Goal: Information Seeking & Learning: Compare options

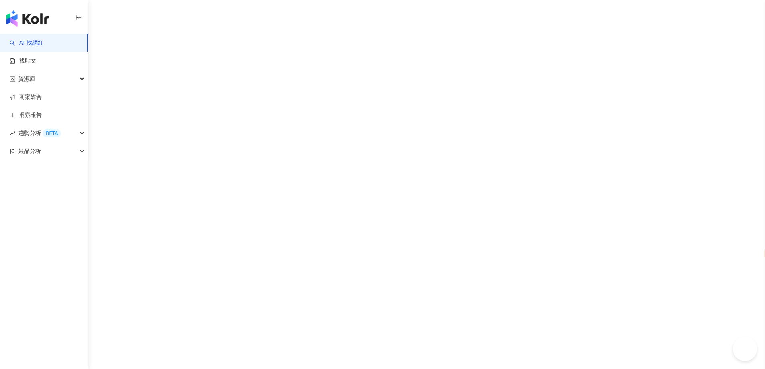
select select "*****"
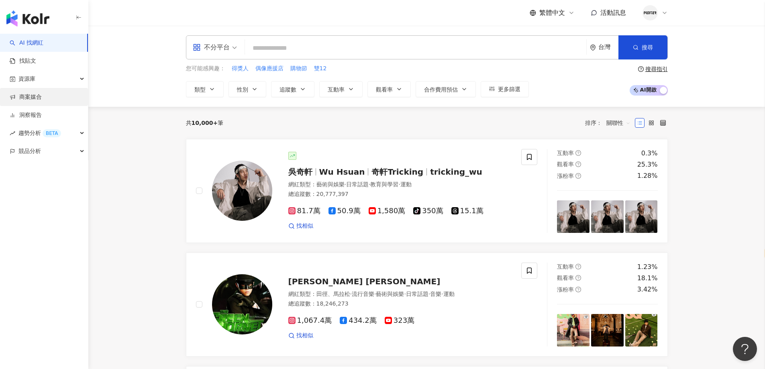
click at [42, 100] on link "商案媒合" at bounding box center [26, 97] width 32 height 8
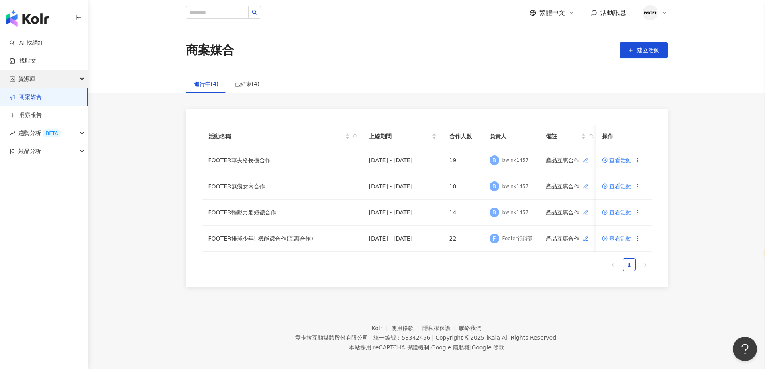
click at [55, 85] on div "資源庫" at bounding box center [44, 79] width 88 height 18
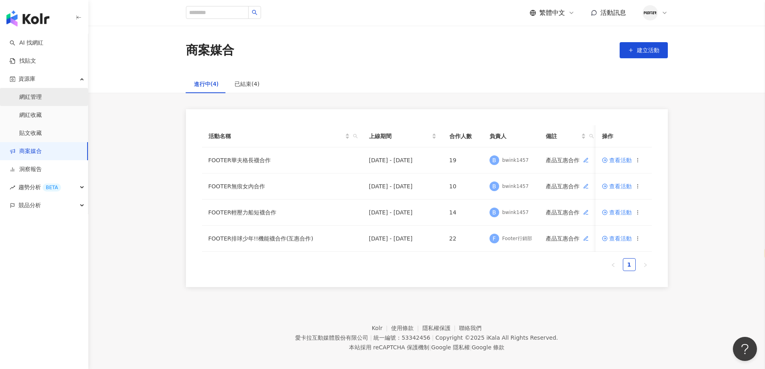
click at [42, 101] on link "網紅管理" at bounding box center [30, 97] width 22 height 8
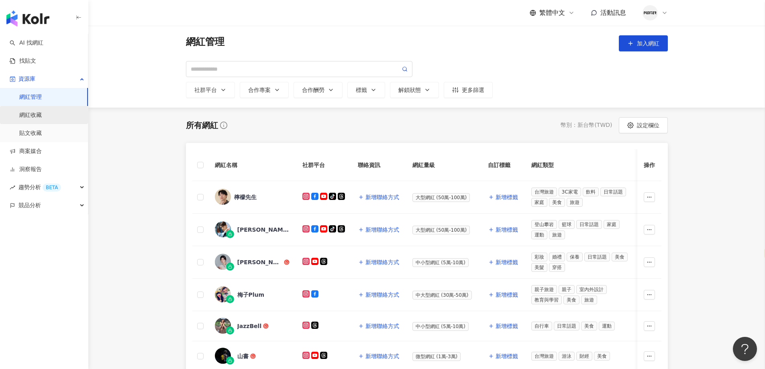
click at [42, 115] on link "網紅收藏" at bounding box center [30, 115] width 22 height 8
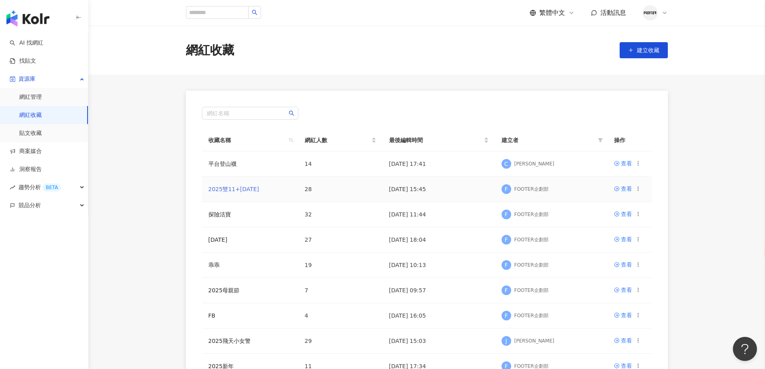
click at [243, 187] on link "2025雙11+聖誕節" at bounding box center [234, 189] width 51 height 6
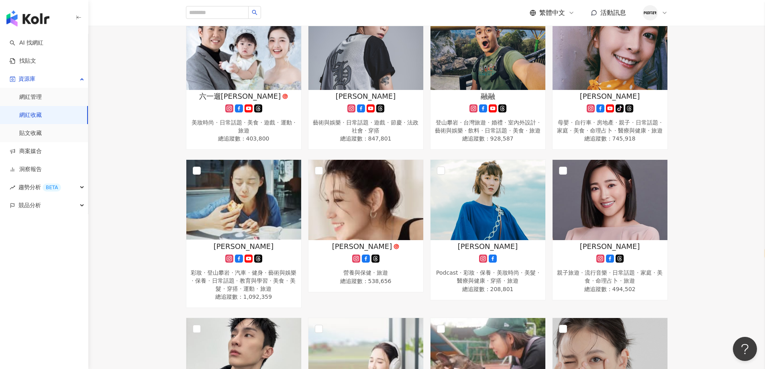
scroll to position [522, 0]
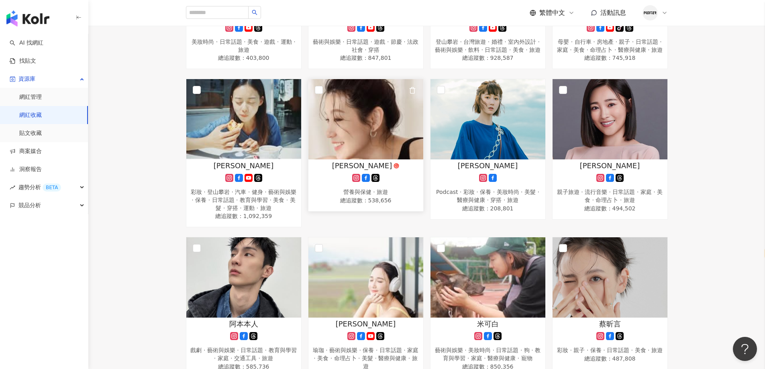
click at [346, 142] on img at bounding box center [366, 119] width 115 height 80
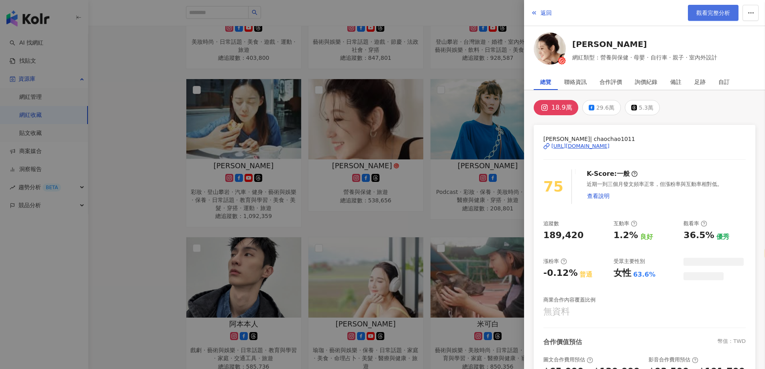
click at [705, 10] on span "觀看完整分析" at bounding box center [714, 13] width 34 height 6
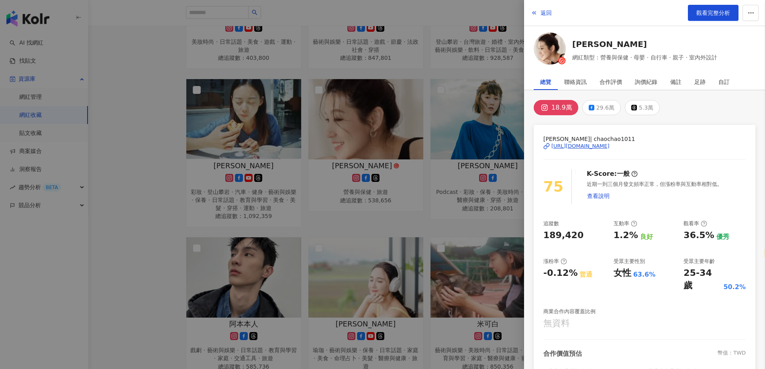
click at [488, 139] on div at bounding box center [382, 184] width 765 height 369
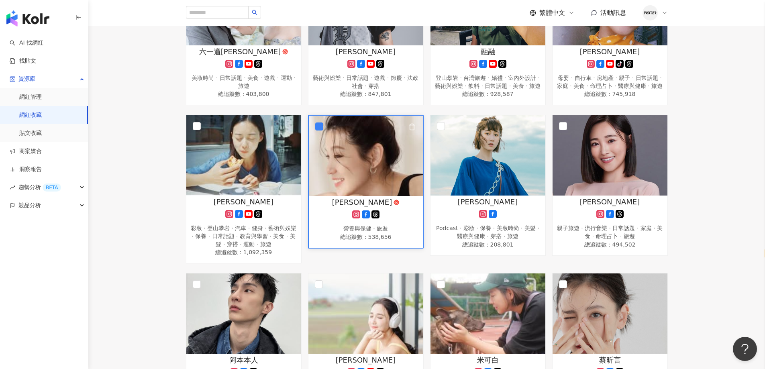
scroll to position [558, 0]
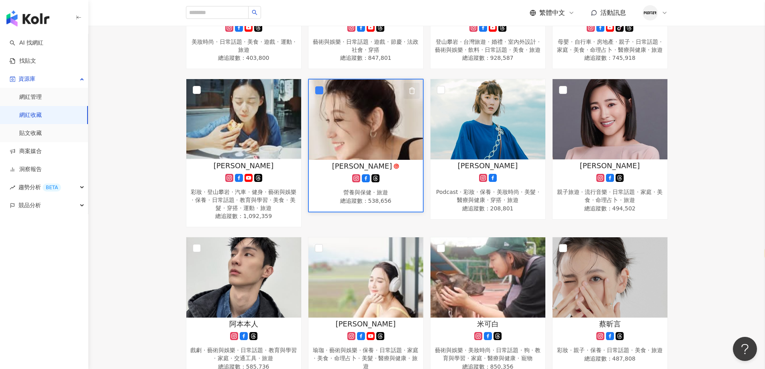
click at [413, 89] on polyline "button" at bounding box center [412, 89] width 6 height 0
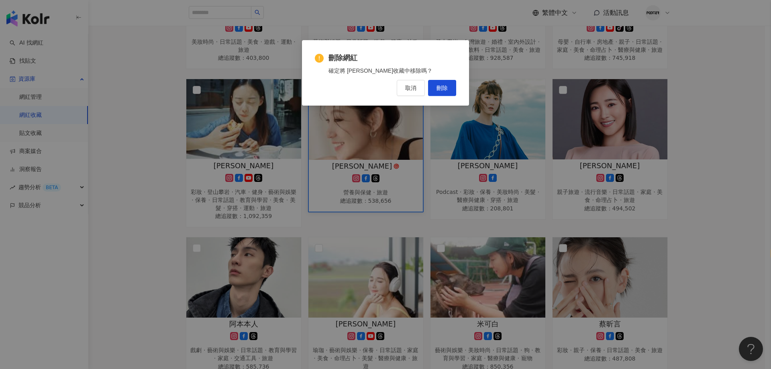
click at [420, 80] on div "刪除網紅 確定將 趙孟姿 從此收藏中移除嗎？ 取消 刪除" at bounding box center [385, 74] width 141 height 43
click at [413, 86] on span "取消" at bounding box center [410, 88] width 11 height 6
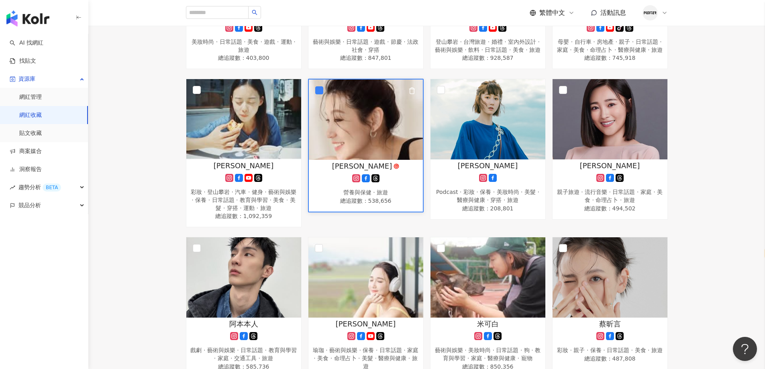
click at [363, 138] on img at bounding box center [366, 120] width 114 height 80
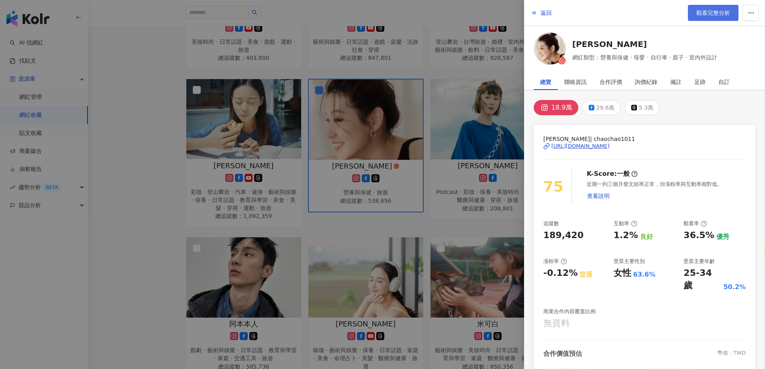
click at [712, 6] on link "觀看完整分析" at bounding box center [713, 13] width 51 height 16
click at [408, 129] on div at bounding box center [382, 184] width 765 height 369
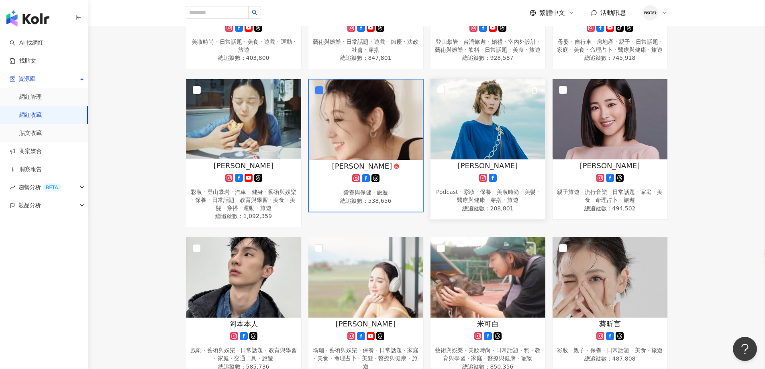
click at [479, 151] on img at bounding box center [488, 119] width 115 height 80
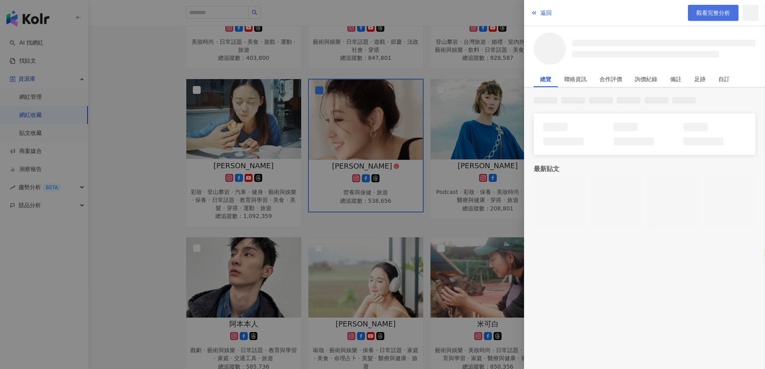
click at [707, 16] on link "觀看完整分析" at bounding box center [713, 13] width 51 height 16
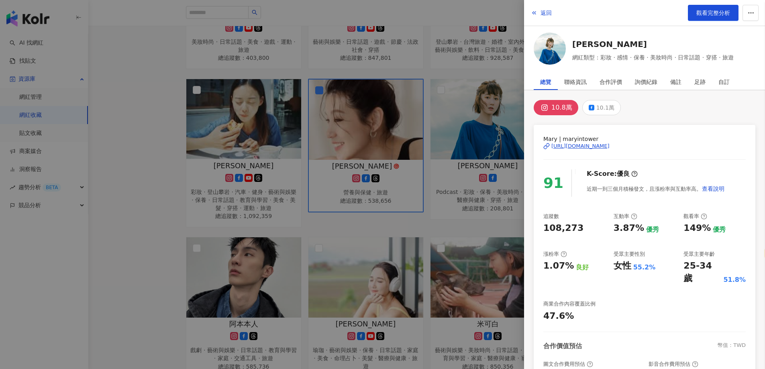
click at [359, 166] on div at bounding box center [382, 184] width 765 height 369
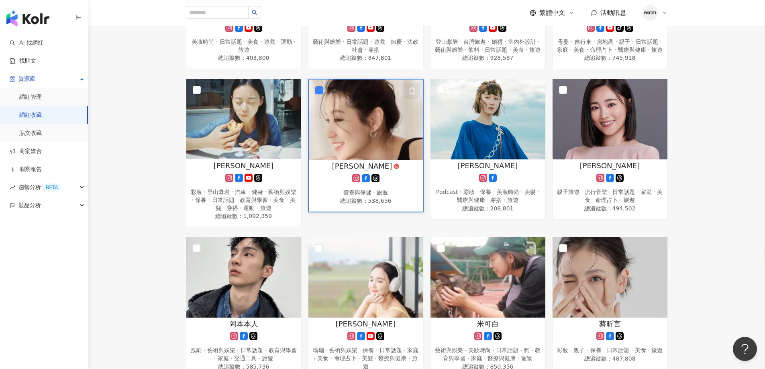
click at [411, 94] on icon "button" at bounding box center [412, 90] width 7 height 7
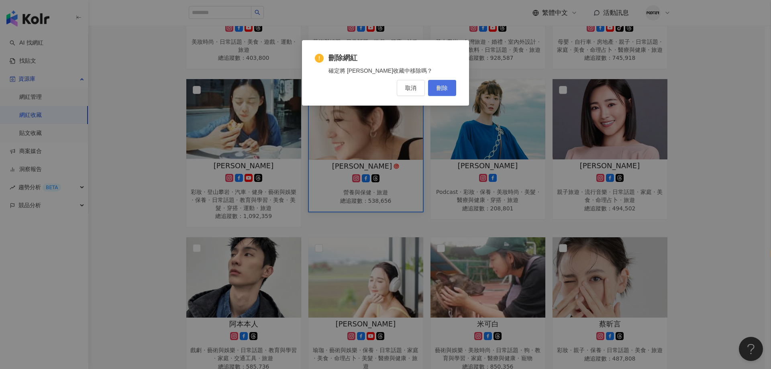
click at [439, 92] on button "刪除" at bounding box center [442, 88] width 28 height 16
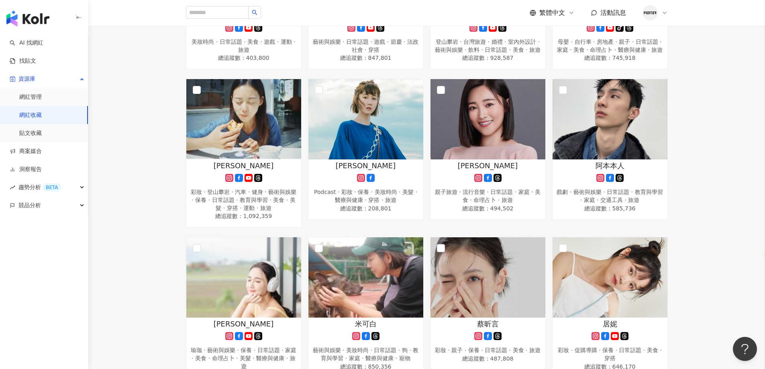
click at [431, 12] on div "繁體中文 活動訊息" at bounding box center [427, 13] width 482 height 26
click at [484, 182] on icon at bounding box center [488, 178] width 8 height 8
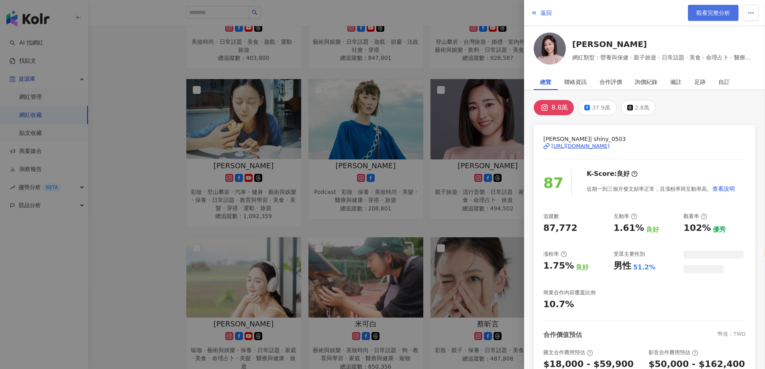
click at [703, 12] on span "觀看完整分析" at bounding box center [714, 13] width 34 height 6
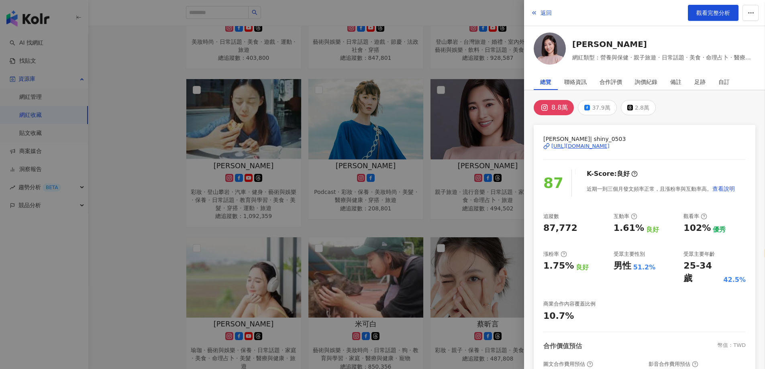
click at [382, 188] on div at bounding box center [382, 184] width 765 height 369
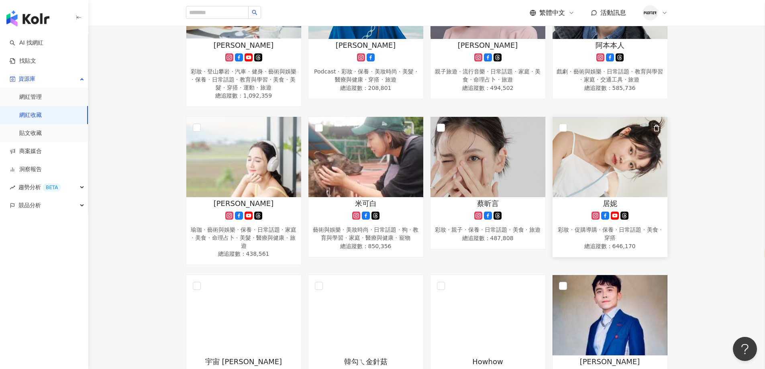
scroll to position [518, 0]
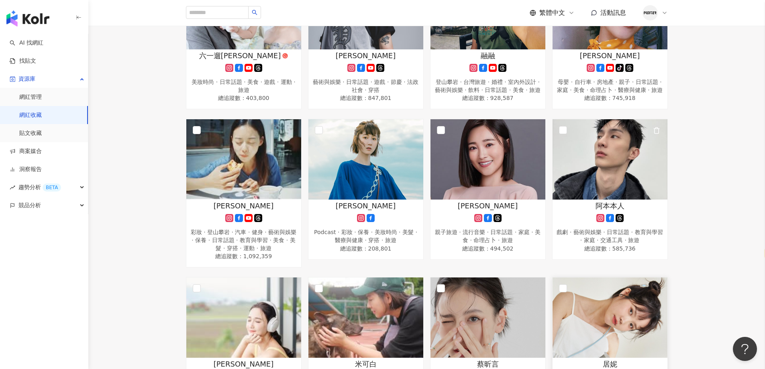
click at [618, 171] on img at bounding box center [610, 159] width 115 height 80
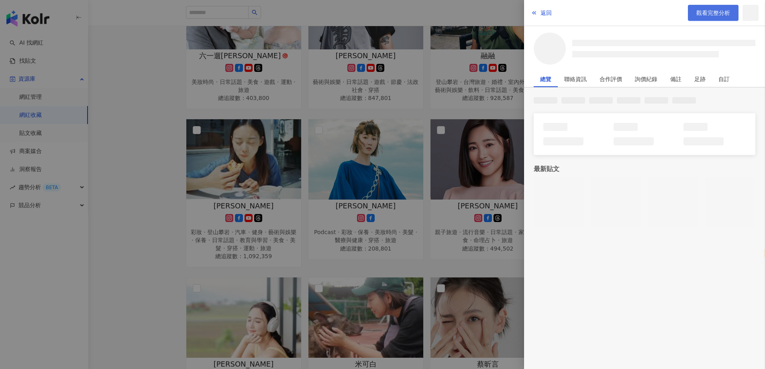
click at [715, 13] on span "觀看完整分析" at bounding box center [714, 13] width 34 height 6
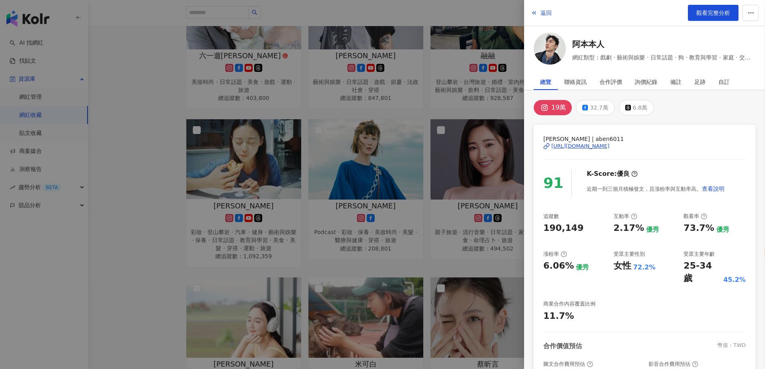
click at [404, 182] on div at bounding box center [382, 184] width 765 height 369
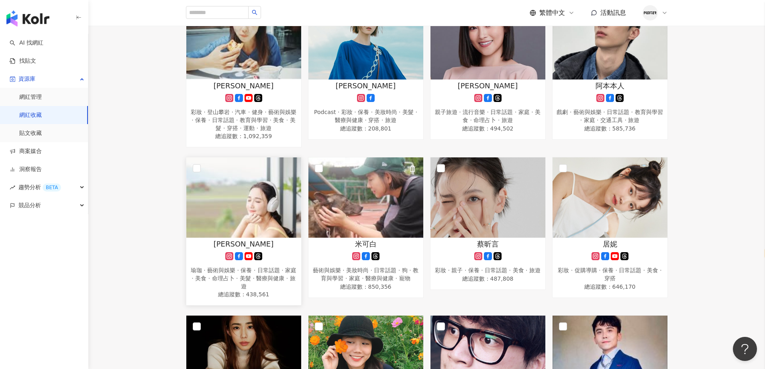
scroll to position [639, 0]
click at [276, 219] on img at bounding box center [243, 197] width 115 height 80
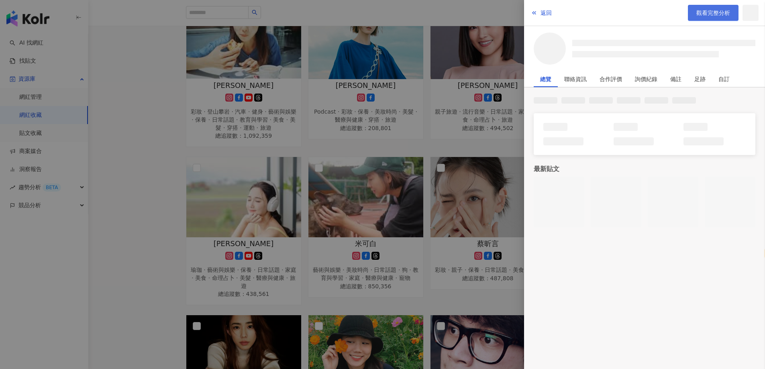
click at [717, 16] on span "觀看完整分析" at bounding box center [714, 13] width 34 height 6
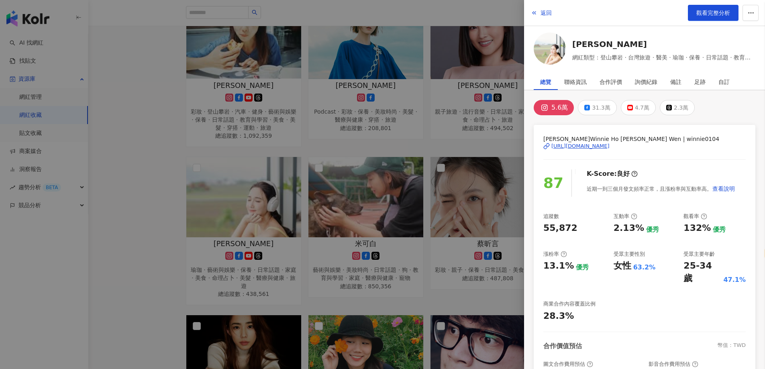
click at [447, 153] on div at bounding box center [382, 184] width 765 height 369
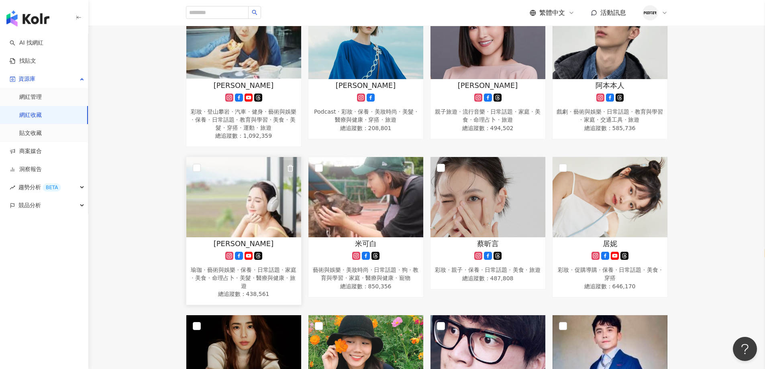
click at [292, 172] on icon "button" at bounding box center [290, 168] width 7 height 7
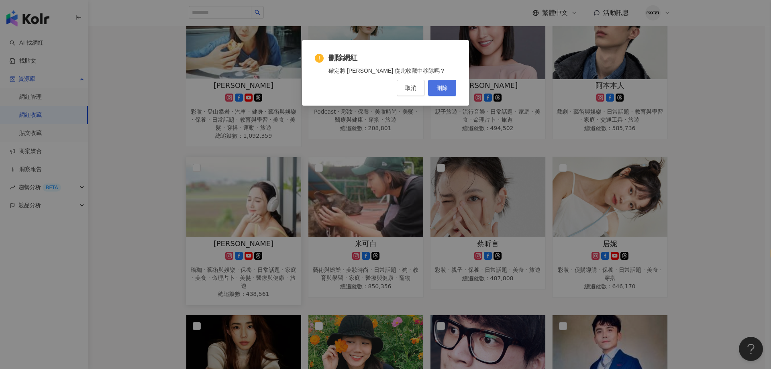
click at [450, 89] on button "刪除" at bounding box center [442, 88] width 28 height 16
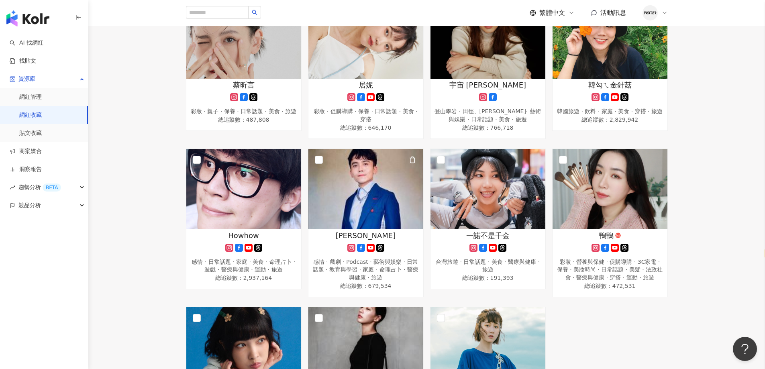
scroll to position [679, 0]
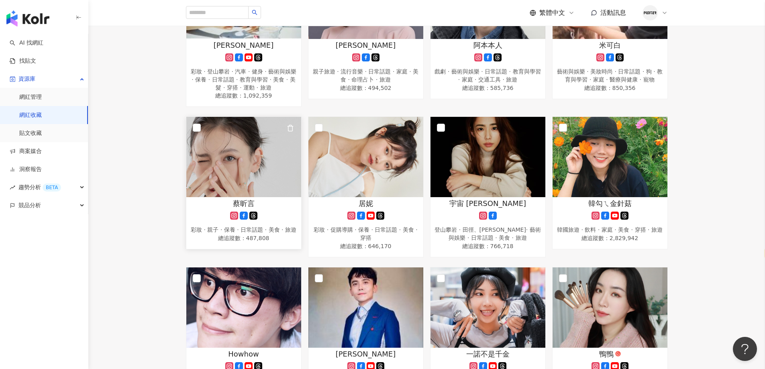
click at [256, 192] on img at bounding box center [243, 157] width 115 height 80
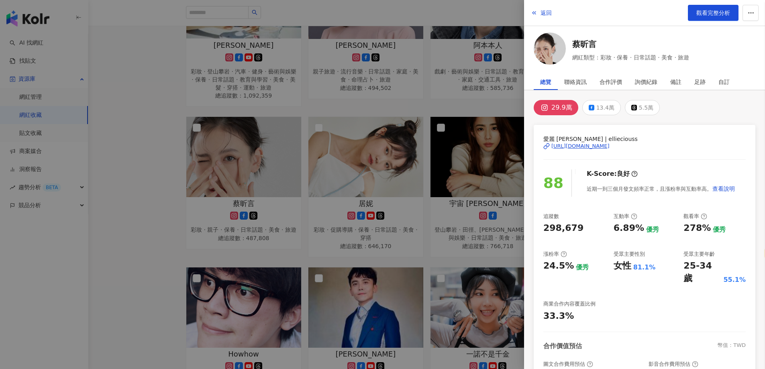
click at [258, 187] on div at bounding box center [382, 184] width 765 height 369
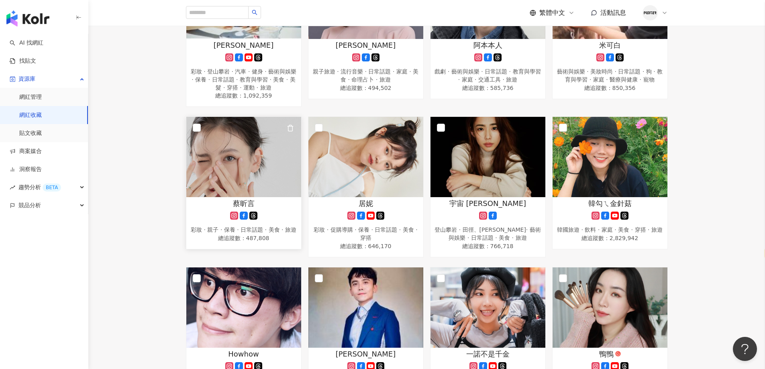
click at [261, 188] on img at bounding box center [243, 157] width 115 height 80
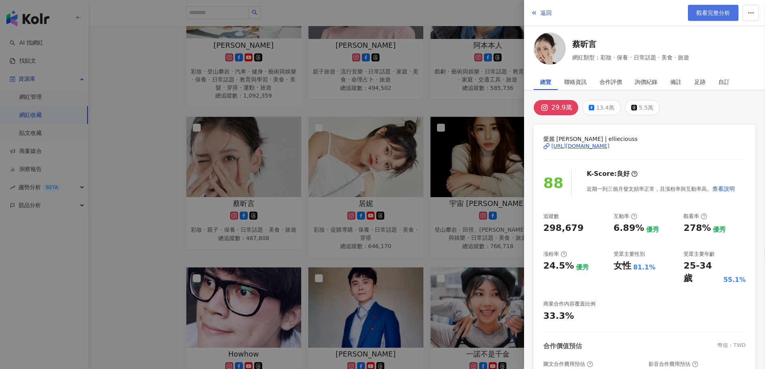
click at [701, 13] on span "觀看完整分析" at bounding box center [714, 13] width 34 height 6
click at [256, 234] on div at bounding box center [382, 184] width 765 height 369
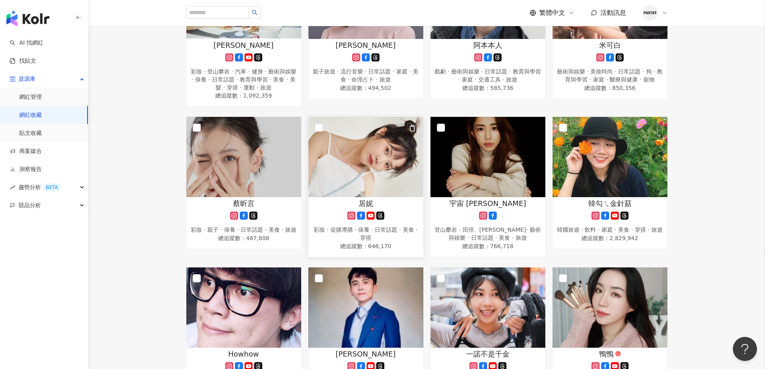
click at [381, 194] on img at bounding box center [366, 157] width 115 height 80
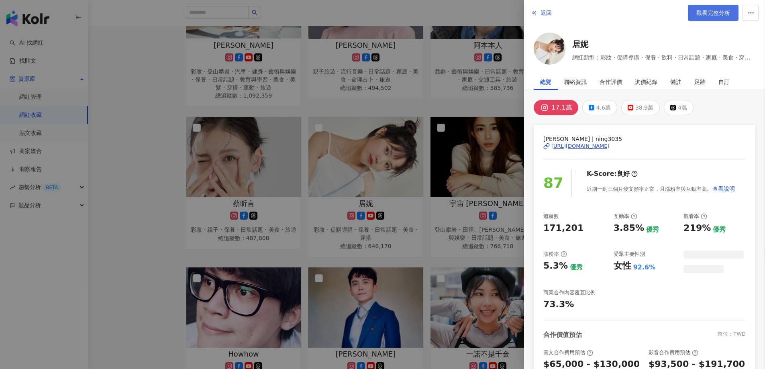
click at [707, 18] on link "觀看完整分析" at bounding box center [713, 13] width 51 height 16
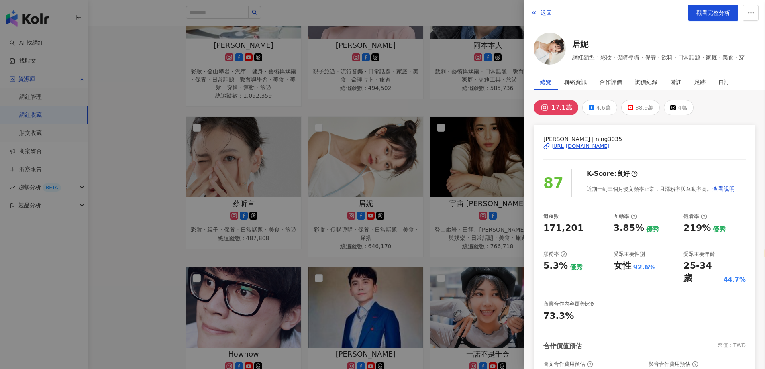
click at [358, 183] on div at bounding box center [382, 184] width 765 height 369
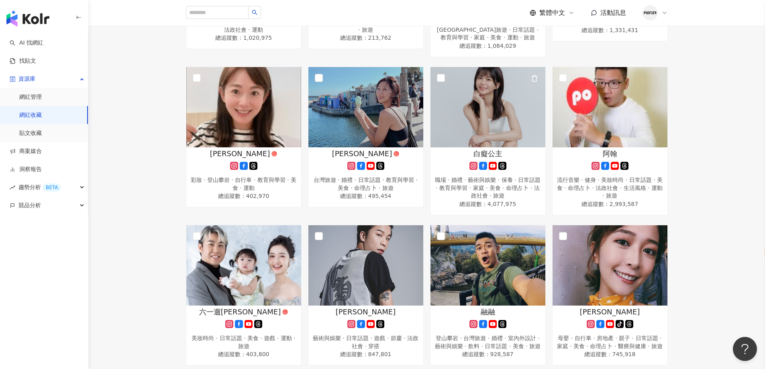
scroll to position [61, 0]
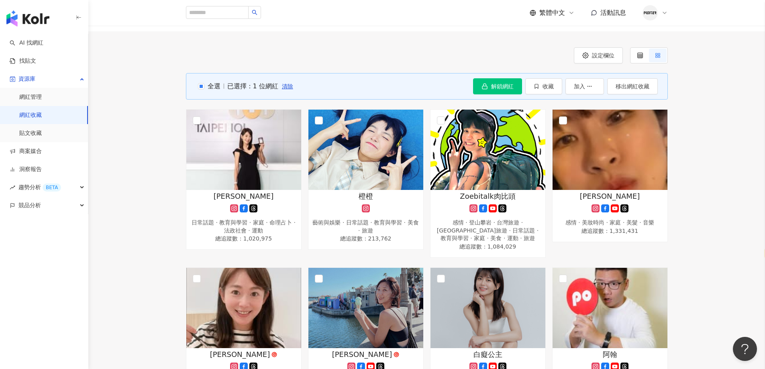
click at [204, 90] on span "全選" at bounding box center [212, 86] width 16 height 9
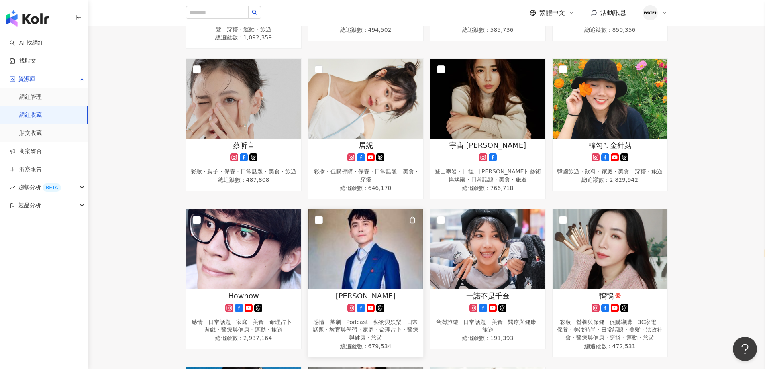
scroll to position [583, 0]
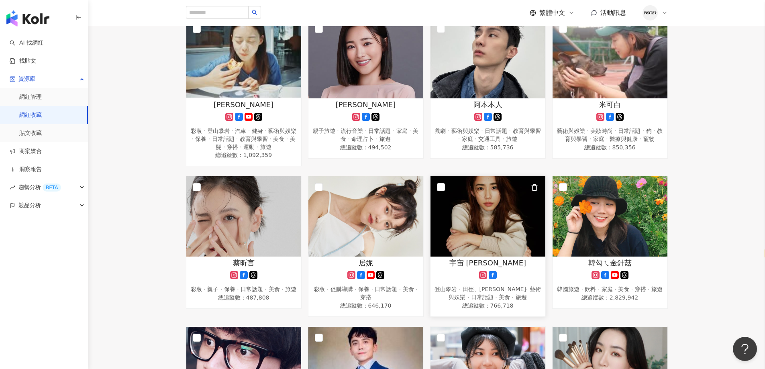
click at [469, 227] on img at bounding box center [488, 216] width 115 height 80
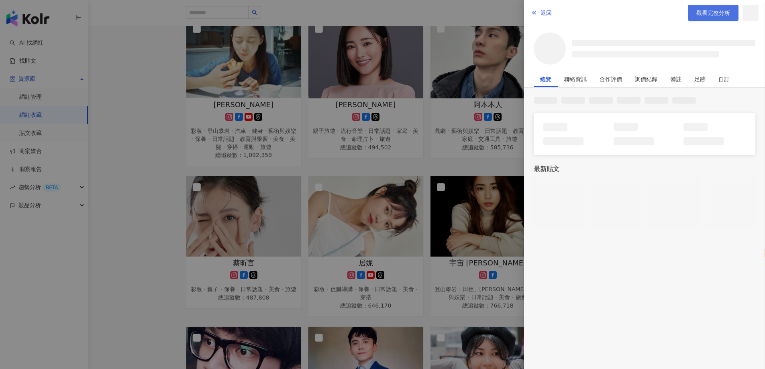
click at [699, 18] on link "觀看完整分析" at bounding box center [713, 13] width 51 height 16
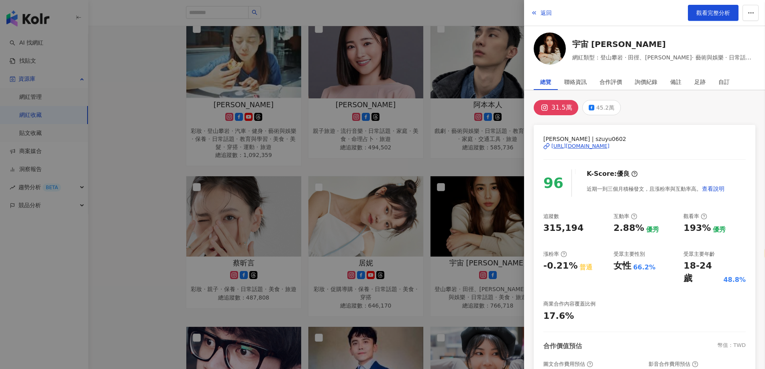
click at [401, 210] on div at bounding box center [382, 184] width 765 height 369
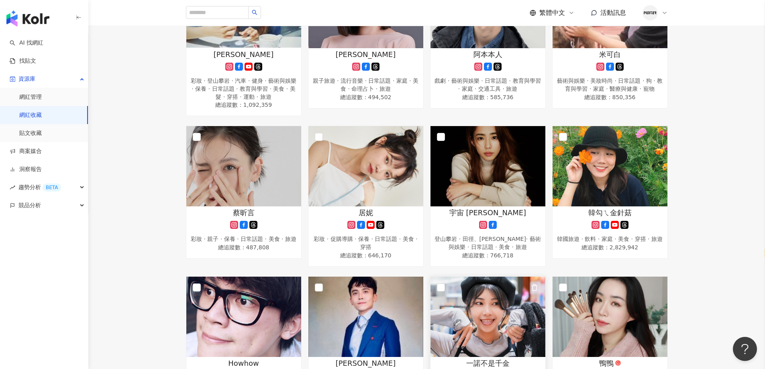
scroll to position [624, 0]
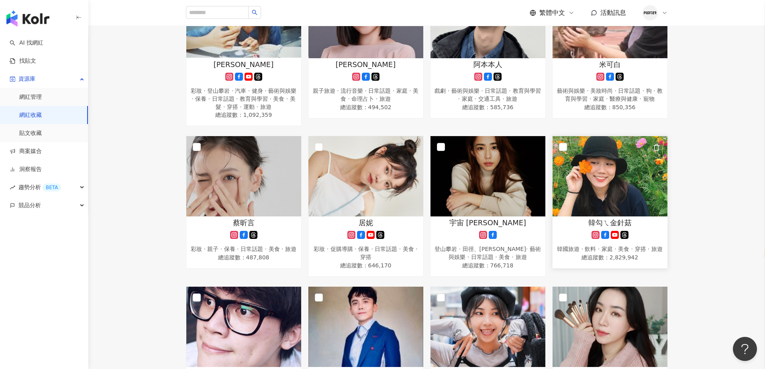
click at [578, 202] on img at bounding box center [610, 176] width 115 height 80
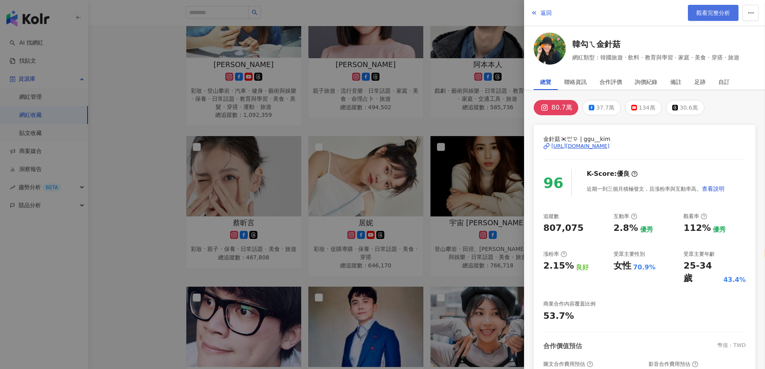
click at [727, 12] on span "觀看完整分析" at bounding box center [714, 13] width 34 height 6
click at [239, 137] on div at bounding box center [382, 184] width 765 height 369
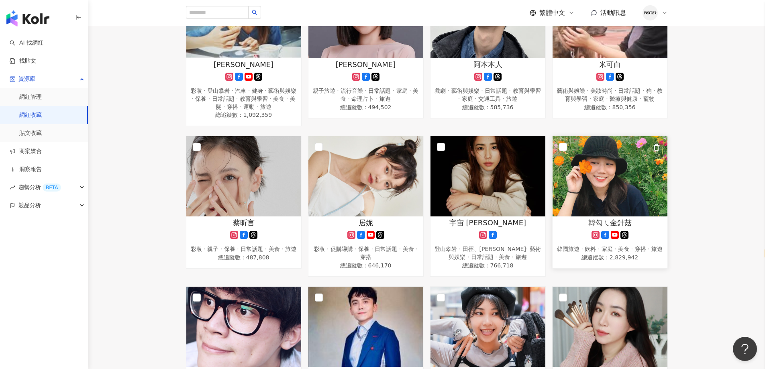
click at [654, 149] on icon "button" at bounding box center [656, 147] width 7 height 7
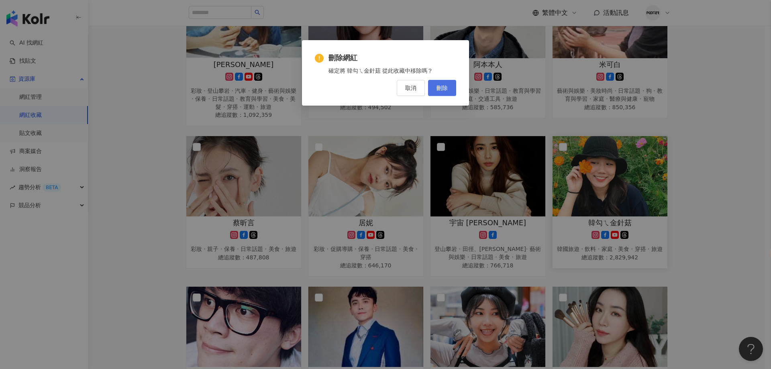
click at [434, 88] on button "刪除" at bounding box center [442, 88] width 28 height 16
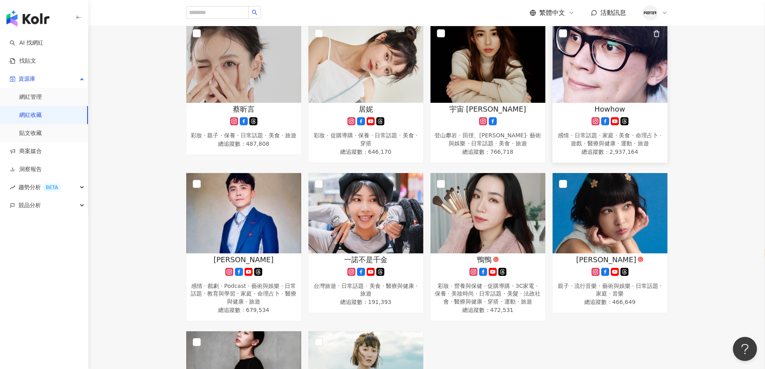
scroll to position [744, 0]
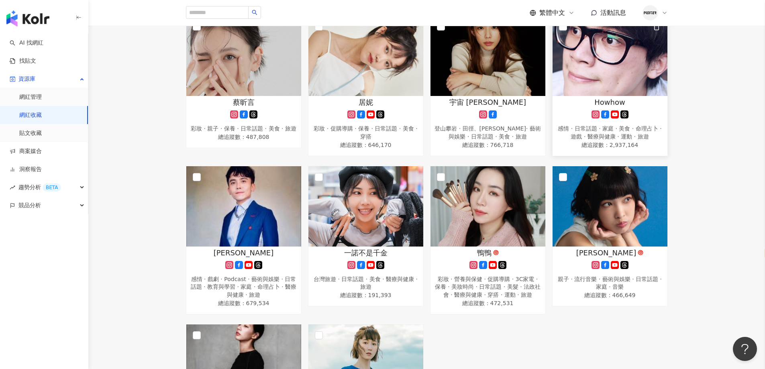
click at [595, 124] on div "Howhow 感情 · 日常話題 · 家庭 · 美食 · 命理占卜 · 遊戲 · 醫療與健康 · 運動 · 旅遊 總追蹤數 ： 2,937,164" at bounding box center [610, 123] width 115 height 53
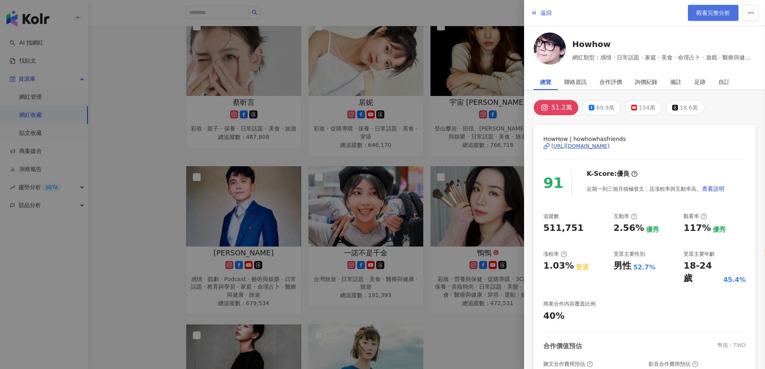
click at [704, 15] on span "觀看完整分析" at bounding box center [714, 13] width 34 height 6
click at [417, 206] on div at bounding box center [382, 184] width 765 height 369
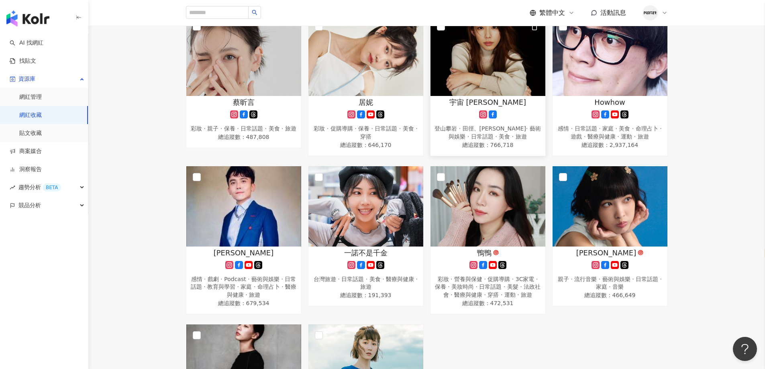
click at [505, 83] on img at bounding box center [488, 56] width 115 height 80
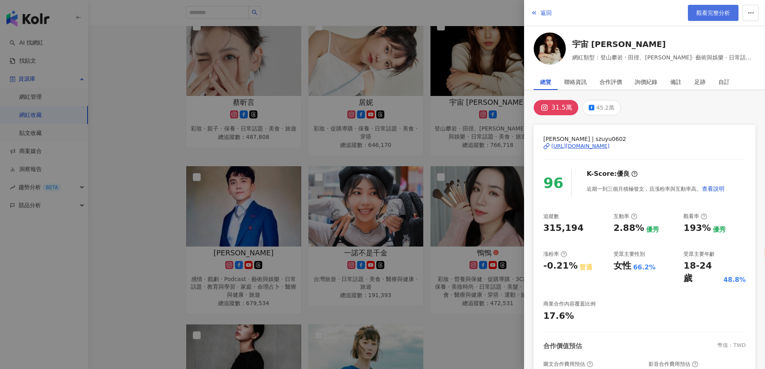
click at [722, 14] on span "觀看完整分析" at bounding box center [714, 13] width 34 height 6
click at [359, 238] on div at bounding box center [382, 184] width 765 height 369
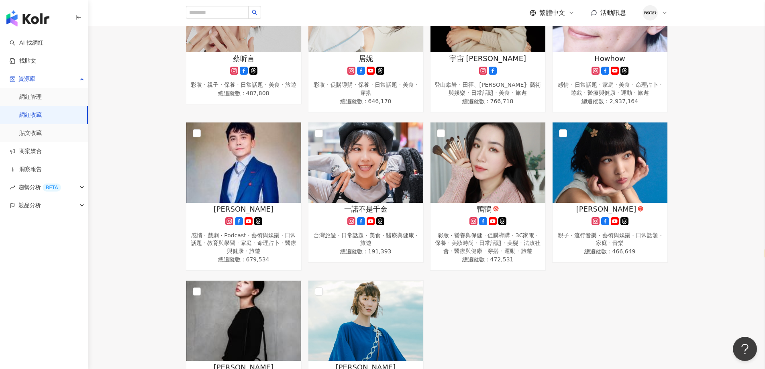
scroll to position [865, 0]
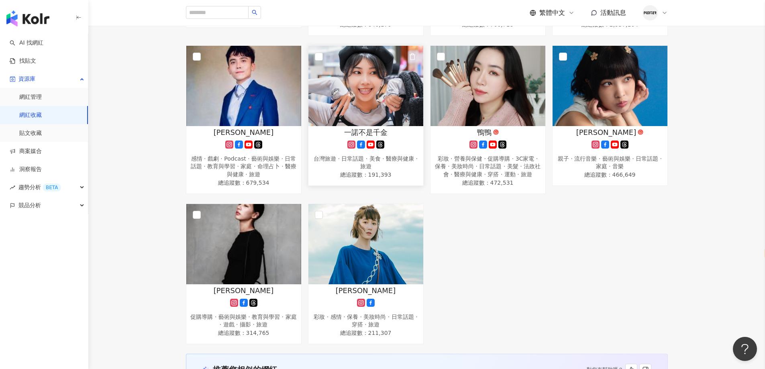
click at [393, 133] on div "一諾不是千金" at bounding box center [366, 132] width 107 height 10
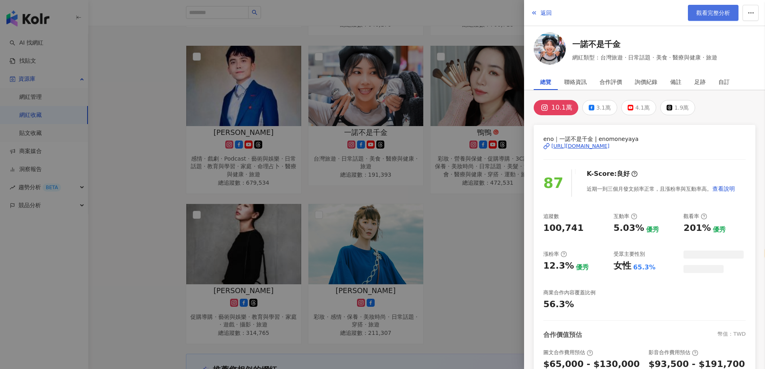
click at [714, 12] on span "觀看完整分析" at bounding box center [714, 13] width 34 height 6
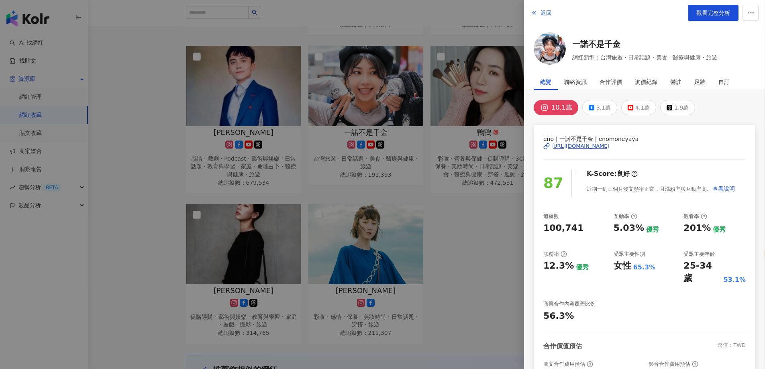
click at [376, 221] on div at bounding box center [382, 184] width 765 height 369
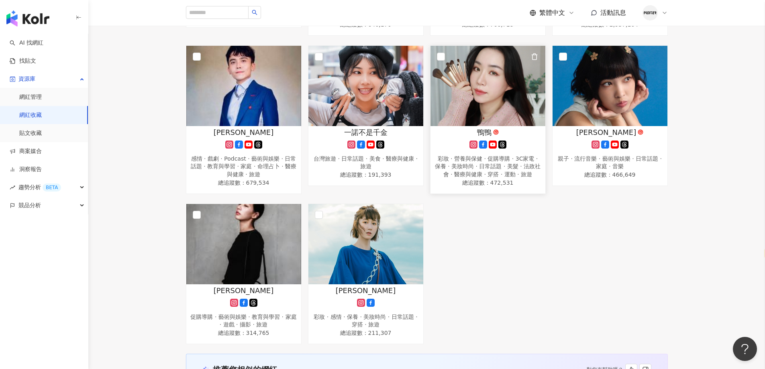
click at [463, 147] on div at bounding box center [488, 145] width 107 height 8
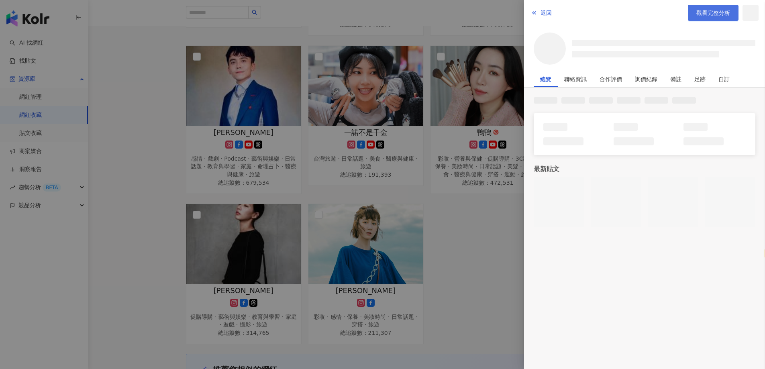
click at [718, 18] on link "觀看完整分析" at bounding box center [713, 13] width 51 height 16
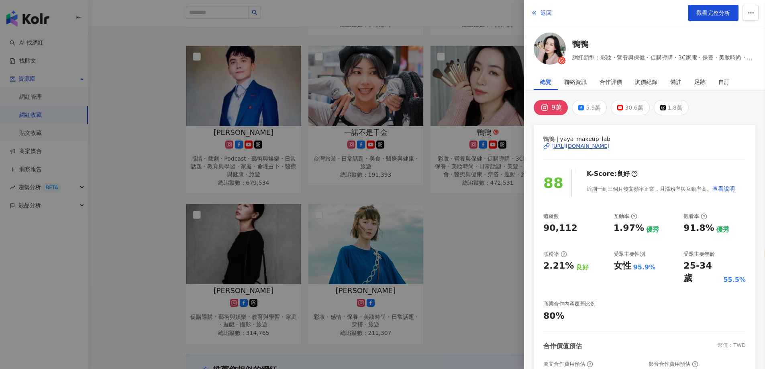
click at [370, 232] on div at bounding box center [382, 184] width 765 height 369
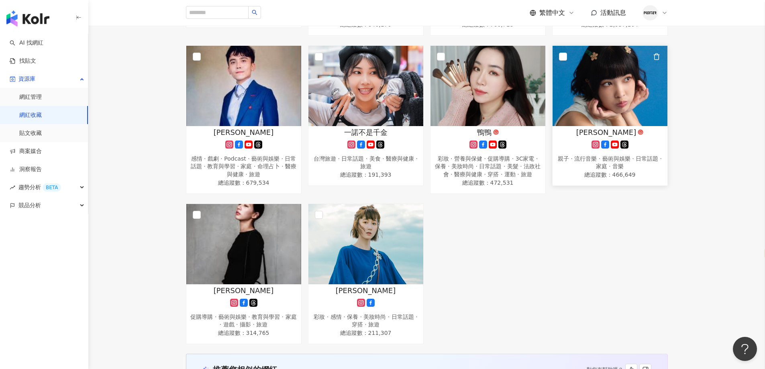
click at [589, 133] on div "怡岑" at bounding box center [610, 132] width 107 height 10
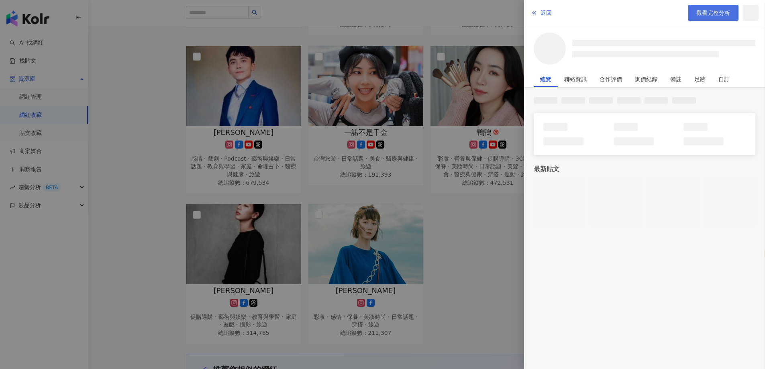
click at [722, 8] on link "觀看完整分析" at bounding box center [713, 13] width 51 height 16
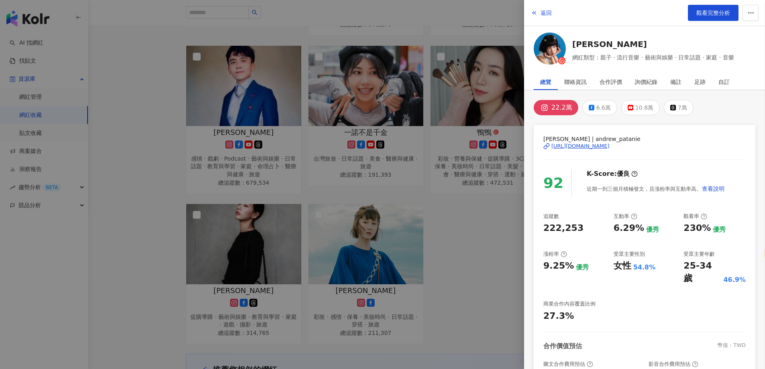
click at [465, 174] on div at bounding box center [382, 184] width 765 height 369
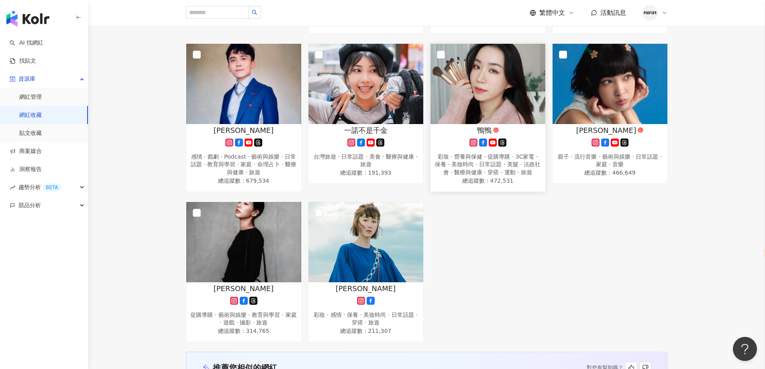
scroll to position [704, 0]
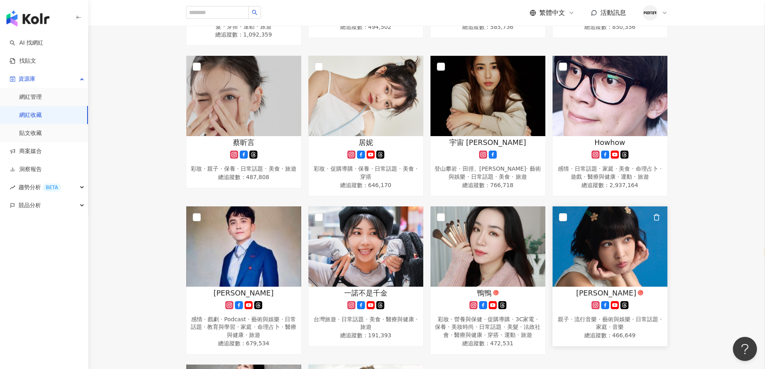
click at [598, 247] on img at bounding box center [610, 246] width 115 height 80
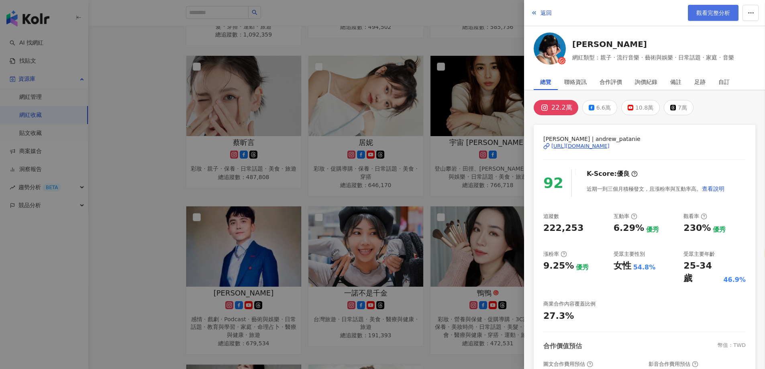
click at [720, 16] on span "觀看完整分析" at bounding box center [714, 13] width 34 height 6
click at [348, 202] on div at bounding box center [382, 184] width 765 height 369
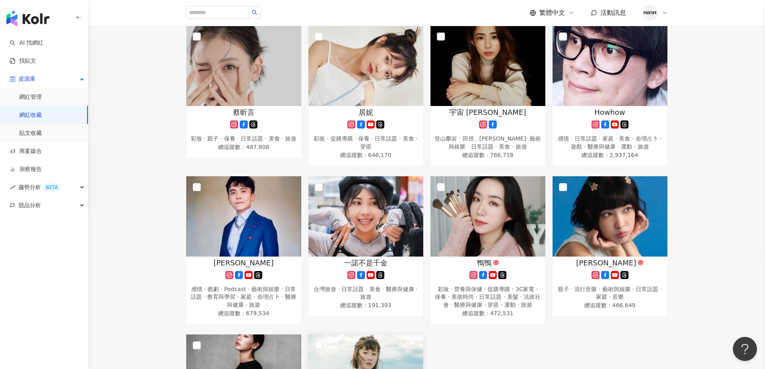
scroll to position [624, 0]
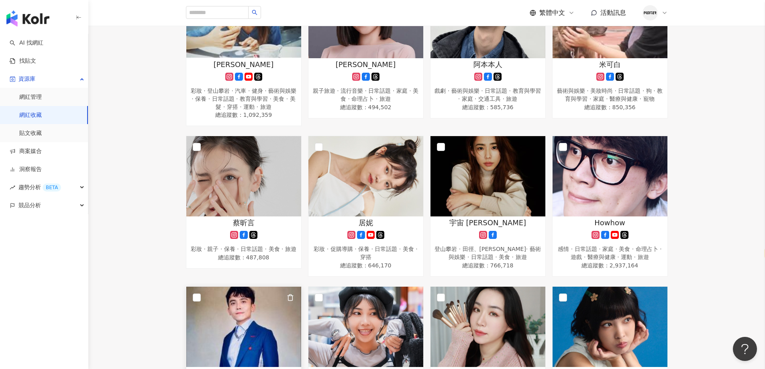
click at [253, 323] on img at bounding box center [243, 327] width 115 height 80
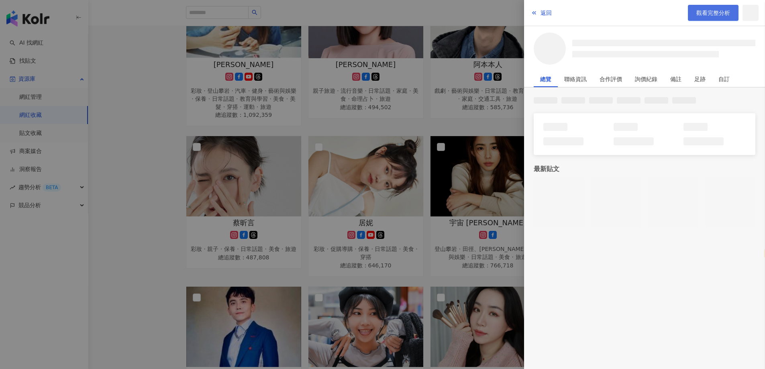
click at [709, 15] on span "觀看完整分析" at bounding box center [714, 13] width 34 height 6
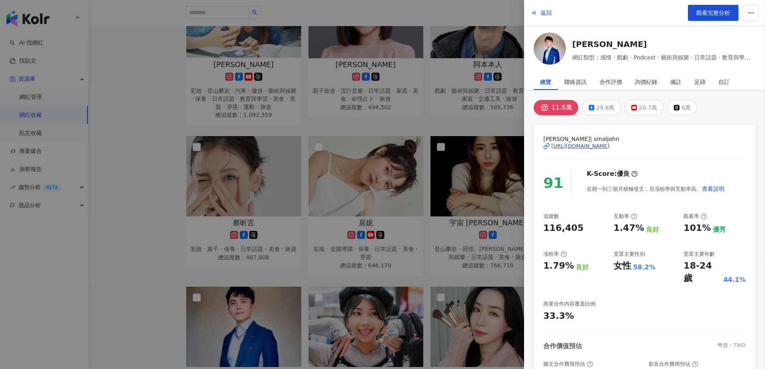
click at [480, 163] on div at bounding box center [382, 184] width 765 height 369
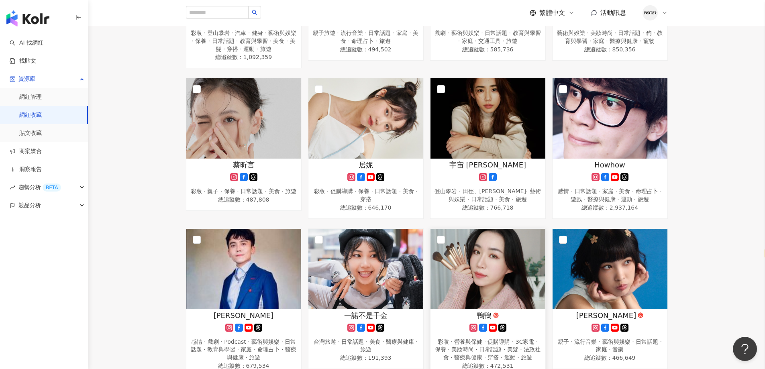
scroll to position [744, 0]
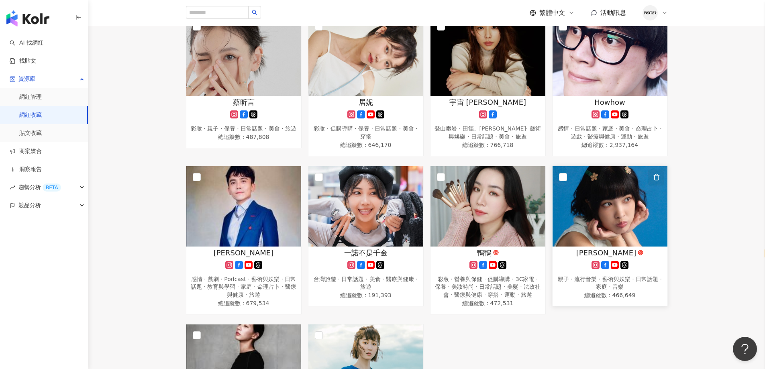
click at [652, 185] on button "button" at bounding box center [656, 178] width 16 height 16
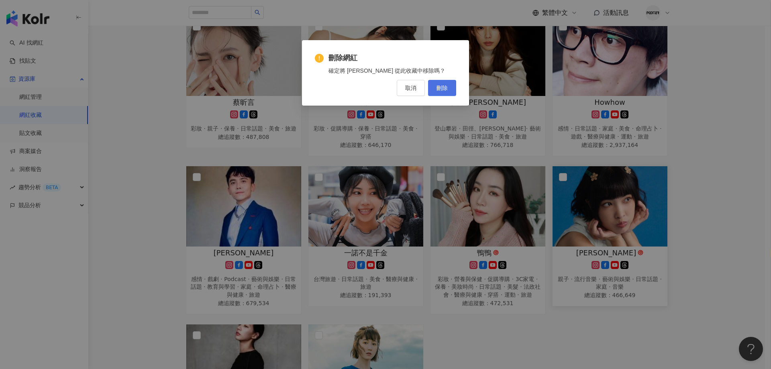
click at [451, 88] on button "刪除" at bounding box center [442, 88] width 28 height 16
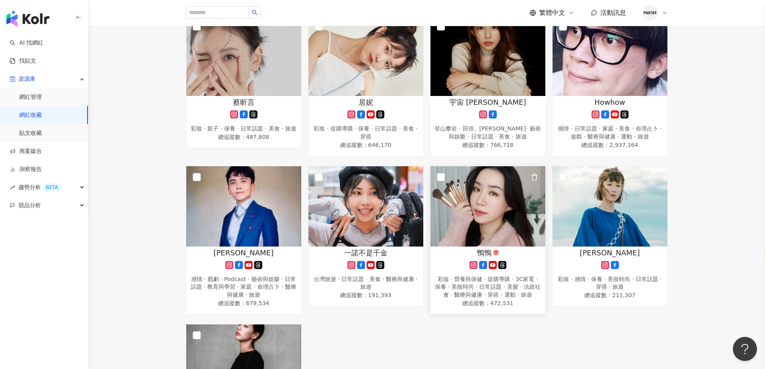
scroll to position [382, 0]
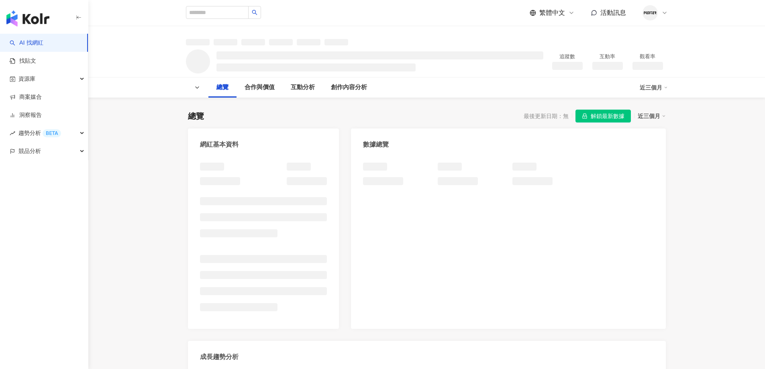
select select "*****"
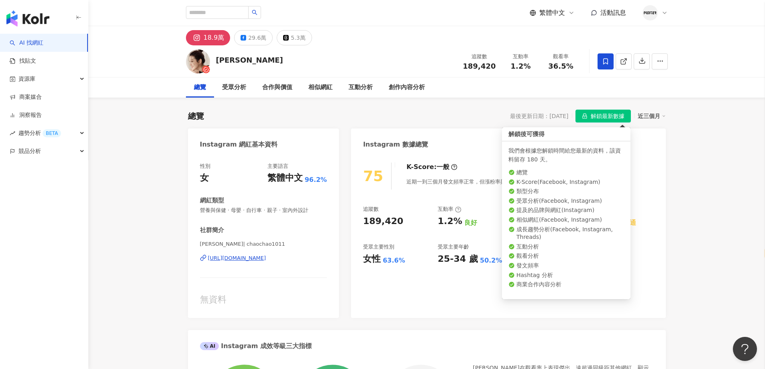
drag, startPoint x: 616, startPoint y: 116, endPoint x: 603, endPoint y: 121, distance: 14.0
click at [616, 116] on span "解鎖最新數據" at bounding box center [608, 116] width 34 height 13
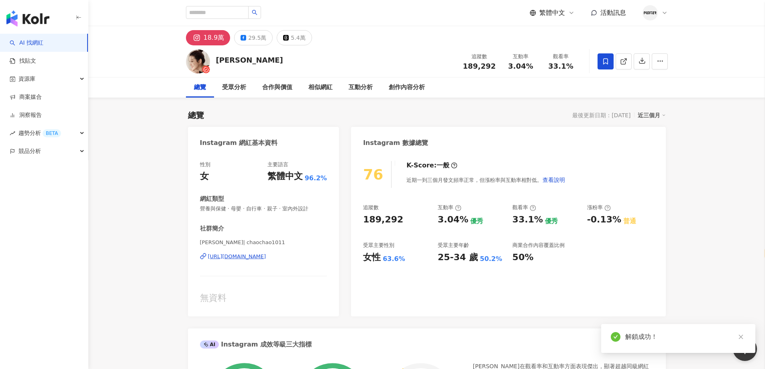
click at [253, 40] on div "29.5萬" at bounding box center [257, 37] width 18 height 11
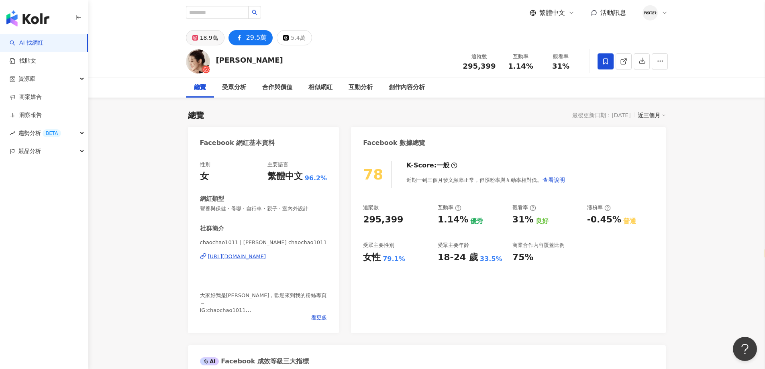
click at [215, 37] on div "18.9萬" at bounding box center [209, 37] width 18 height 11
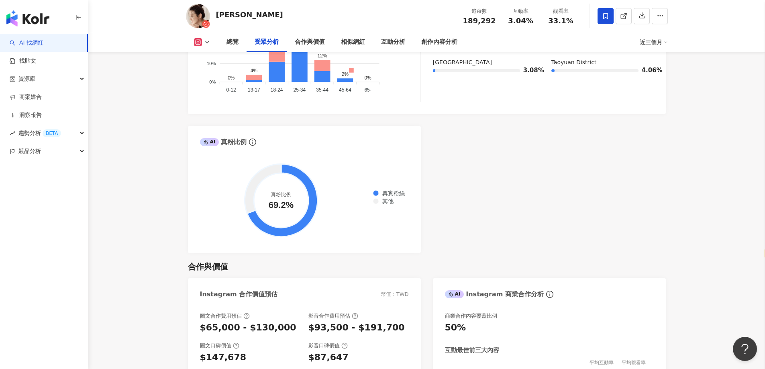
scroll to position [803, 0]
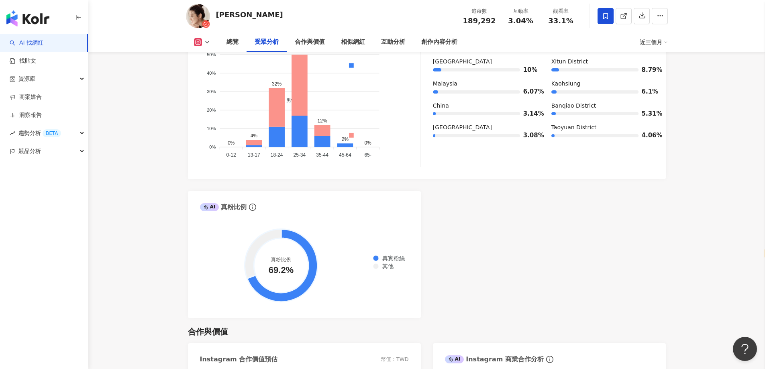
click at [204, 47] on div "總覽 受眾分析 合作與價值 相似網紅 互動分析 創作內容分析 近三個月" at bounding box center [427, 42] width 482 height 20
click at [202, 43] on button at bounding box center [202, 42] width 33 height 8
click at [209, 74] on button "Facebook" at bounding box center [215, 75] width 48 height 11
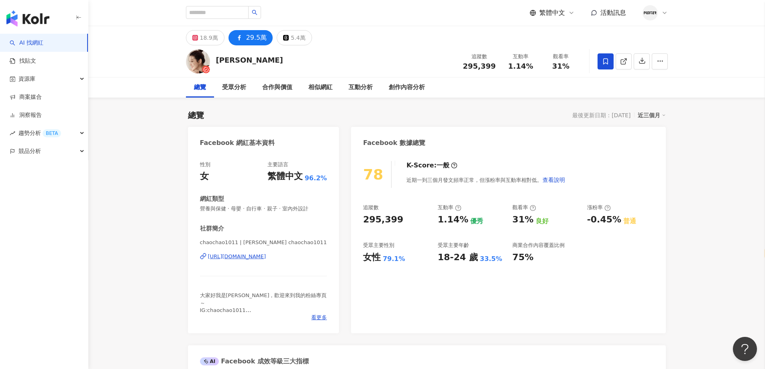
click at [266, 257] on div "https://www.facebook.com/324395390952134" at bounding box center [237, 256] width 58 height 7
click at [206, 40] on div "18.9萬" at bounding box center [209, 37] width 18 height 11
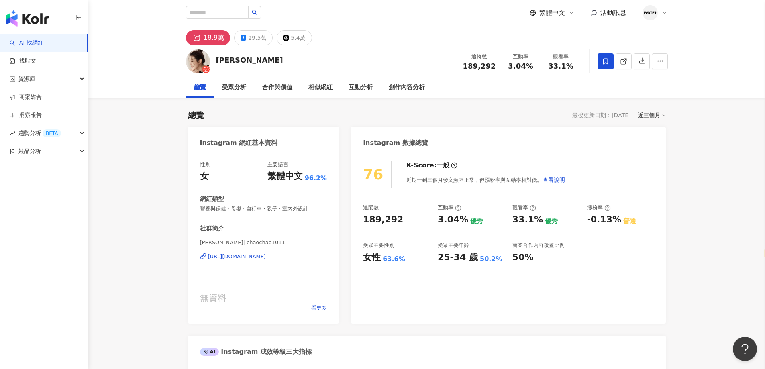
click at [369, 65] on div "趙孟姿 追蹤數 189,292 互動率 3.04% 觀看率 33.1%" at bounding box center [427, 61] width 514 height 32
click at [258, 254] on div "https://www.instagram.com/chaochao1011/" at bounding box center [237, 256] width 58 height 7
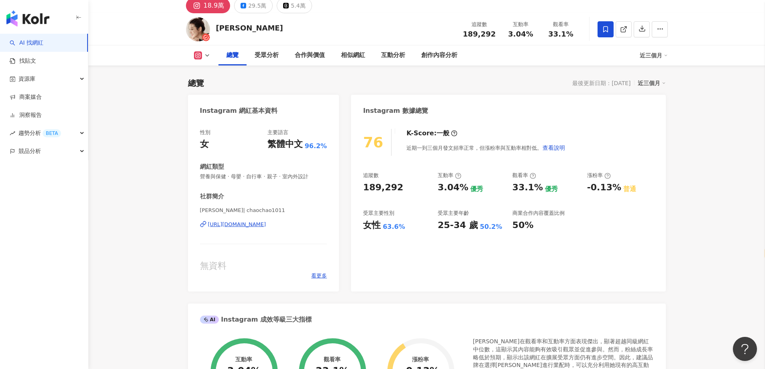
scroll to position [80, 0]
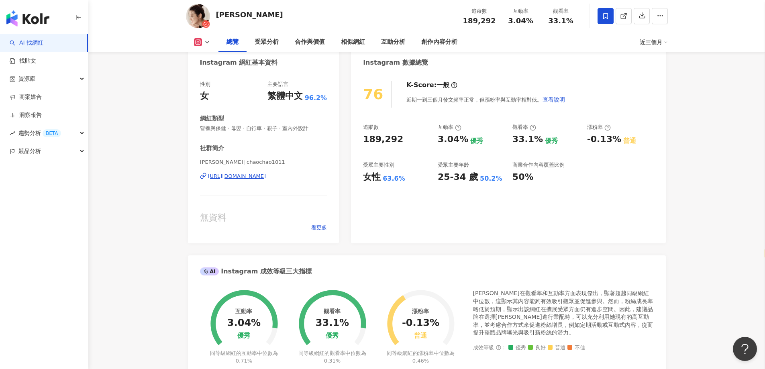
click at [207, 48] on div "總覽 受眾分析 合作與價值 相似網紅 互動分析 創作內容分析 近三個月" at bounding box center [427, 42] width 482 height 20
click at [204, 43] on icon at bounding box center [207, 42] width 6 height 6
click at [207, 78] on button "Facebook" at bounding box center [215, 75] width 48 height 11
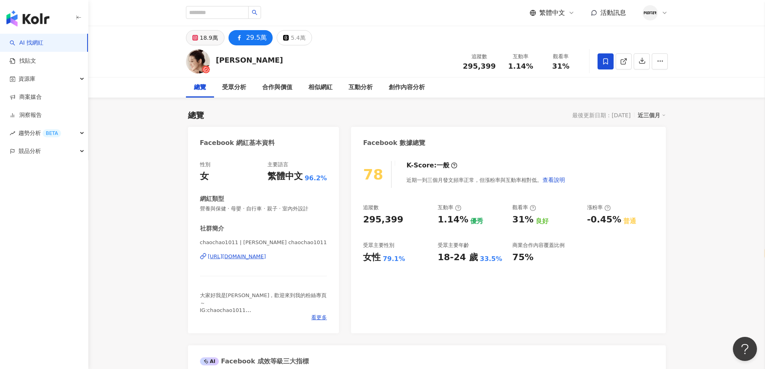
click at [206, 44] on button "18.9萬" at bounding box center [205, 37] width 39 height 15
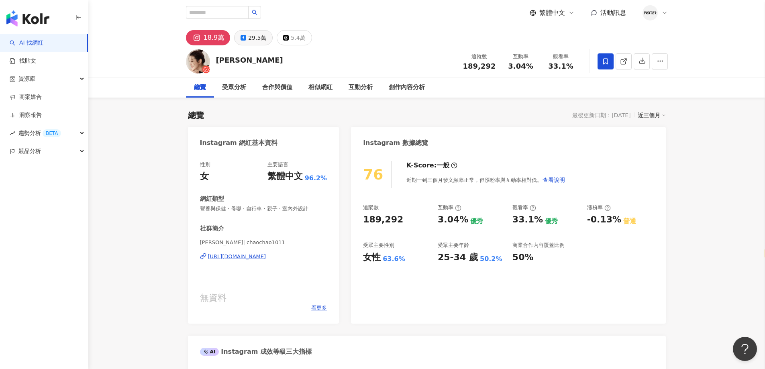
click at [238, 42] on button "29.5萬" at bounding box center [253, 37] width 39 height 15
click at [248, 40] on div "29.5萬" at bounding box center [257, 37] width 18 height 11
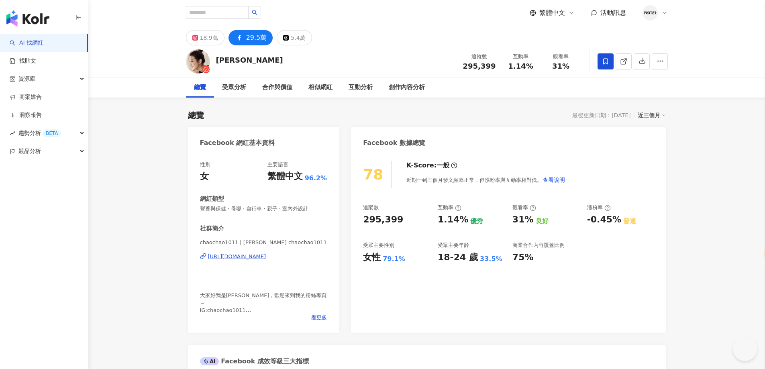
select select "*****"
click at [606, 58] on icon at bounding box center [605, 61] width 5 height 6
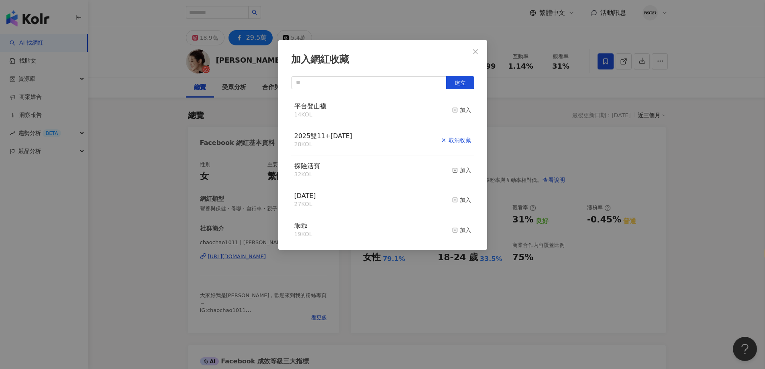
click at [452, 137] on div "取消收藏" at bounding box center [456, 140] width 30 height 9
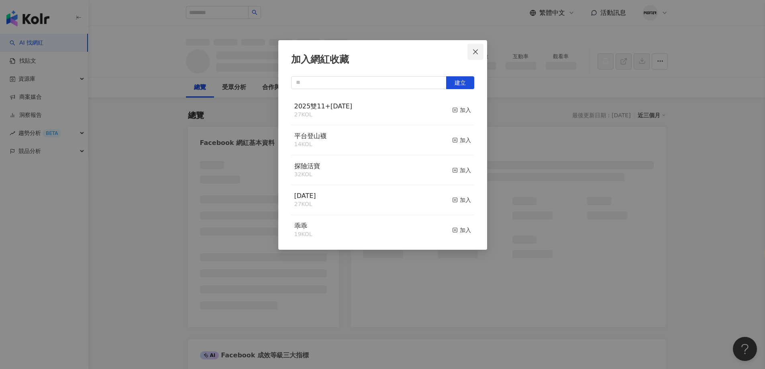
click at [476, 52] on icon "close" at bounding box center [475, 52] width 6 height 6
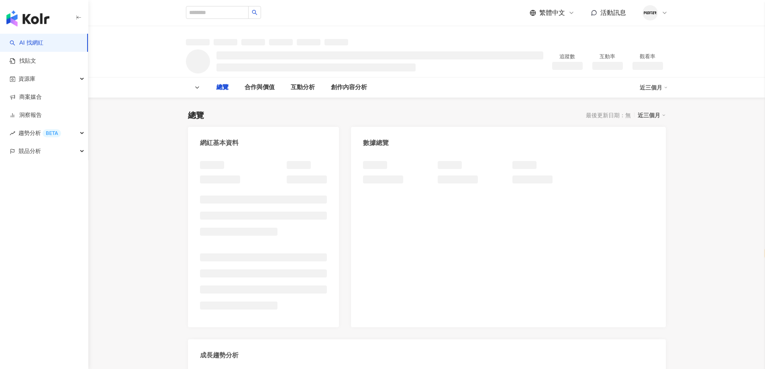
select select "*****"
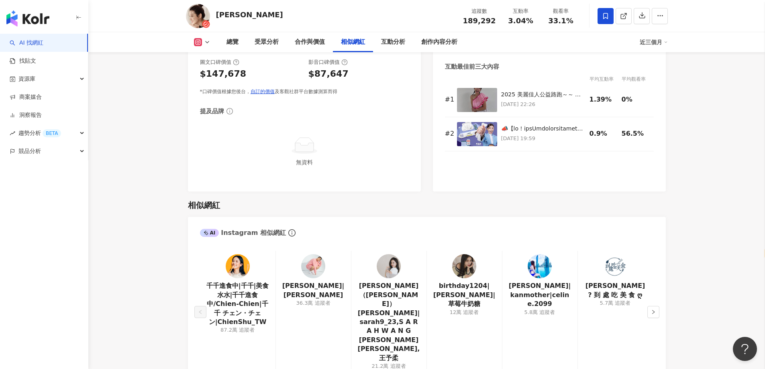
scroll to position [1326, 0]
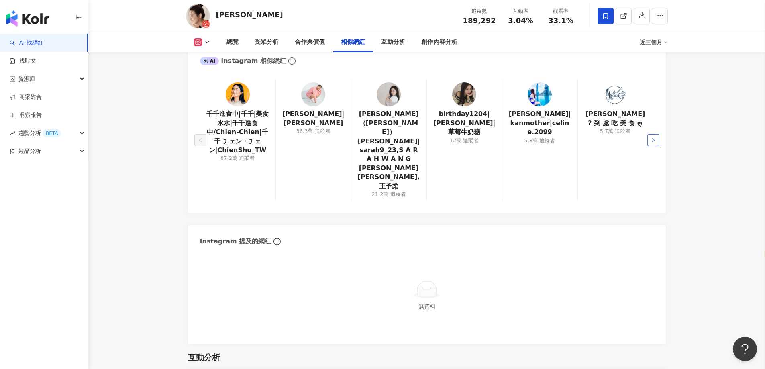
click at [653, 138] on icon "right" at bounding box center [653, 140] width 5 height 5
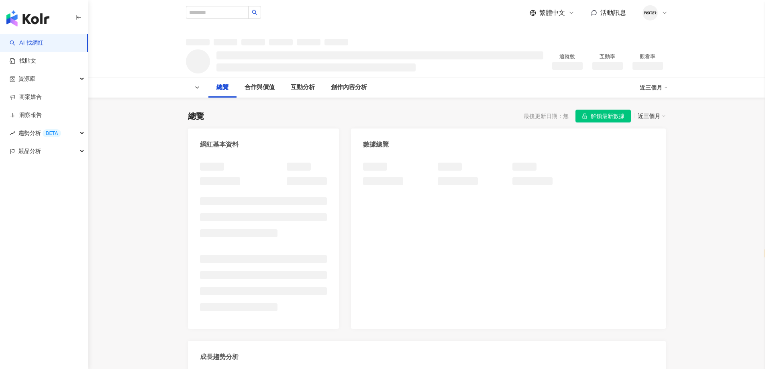
select select "*****"
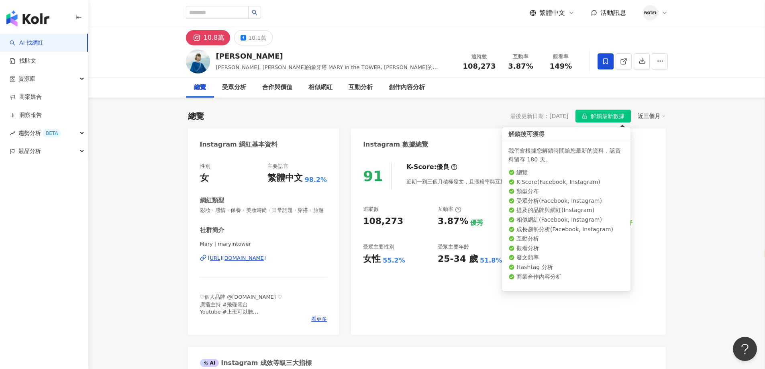
click at [602, 120] on span "解鎖最新數據" at bounding box center [608, 116] width 34 height 13
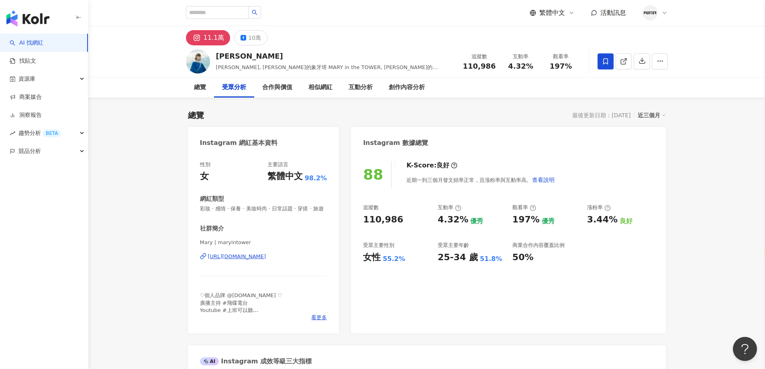
click at [266, 260] on div "https://www.instagram.com/maryintower/" at bounding box center [237, 256] width 58 height 7
click at [257, 35] on div "10萬" at bounding box center [254, 37] width 13 height 11
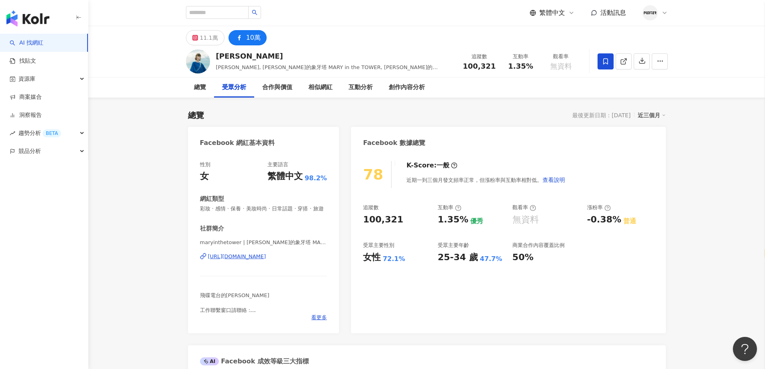
click at [266, 260] on div "https://www.facebook.com/162253127297740" at bounding box center [237, 256] width 58 height 7
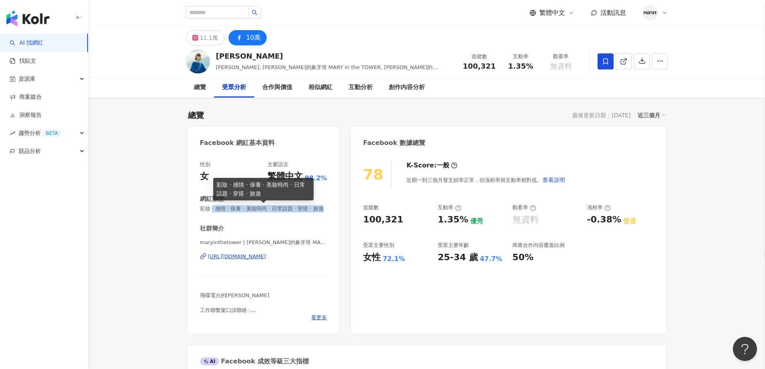
drag, startPoint x: 214, startPoint y: 211, endPoint x: 282, endPoint y: 215, distance: 68.4
click at [282, 213] on span "彩妝 · 感情 · 保養 · 美妝時尚 · 日常話題 · 穿搭 · 旅遊" at bounding box center [263, 208] width 127 height 7
click at [280, 213] on span "彩妝 · 感情 · 保養 · 美妝時尚 · 日常話題 · 穿搭 · 旅遊" at bounding box center [263, 208] width 127 height 7
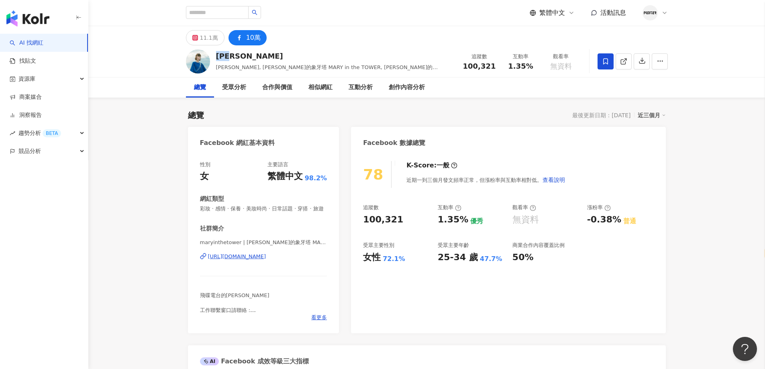
drag, startPoint x: 242, startPoint y: 55, endPoint x: 216, endPoint y: 58, distance: 26.7
click at [216, 58] on div "吳瑪麗" at bounding box center [335, 56] width 238 height 10
copy div "吳瑪麗"
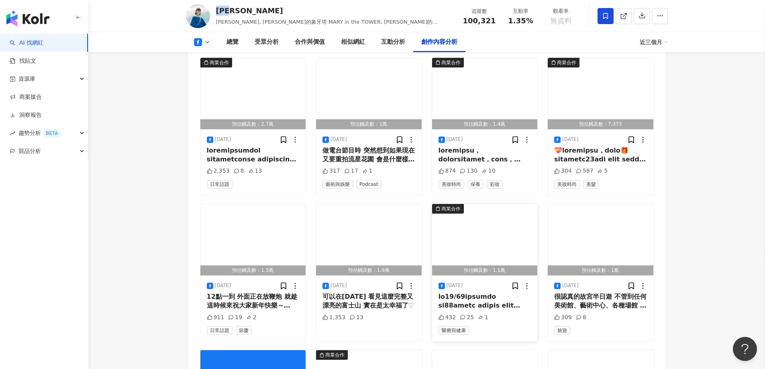
scroll to position [2290, 0]
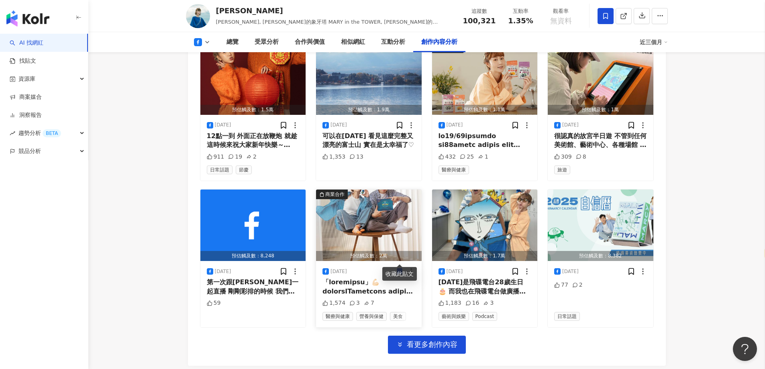
click at [383, 278] on div at bounding box center [369, 287] width 93 height 18
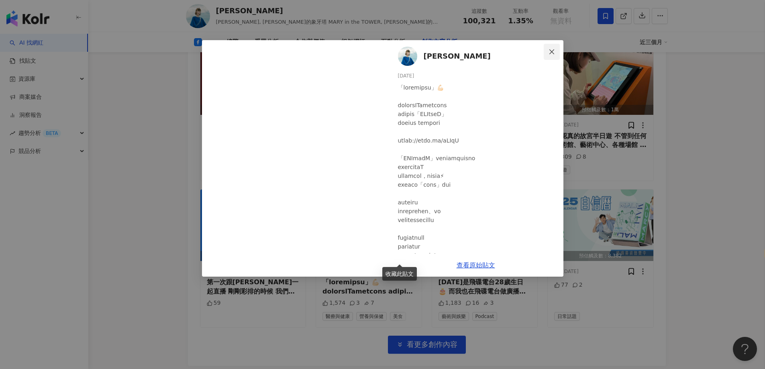
click at [545, 51] on span "Close" at bounding box center [552, 52] width 16 height 6
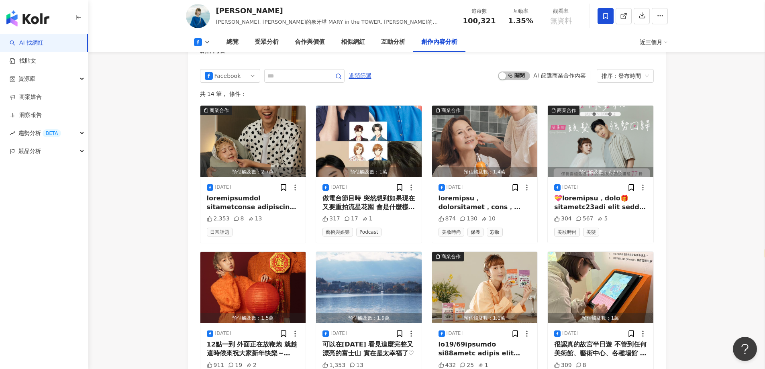
scroll to position [2001, 0]
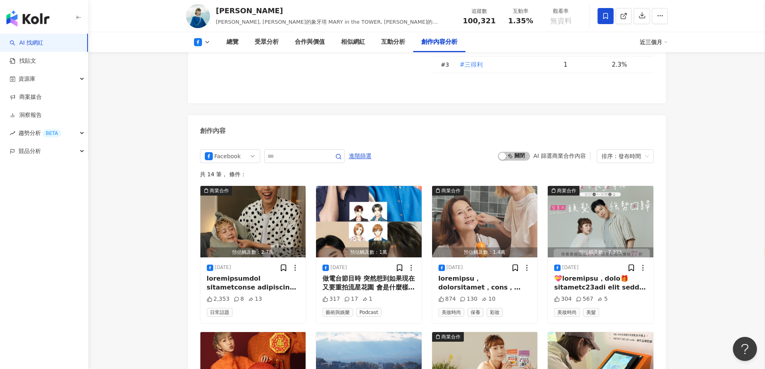
click at [204, 45] on button at bounding box center [202, 42] width 33 height 8
click at [216, 63] on li "Instagram" at bounding box center [215, 57] width 58 height 18
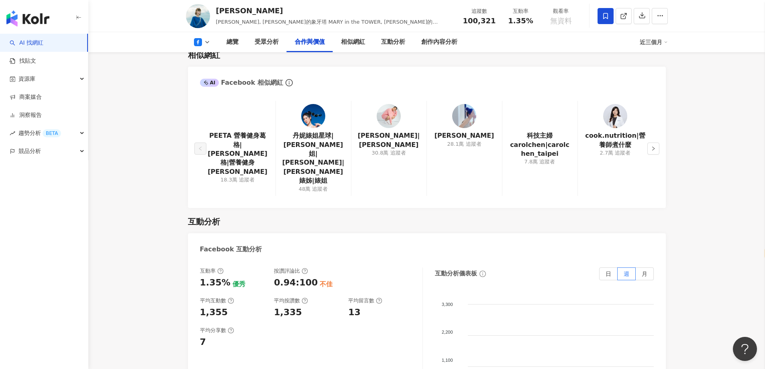
scroll to position [1037, 0]
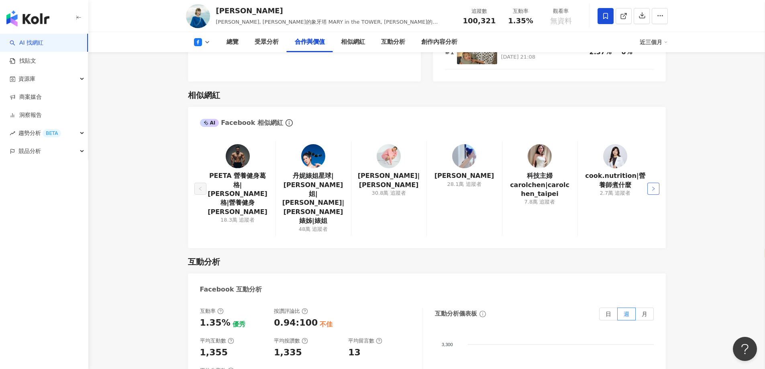
click at [651, 186] on icon "right" at bounding box center [653, 188] width 5 height 5
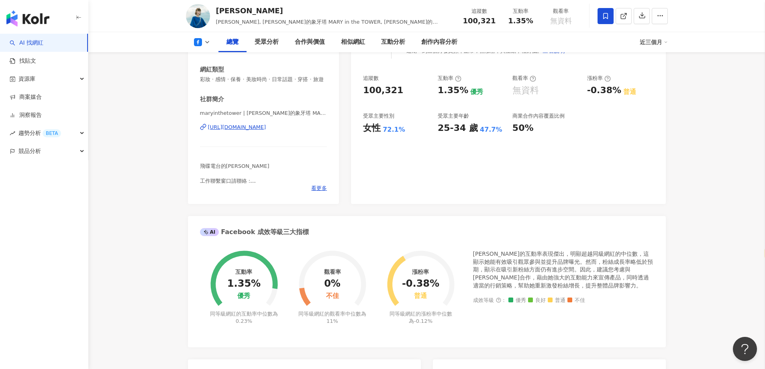
scroll to position [0, 0]
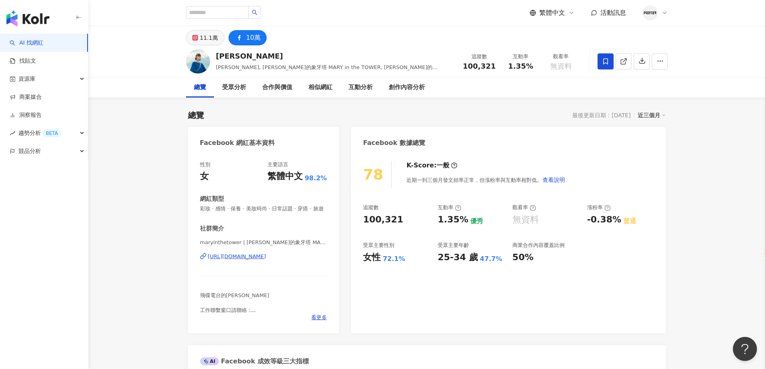
click at [210, 39] on div "11.1萬" at bounding box center [209, 37] width 18 height 11
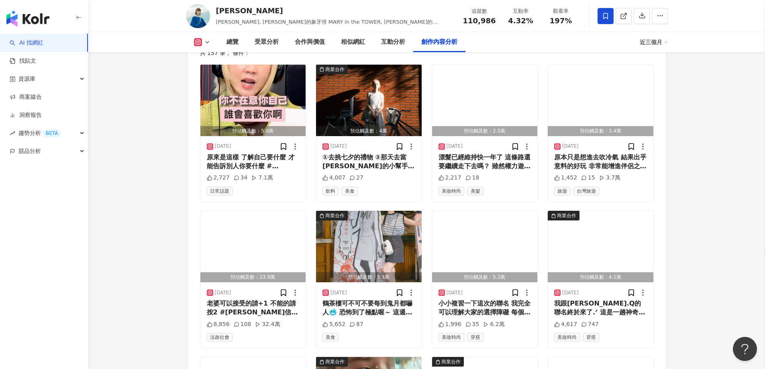
scroll to position [2337, 0]
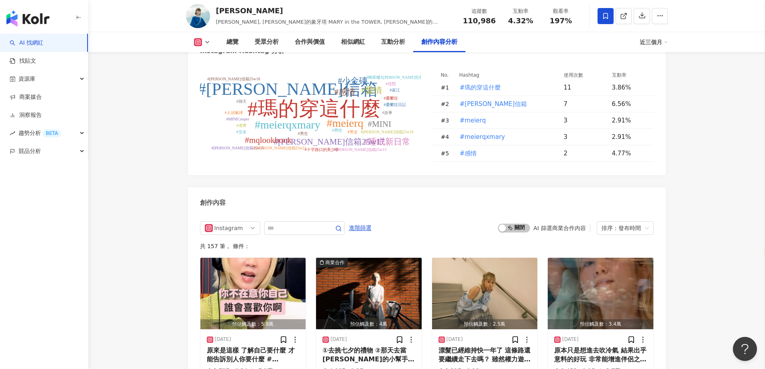
click at [501, 224] on div "啟動 關閉 AI 篩選商業合作內容" at bounding box center [544, 228] width 92 height 9
click at [505, 225] on div "button" at bounding box center [502, 228] width 7 height 7
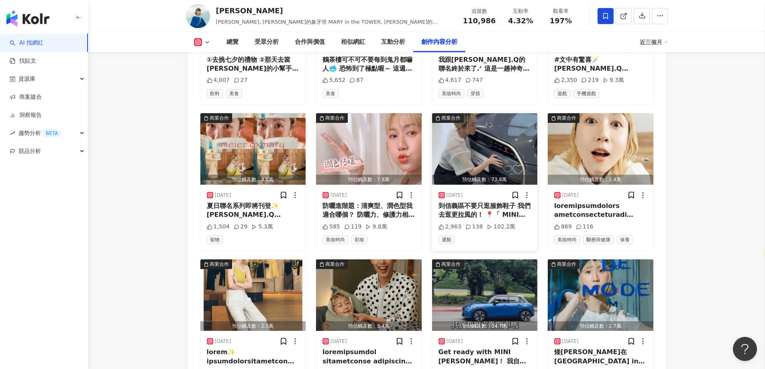
scroll to position [2709, 0]
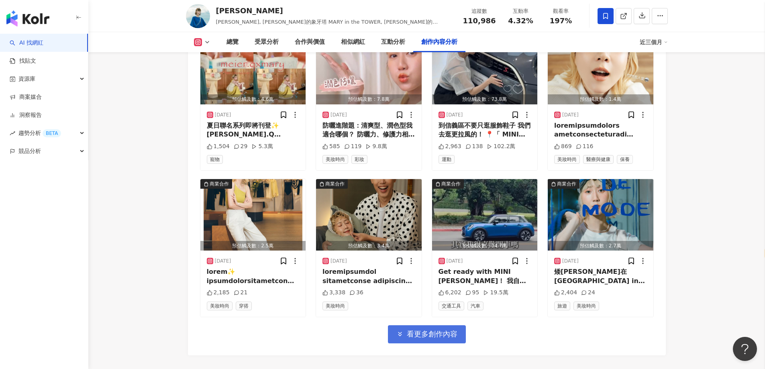
click at [425, 332] on span "看更多創作內容" at bounding box center [432, 334] width 51 height 9
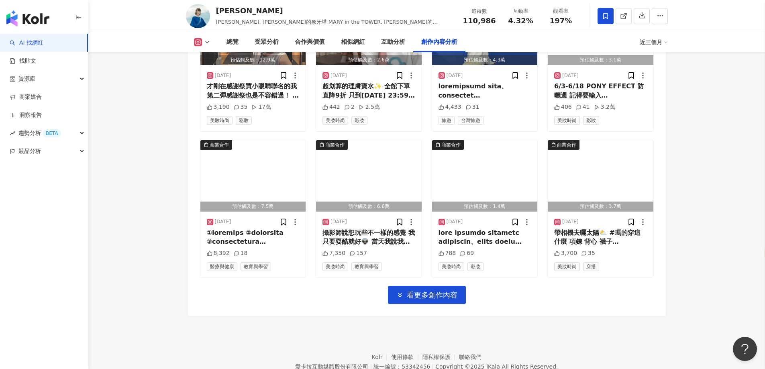
scroll to position [3191, 0]
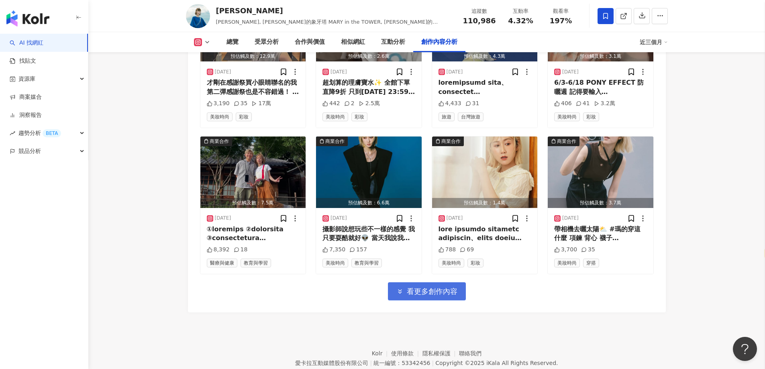
click at [432, 287] on span "看更多創作內容" at bounding box center [432, 291] width 51 height 9
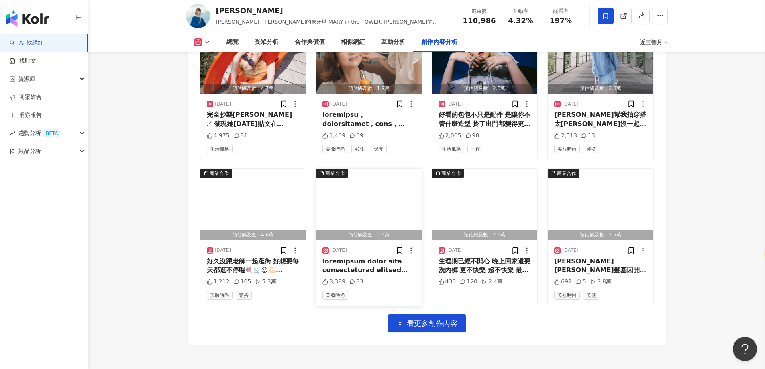
scroll to position [3657, 0]
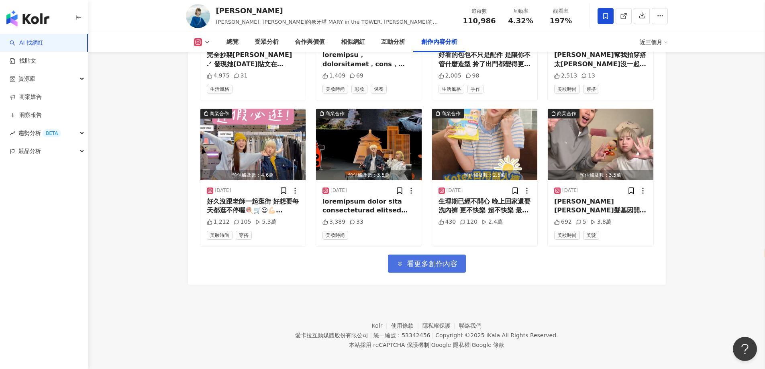
click at [428, 260] on span "看更多創作內容" at bounding box center [432, 264] width 51 height 9
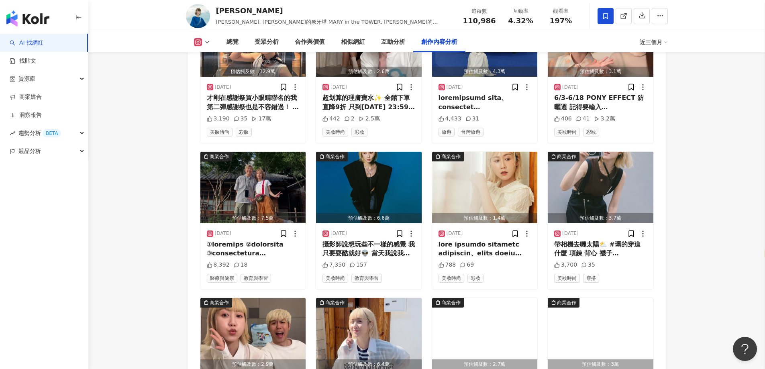
scroll to position [2854, 0]
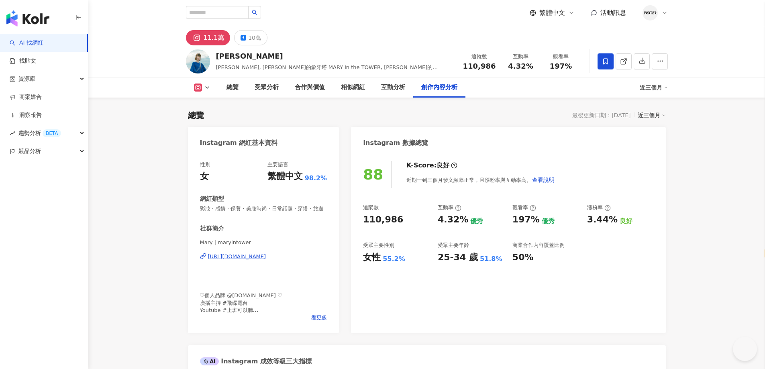
select select "*****"
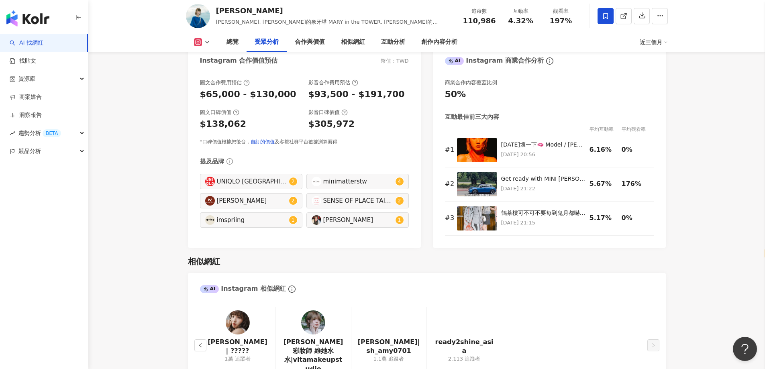
scroll to position [966, 0]
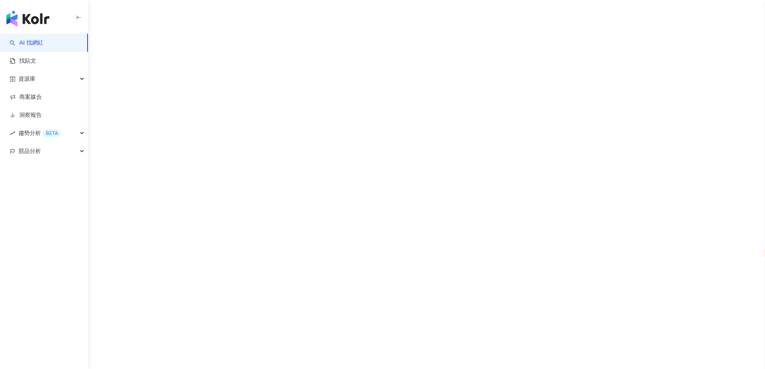
select select "*****"
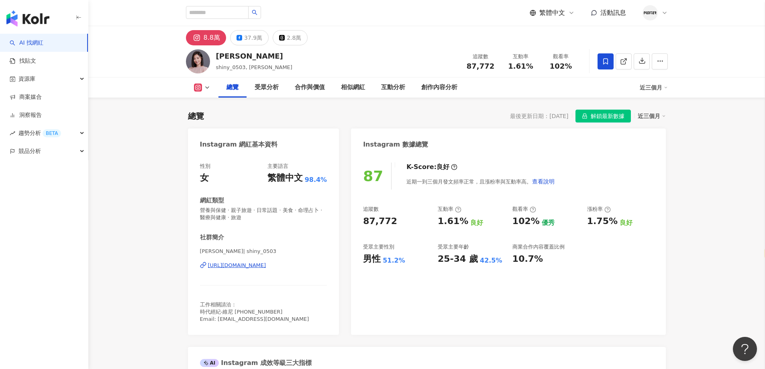
click at [256, 264] on div "[URL][DOMAIN_NAME]" at bounding box center [237, 265] width 58 height 7
click at [245, 35] on div "37.9萬" at bounding box center [253, 37] width 18 height 11
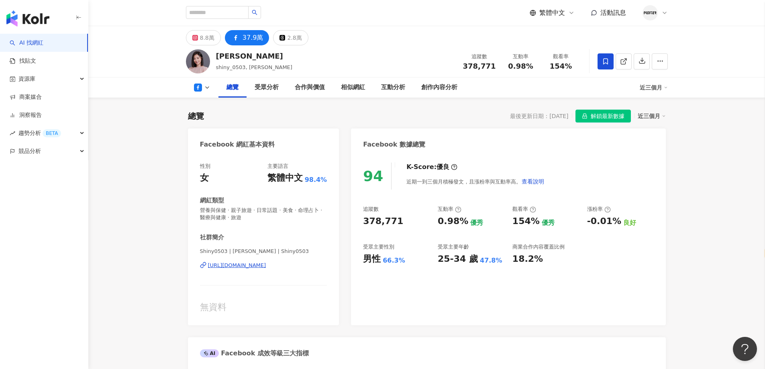
click at [229, 268] on div "[URL][DOMAIN_NAME]" at bounding box center [237, 265] width 58 height 7
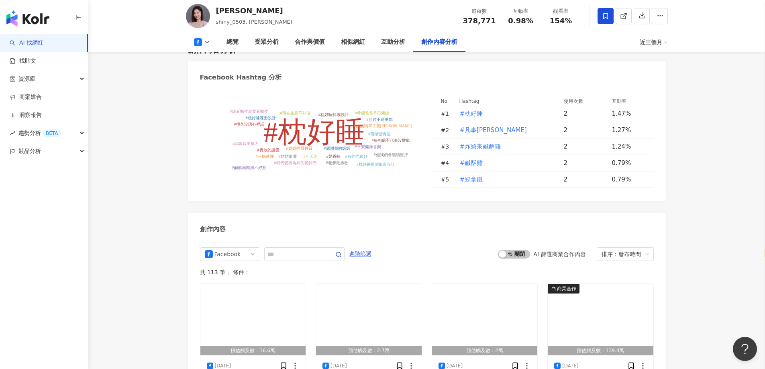
scroll to position [2089, 0]
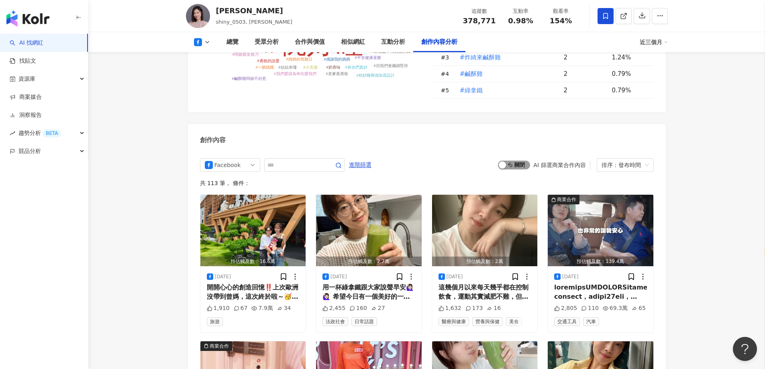
click at [508, 161] on span "啟動 關閉" at bounding box center [514, 165] width 32 height 9
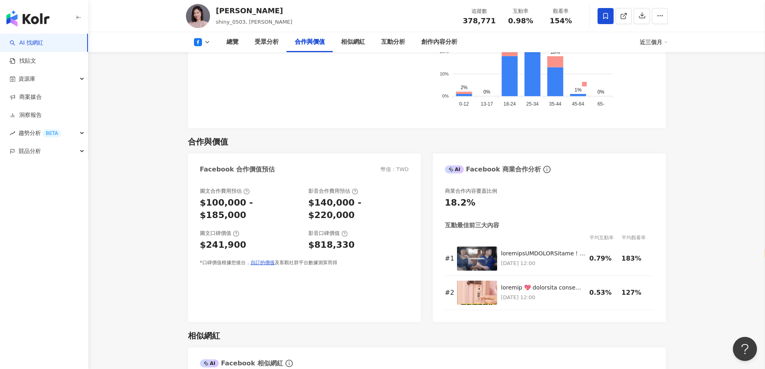
scroll to position [1045, 0]
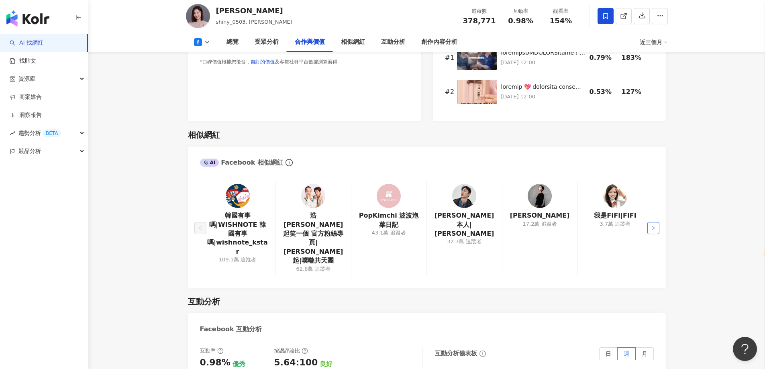
click at [654, 226] on icon "right" at bounding box center [653, 228] width 5 height 5
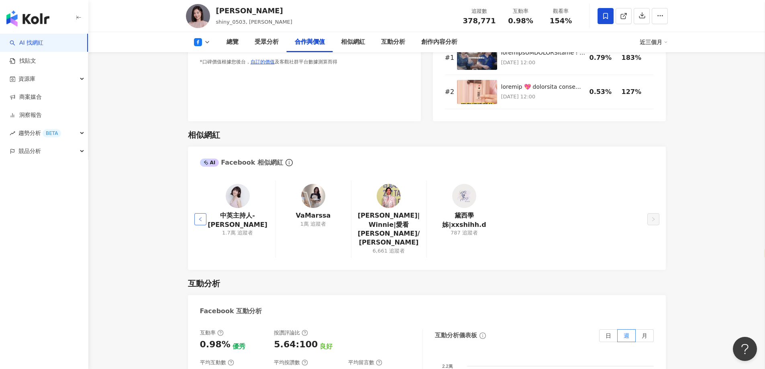
click at [201, 217] on icon "left" at bounding box center [200, 219] width 2 height 4
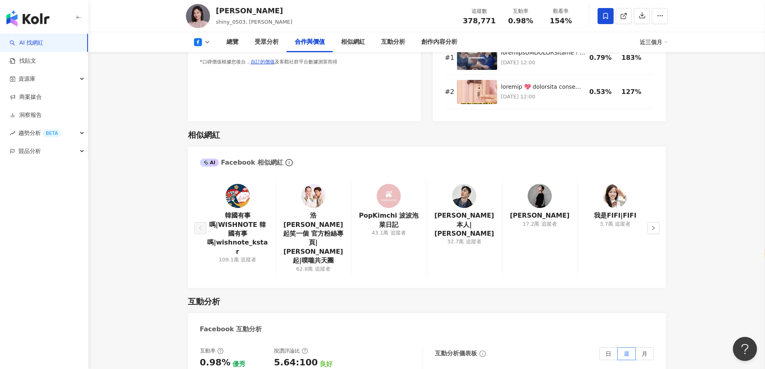
click at [540, 184] on img at bounding box center [540, 196] width 24 height 24
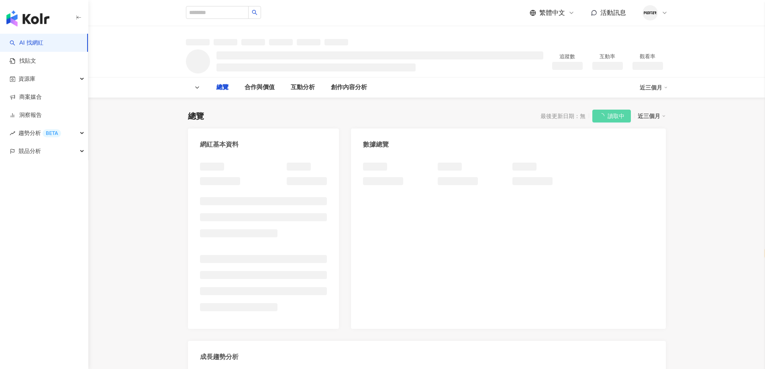
select select "*****"
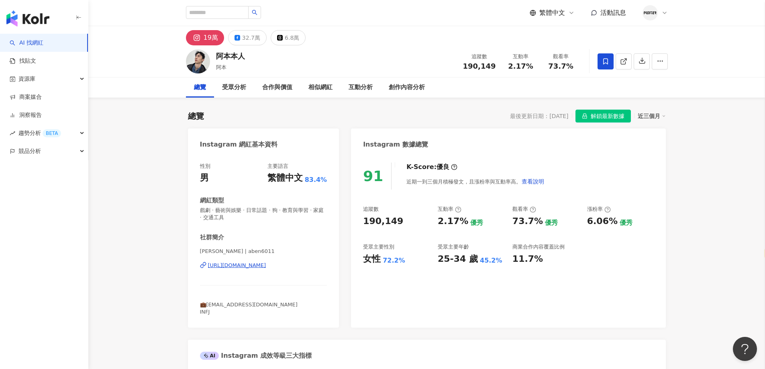
click at [258, 264] on div "[URL][DOMAIN_NAME]" at bounding box center [237, 265] width 58 height 7
click at [251, 40] on div "32.7萬" at bounding box center [251, 37] width 18 height 11
click at [262, 266] on div "[URL][DOMAIN_NAME]" at bounding box center [237, 265] width 58 height 7
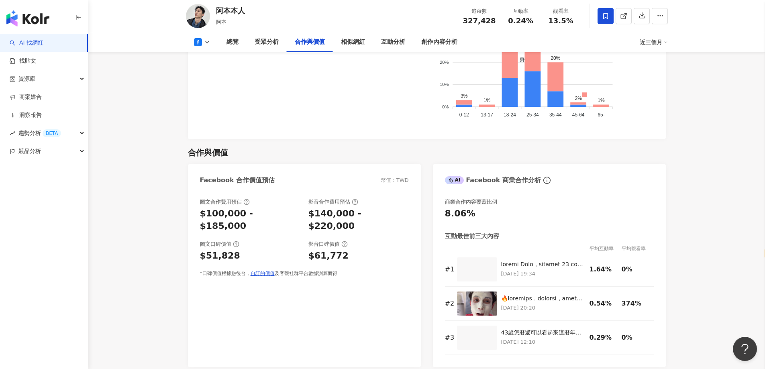
scroll to position [924, 0]
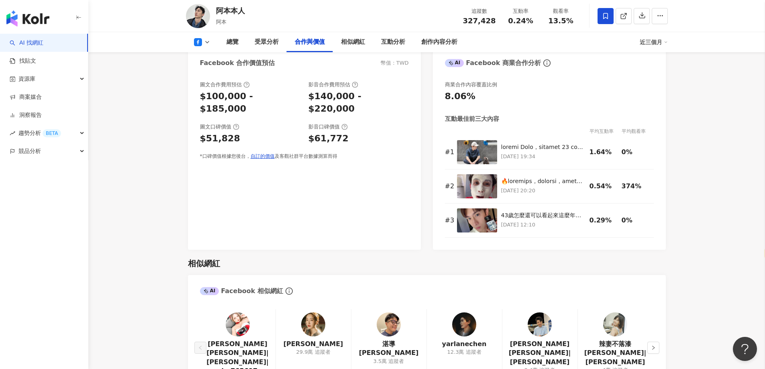
click at [198, 44] on icon at bounding box center [198, 42] width 8 height 8
click at [219, 62] on button "Instagram" at bounding box center [215, 56] width 48 height 11
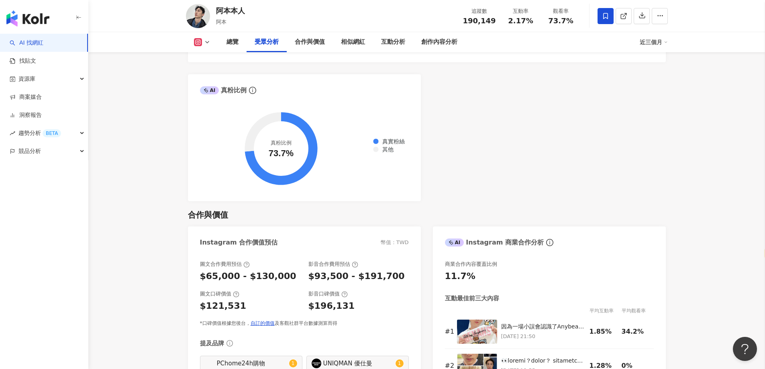
scroll to position [931, 0]
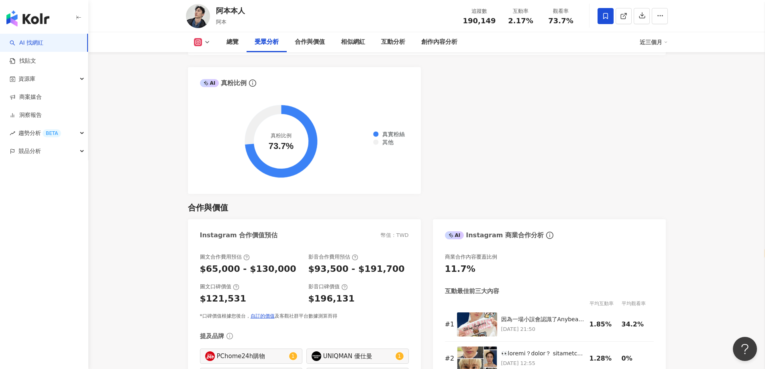
click at [442, 169] on div "AI Instagram 受眾樣貌分析 受眾主要性別 女性 72.2% 受眾主要年齡 25-34 歲 45.2% 受眾年齡及性別分布 男性 女性 50% 50…" at bounding box center [427, 6] width 478 height 376
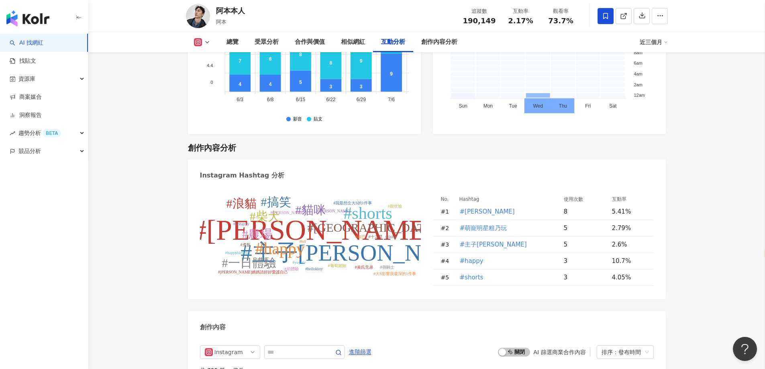
scroll to position [2378, 0]
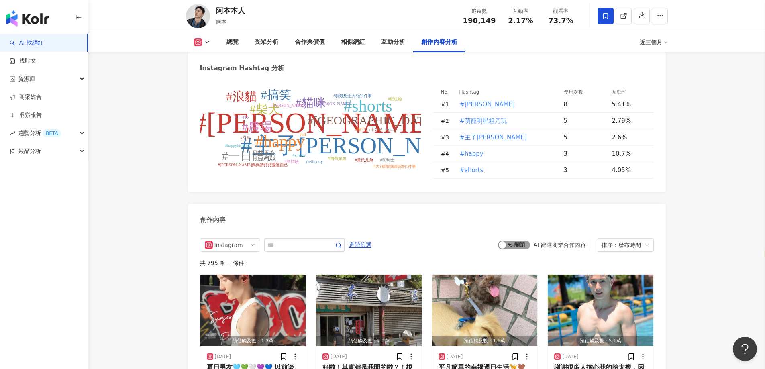
click at [505, 241] on div "button" at bounding box center [502, 244] width 7 height 7
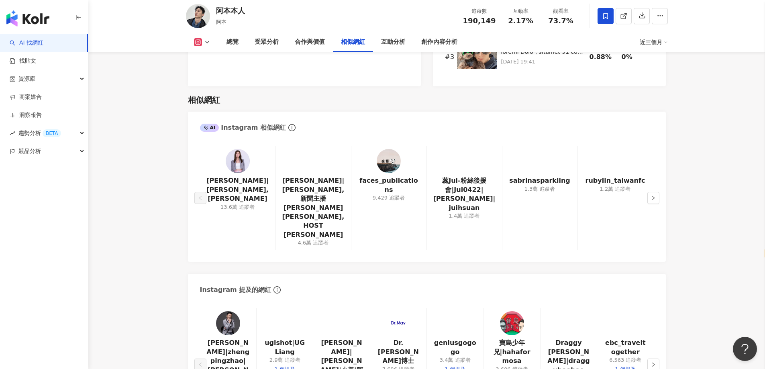
scroll to position [1267, 0]
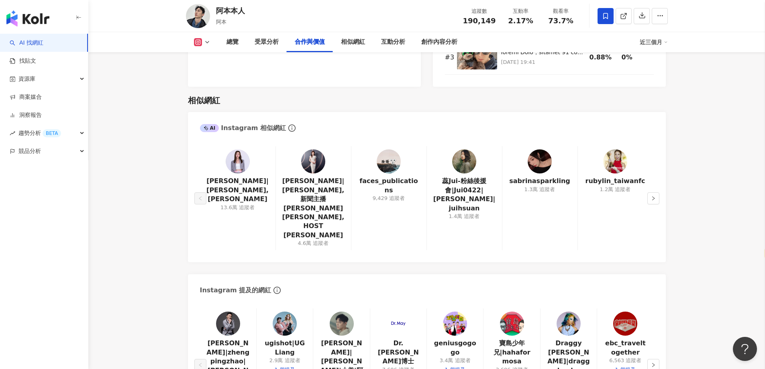
click at [733, 206] on main "19萬 32.7萬 6.8萬 阿本本人 阿本 追蹤數 190,149 互動率 2.17% 觀看率 73.7% 總覽 受眾分析 合作與價值 相似網紅 互動分析 …" at bounding box center [426, 306] width 677 height 3095
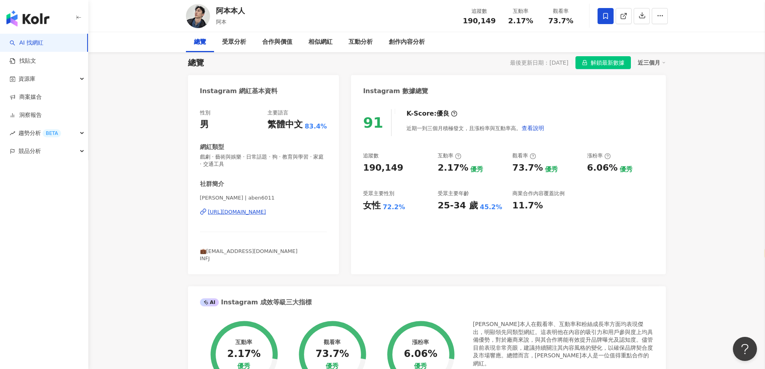
scroll to position [0, 0]
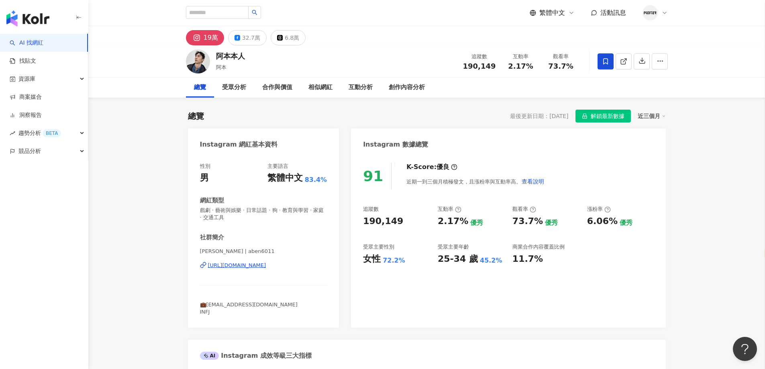
click at [249, 58] on div "阿本本人 阿本 追蹤數 190,149 互動率 2.17% 觀看率 73.7%" at bounding box center [427, 61] width 514 height 32
drag, startPoint x: 233, startPoint y: 69, endPoint x: 216, endPoint y: 69, distance: 17.7
click at [216, 69] on div "阿本" at bounding box center [230, 67] width 29 height 8
copy span "阿本"
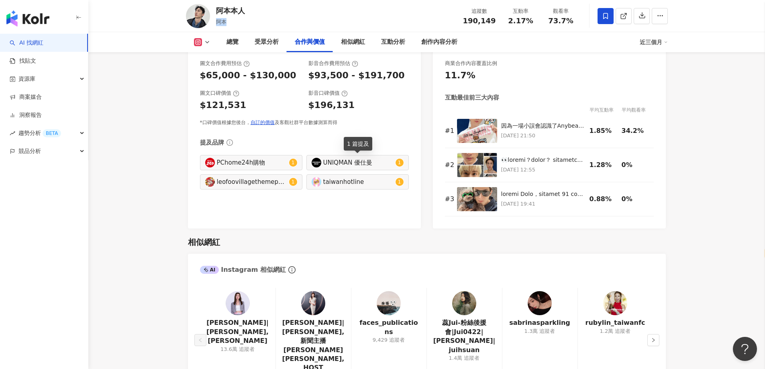
scroll to position [1286, 0]
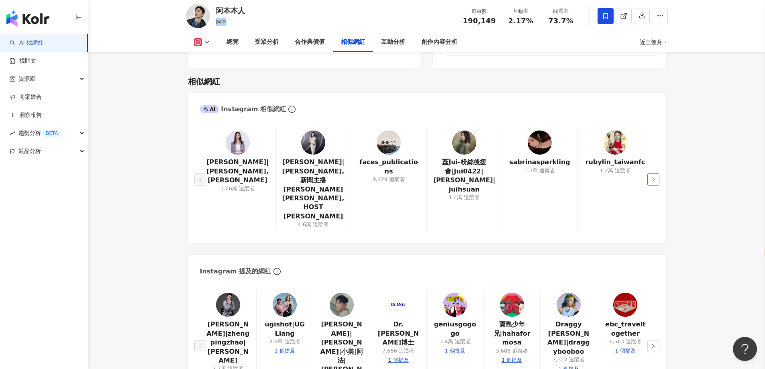
click at [655, 177] on icon "right" at bounding box center [653, 179] width 5 height 5
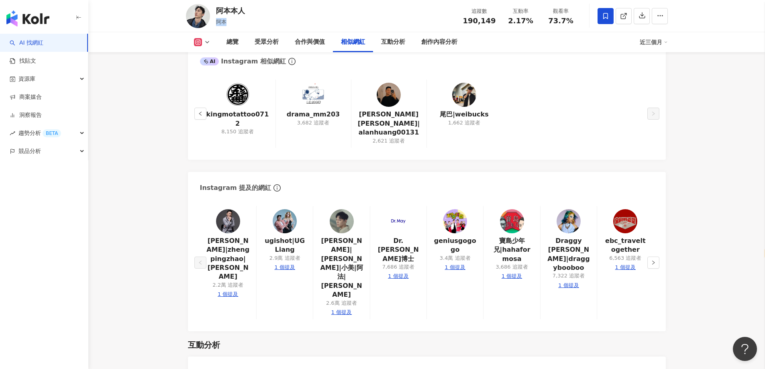
scroll to position [1446, 0]
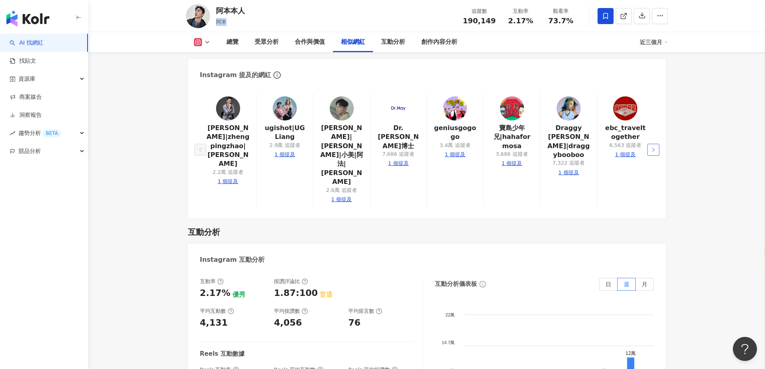
click at [650, 144] on button "button" at bounding box center [654, 150] width 12 height 12
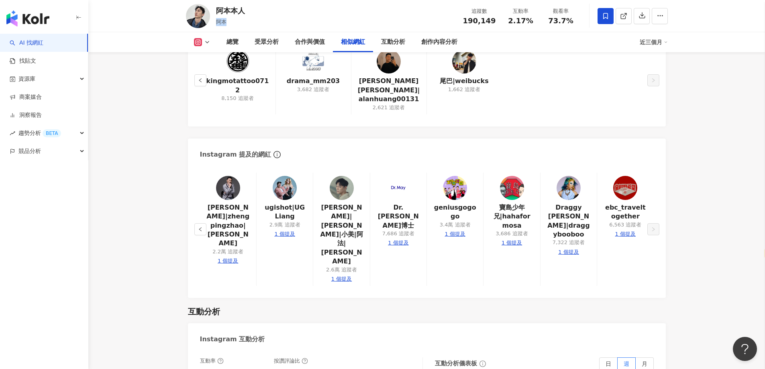
scroll to position [1289, 0]
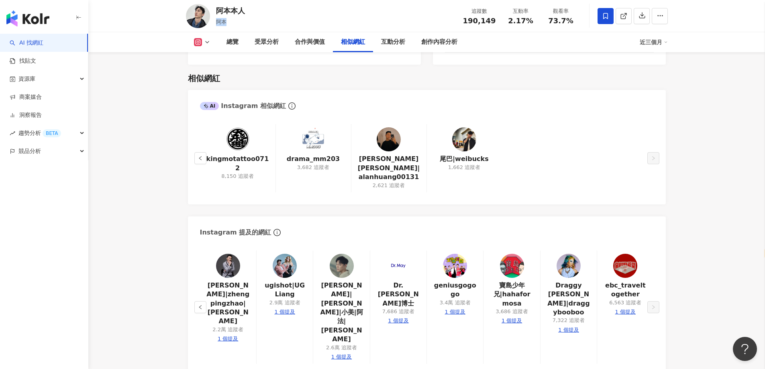
click at [195, 153] on button "button" at bounding box center [200, 158] width 12 height 12
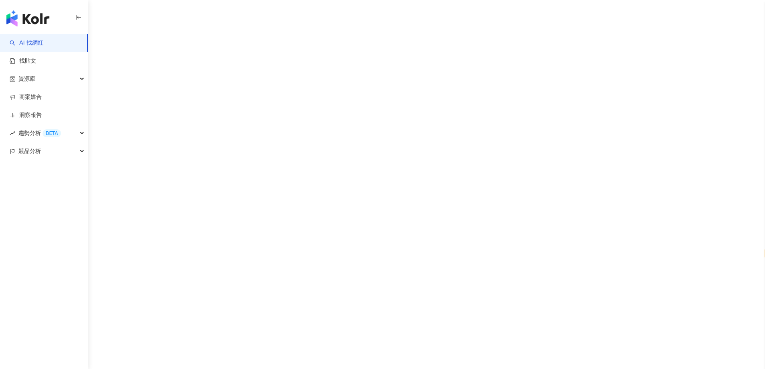
select select "*****"
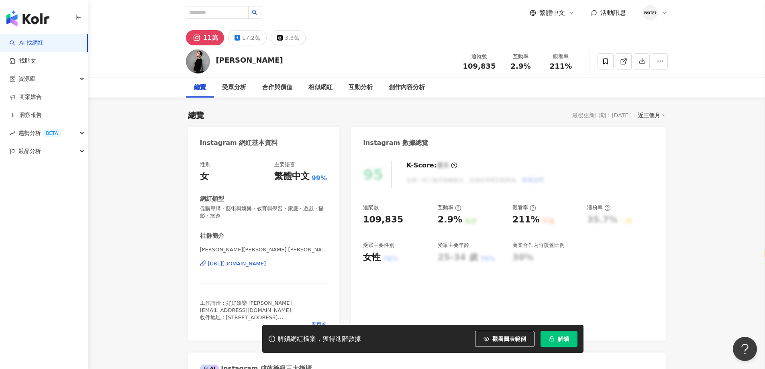
click at [266, 267] on div "[URL][DOMAIN_NAME]" at bounding box center [237, 263] width 58 height 7
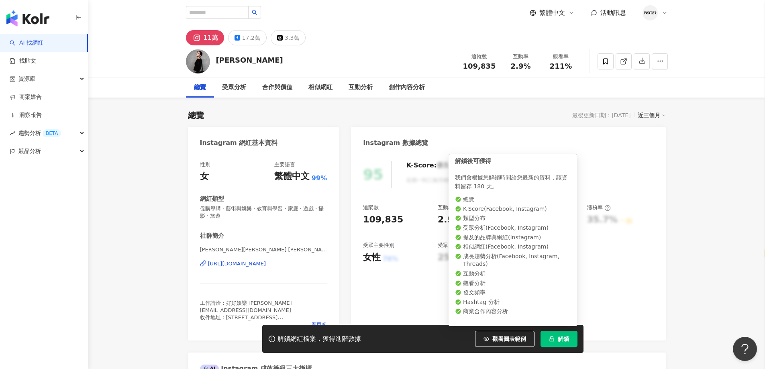
click at [562, 336] on span "解鎖" at bounding box center [563, 339] width 11 height 6
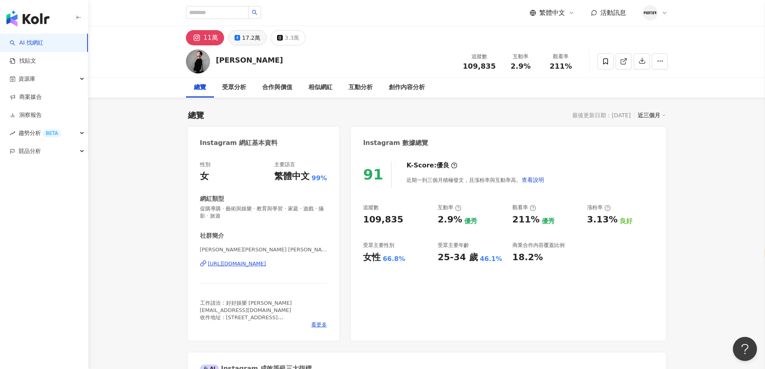
click at [239, 37] on icon at bounding box center [238, 38] width 6 height 6
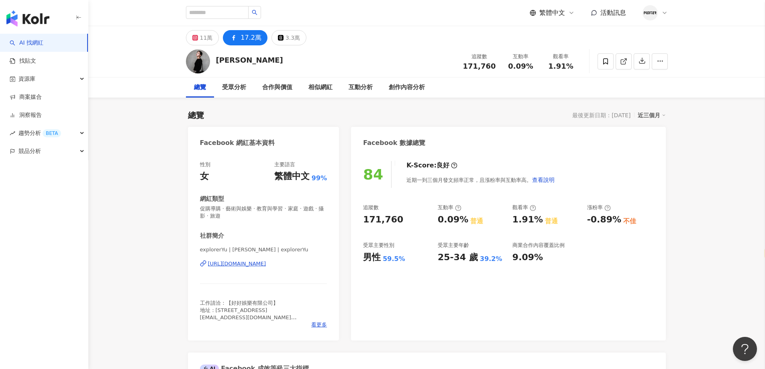
click at [208, 42] on div "11萬" at bounding box center [206, 37] width 13 height 11
click at [250, 39] on div "17.2萬" at bounding box center [251, 37] width 21 height 11
click at [202, 38] on div "11萬" at bounding box center [206, 37] width 13 height 11
click at [247, 41] on div "17.2萬" at bounding box center [251, 37] width 21 height 11
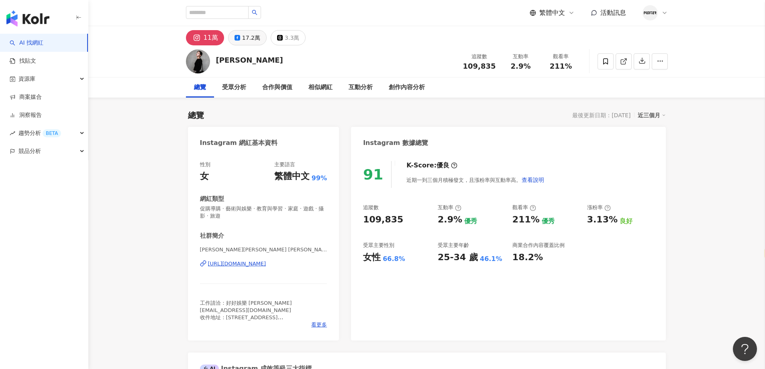
click at [240, 39] on button "17.2萬" at bounding box center [247, 37] width 39 height 15
click at [266, 267] on div "https://www.instagram.com/cowabungayu/" at bounding box center [237, 263] width 58 height 7
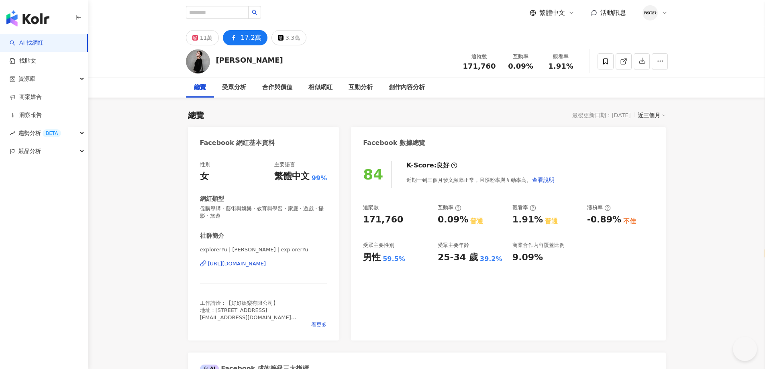
select select "*****"
click at [609, 60] on icon at bounding box center [605, 61] width 7 height 7
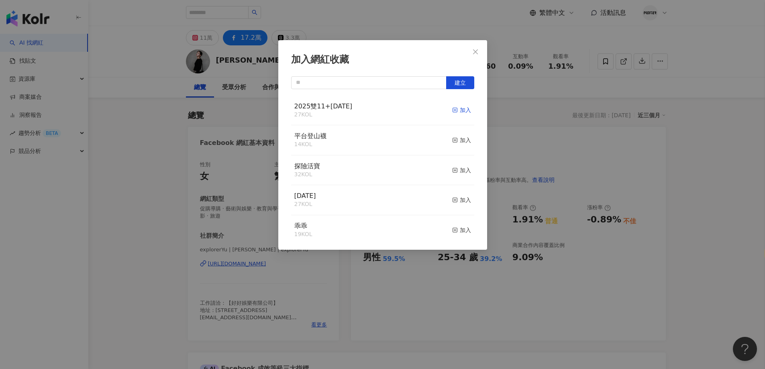
click at [459, 112] on div "加入" at bounding box center [461, 110] width 19 height 9
click at [474, 51] on icon "close" at bounding box center [475, 52] width 6 height 6
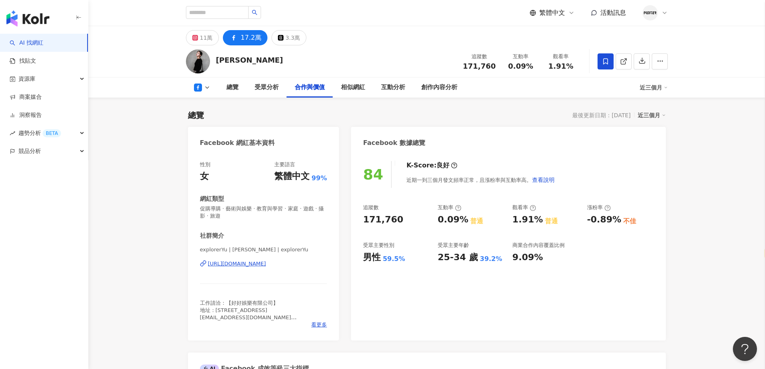
scroll to position [964, 0]
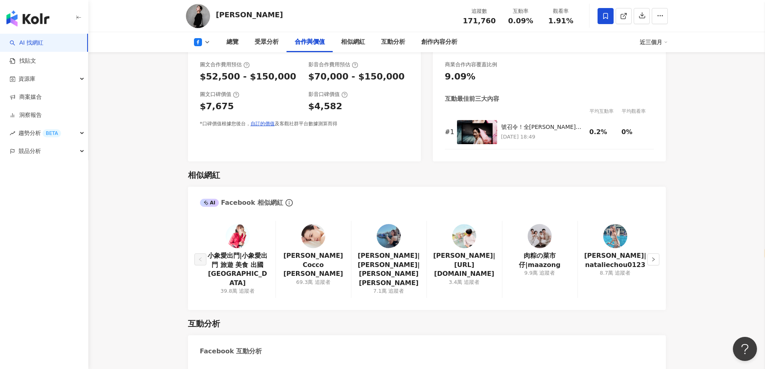
click at [543, 242] on img at bounding box center [540, 236] width 24 height 24
click at [658, 259] on button "button" at bounding box center [654, 260] width 12 height 12
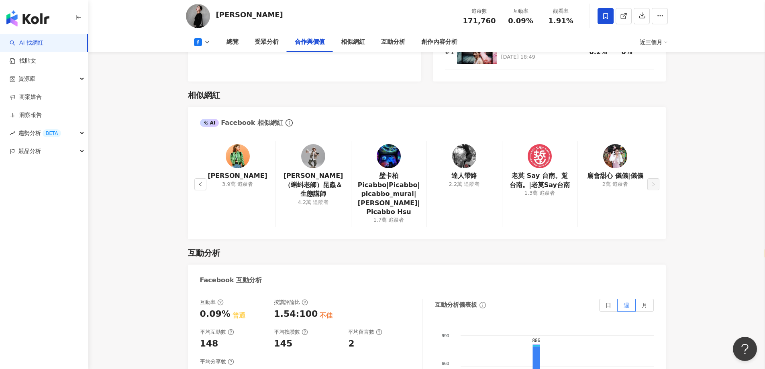
scroll to position [1045, 0]
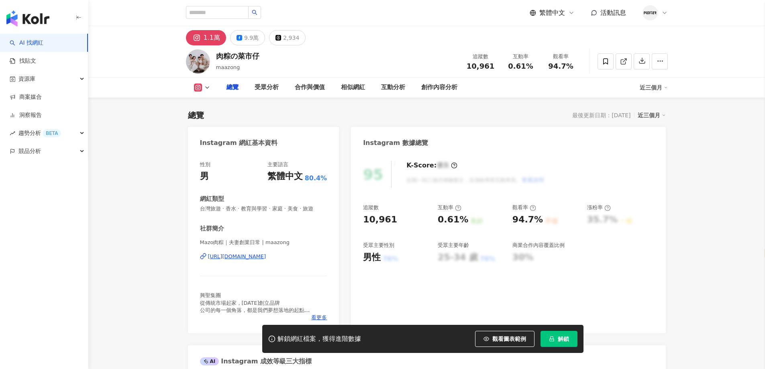
select select "*****"
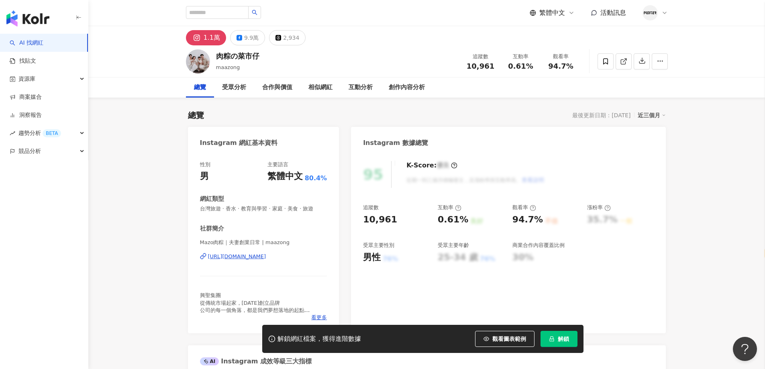
click at [254, 254] on div "[URL][DOMAIN_NAME]" at bounding box center [237, 256] width 58 height 7
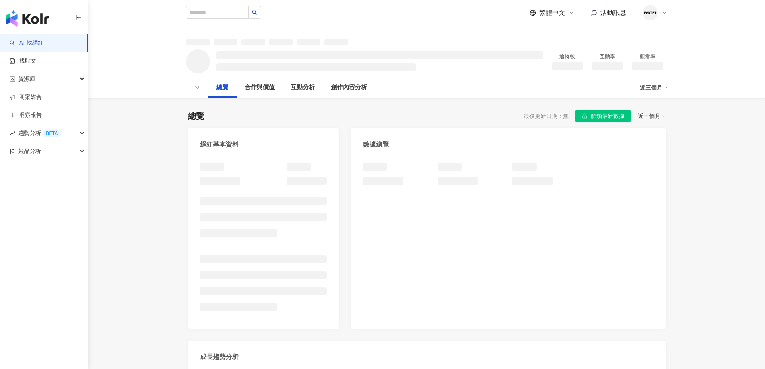
select select "*****"
click at [597, 114] on span "解鎖最新數據" at bounding box center [608, 116] width 34 height 13
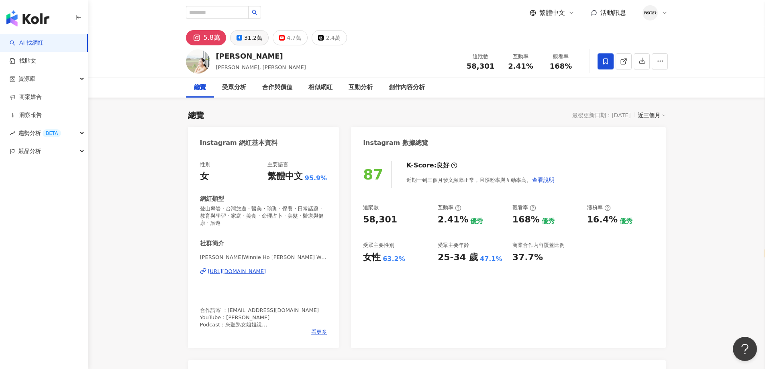
click at [241, 37] on icon at bounding box center [240, 38] width 6 height 6
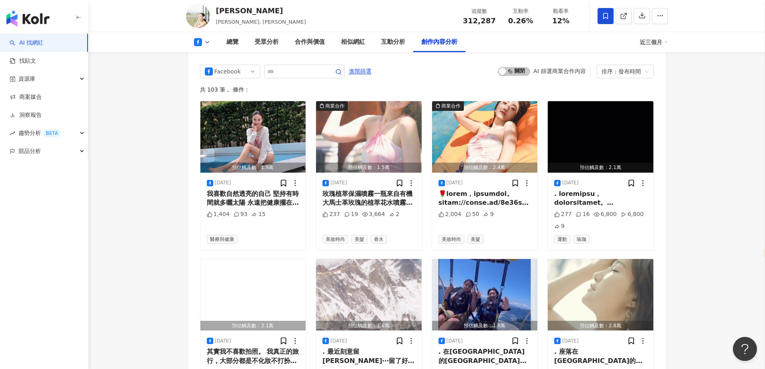
scroll to position [2089, 0]
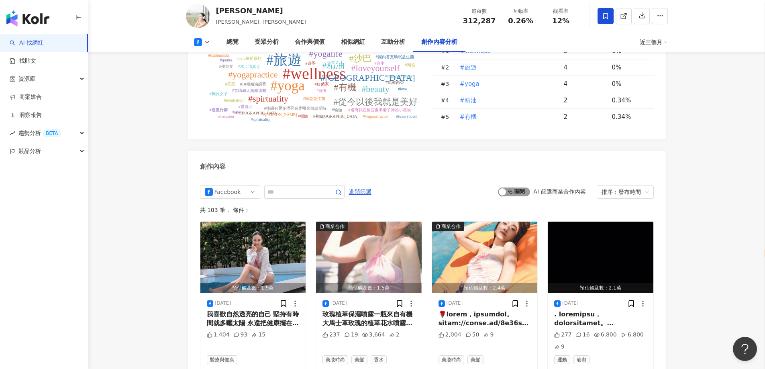
click at [503, 188] on div "button" at bounding box center [502, 191] width 7 height 7
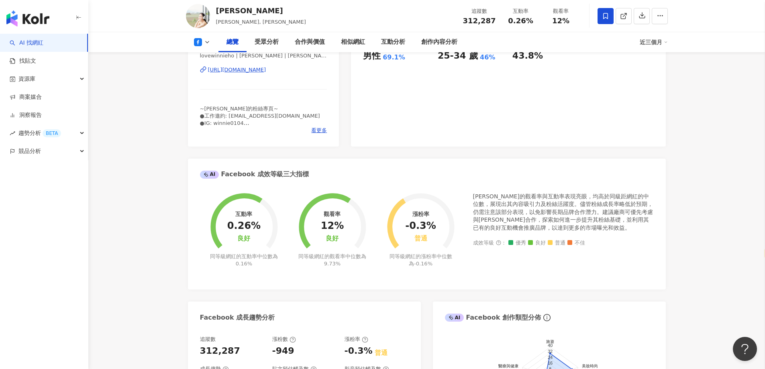
scroll to position [6, 0]
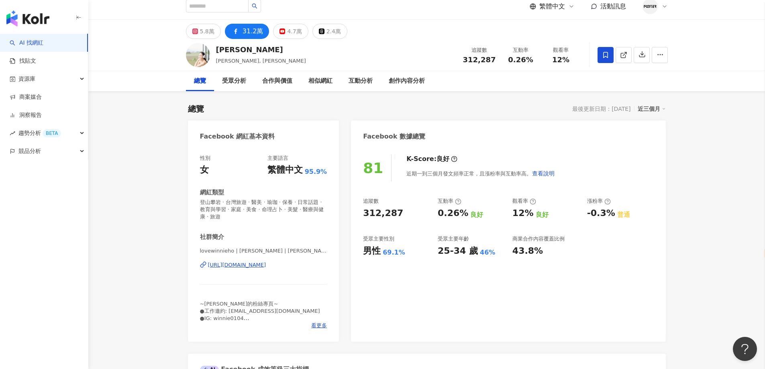
click at [266, 268] on div "https://www.facebook.com/145395555530234" at bounding box center [237, 265] width 58 height 7
click at [207, 38] on button "5.8萬" at bounding box center [203, 31] width 35 height 15
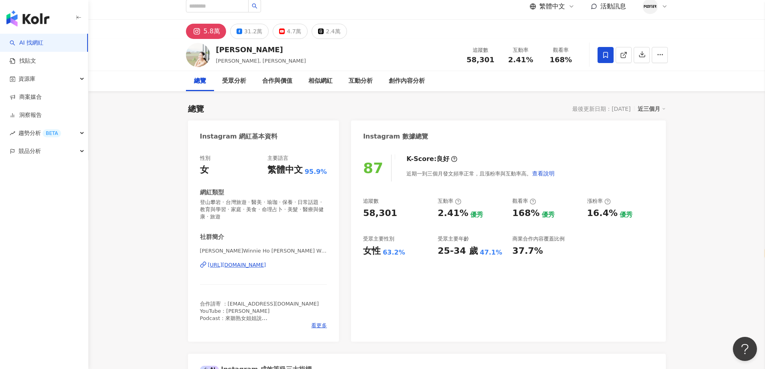
click at [236, 269] on div "何妤玟 Winnie Ho Yu Wen | winnie0104 https://www.instagram.com/winnie0104/" at bounding box center [263, 270] width 127 height 47
click at [235, 267] on div "https://www.instagram.com/winnie0104/" at bounding box center [237, 265] width 58 height 7
click at [364, 295] on div "87 K-Score : 良好 近期一到三個月發文頻率正常，且漲粉率與互動率高。 查看說明 追蹤數 58,301 互動率 2.41% 優秀 觀看率 168% …" at bounding box center [508, 244] width 315 height 195
click at [250, 33] on div "31.2萬" at bounding box center [253, 31] width 18 height 11
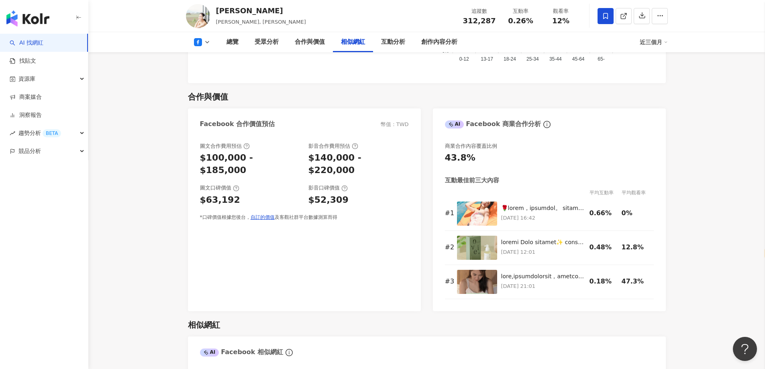
scroll to position [1131, 0]
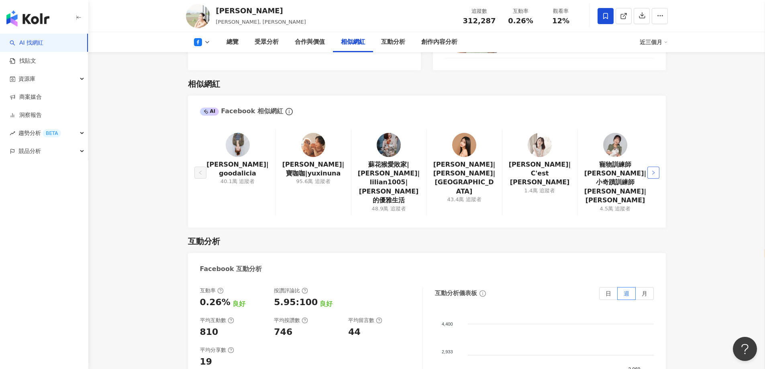
click at [652, 170] on icon "right" at bounding box center [653, 172] width 5 height 5
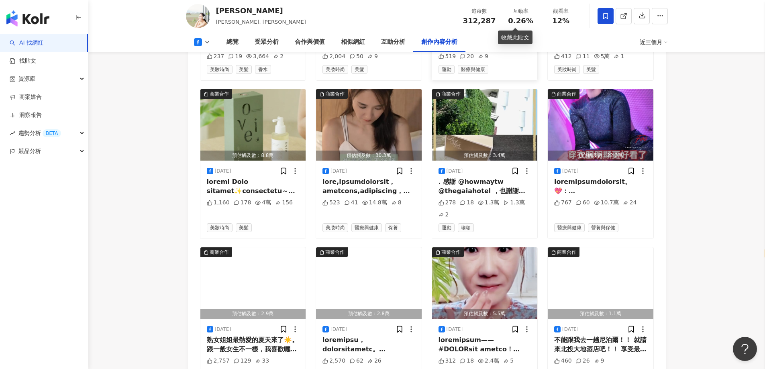
scroll to position [2517, 0]
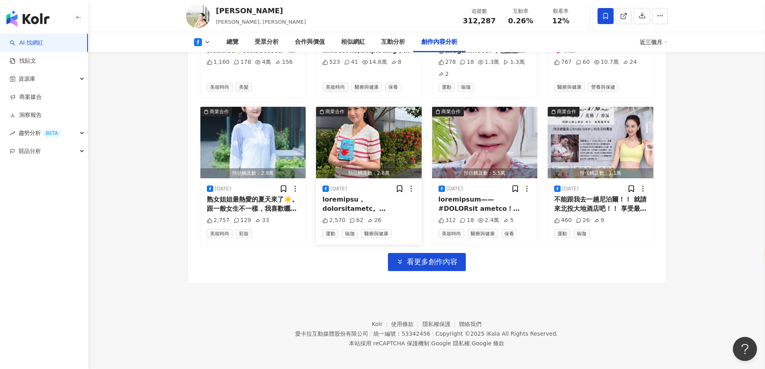
click at [390, 201] on div at bounding box center [369, 204] width 93 height 18
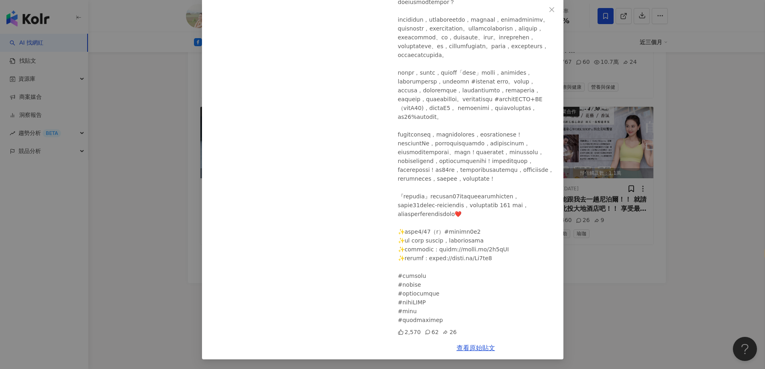
scroll to position [141, 0]
click at [613, 261] on div "何妤玟 2025/5/6 2,570 62 26 查看原始貼文" at bounding box center [382, 184] width 765 height 369
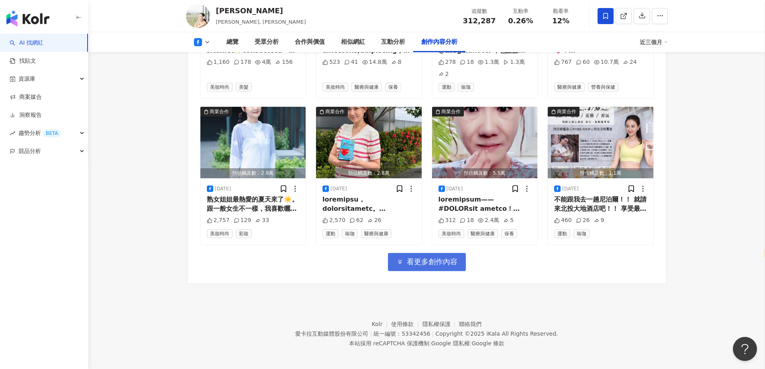
click at [448, 258] on span "看更多創作內容" at bounding box center [432, 262] width 51 height 9
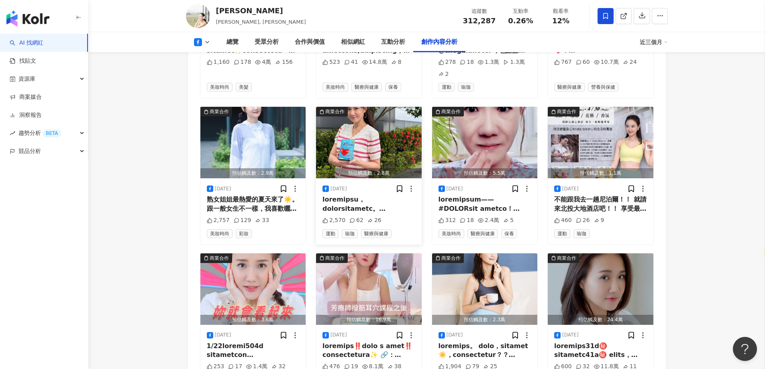
click at [372, 201] on div at bounding box center [369, 204] width 93 height 18
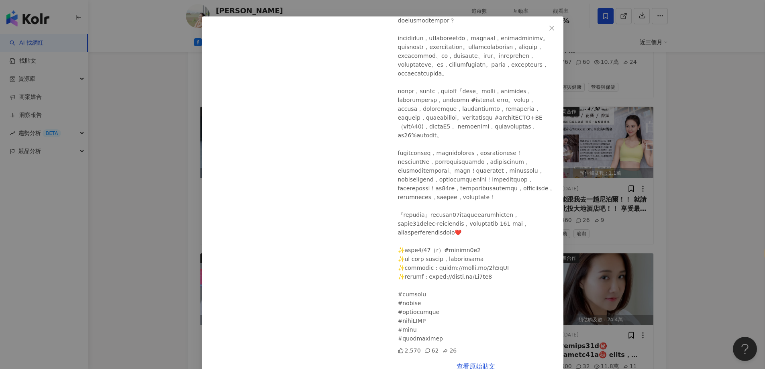
scroll to position [42, 0]
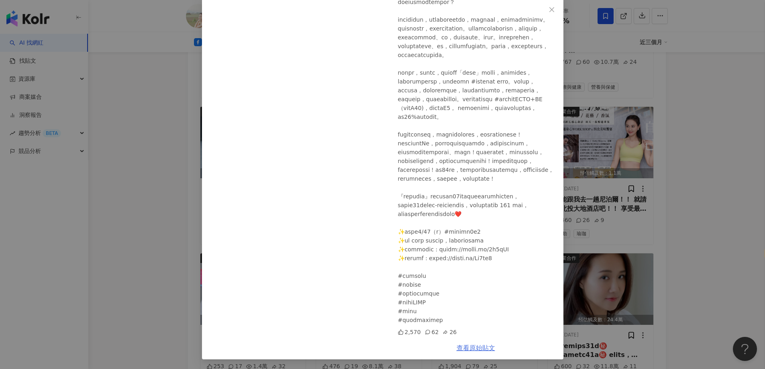
click at [471, 345] on link "查看原始貼文" at bounding box center [476, 348] width 39 height 8
click at [728, 131] on div "何妤玟 2025/5/6 2,570 62 26 查看原始貼文" at bounding box center [382, 184] width 765 height 369
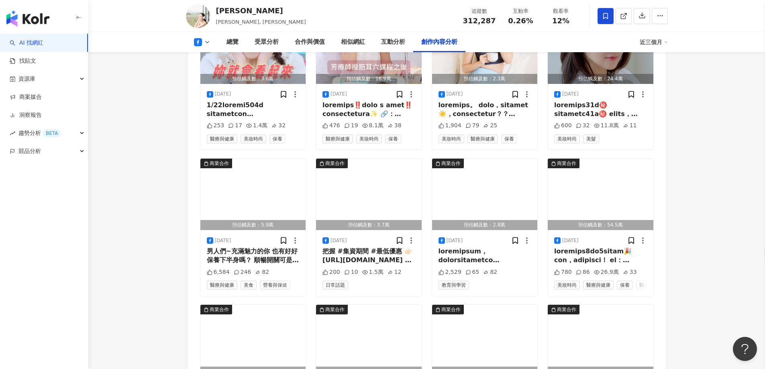
scroll to position [2962, 0]
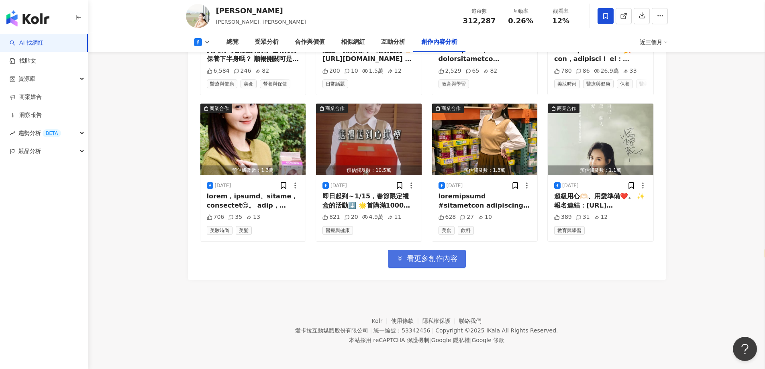
click at [444, 260] on span "看更多創作內容" at bounding box center [432, 258] width 51 height 9
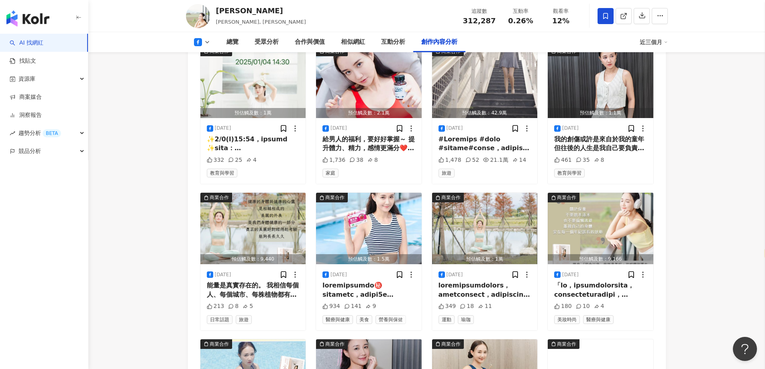
scroll to position [3324, 0]
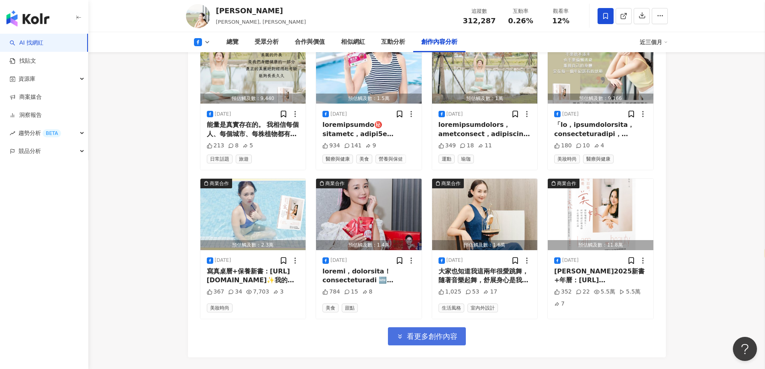
click at [426, 336] on span "看更多創作內容" at bounding box center [432, 336] width 51 height 9
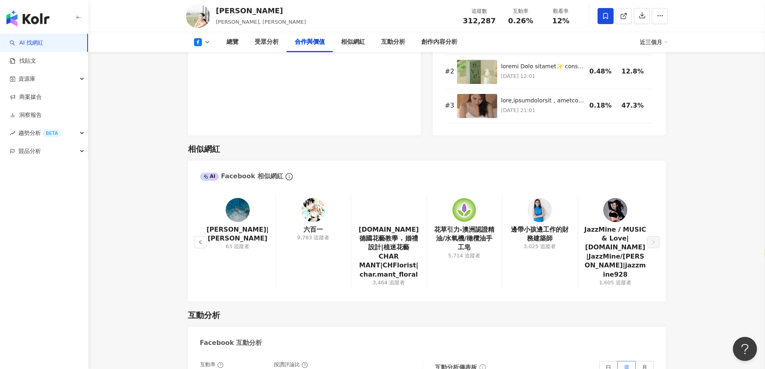
scroll to position [1009, 0]
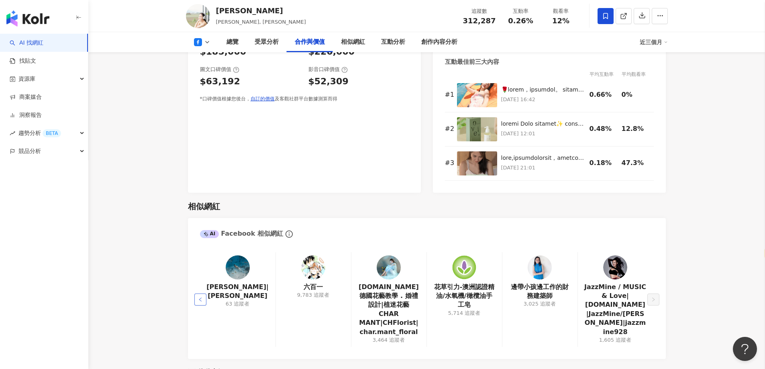
click at [201, 297] on icon "left" at bounding box center [200, 299] width 5 height 5
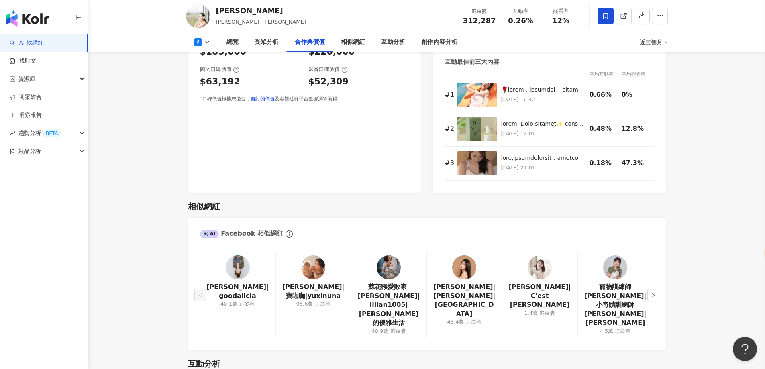
click at [461, 280] on link at bounding box center [464, 269] width 24 height 27
click at [544, 268] on img at bounding box center [540, 268] width 24 height 24
click at [308, 272] on img at bounding box center [313, 268] width 24 height 24
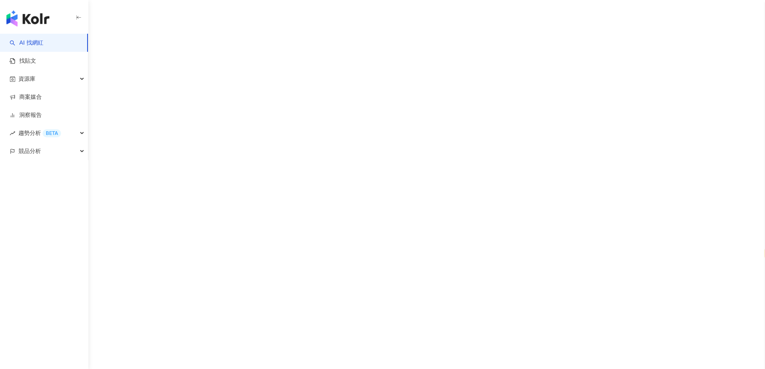
select select "*****"
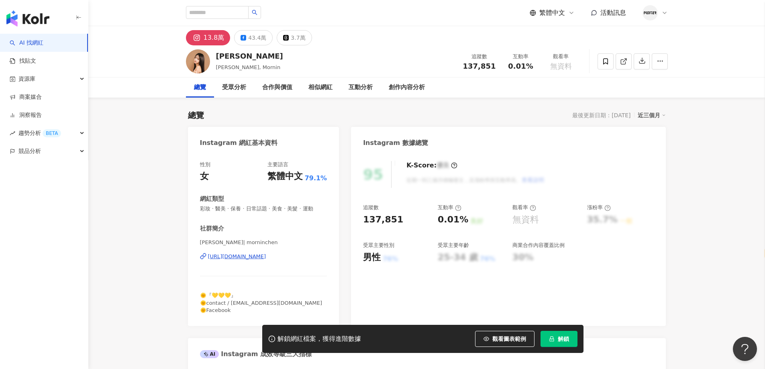
click at [246, 260] on div "https://www.instagram.com/morninchen/" at bounding box center [237, 256] width 58 height 7
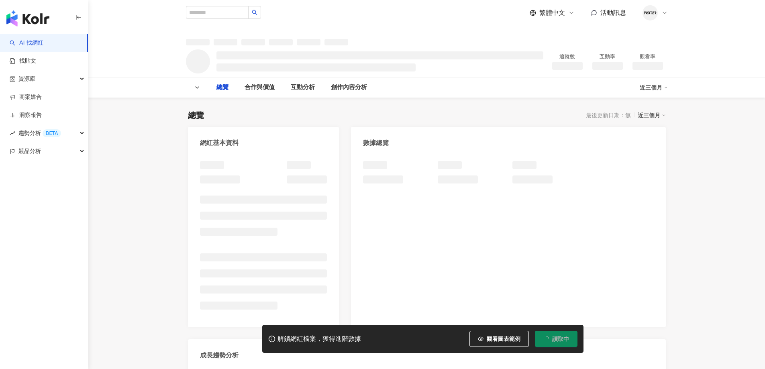
select select "*****"
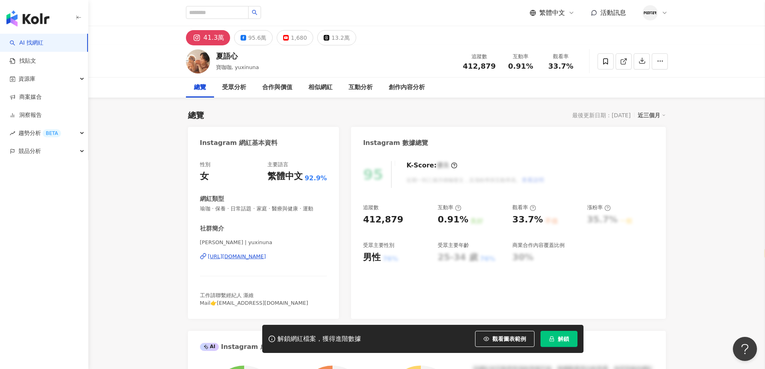
click at [260, 256] on div "[URL][DOMAIN_NAME]" at bounding box center [237, 256] width 58 height 7
click at [255, 42] on div "95.6萬" at bounding box center [257, 37] width 18 height 11
click at [256, 253] on div "[URL][DOMAIN_NAME]" at bounding box center [237, 256] width 58 height 7
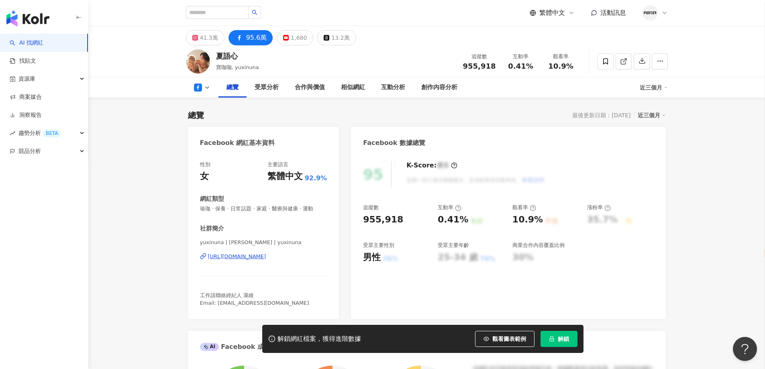
scroll to position [80, 0]
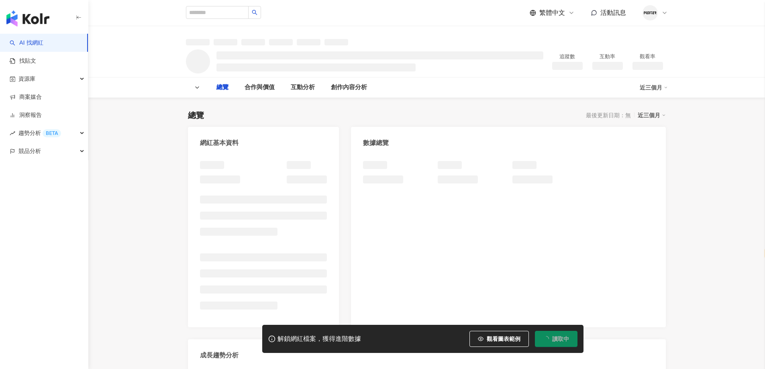
select select "*****"
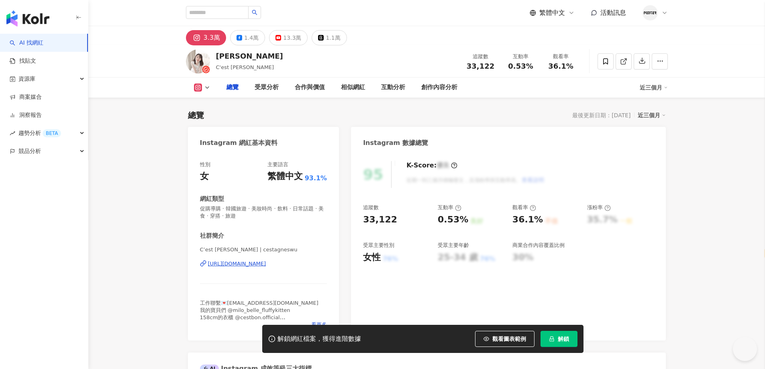
drag, startPoint x: 279, startPoint y: 0, endPoint x: 294, endPoint y: 182, distance: 182.6
click at [294, 182] on div "性別 女 主要語言 繁體中文 93.1% 網紅類型 促購導購 · 韓國旅遊 · 美妝時尚 · 飲料 · 日常話題 · 美食 · 穿搭 · 旅遊 社群簡介 C’…" at bounding box center [263, 245] width 127 height 168
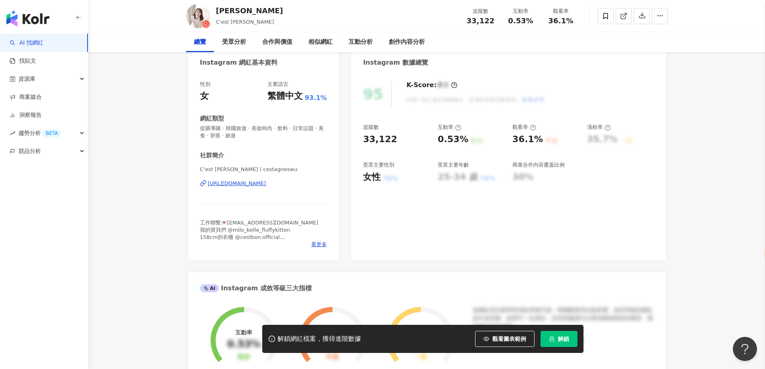
click at [266, 184] on div "[URL][DOMAIN_NAME]" at bounding box center [237, 183] width 58 height 7
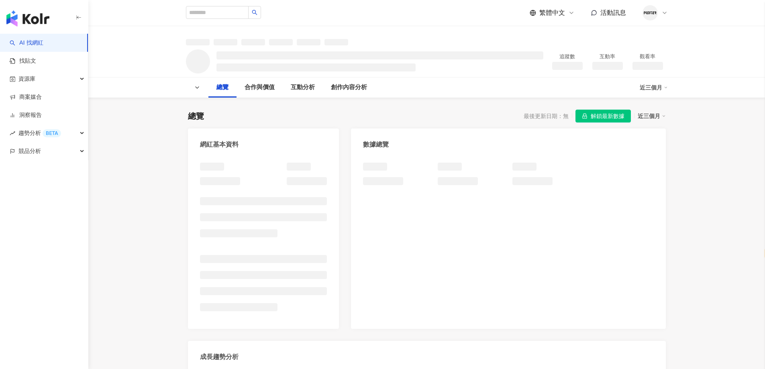
select select "*****"
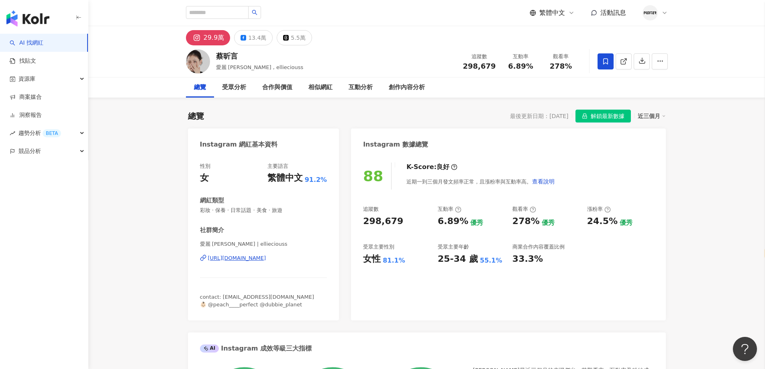
click at [240, 260] on div "[URL][DOMAIN_NAME]" at bounding box center [237, 258] width 58 height 7
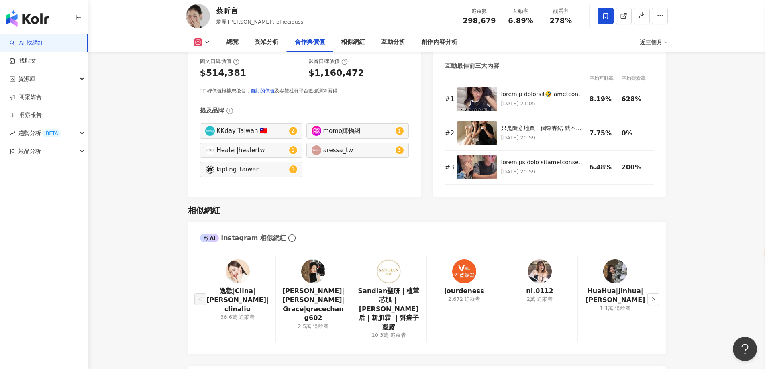
scroll to position [1245, 0]
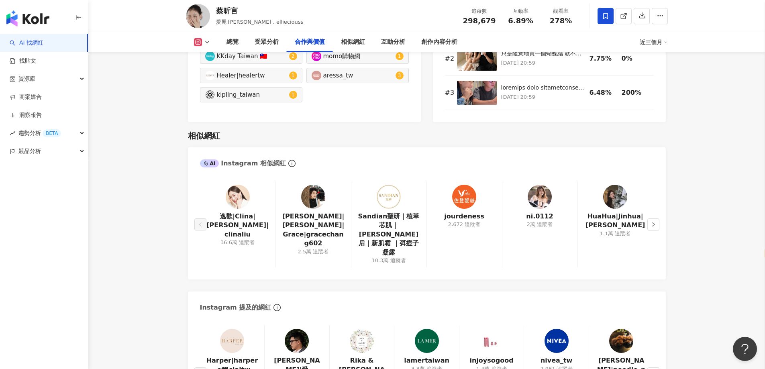
click at [234, 191] on img at bounding box center [238, 197] width 24 height 24
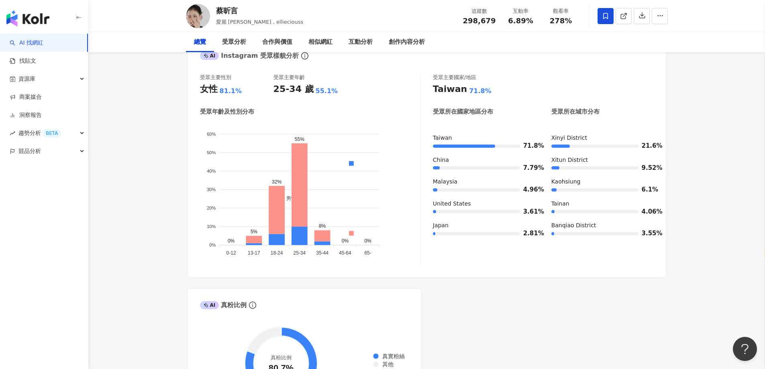
scroll to position [0, 0]
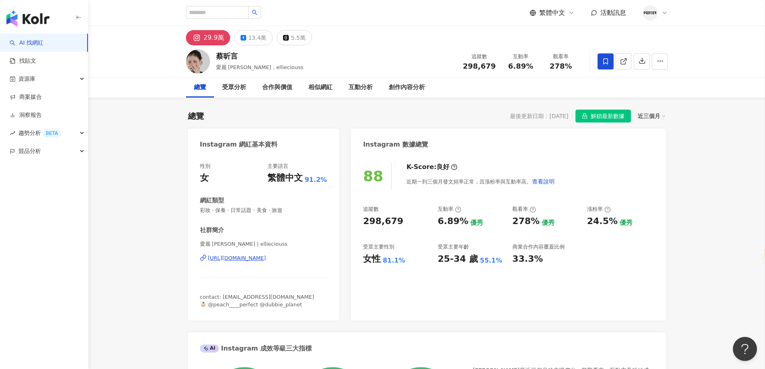
click at [241, 40] on icon at bounding box center [244, 38] width 6 height 6
click at [257, 39] on div "13.4萬" at bounding box center [257, 37] width 18 height 11
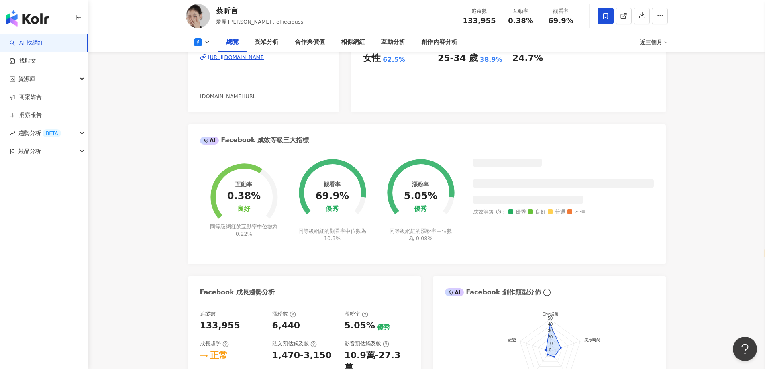
click at [656, 135] on div "AI Facebook 成效等級三大指標" at bounding box center [427, 138] width 478 height 26
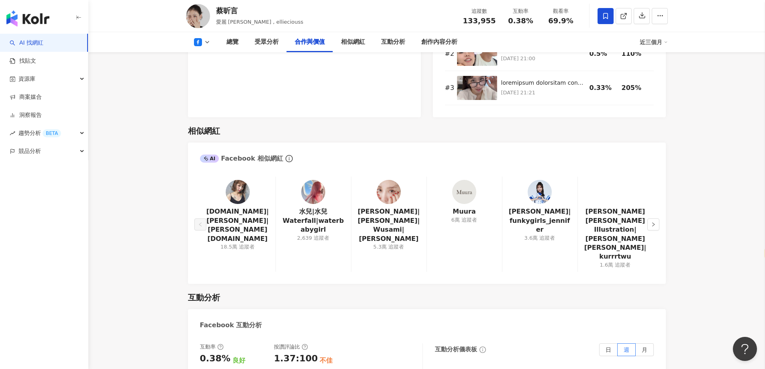
scroll to position [1085, 0]
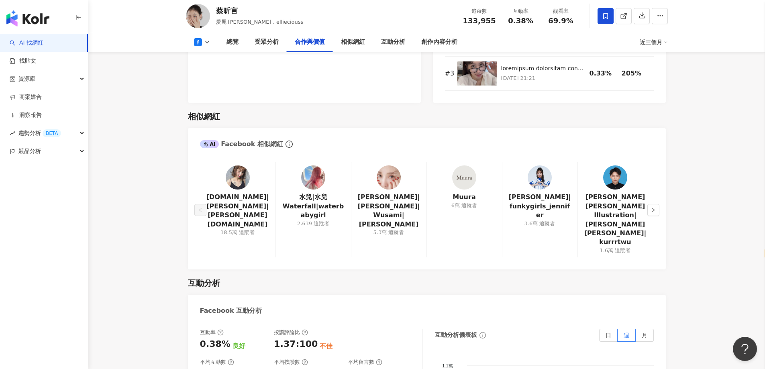
click at [714, 170] on main "29.9萬 13.4萬 5.5萬 [PERSON_NAME] , ellieciouss 追蹤數 133,955 互動率 0.38% 觀看率 69.9% 總覽…" at bounding box center [426, 327] width 677 height 2772
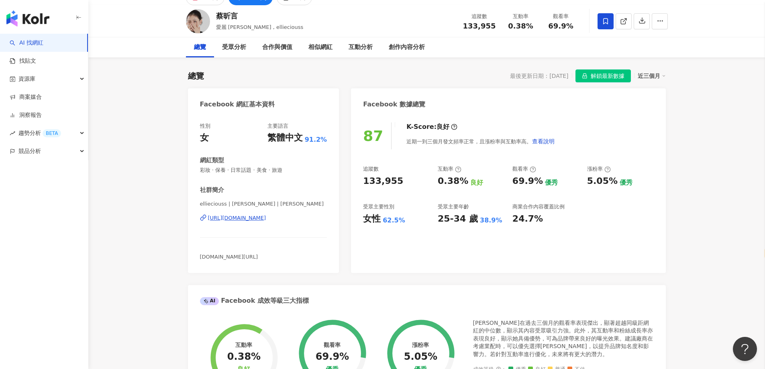
scroll to position [0, 0]
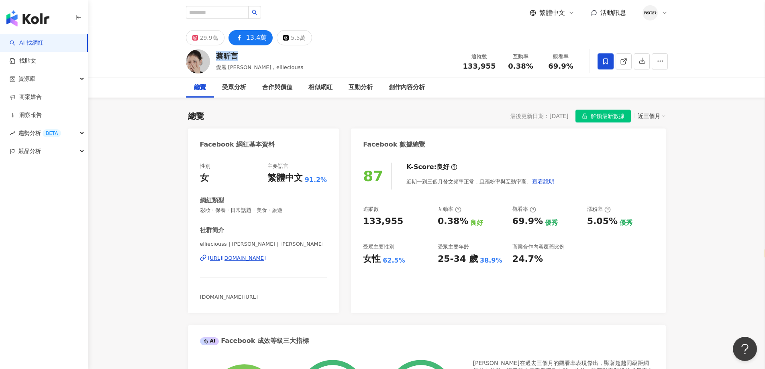
drag, startPoint x: 235, startPoint y: 56, endPoint x: 218, endPoint y: 57, distance: 16.5
click at [218, 57] on div "蔡昕言" at bounding box center [260, 56] width 88 height 10
copy div "蔡昕言"
click at [213, 41] on div "29.9萬" at bounding box center [209, 37] width 18 height 11
click at [238, 38] on button "13.4萬" at bounding box center [251, 37] width 45 height 15
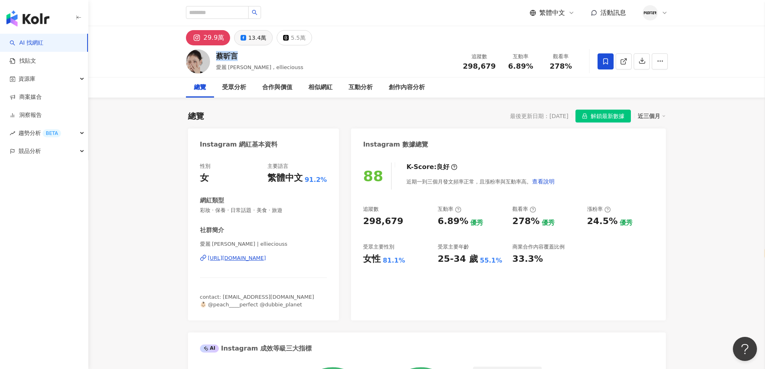
click at [252, 42] on div "13.4萬" at bounding box center [257, 37] width 18 height 11
click at [256, 257] on div "https://www.instagram.com/ellieciouss/" at bounding box center [237, 258] width 58 height 7
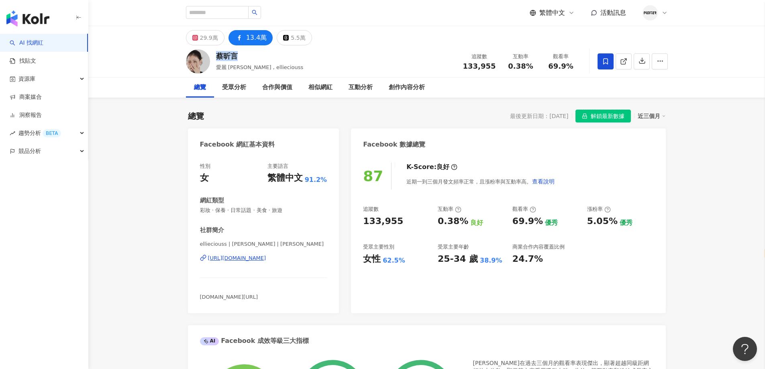
click at [356, 160] on div "87 K-Score : 良好 近期一到三個月發文頻率正常，且漲粉率與互動率高。 查看說明 追蹤數 133,955 互動率 0.38% 良好 觀看率 69.9…" at bounding box center [508, 234] width 315 height 159
click at [199, 41] on button "29.9萬" at bounding box center [205, 37] width 39 height 15
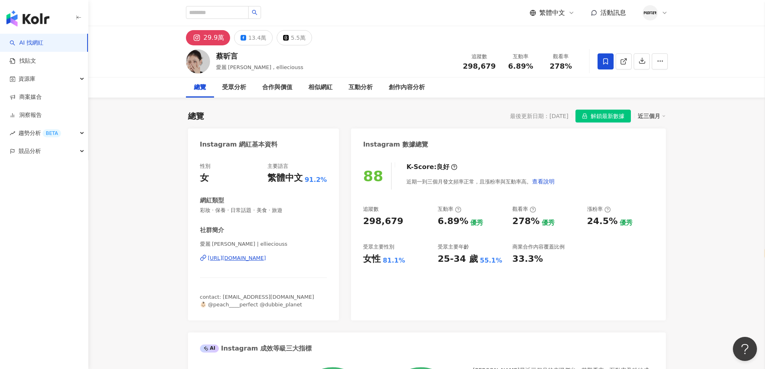
click at [254, 260] on div "https://www.instagram.com/ellieciouss/" at bounding box center [237, 258] width 58 height 7
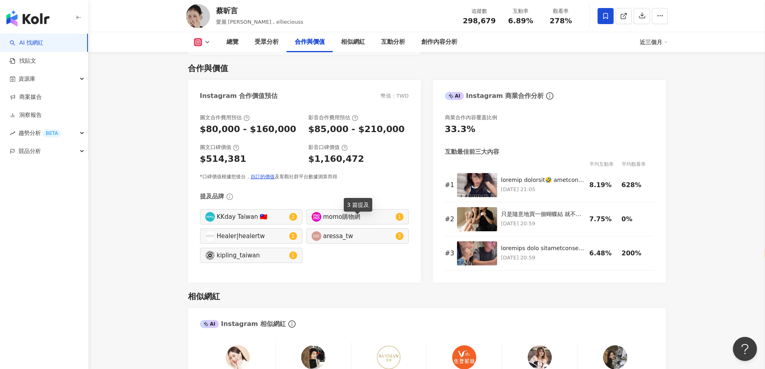
scroll to position [1286, 0]
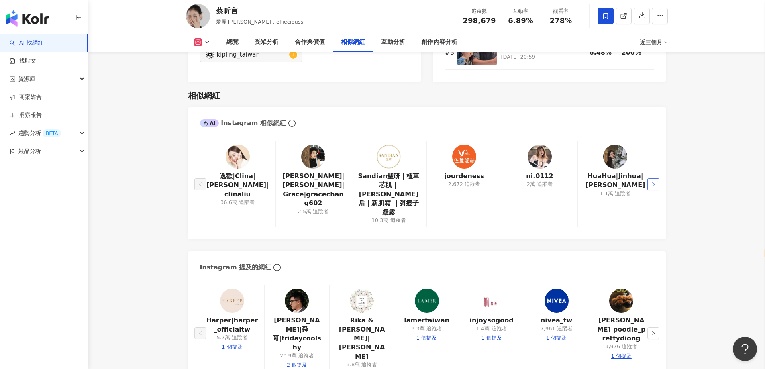
click at [650, 178] on button "button" at bounding box center [654, 184] width 12 height 12
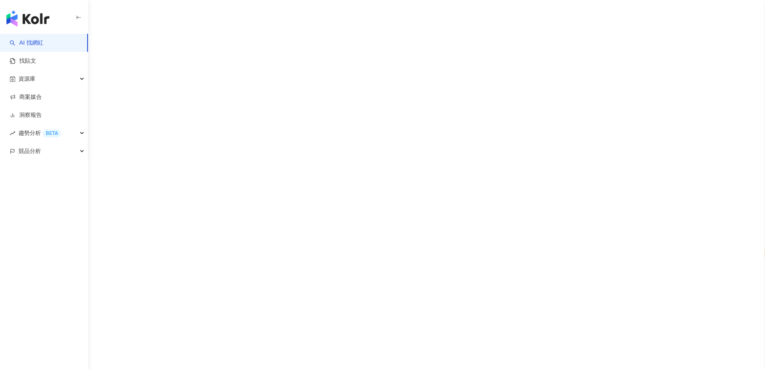
select select "*****"
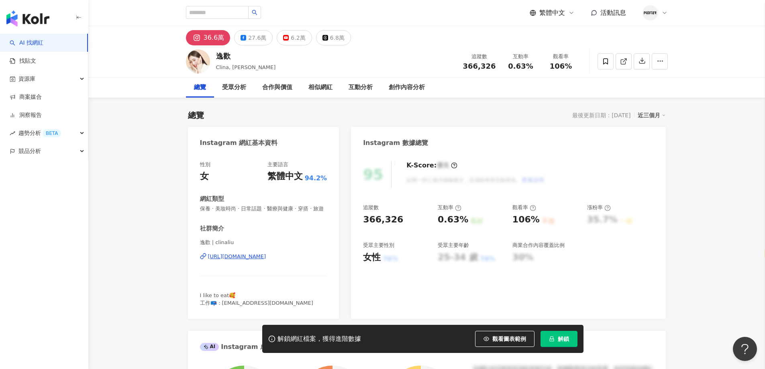
click at [266, 260] on div "https://www.instagram.com/clinaliu/" at bounding box center [237, 256] width 58 height 7
click at [244, 43] on button "27.6萬" at bounding box center [253, 37] width 39 height 15
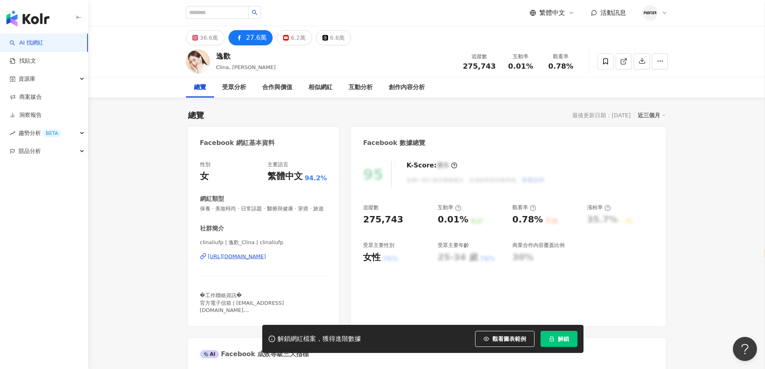
click at [221, 260] on div "https://www.facebook.com/393844540753809" at bounding box center [237, 256] width 58 height 7
click at [607, 62] on icon at bounding box center [605, 61] width 5 height 6
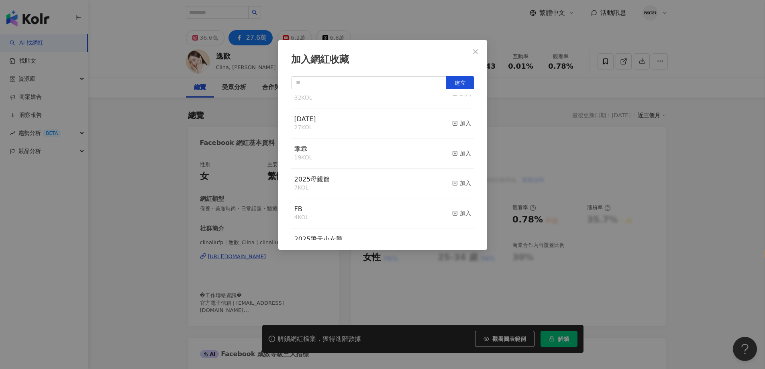
scroll to position [76, 0]
click at [454, 185] on div "加入" at bounding box center [461, 183] width 19 height 9
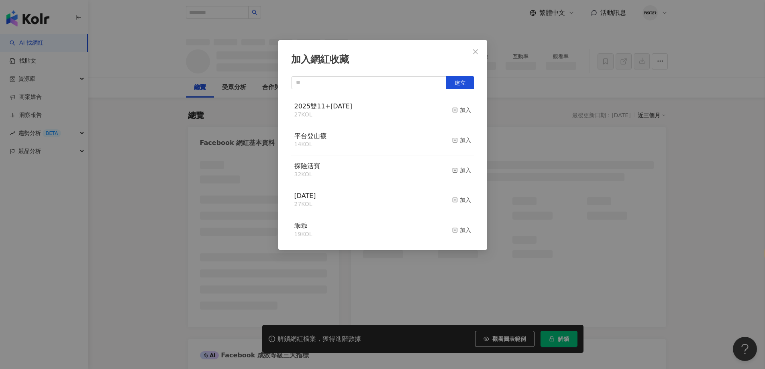
click at [527, 143] on div "加入網紅收藏 建立 2025雙11+聖誕節 27 KOL 加入 平台登山襪 14 KOL 加入 探險活寶 32 KOL 加入 父親節 27 KOL 加入 乖乖…" at bounding box center [382, 184] width 765 height 369
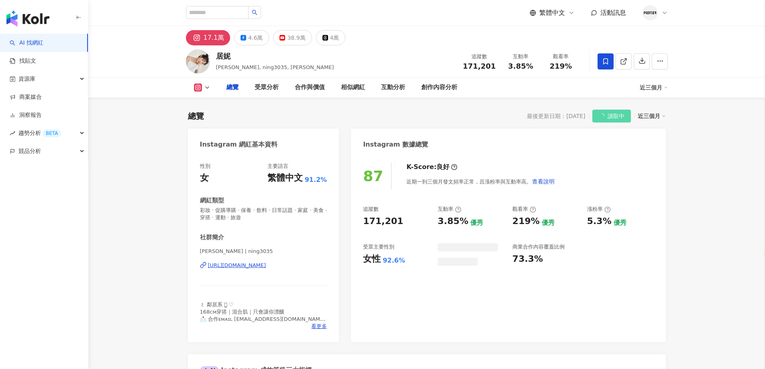
select select "*****"
click at [269, 272] on div "[PERSON_NAME] | ning3035 [URL][DOMAIN_NAME]" at bounding box center [263, 271] width 127 height 47
click at [271, 270] on div "[PERSON_NAME] | ning3035 [URL][DOMAIN_NAME]" at bounding box center [263, 271] width 127 height 47
click at [266, 265] on div "[URL][DOMAIN_NAME]" at bounding box center [237, 265] width 58 height 7
click at [249, 41] on div "4.6萬" at bounding box center [255, 37] width 14 height 11
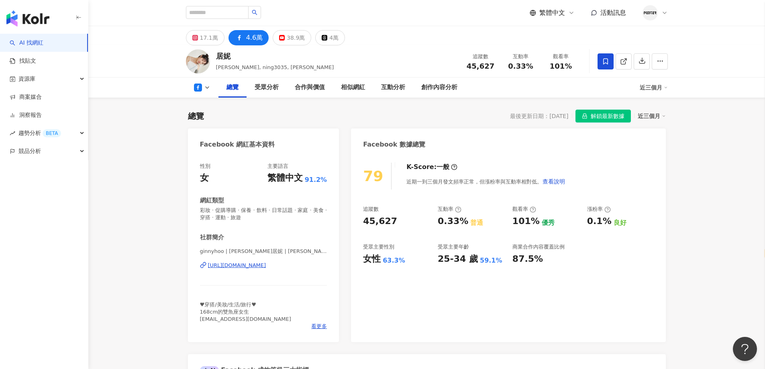
click at [233, 266] on div "[URL][DOMAIN_NAME]" at bounding box center [237, 265] width 58 height 7
drag, startPoint x: 228, startPoint y: 58, endPoint x: 218, endPoint y: 59, distance: 10.1
click at [218, 59] on div "居妮" at bounding box center [275, 56] width 118 height 10
copy div "居妮"
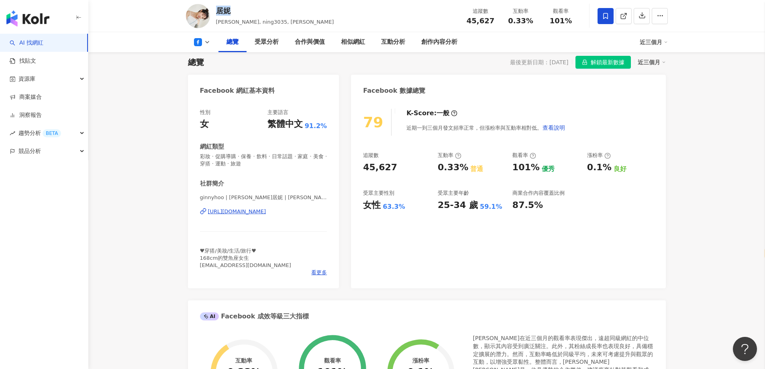
scroll to position [121, 0]
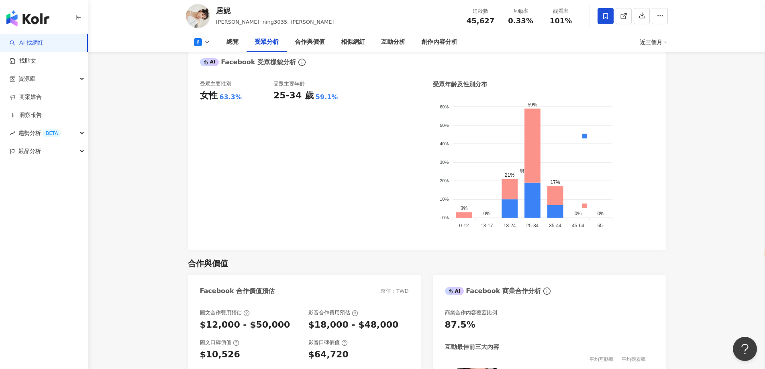
scroll to position [884, 0]
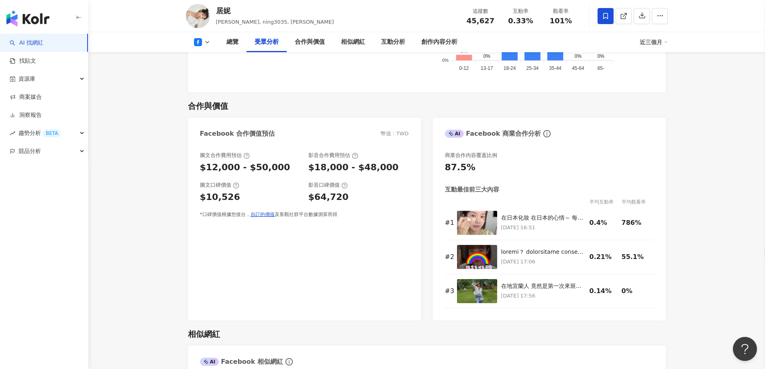
click at [211, 39] on button at bounding box center [202, 42] width 33 height 8
click at [203, 59] on button "Instagram" at bounding box center [215, 56] width 48 height 11
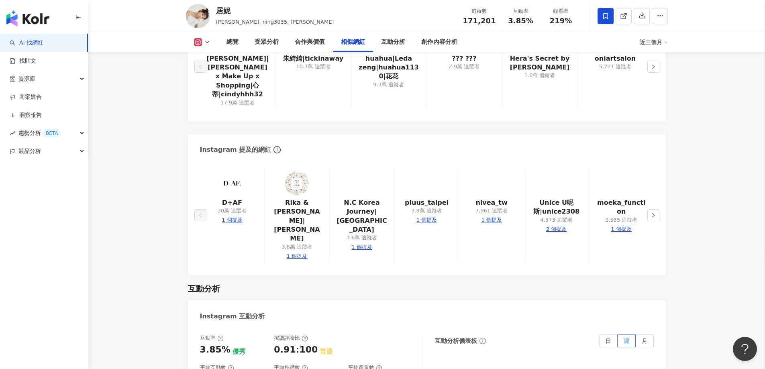
scroll to position [1321, 0]
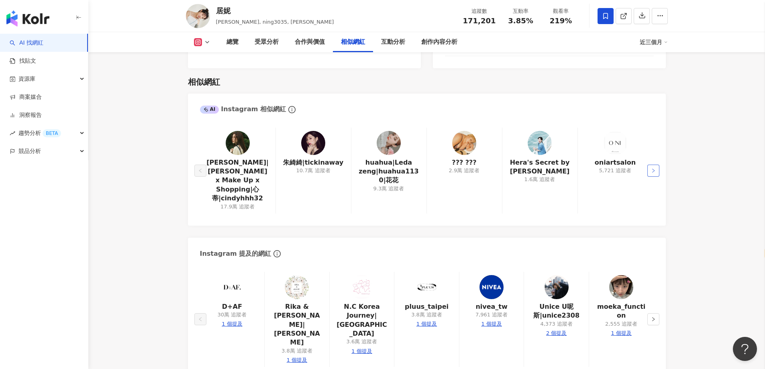
click at [652, 168] on icon "right" at bounding box center [653, 170] width 5 height 5
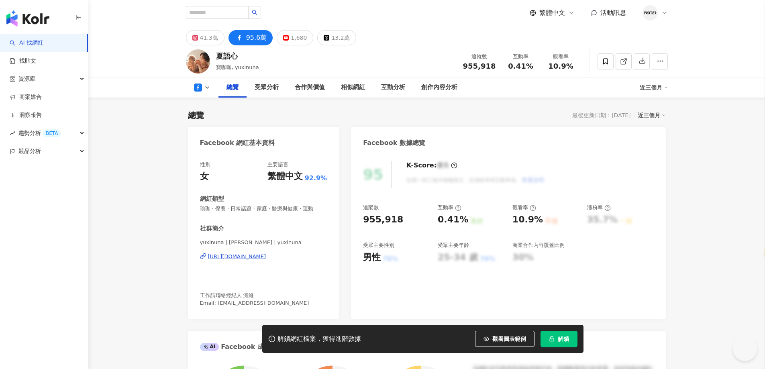
select select "*****"
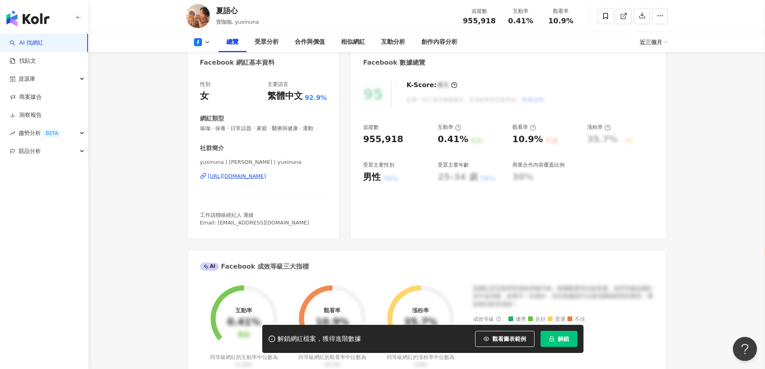
scroll to position [80, 0]
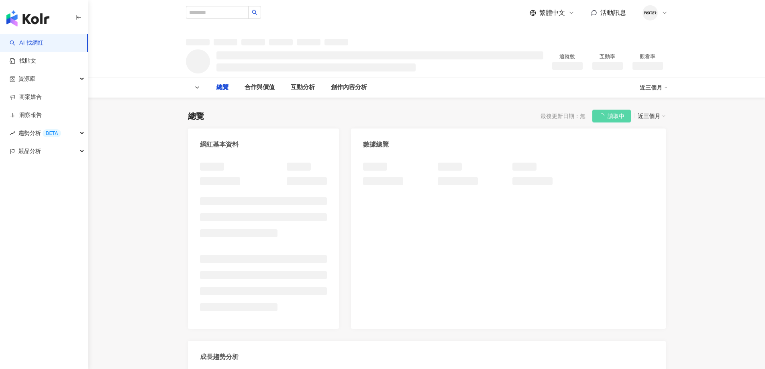
select select "*****"
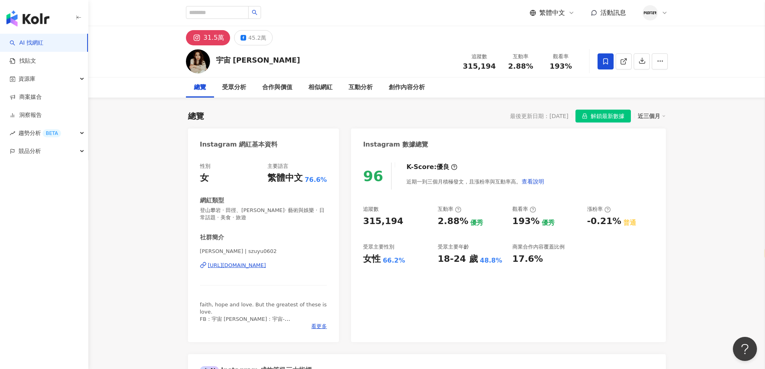
click at [266, 266] on div "https://www.instagram.com/szuyu0602/" at bounding box center [237, 265] width 58 height 7
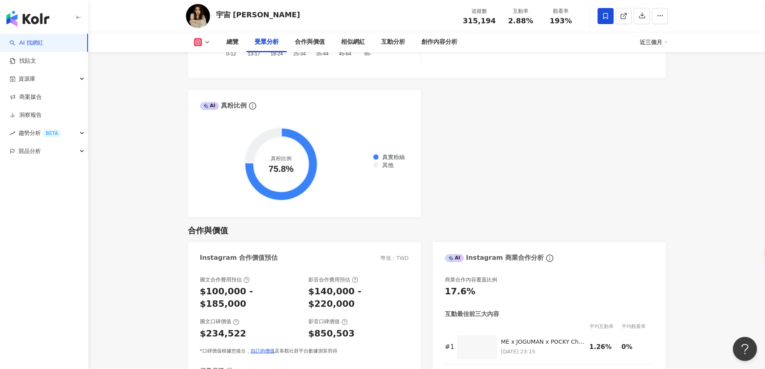
scroll to position [763, 0]
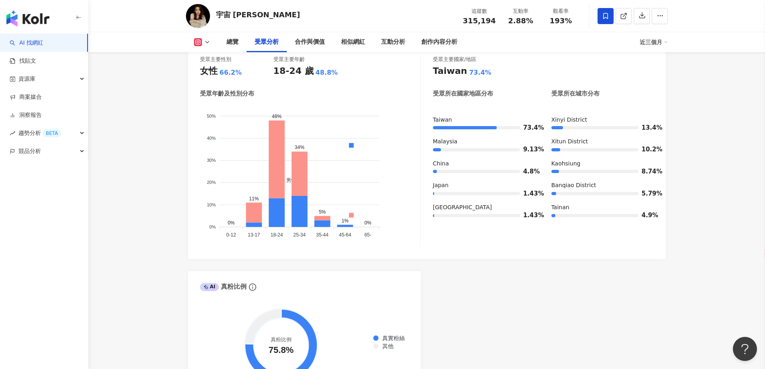
click at [205, 47] on div "總覽 受眾分析 合作與價值 相似網紅 互動分析 創作內容分析 近三個月" at bounding box center [427, 42] width 482 height 20
click at [208, 42] on polyline at bounding box center [207, 42] width 3 height 2
click at [216, 71] on button "Facebook" at bounding box center [215, 75] width 48 height 11
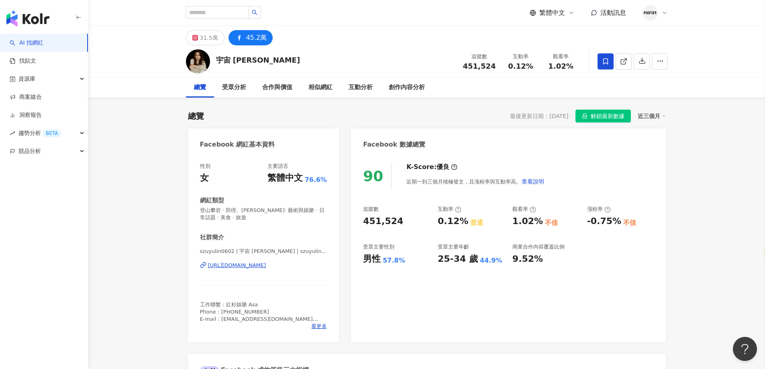
click at [263, 268] on div "https://www.facebook.com/686581828127449" at bounding box center [237, 265] width 58 height 7
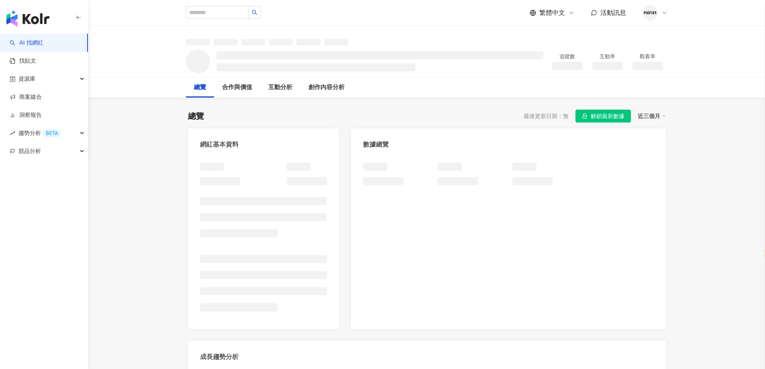
select select "*****"
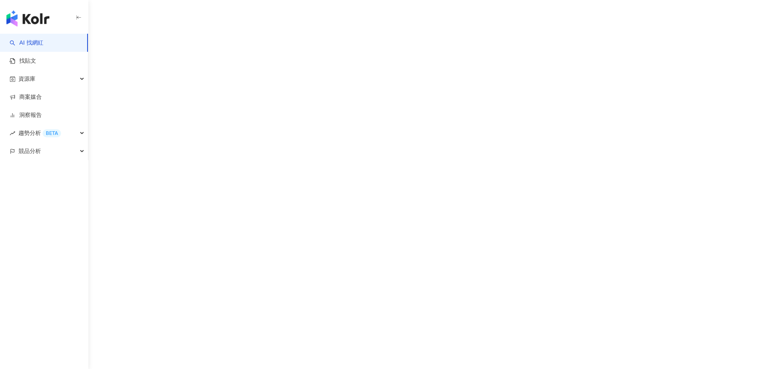
select select "*****"
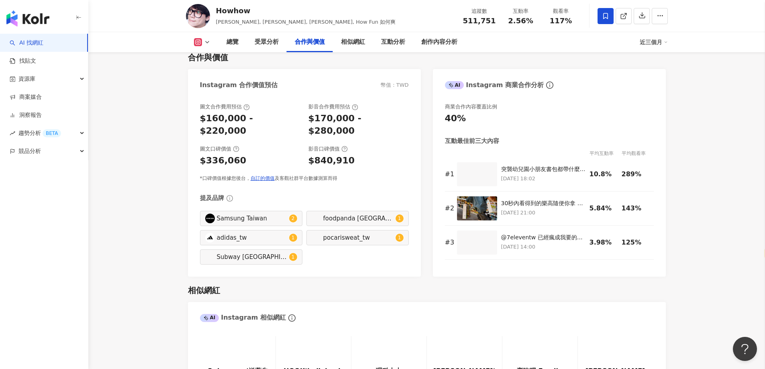
scroll to position [1165, 0]
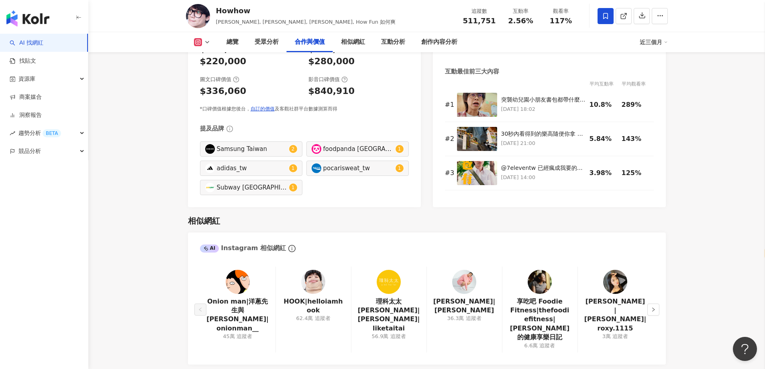
click at [203, 43] on button at bounding box center [202, 42] width 33 height 8
click at [206, 79] on button "Facebook" at bounding box center [215, 75] width 48 height 11
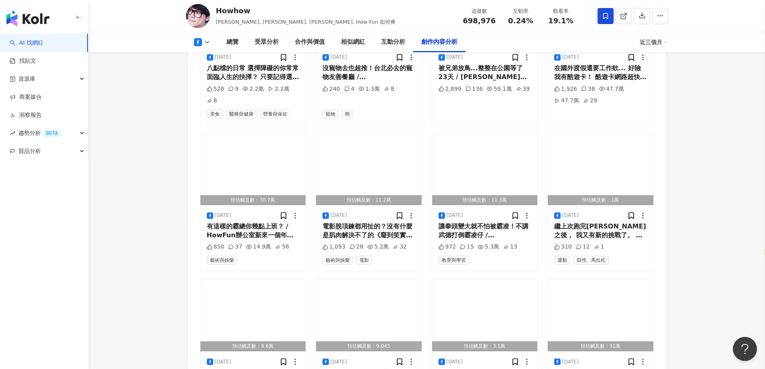
scroll to position [2221, 0]
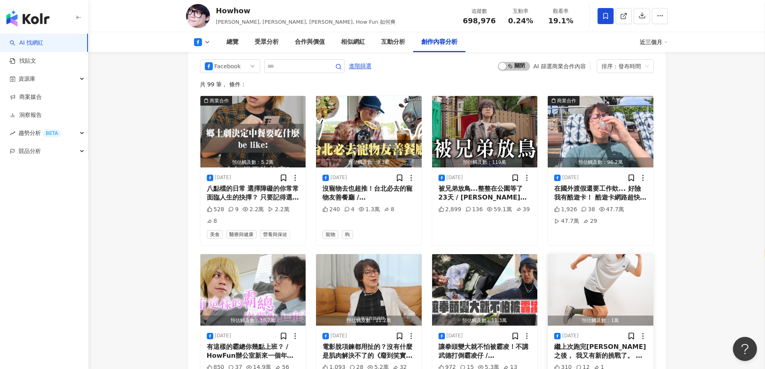
click at [585, 343] on div "繼上次跑完馬拉松之後， 我又有新的挑戰了。 這次我要挑戰去當配速員啦～ 哈哈哈哈太扯了！ 這次受到New Balance的邀請， 要去當NB 10K城市跑步系…" at bounding box center [600, 352] width 93 height 18
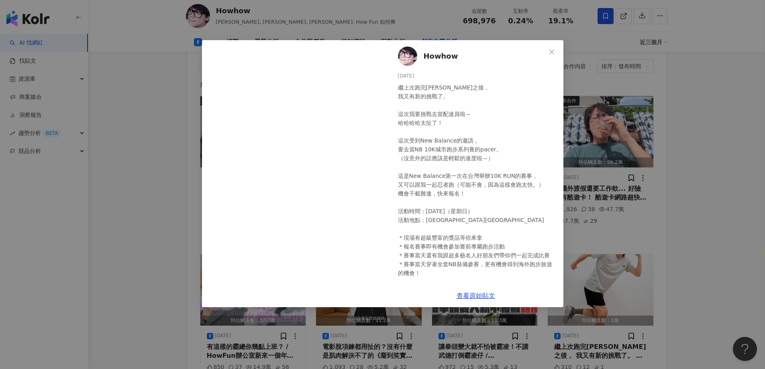
scroll to position [41, 0]
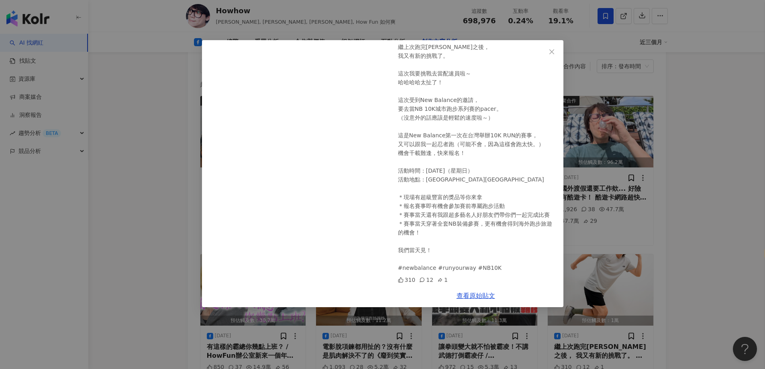
click at [710, 188] on div "Howhow 2025/8/4 繼上次跑完馬拉松之後， 我又有新的挑戰了。 這次我要挑戰去當配速員啦～ 哈哈哈哈太扯了！ 這次受到New Balance的邀請…" at bounding box center [382, 184] width 765 height 369
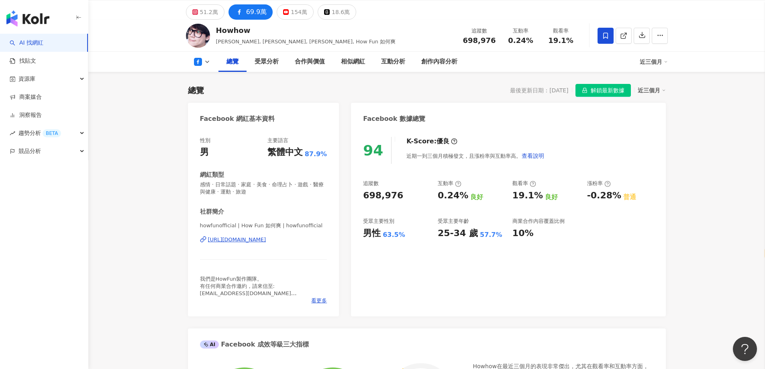
scroll to position [0, 0]
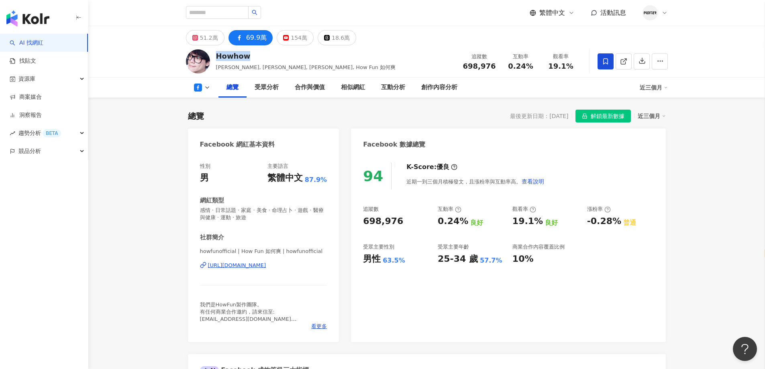
drag, startPoint x: 251, startPoint y: 54, endPoint x: 216, endPoint y: 55, distance: 35.0
click at [216, 55] on div "Howhow" at bounding box center [306, 56] width 180 height 10
copy div "Howhow"
click at [374, 41] on div "51.2萬 69.9萬 154萬 18.6萬" at bounding box center [427, 35] width 514 height 19
click at [266, 265] on div "https://www.facebook.com/572154239502200" at bounding box center [237, 265] width 58 height 7
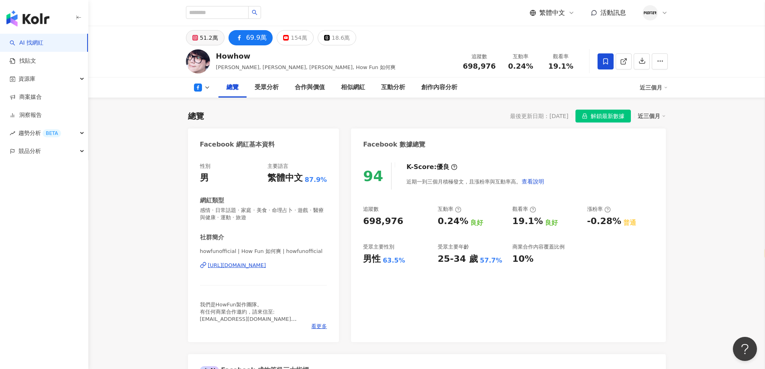
click at [215, 39] on div "51.2萬" at bounding box center [209, 37] width 18 height 11
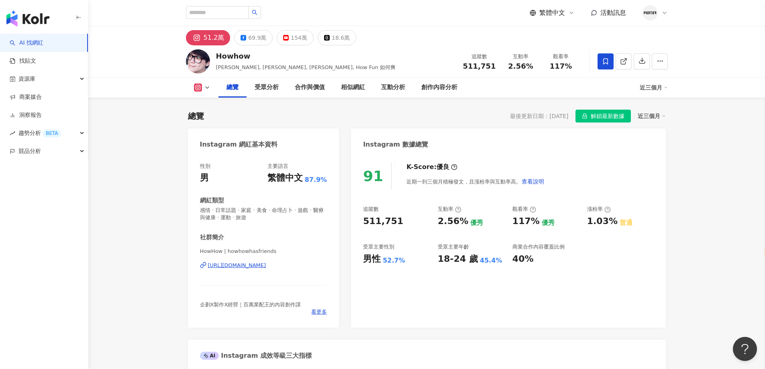
click at [306, 272] on div "HowHow | howhowhasfriends https://www.instagram.com/howhowhasfriends/" at bounding box center [263, 271] width 127 height 47
click at [266, 266] on div "https://www.instagram.com/howhowhasfriends/" at bounding box center [237, 265] width 58 height 7
click at [317, 163] on div "主要語言" at bounding box center [298, 166] width 60 height 7
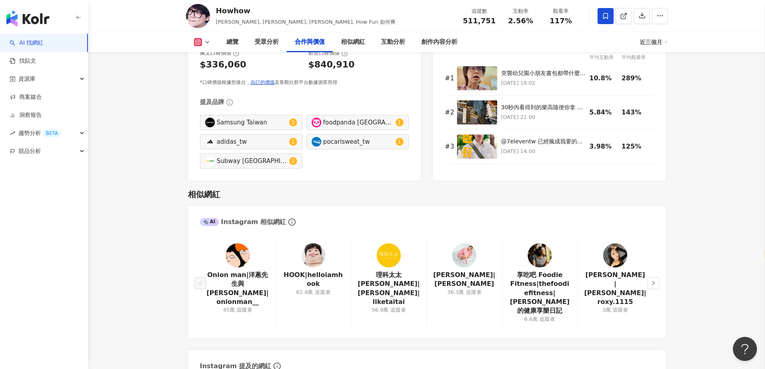
scroll to position [1245, 0]
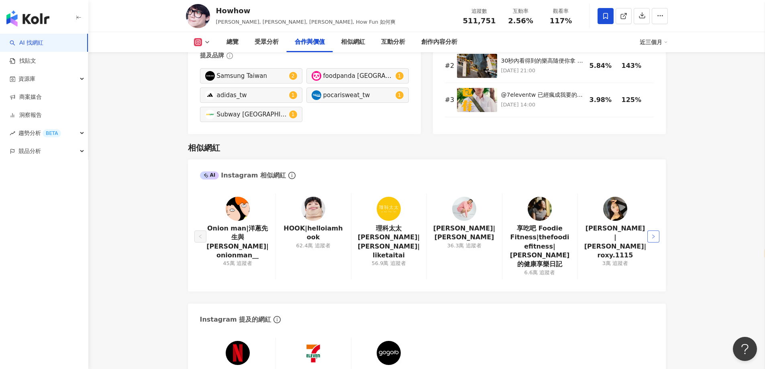
click at [658, 231] on button "button" at bounding box center [654, 237] width 12 height 12
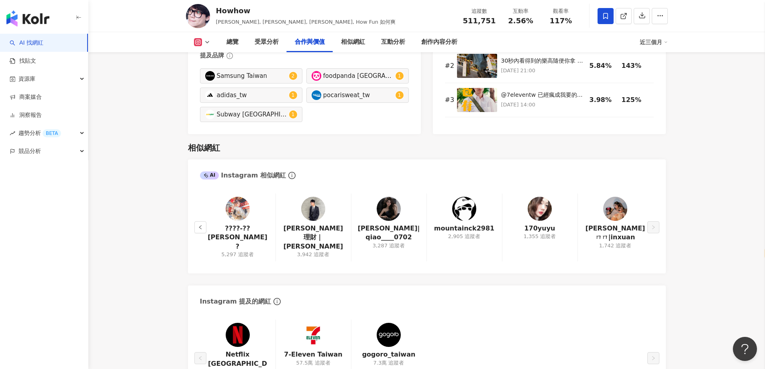
click at [656, 219] on div "????-??庭羽? 5,297 追蹤者 麥可理財｜Michael Money 3,942 追蹤者 黃蕎 WEIWEI|qiao____0702 3,287 …" at bounding box center [427, 230] width 478 height 88
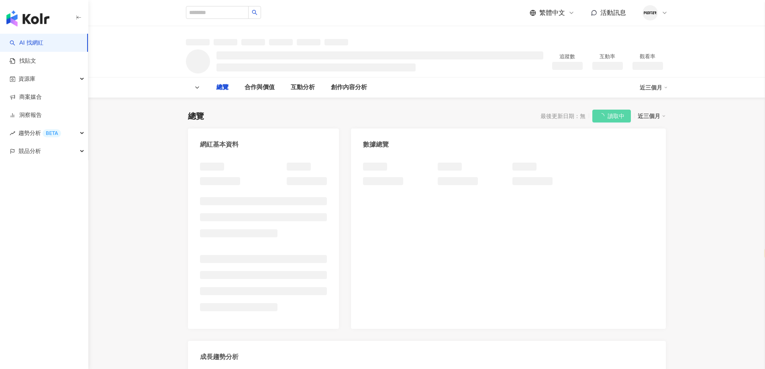
select select "*****"
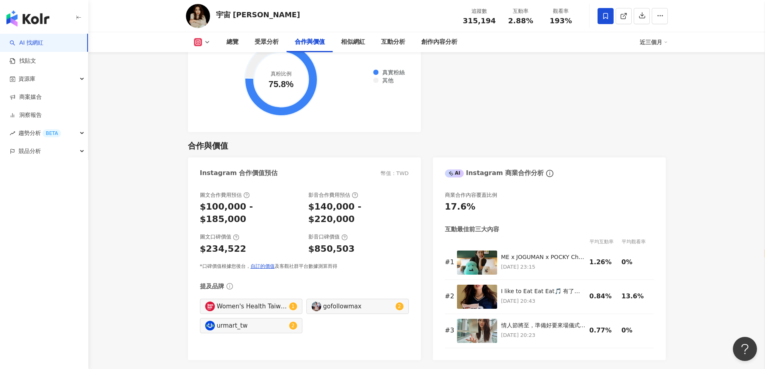
scroll to position [1205, 0]
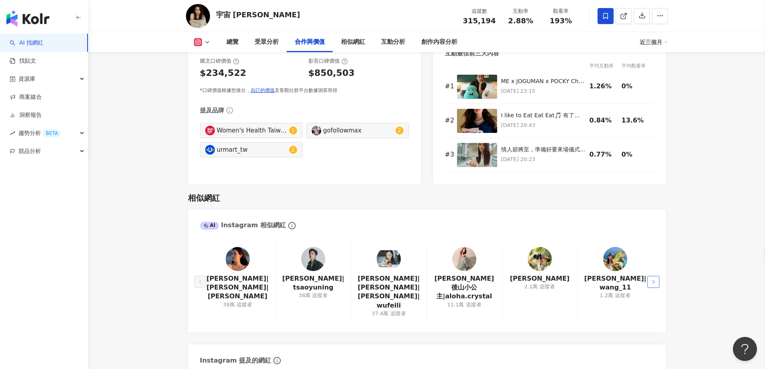
click at [656, 276] on button "button" at bounding box center [654, 282] width 12 height 12
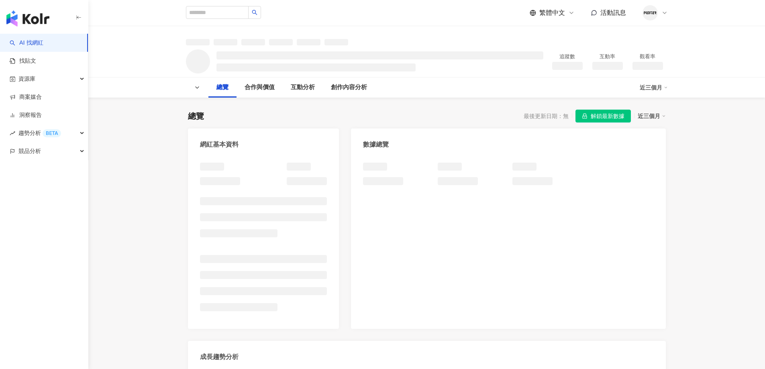
select select "*****"
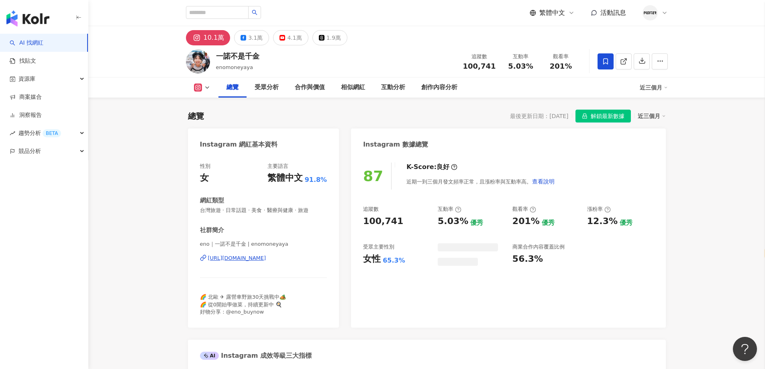
click at [266, 256] on div "[URL][DOMAIN_NAME]" at bounding box center [237, 258] width 58 height 7
click at [254, 40] on div "3.1萬" at bounding box center [255, 37] width 14 height 11
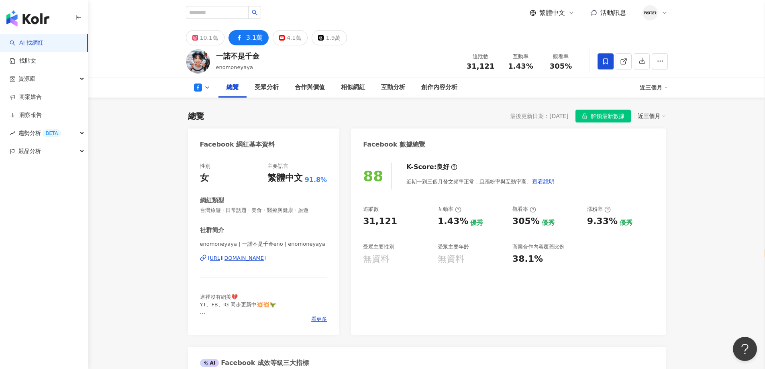
click at [266, 261] on div "https://www.facebook.com/111575828545697" at bounding box center [237, 258] width 58 height 7
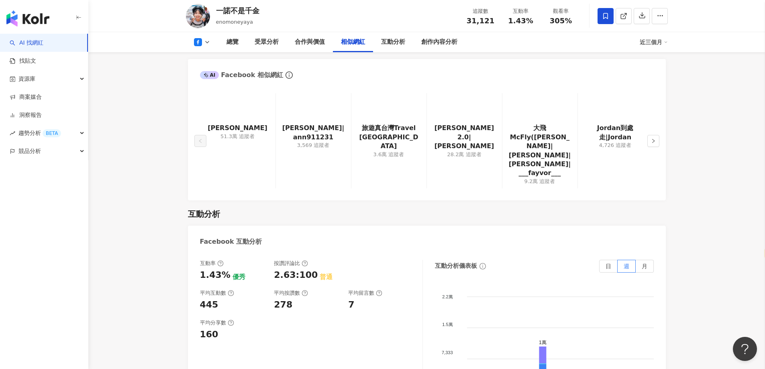
scroll to position [964, 0]
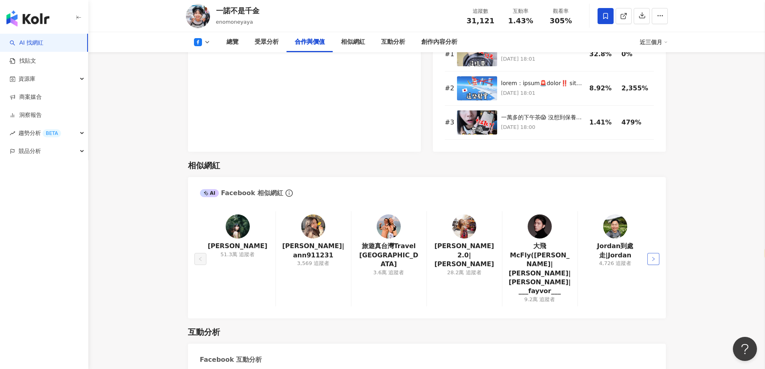
click at [654, 257] on icon "right" at bounding box center [653, 259] width 2 height 4
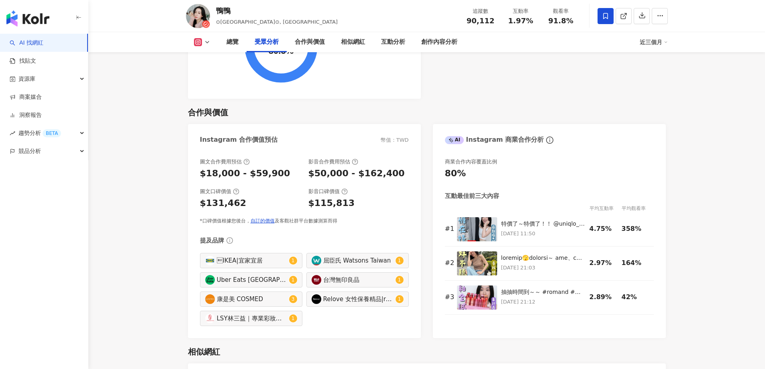
scroll to position [1041, 0]
select select "*****"
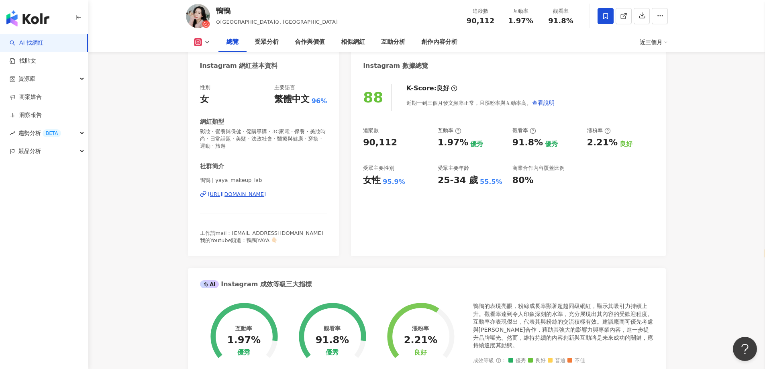
scroll to position [0, 0]
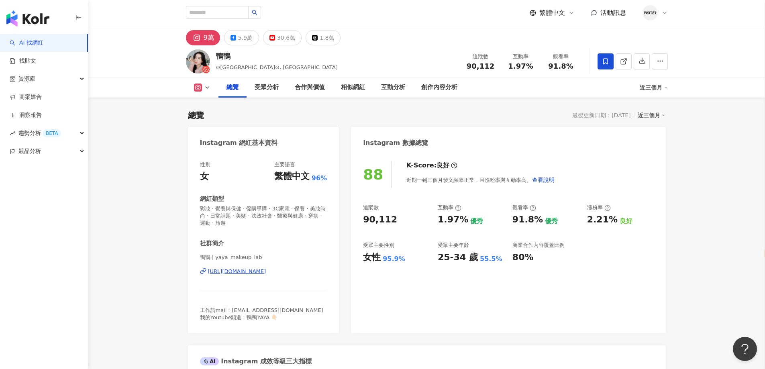
click at [257, 274] on div "[URL][DOMAIN_NAME]" at bounding box center [237, 271] width 58 height 7
click at [239, 38] on div "5.9萬" at bounding box center [245, 37] width 14 height 11
click at [266, 270] on div "https://www.instagram.com/yaya_makeup_lab/" at bounding box center [237, 271] width 58 height 7
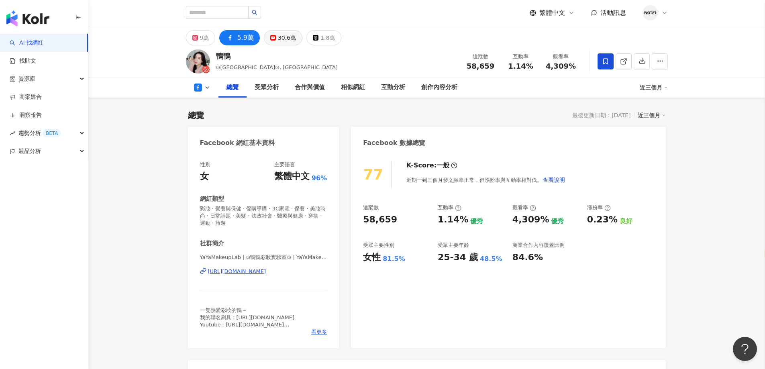
click at [285, 33] on div "30.6萬" at bounding box center [287, 37] width 18 height 11
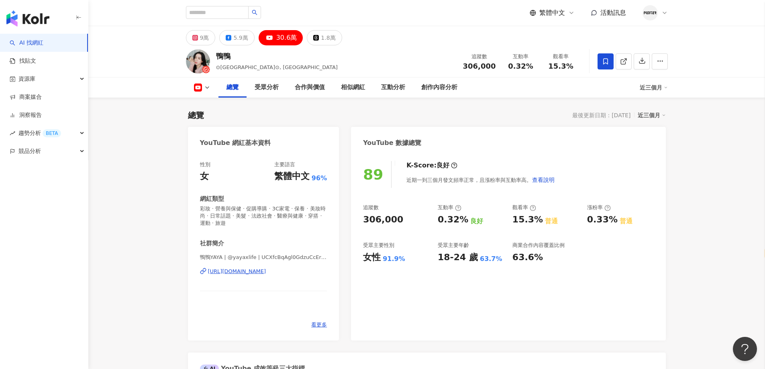
click at [266, 274] on div "https://www.youtube.com/channel/UCXfcBqAgl0GdzuCcErGzkBQ" at bounding box center [237, 271] width 58 height 7
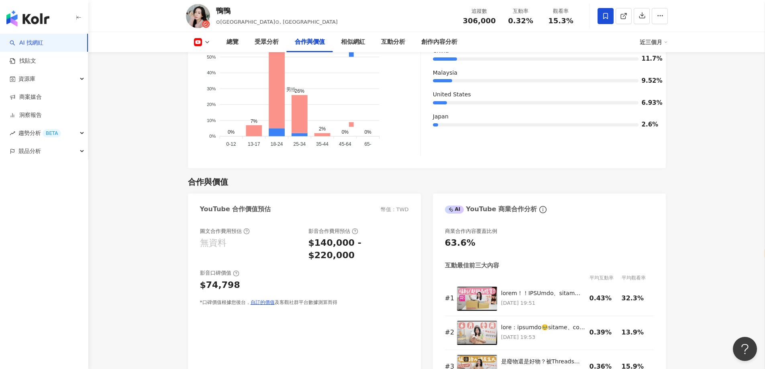
scroll to position [1125, 0]
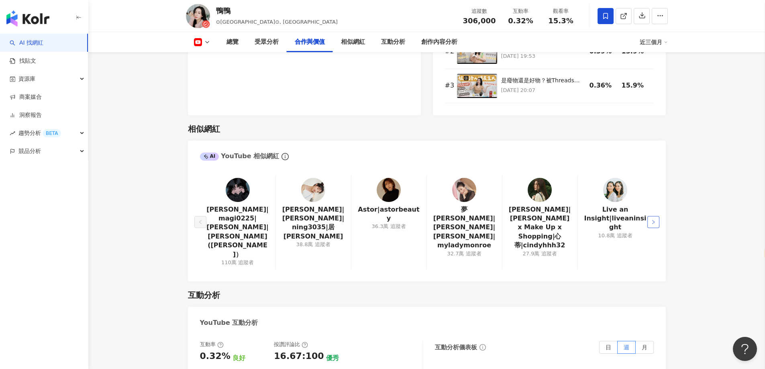
click at [652, 220] on icon "right" at bounding box center [653, 222] width 5 height 5
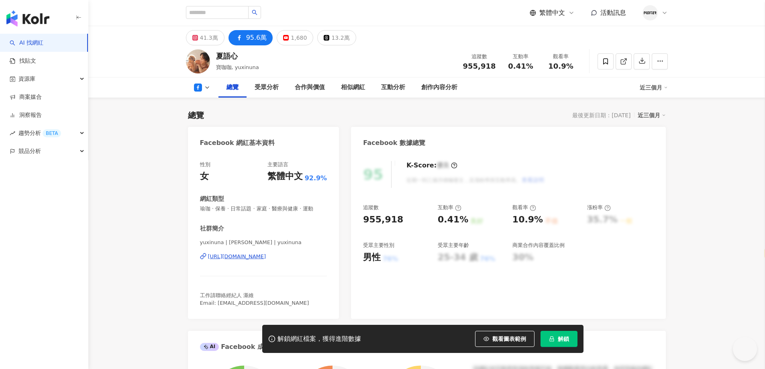
select select "*****"
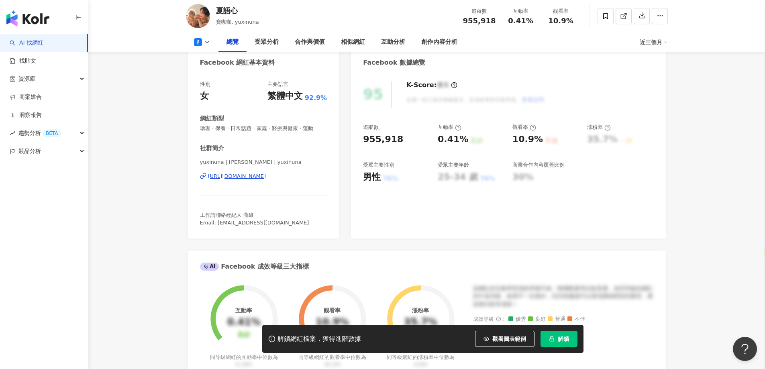
scroll to position [80, 0]
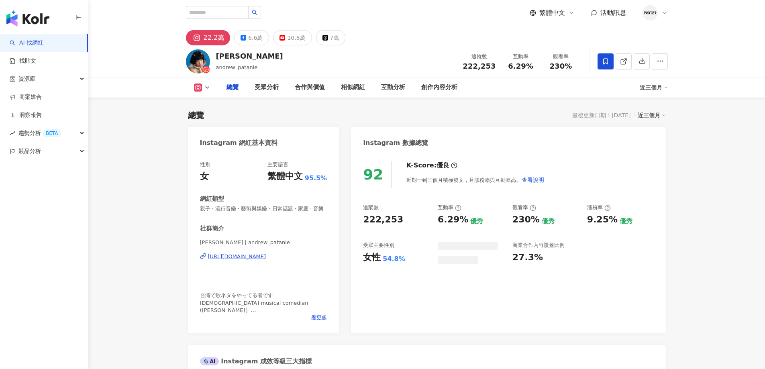
select select "*****"
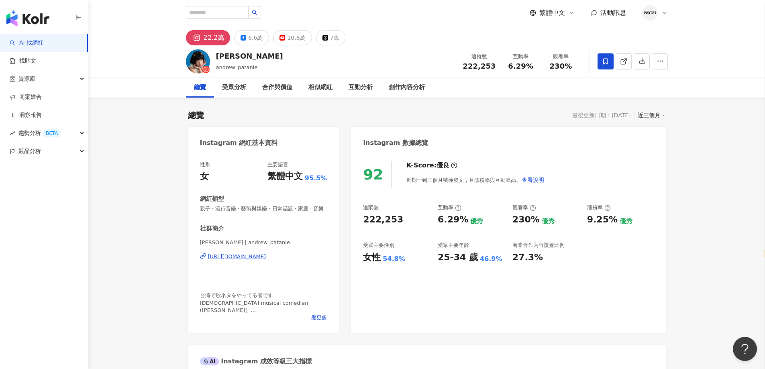
click at [266, 260] on div "[URL][DOMAIN_NAME]" at bounding box center [237, 256] width 58 height 7
click at [243, 41] on button "6.6萬" at bounding box center [251, 37] width 35 height 15
click at [266, 260] on div "https://www.instagram.com/andrew_patanie/" at bounding box center [237, 256] width 58 height 7
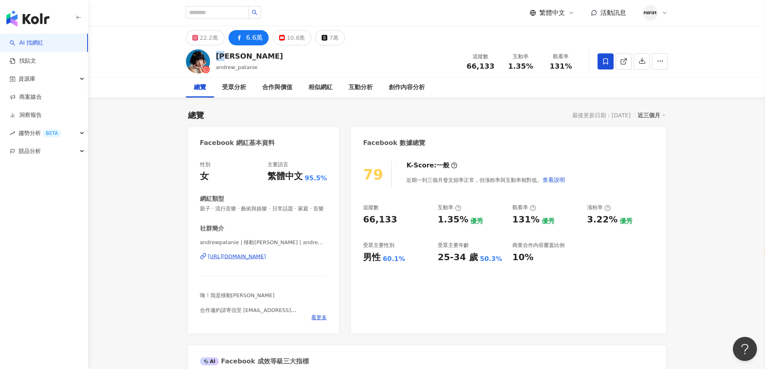
drag, startPoint x: 226, startPoint y: 60, endPoint x: 217, endPoint y: 59, distance: 8.9
click at [217, 59] on div "怡岑" at bounding box center [249, 56] width 67 height 10
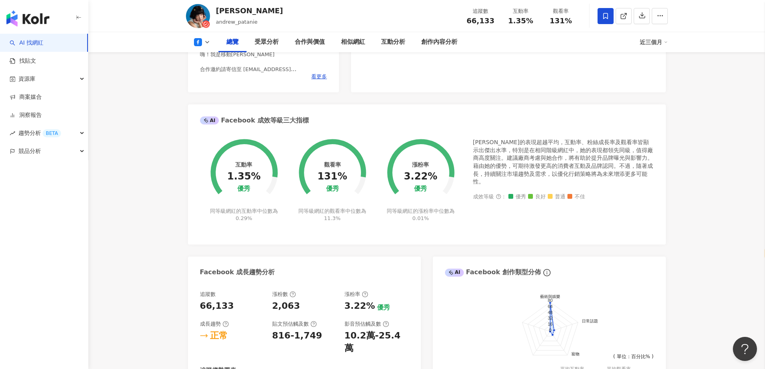
click at [408, 92] on div "79 K-Score : 一般 近期一到三個月發文頻率正常，但漲粉率與互動率相對低。 查看說明 追蹤數 66,133 互動率 1.35% 優秀 觀看率 131…" at bounding box center [508, 2] width 315 height 180
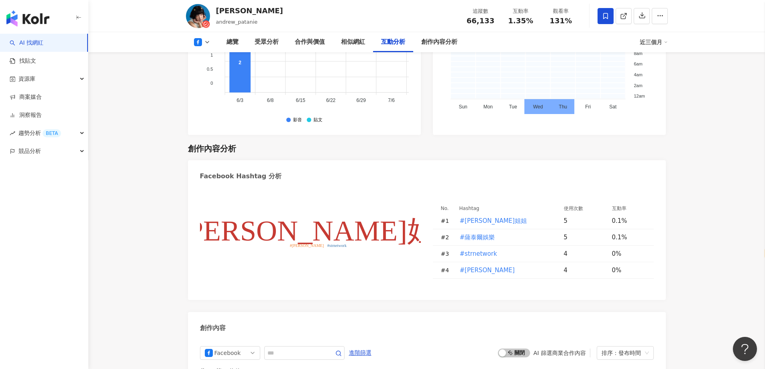
scroll to position [2089, 0]
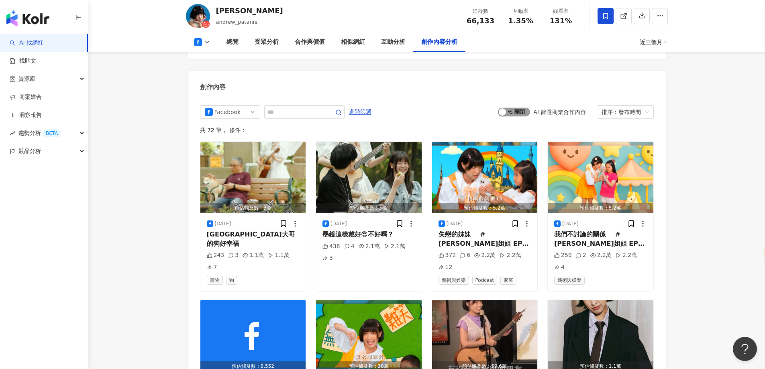
click at [504, 108] on div "button" at bounding box center [502, 111] width 7 height 7
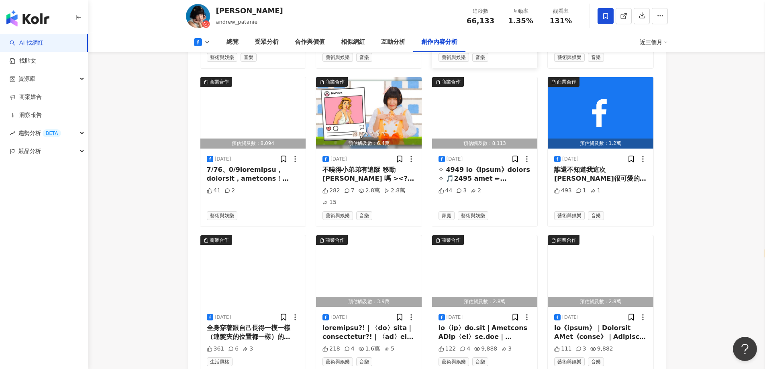
scroll to position [2341, 0]
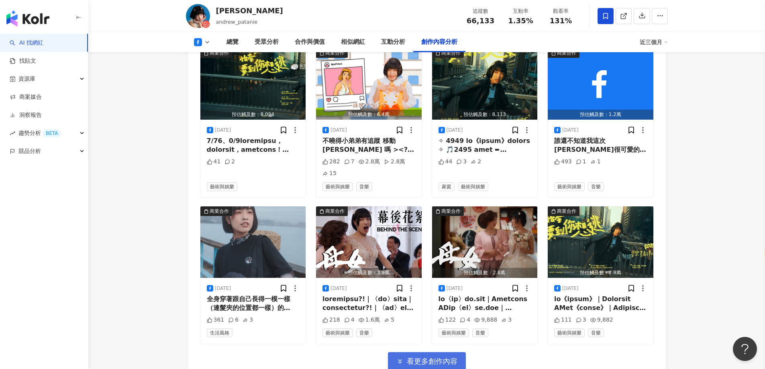
click at [412, 357] on span "看更多創作內容" at bounding box center [432, 361] width 51 height 9
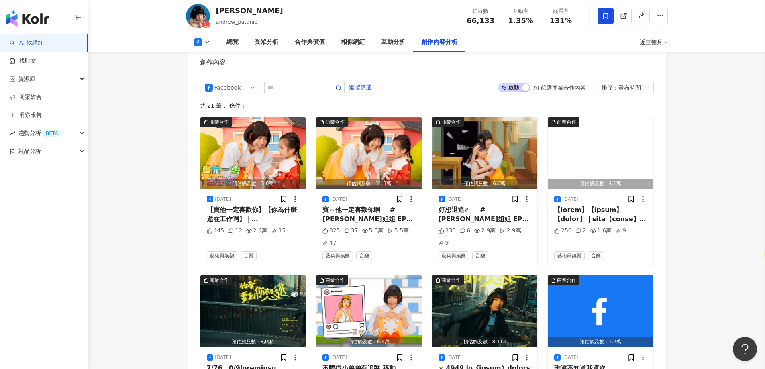
scroll to position [2060, 0]
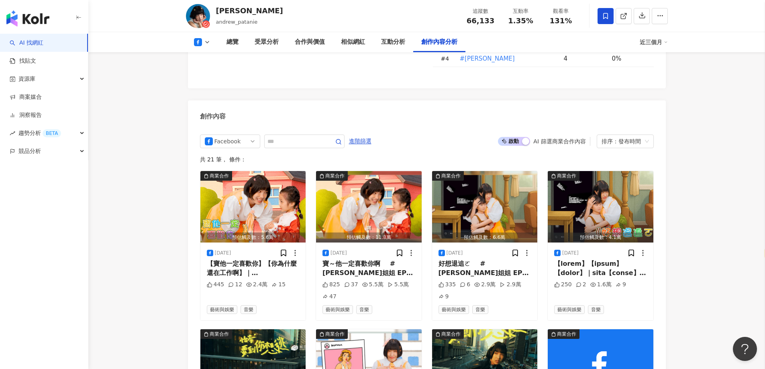
click at [202, 40] on button at bounding box center [202, 42] width 33 height 8
click at [215, 65] on li "Instagram" at bounding box center [215, 57] width 58 height 18
click at [200, 42] on icon at bounding box center [198, 42] width 8 height 8
click at [208, 60] on button "Instagram" at bounding box center [215, 56] width 48 height 11
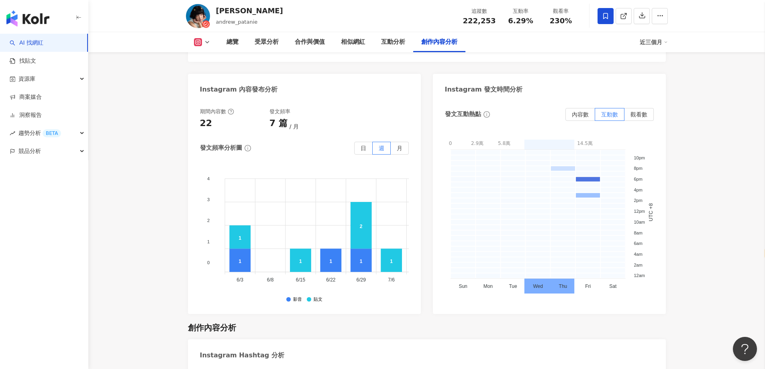
scroll to position [2445, 0]
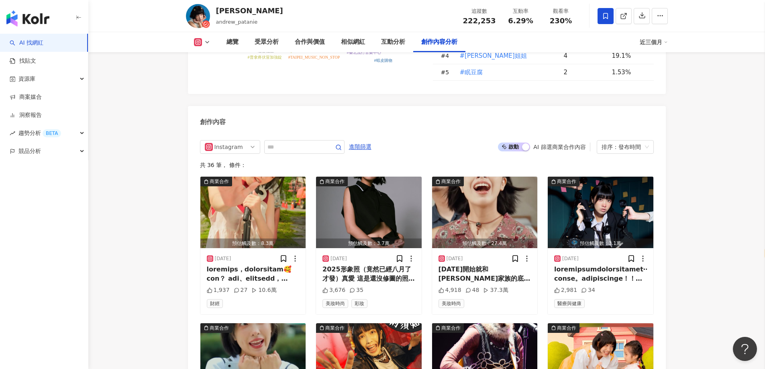
click at [292, 3] on div "怡岑 andrew_patanie 追蹤數 222,253 互動率 6.29% 觀看率 230%" at bounding box center [427, 16] width 514 height 32
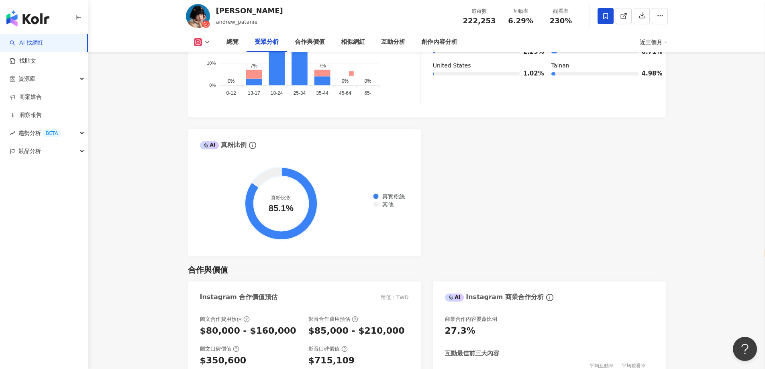
scroll to position [1004, 0]
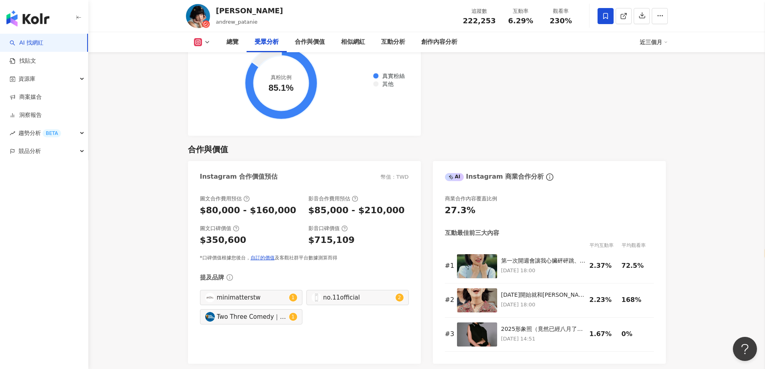
click at [219, 217] on div "$80,000 - $160,000" at bounding box center [248, 210] width 96 height 12
click at [209, 217] on div "$80,000 - $160,000" at bounding box center [248, 210] width 96 height 12
click at [204, 217] on div "$80,000 - $160,000" at bounding box center [248, 210] width 96 height 12
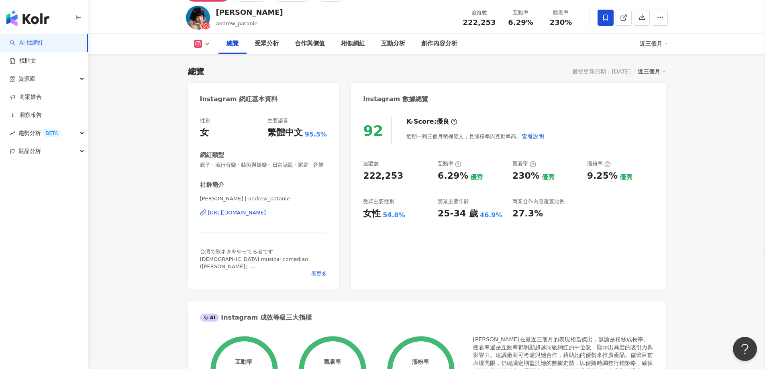
scroll to position [0, 0]
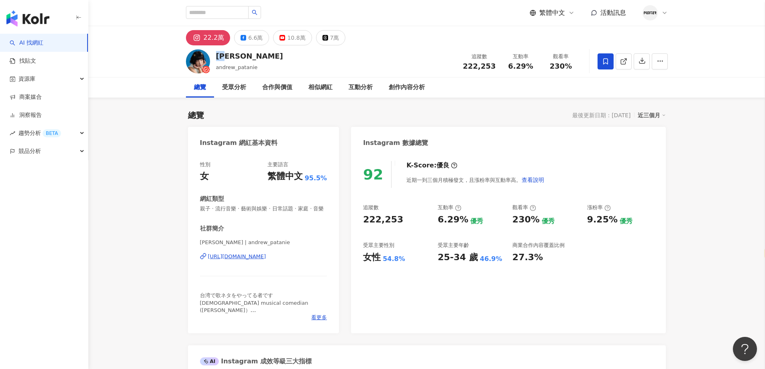
drag, startPoint x: 230, startPoint y: 59, endPoint x: 213, endPoint y: 59, distance: 16.9
click at [213, 59] on div "怡岑 andrew_patanie 追蹤數 222,253 互動率 6.29% 觀看率 230%" at bounding box center [427, 61] width 514 height 32
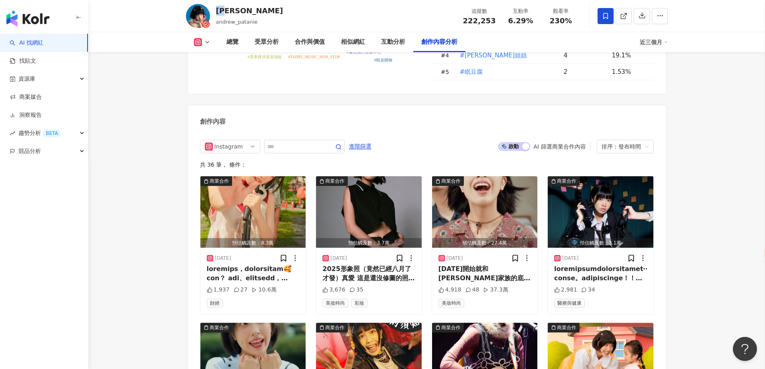
scroll to position [2531, 0]
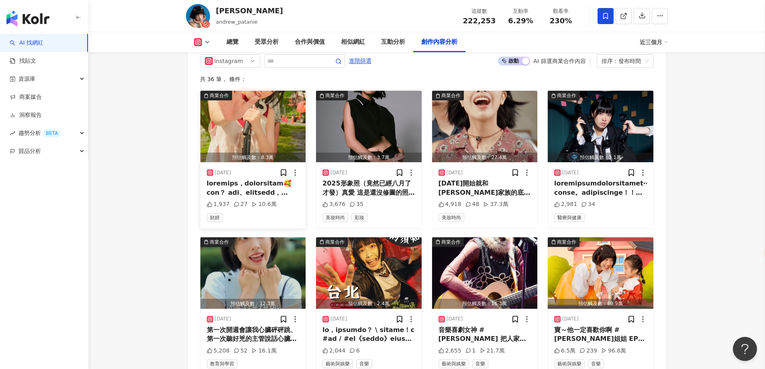
click at [267, 180] on div at bounding box center [253, 188] width 93 height 18
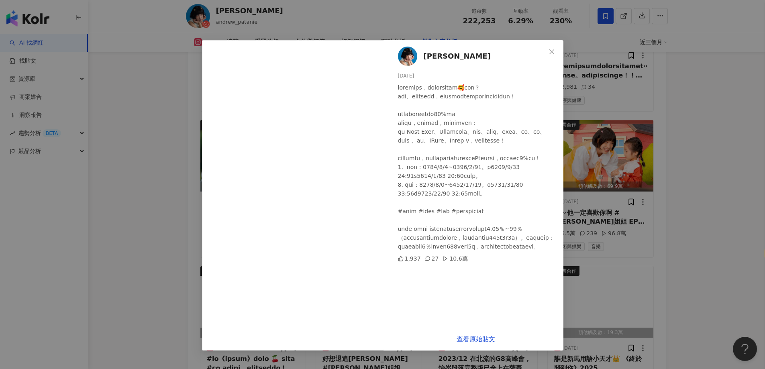
scroll to position [2652, 0]
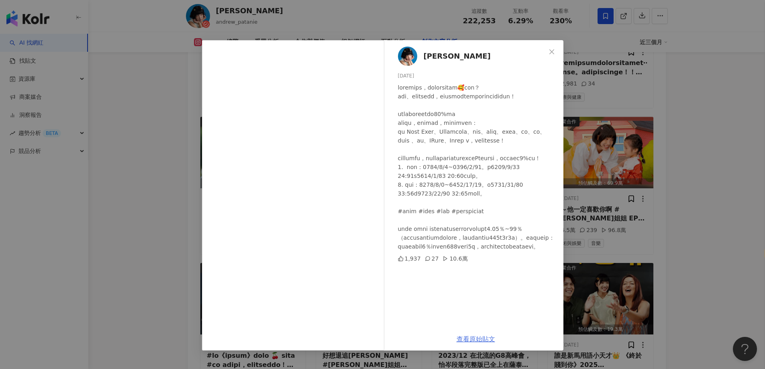
click at [461, 340] on link "查看原始貼文" at bounding box center [476, 339] width 39 height 8
click at [169, 133] on div "怡岑 2025/8/24 1,937 27 10.6萬 查看原始貼文" at bounding box center [382, 184] width 765 height 369
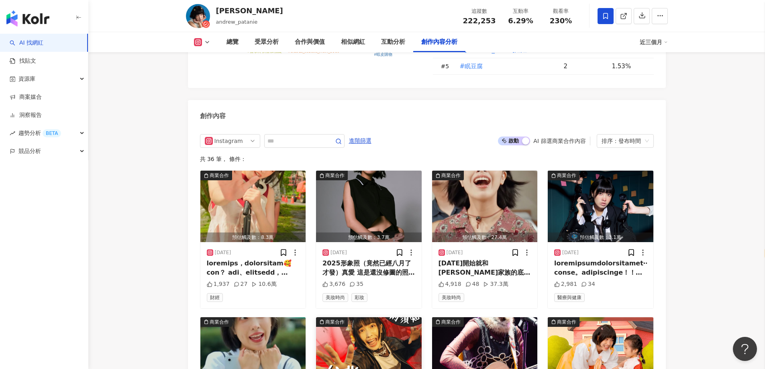
scroll to position [2451, 0]
click at [512, 260] on div "今天開始就和涼感家族的底迪、把拔、馬麻一起同居了🙆🏻‍♀️ 涼感家族95折組合優惠中 ➤ https://link.sleepytofu.com/andrew…" at bounding box center [485, 269] width 93 height 18
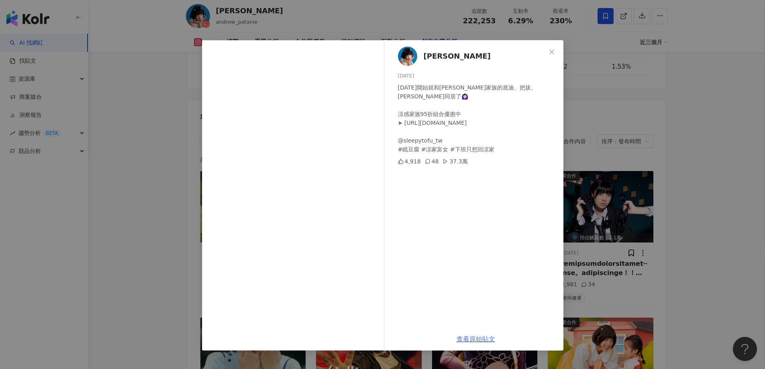
click at [463, 337] on link "查看原始貼文" at bounding box center [476, 339] width 39 height 8
click at [554, 50] on icon "close" at bounding box center [552, 52] width 6 height 6
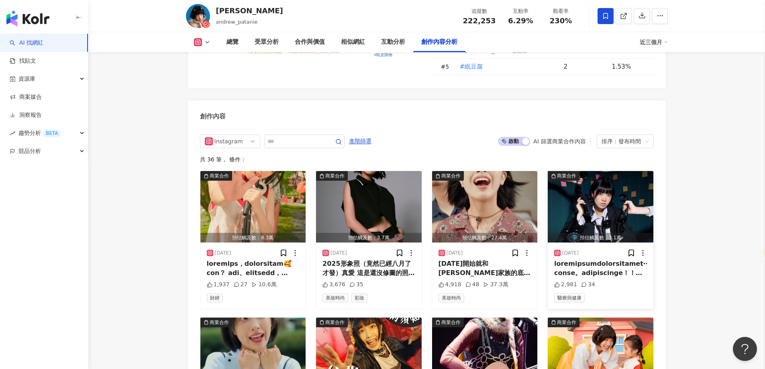
click at [593, 281] on div "2,981 34" at bounding box center [600, 285] width 93 height 8
click at [598, 262] on div at bounding box center [600, 269] width 93 height 18
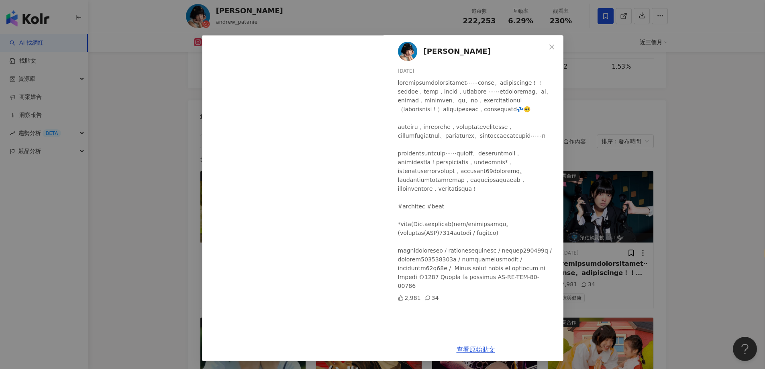
scroll to position [6, 0]
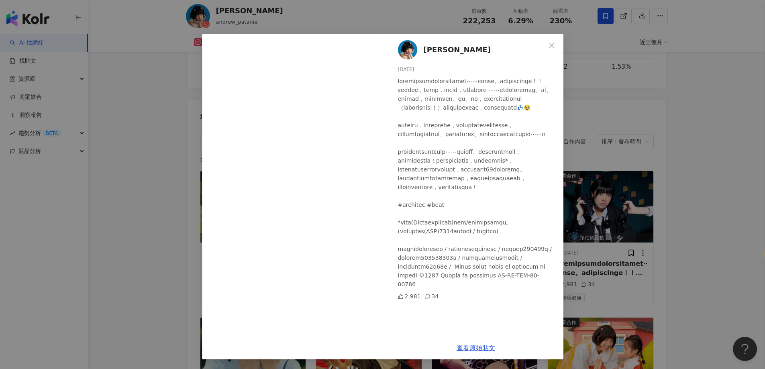
click at [685, 188] on div "怡岑 2025/7/1 2,981 34 查看原始貼文" at bounding box center [382, 184] width 765 height 369
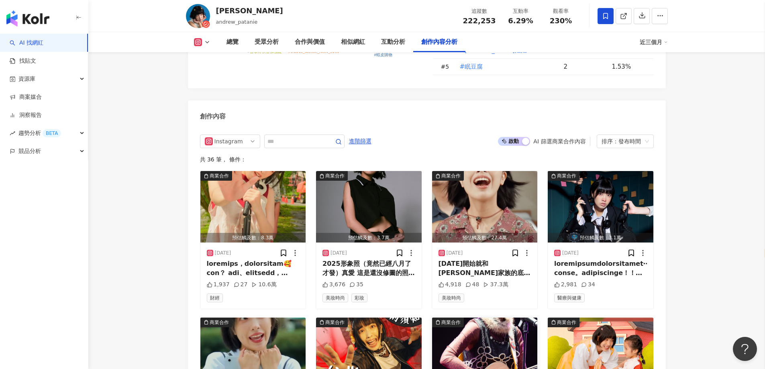
scroll to position [2571, 0]
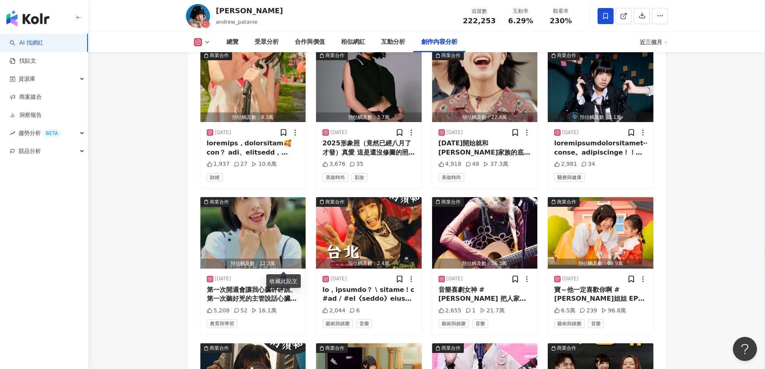
click at [286, 276] on icon at bounding box center [283, 279] width 5 height 6
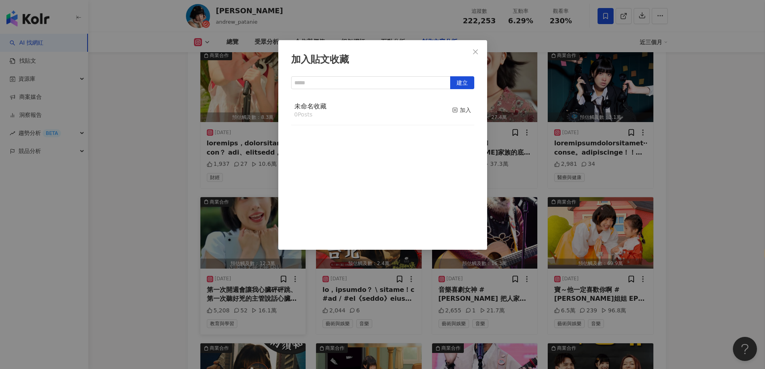
click at [237, 283] on div "加入貼文收藏 建立 未命名收藏 0 Posts 加入" at bounding box center [382, 184] width 765 height 369
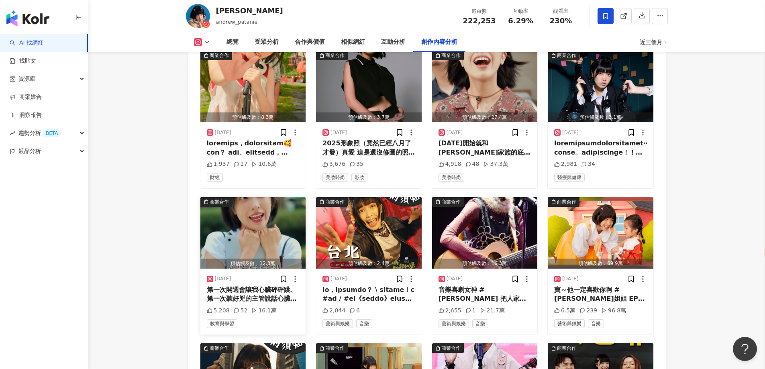
click at [246, 286] on div "第一次開週會讓我心臟砰砰跳、第一次聽好兇的主管說話心臟砰砰跳、擁有Samsung Galaxy Tab S10 FE+也讓我心臟砰砰跳 💓 透過搜尋圈、語音同…" at bounding box center [253, 295] width 93 height 18
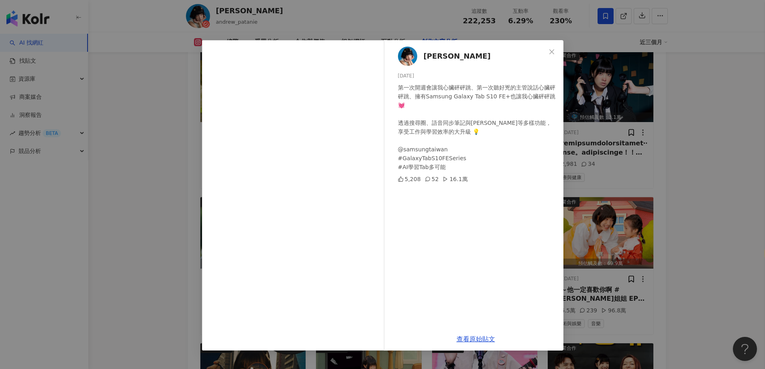
click at [548, 50] on span "Close" at bounding box center [552, 52] width 16 height 6
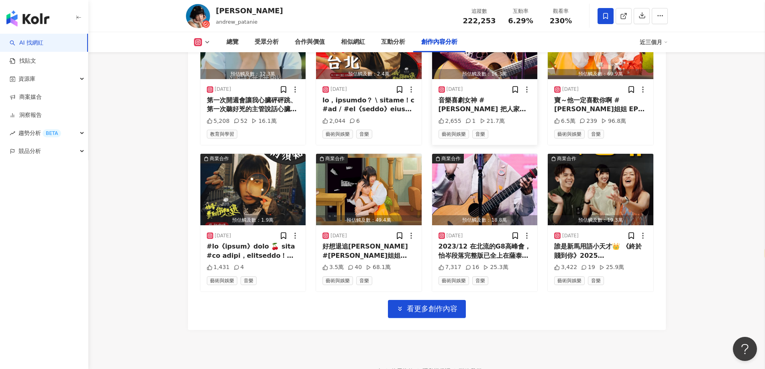
scroll to position [2772, 0]
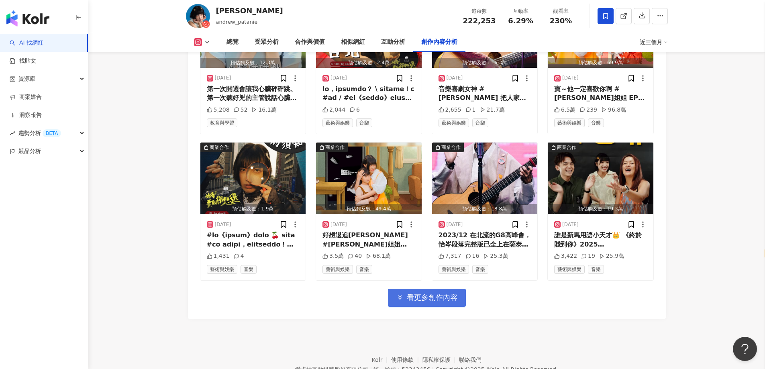
click at [447, 293] on span "看更多創作內容" at bounding box center [432, 297] width 51 height 9
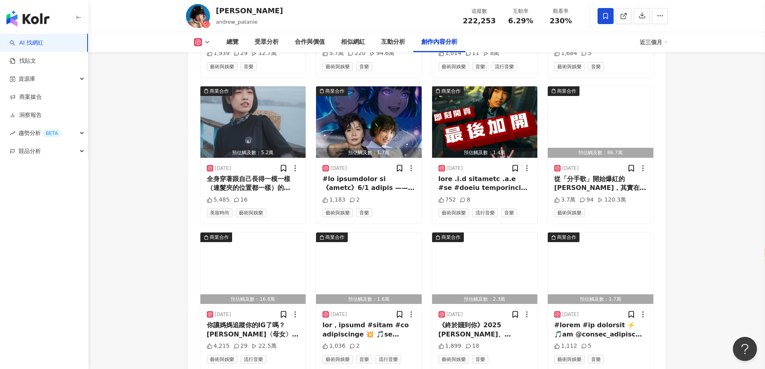
scroll to position [3174, 0]
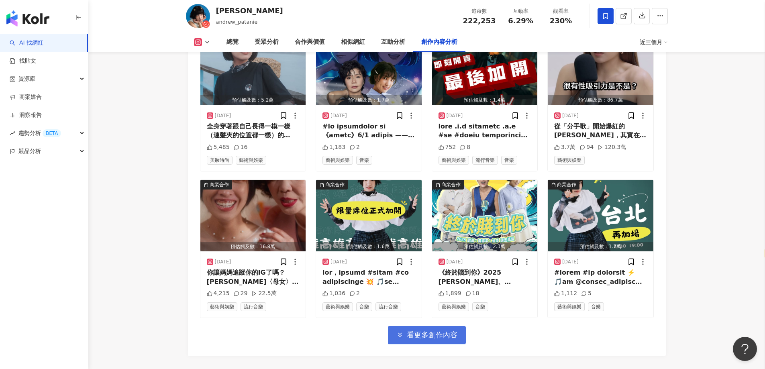
click at [426, 331] on span "看更多創作內容" at bounding box center [432, 335] width 51 height 9
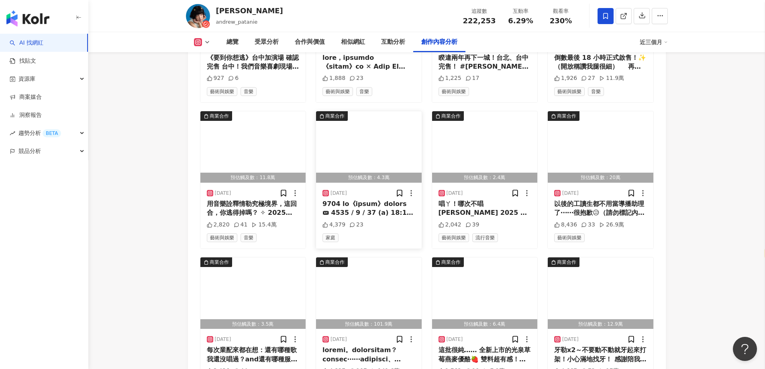
scroll to position [3576, 0]
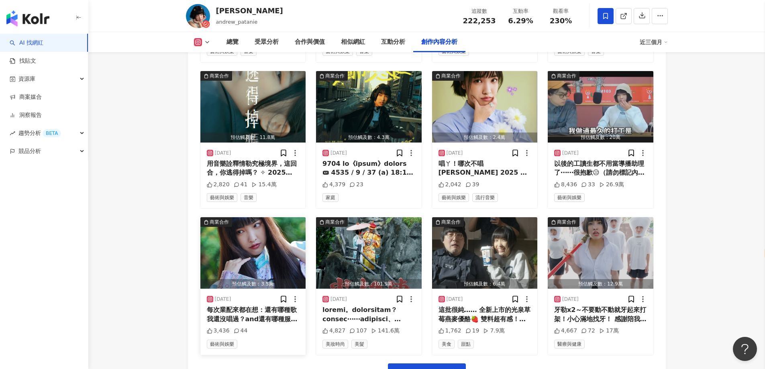
click at [244, 306] on div "每次業配來都在想：還有哪種歌我還沒唱過？and還有哪種服裝我還沒穿過？ 妝髮 @apexdot 皇上 @sid1027 攝影 @shungchu" at bounding box center [253, 315] width 93 height 18
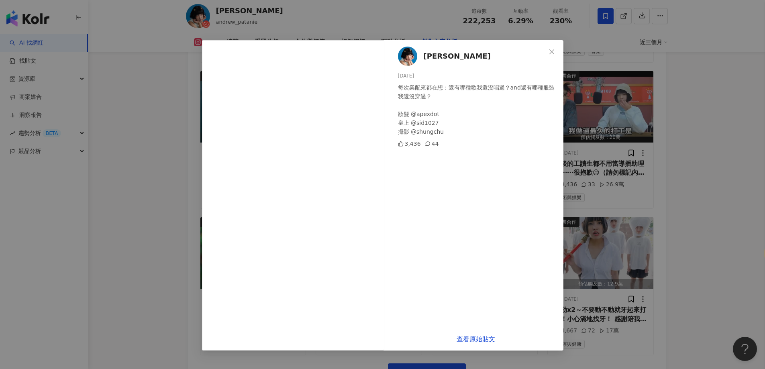
click at [664, 166] on div "怡岑 2024/12/16 每次業配來都在想：還有哪種歌我還沒唱過？and還有哪種服裝我還沒穿過？ 妝髮 @apexdot 皇上 @sid1027 攝影 @s…" at bounding box center [382, 184] width 765 height 369
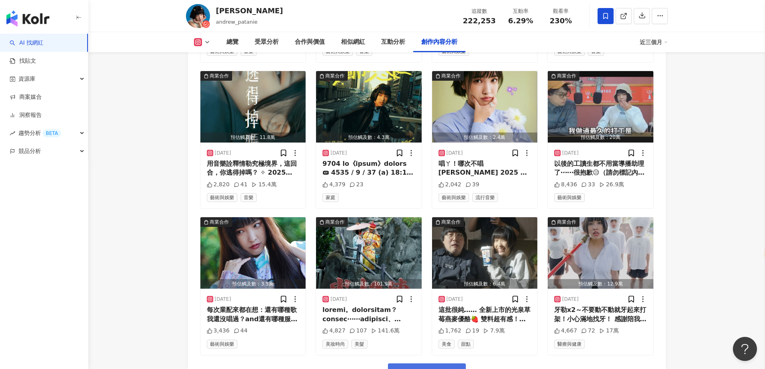
click at [433, 367] on button "看更多創作內容" at bounding box center [427, 373] width 78 height 18
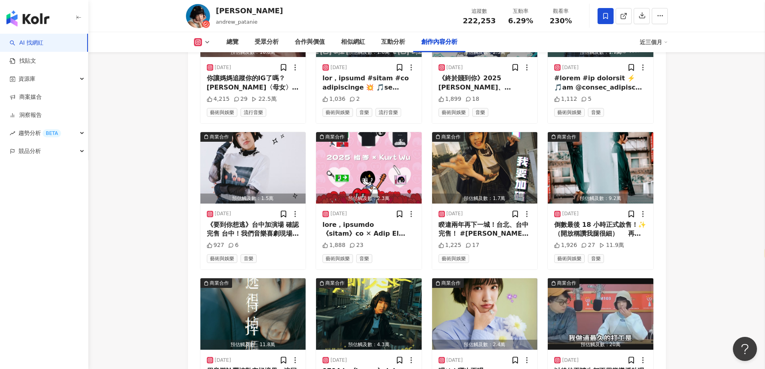
scroll to position [3609, 0]
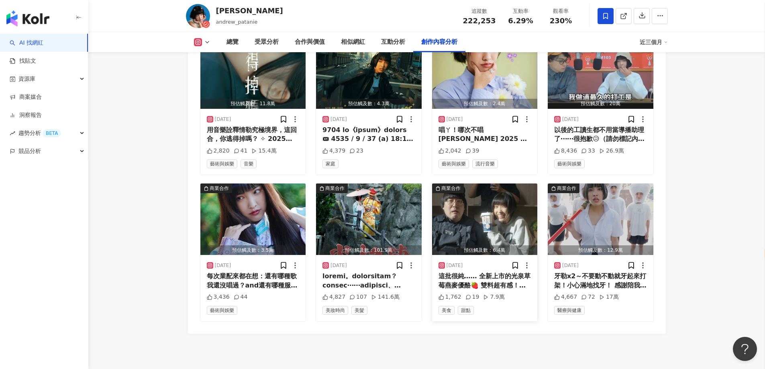
click at [471, 273] on div "這批很純…… 全新上市的光泉草莓燕麥優酪🍓 雙料超有感！每一口都吃得到燕麥和葡萄果乾顆粒 料多實在，不須額外搭配直接單吃就可以🤤 @kcgoodranch #…" at bounding box center [485, 281] width 93 height 18
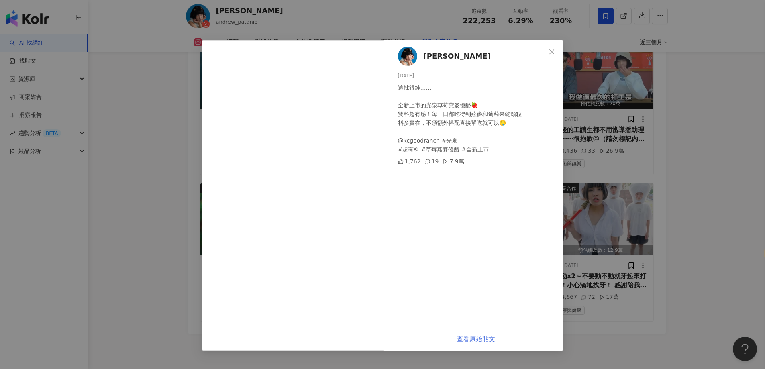
click at [475, 335] on link "查看原始貼文" at bounding box center [476, 339] width 39 height 8
click at [165, 138] on div "怡岑 2024/12/6 這批很純…… 全新上市的光泉草莓燕麥優酪🍓 雙料超有感！每一口都吃得到燕麥和葡萄果乾顆粒 料多實在，不須額外搭配直接單吃就可以🤤 @…" at bounding box center [382, 184] width 765 height 369
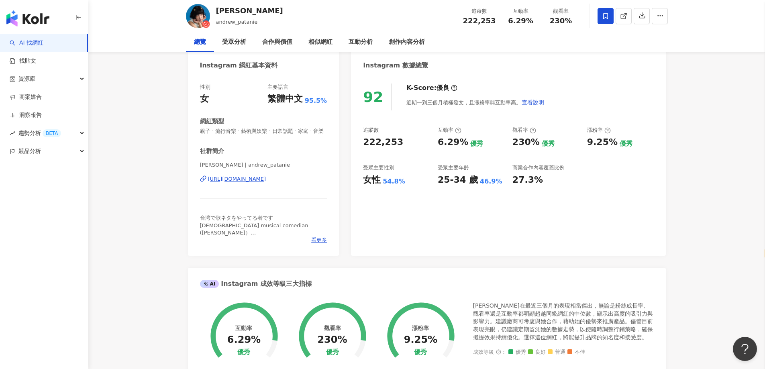
scroll to position [0, 0]
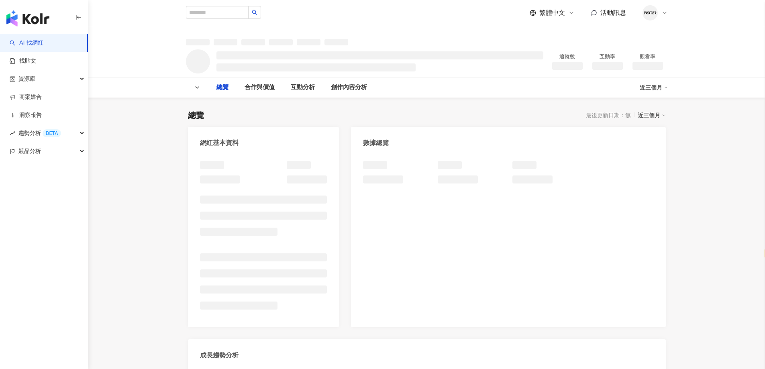
select select "*****"
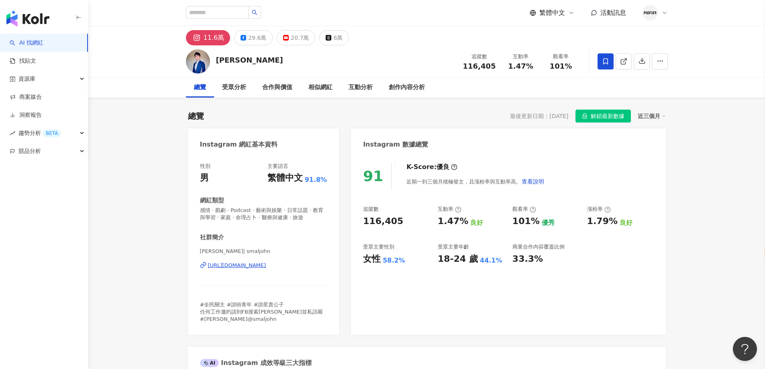
click at [257, 267] on div "[URL][DOMAIN_NAME]" at bounding box center [237, 265] width 58 height 7
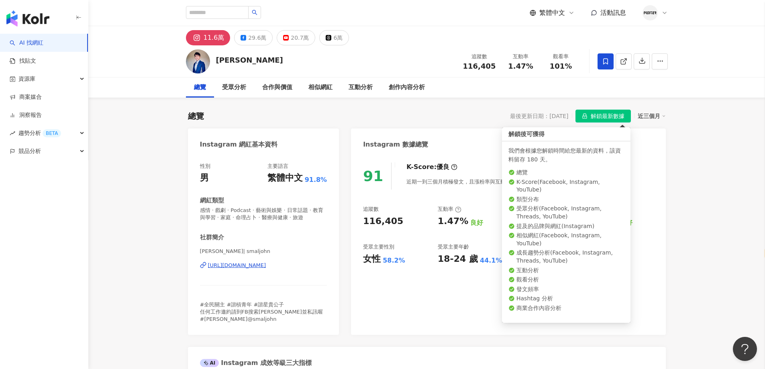
click at [592, 115] on span "解鎖最新數據" at bounding box center [608, 116] width 34 height 13
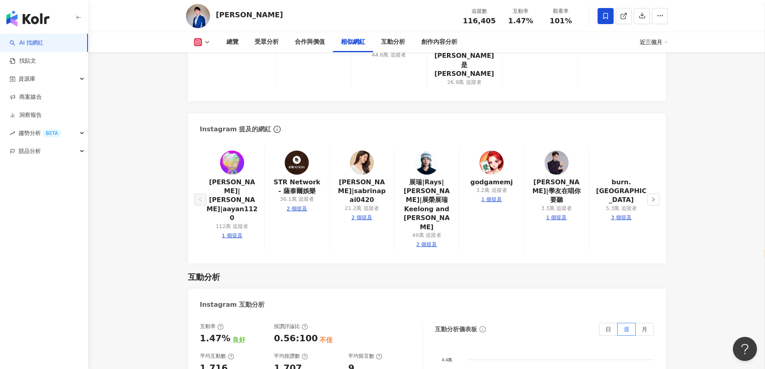
scroll to position [1446, 0]
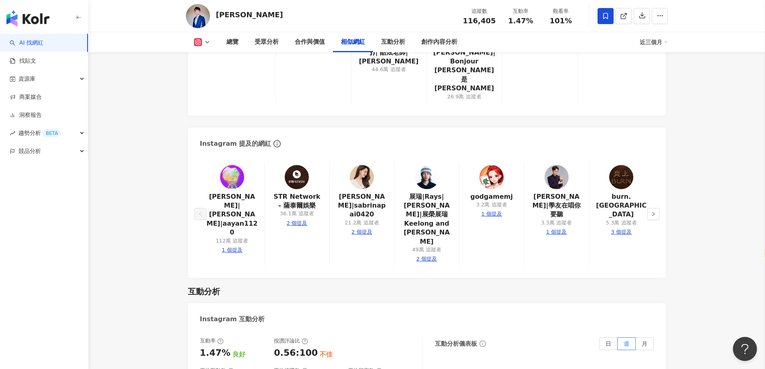
click at [359, 165] on img at bounding box center [362, 177] width 24 height 24
click at [648, 208] on button "button" at bounding box center [654, 214] width 12 height 12
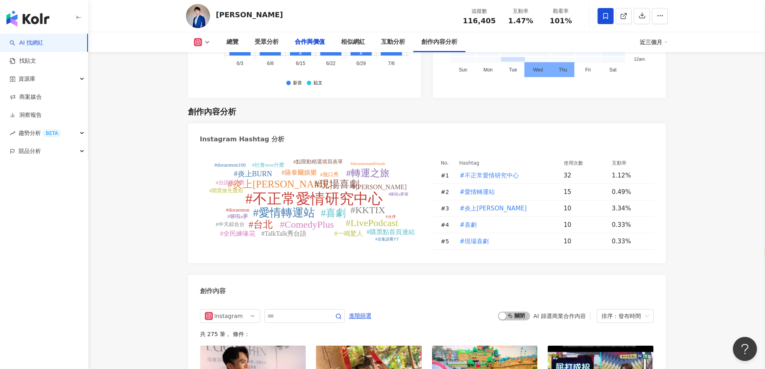
scroll to position [1085, 0]
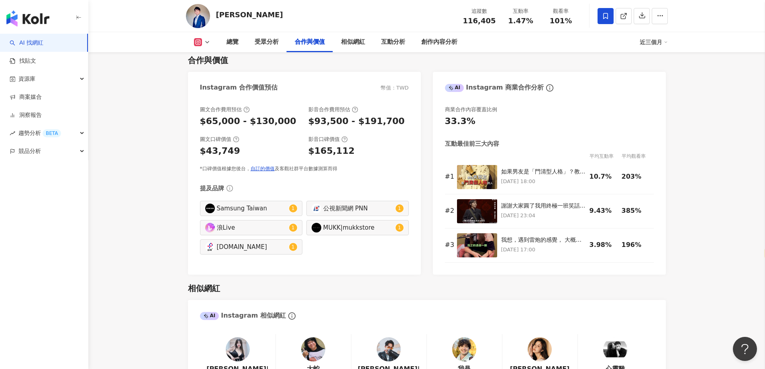
click at [207, 41] on icon at bounding box center [207, 42] width 6 height 6
click at [205, 74] on button "Facebook" at bounding box center [215, 75] width 48 height 11
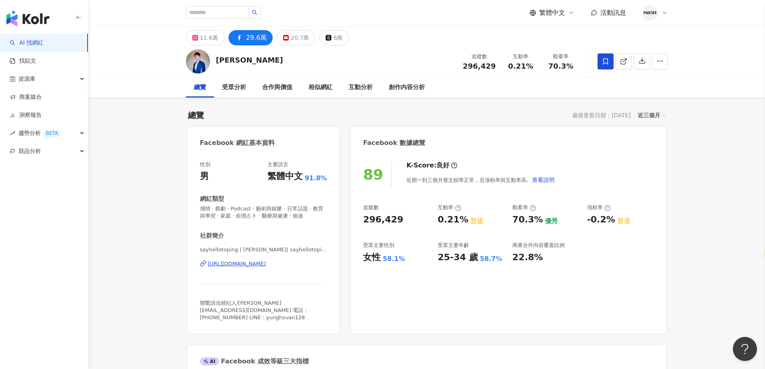
click at [258, 266] on div "https://www.facebook.com/414271341927013" at bounding box center [237, 263] width 58 height 7
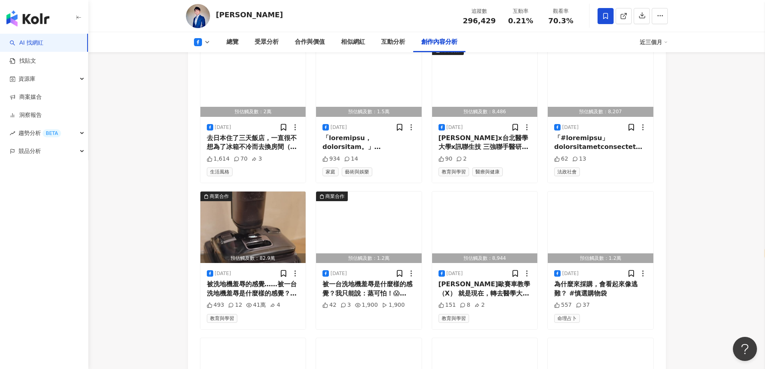
scroll to position [2089, 0]
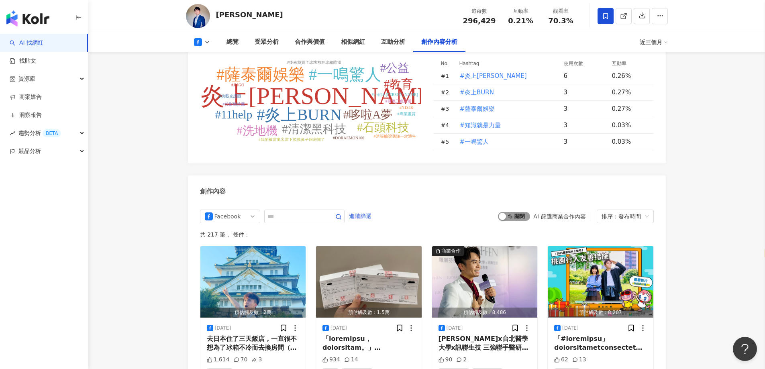
click at [506, 212] on span "啟動 關閉" at bounding box center [514, 216] width 32 height 9
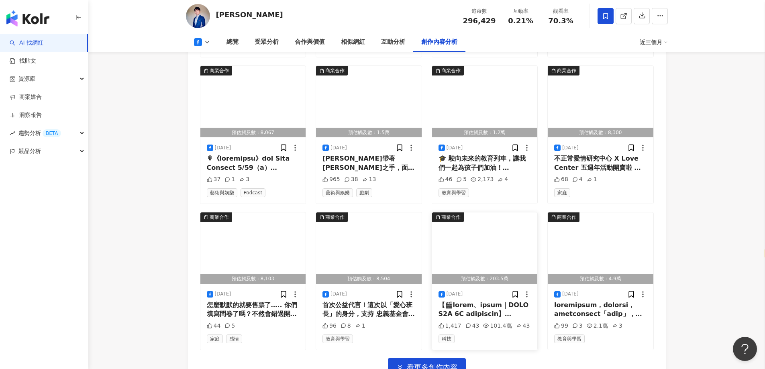
scroll to position [2462, 0]
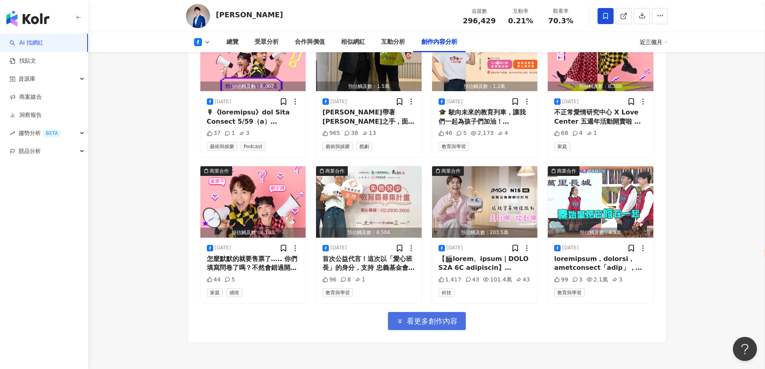
click at [452, 317] on span "看更多創作內容" at bounding box center [432, 321] width 51 height 9
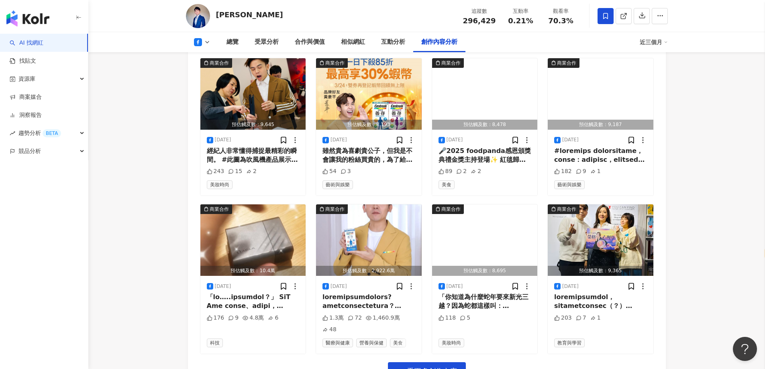
scroll to position [2864, 0]
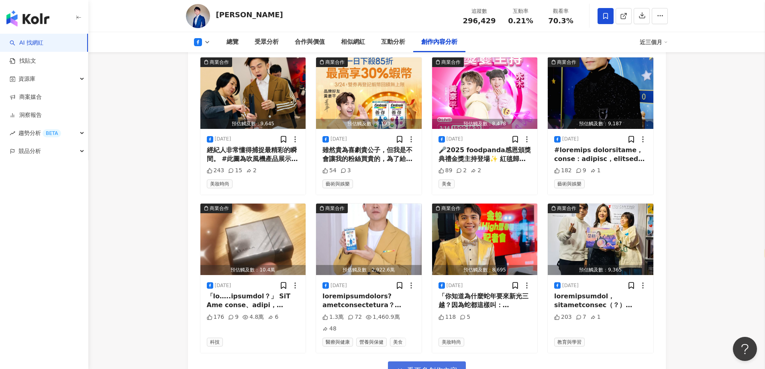
click at [407, 366] on span "看更多創作內容" at bounding box center [432, 370] width 51 height 9
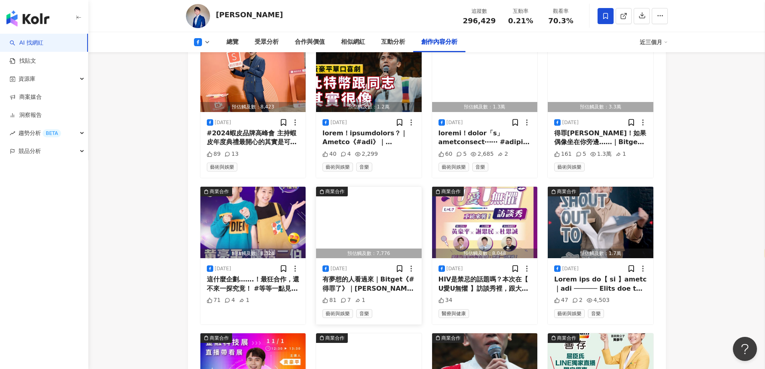
scroll to position [3371, 0]
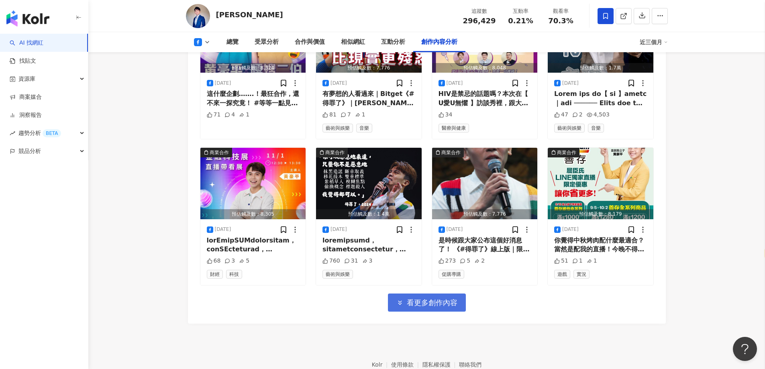
click at [406, 294] on button "看更多創作內容" at bounding box center [427, 303] width 78 height 18
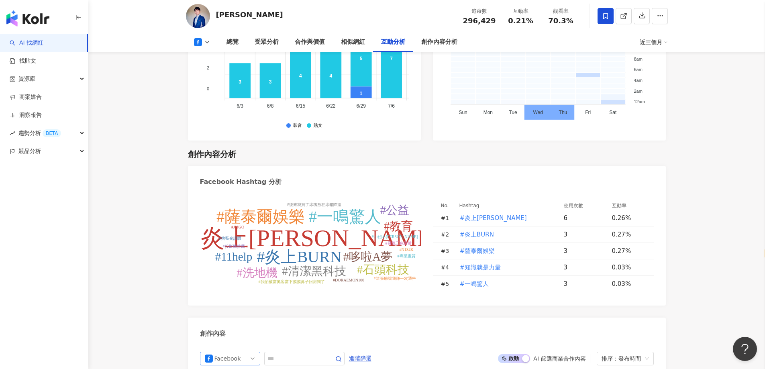
scroll to position [2005, 0]
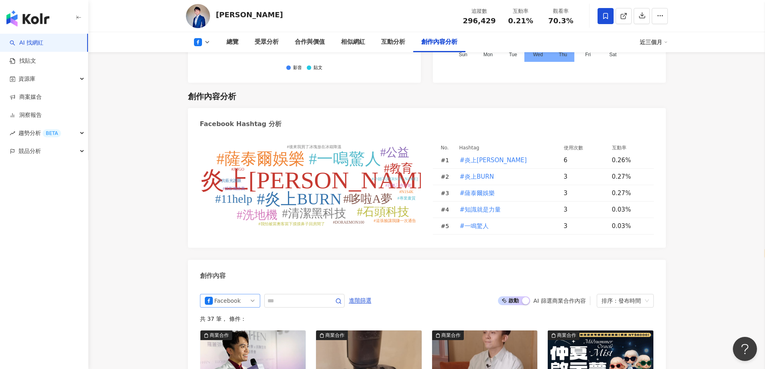
click at [227, 294] on div "Facebook" at bounding box center [228, 300] width 26 height 13
click at [231, 327] on div "Instagram" at bounding box center [229, 331] width 26 height 9
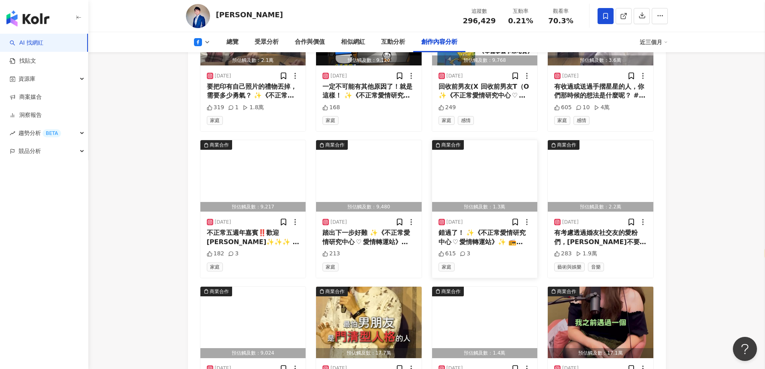
scroll to position [2492, 0]
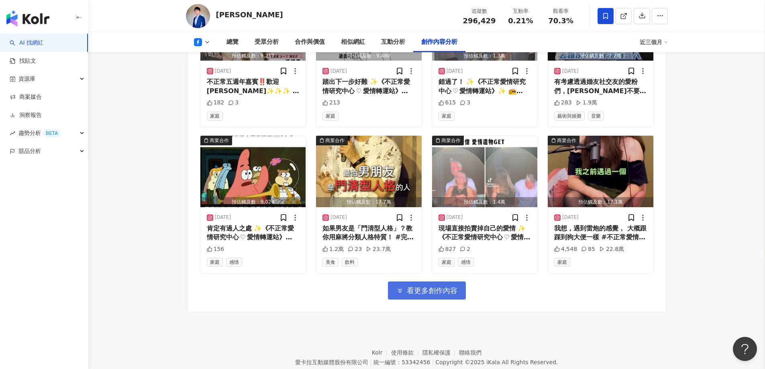
click at [438, 282] on button "看更多創作內容" at bounding box center [427, 291] width 78 height 18
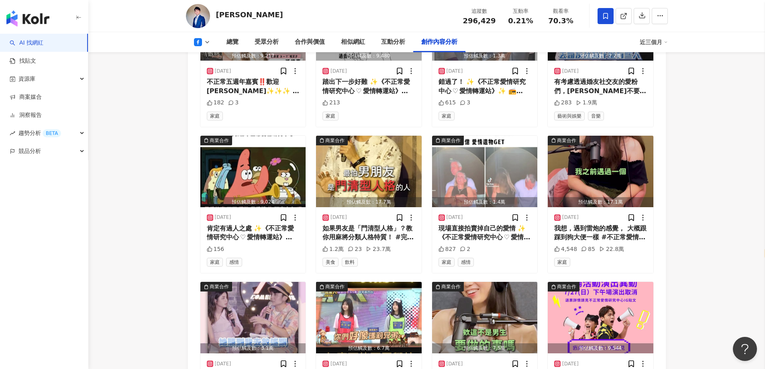
scroll to position [2653, 0]
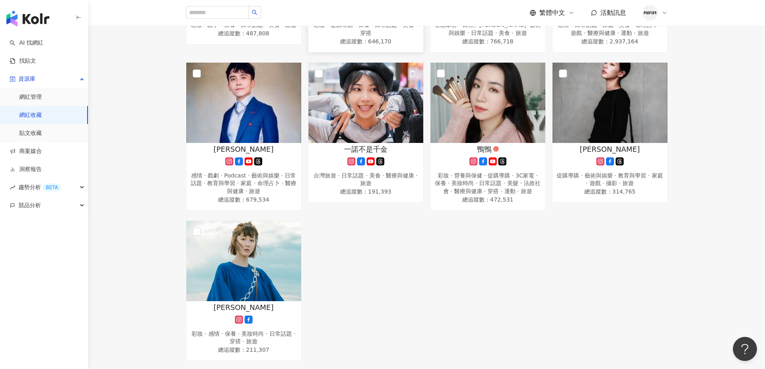
scroll to position [803, 0]
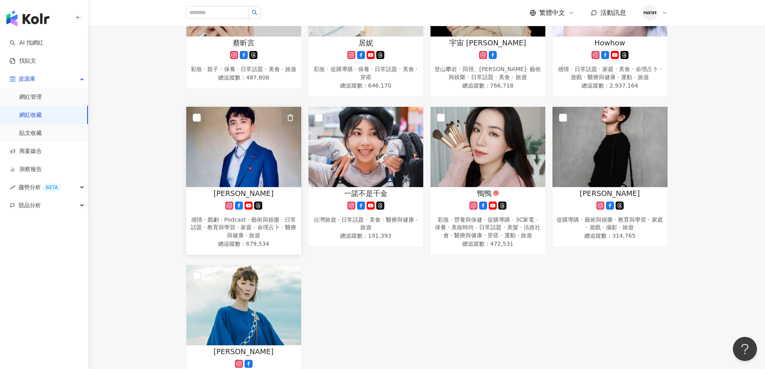
click at [290, 121] on icon "button" at bounding box center [290, 117] width 7 height 7
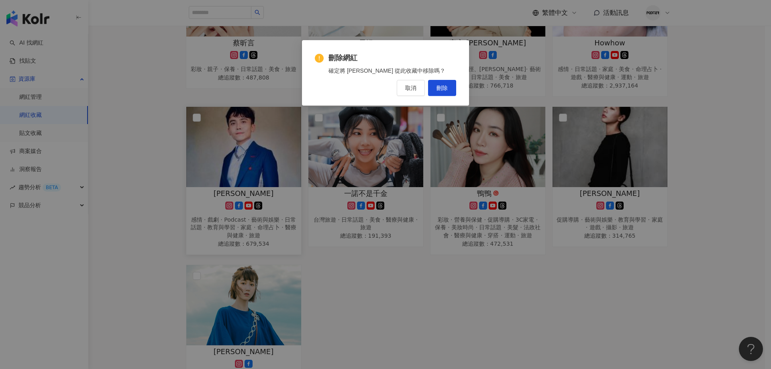
drag, startPoint x: 438, startPoint y: 89, endPoint x: 436, endPoint y: 98, distance: 9.8
click at [438, 90] on span "刪除" at bounding box center [442, 88] width 11 height 6
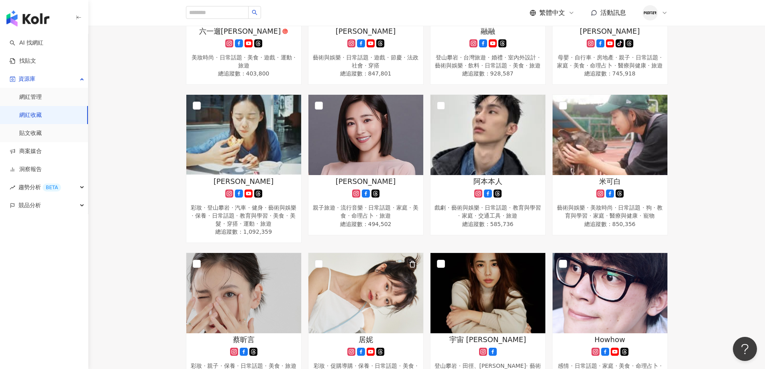
scroll to position [413, 0]
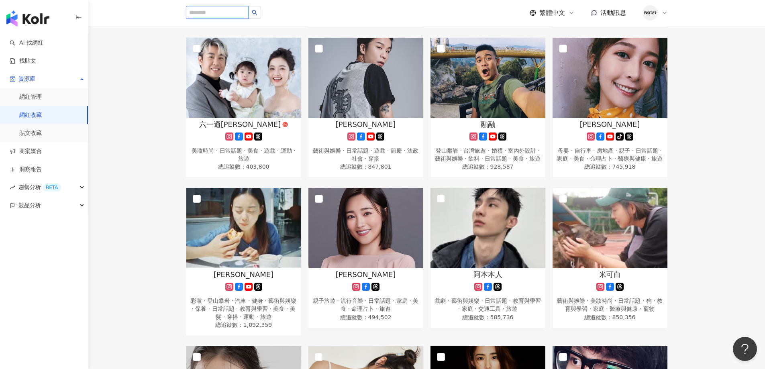
click at [202, 14] on input "search" at bounding box center [217, 12] width 63 height 13
click at [43, 43] on link "AI 找網紅" at bounding box center [27, 43] width 34 height 8
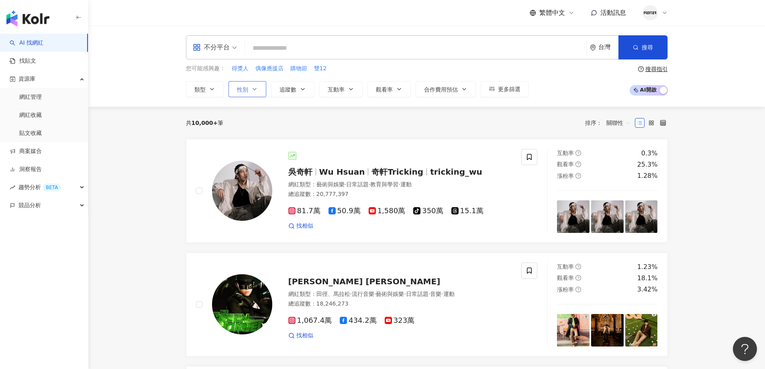
click at [232, 90] on button "性別" at bounding box center [248, 89] width 38 height 16
click at [203, 149] on div at bounding box center [234, 191] width 76 height 84
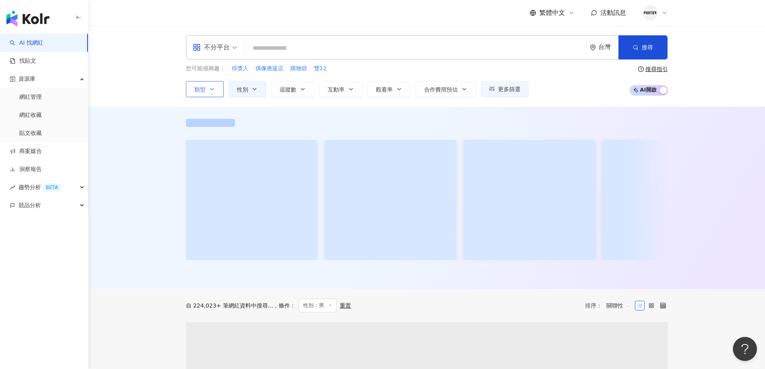
click at [221, 94] on button "類型" at bounding box center [205, 89] width 38 height 16
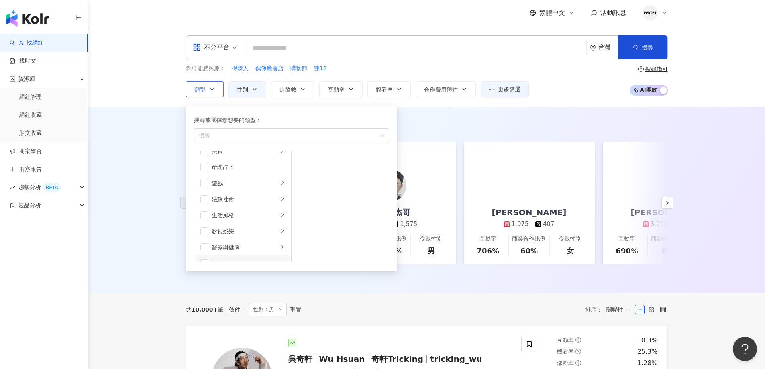
scroll to position [161, 0]
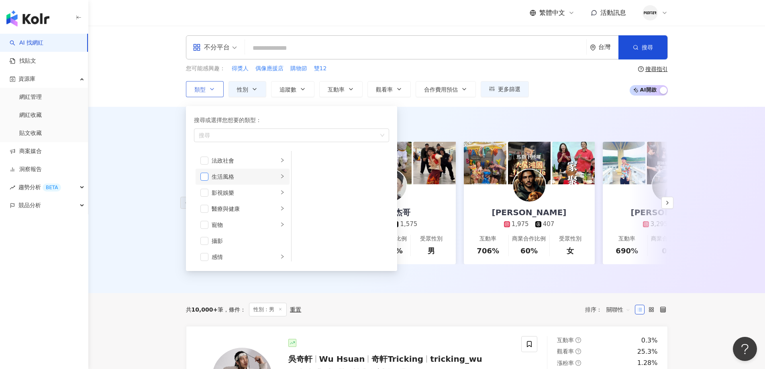
click at [205, 179] on span "button" at bounding box center [204, 177] width 8 height 8
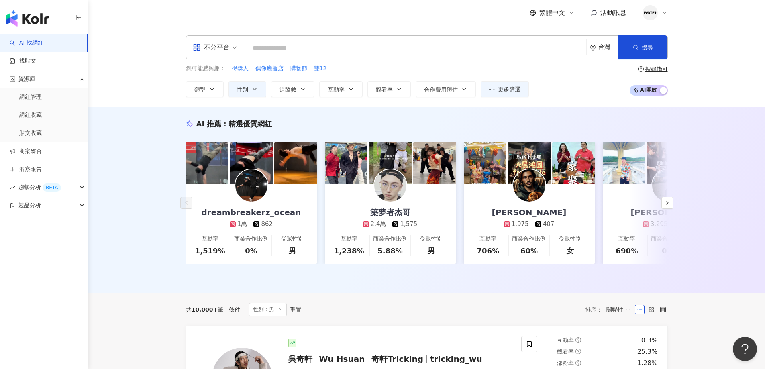
click at [129, 209] on div "AI 推薦 ： 精選優質網紅 dreambreakerz_ocean 1萬 862 互動率 1,519% 商業合作比例 0% 受眾性別 男 築夢者杰哥 2.4…" at bounding box center [426, 200] width 677 height 186
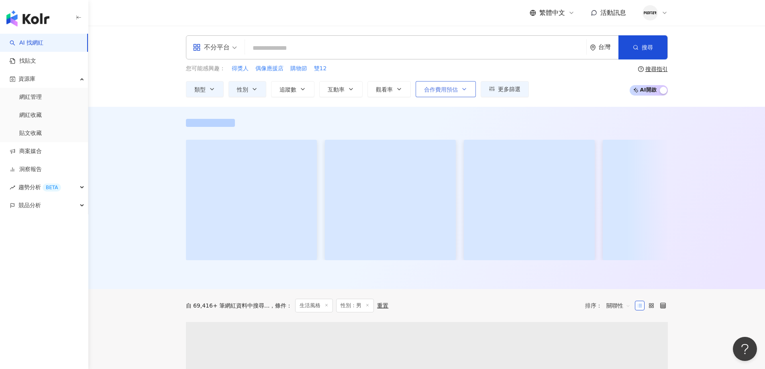
click at [449, 92] on span "合作費用預估" at bounding box center [441, 89] width 34 height 6
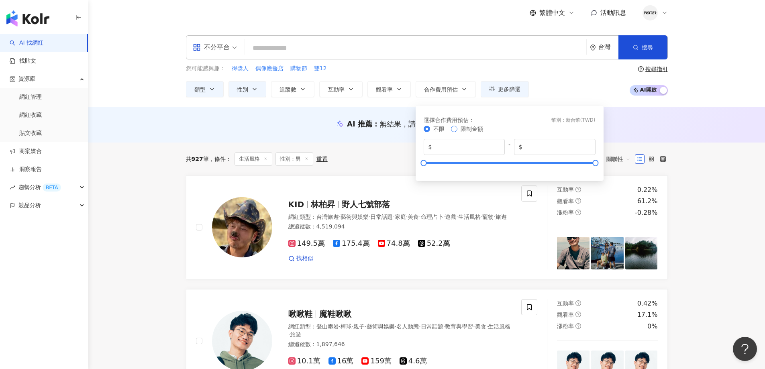
click at [460, 129] on span "限制金額" at bounding box center [472, 129] width 29 height 9
click at [440, 131] on span "不限" at bounding box center [438, 129] width 11 height 6
click at [462, 126] on span "限制金額" at bounding box center [472, 129] width 22 height 6
click at [453, 145] on input "*" at bounding box center [466, 147] width 67 height 9
type input "*"
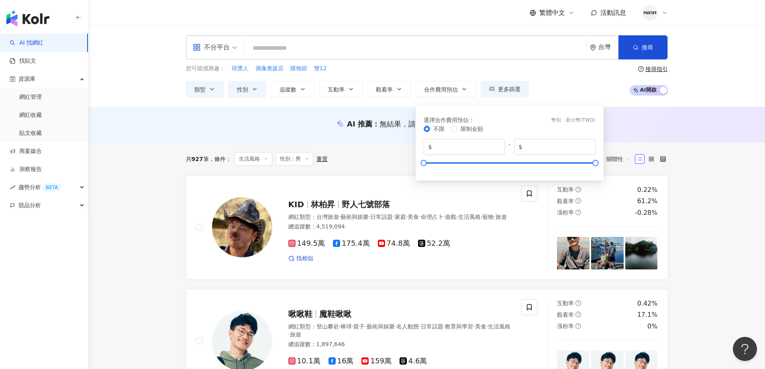
click at [740, 96] on div "不分平台 台灣 搜尋 您可能感興趣： 得獎人 偶像應援店 購物節 雙12 類型 性別 追蹤數 互動率 觀看率 合作費用預估 更多篩選 不限 女 男 其他 選擇…" at bounding box center [426, 66] width 677 height 81
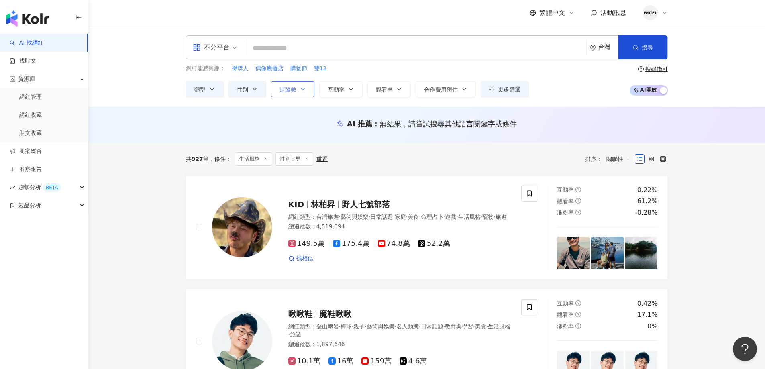
click at [308, 83] on button "追蹤數" at bounding box center [292, 89] width 43 height 16
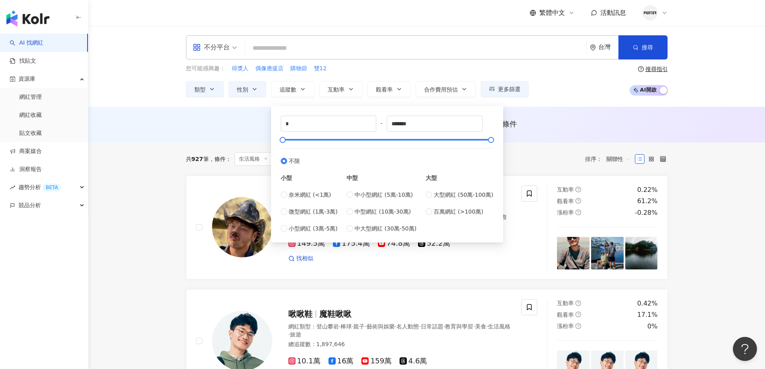
type input "******"
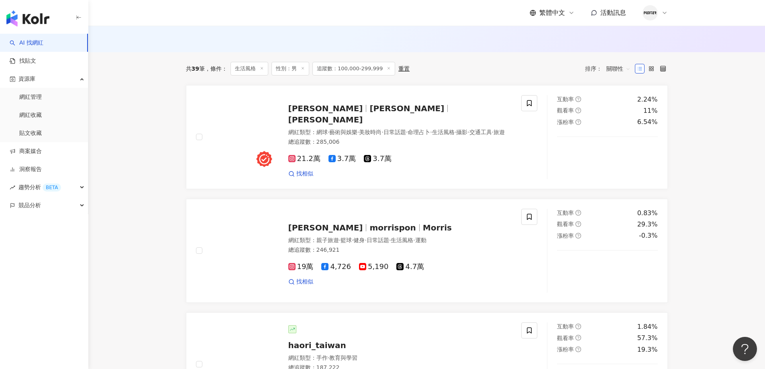
scroll to position [40, 0]
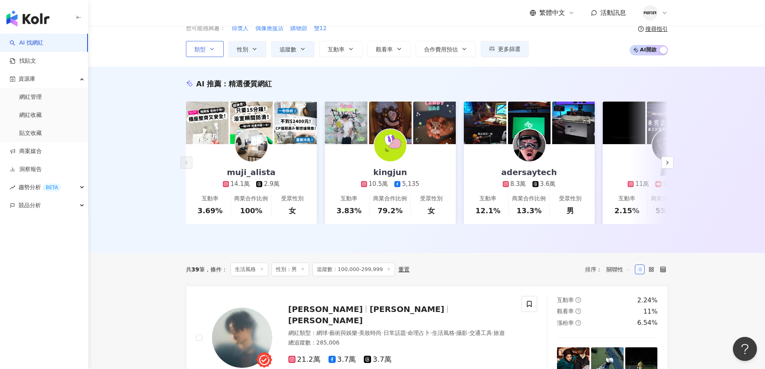
click at [209, 49] on icon "button" at bounding box center [212, 49] width 6 height 6
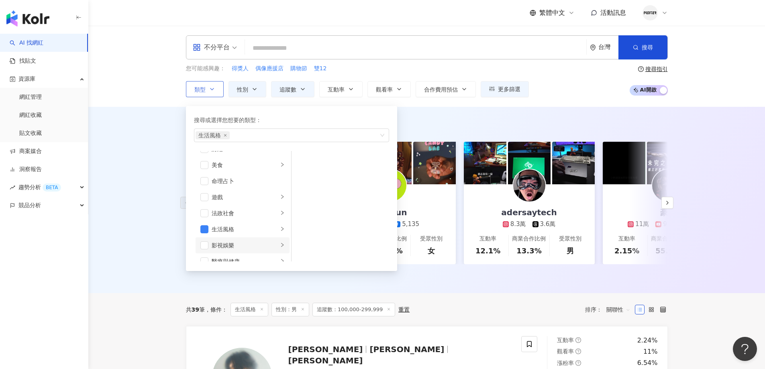
scroll to position [121, 0]
click at [272, 213] on li "生活風格" at bounding box center [243, 217] width 94 height 16
click at [205, 216] on span "button" at bounding box center [204, 217] width 8 height 8
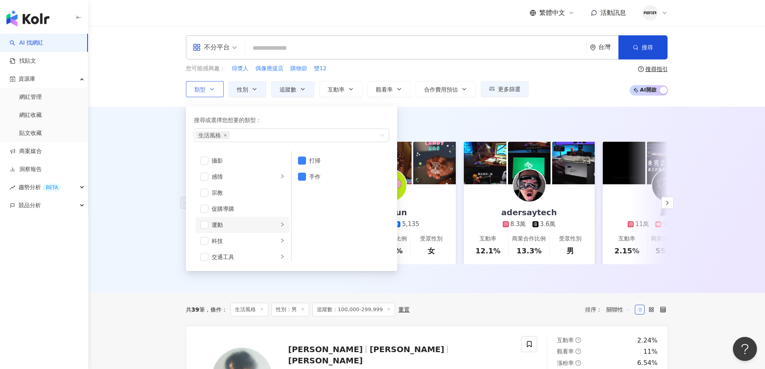
click at [262, 221] on div "運動" at bounding box center [245, 225] width 67 height 9
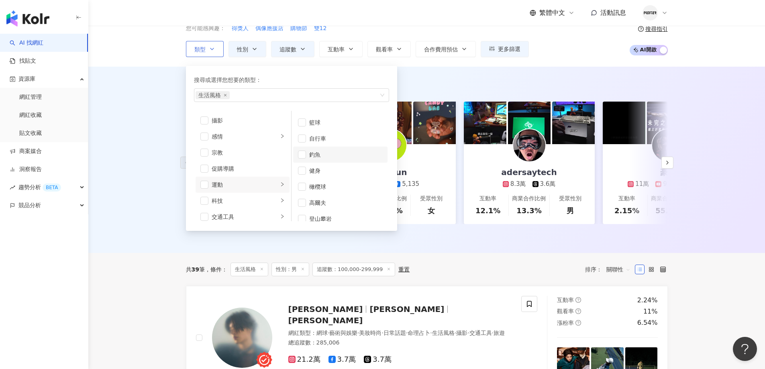
scroll to position [0, 0]
click at [205, 186] on span "button" at bounding box center [204, 185] width 8 height 8
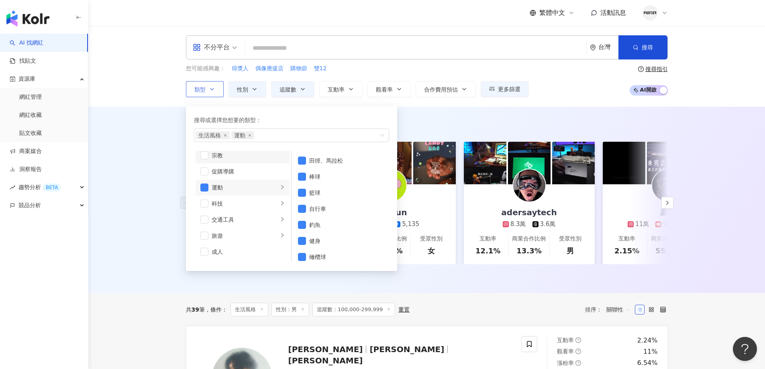
scroll to position [40, 0]
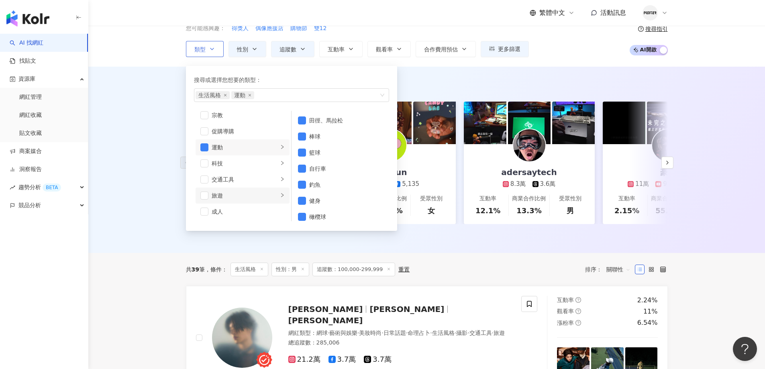
click at [241, 190] on li "旅遊" at bounding box center [243, 196] width 94 height 16
click at [213, 195] on div "旅遊" at bounding box center [245, 195] width 67 height 9
click at [206, 194] on span "button" at bounding box center [204, 196] width 8 height 8
click at [689, 207] on div "AI 推薦 ： 精選優質網紅 muji_alista 14.1萬 2.9萬 互動率 3.69% 商業合作比例 100% 受眾性別 女 kingjun 10.5…" at bounding box center [426, 160] width 677 height 186
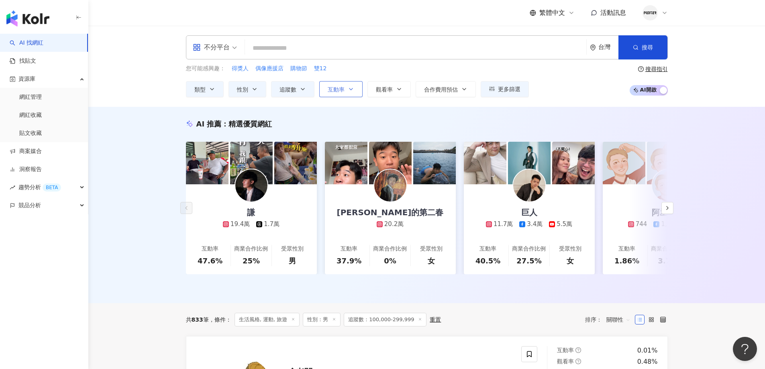
click at [337, 90] on span "互動率" at bounding box center [336, 89] width 17 height 6
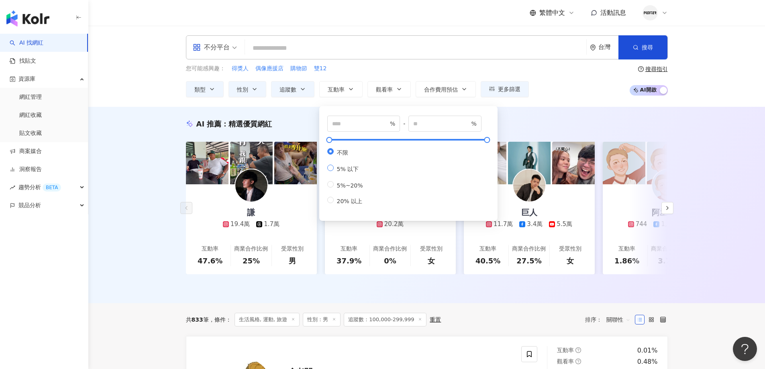
click at [352, 170] on span "5% 以下" at bounding box center [348, 169] width 29 height 6
type input "*"
click at [351, 124] on input "number" at bounding box center [360, 123] width 56 height 9
type input "*"
click at [689, 125] on div "AI 推薦 ： 精選優質網紅 謙 19.4萬 1.7萬 互動率 47.6% 商業合作比例 25% 受眾性別 男 李弘毅的第二春 20.2萬 互動率 37.9%…" at bounding box center [426, 205] width 677 height 196
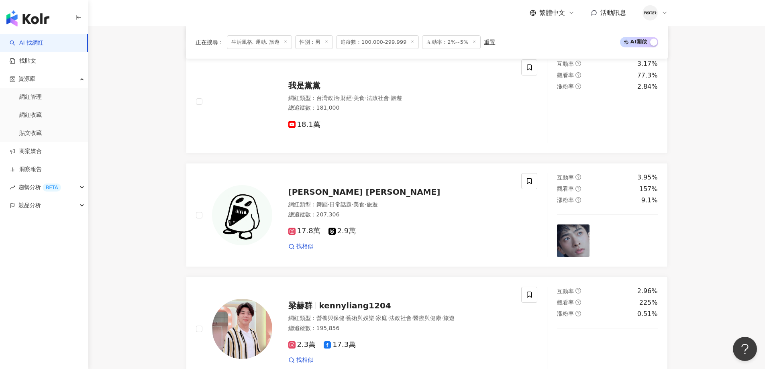
scroll to position [1446, 0]
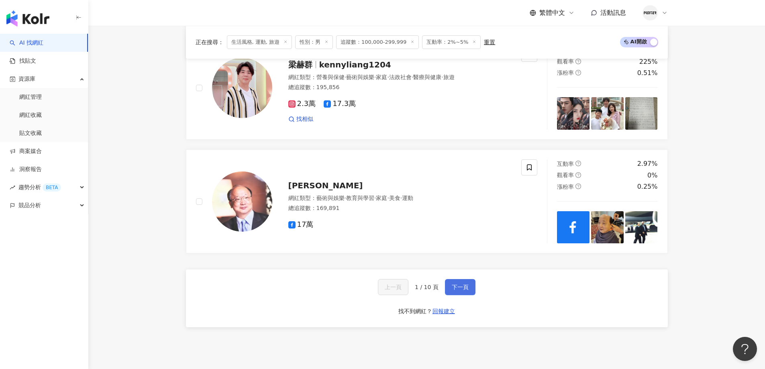
click at [465, 284] on span "下一頁" at bounding box center [460, 287] width 17 height 6
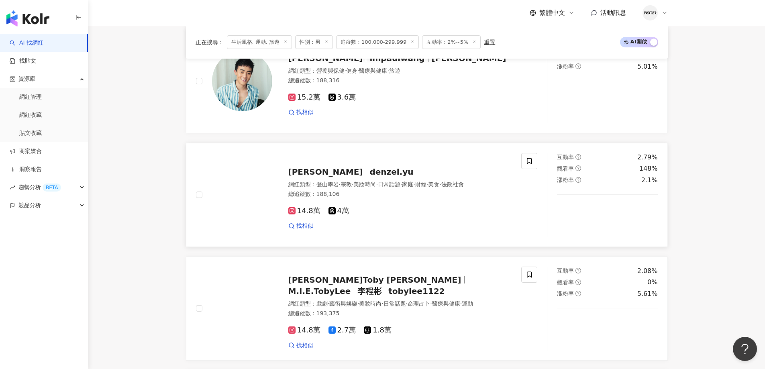
scroll to position [971, 0]
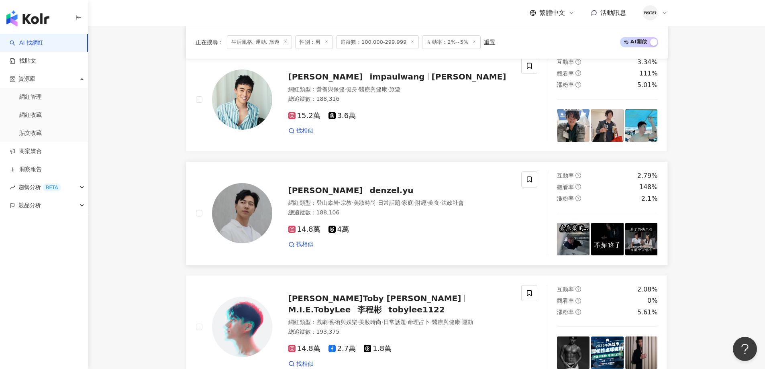
click at [370, 195] on span "denzel.yu" at bounding box center [392, 191] width 44 height 10
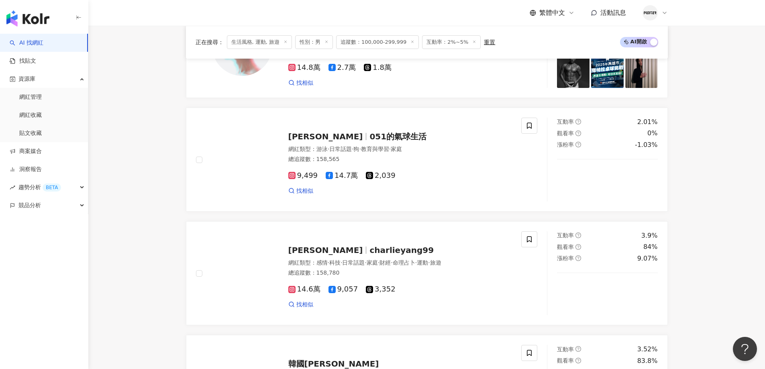
scroll to position [1423, 0]
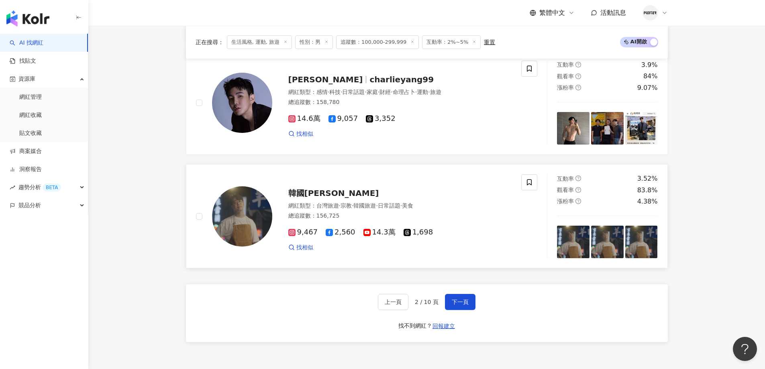
click at [454, 244] on div "找相似" at bounding box center [400, 248] width 224 height 8
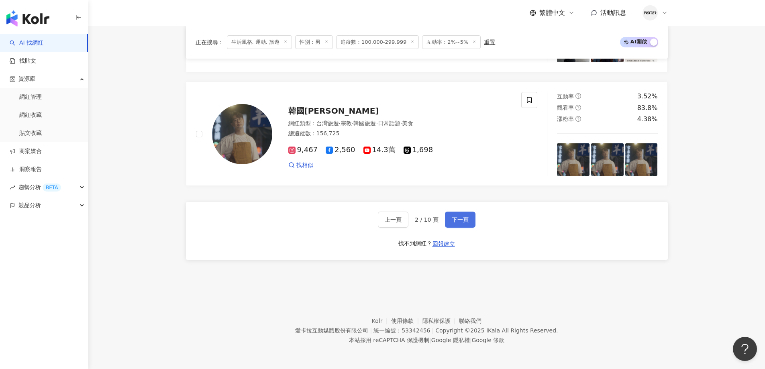
click at [452, 223] on span "下一頁" at bounding box center [460, 220] width 17 height 6
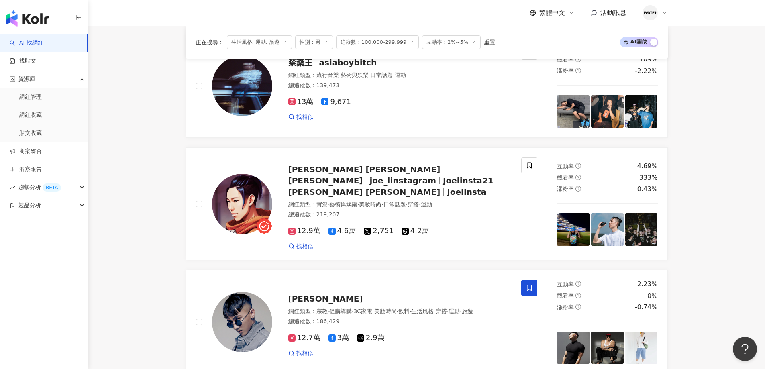
scroll to position [1486, 0]
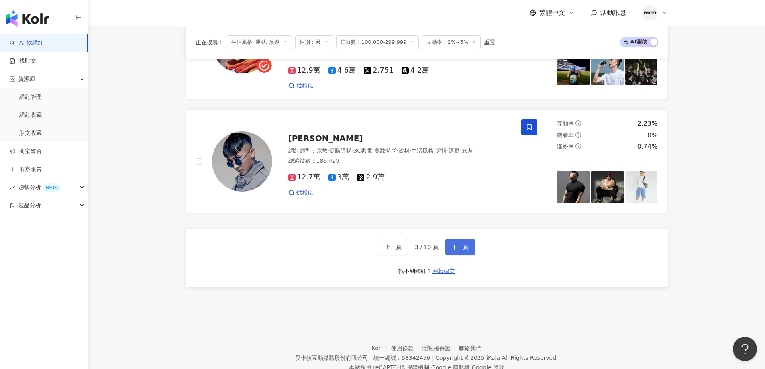
click at [468, 249] on button "下一頁" at bounding box center [460, 247] width 31 height 16
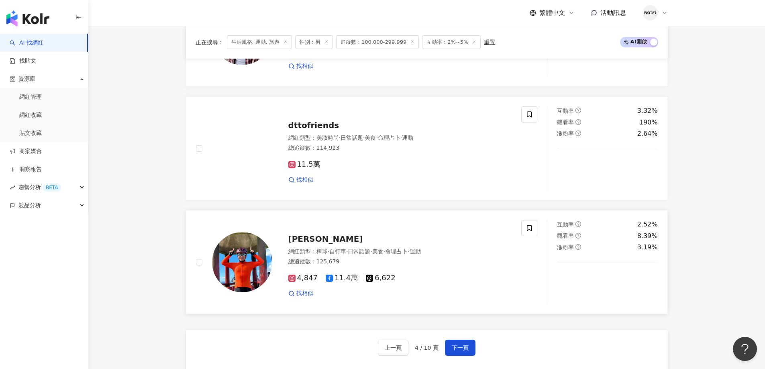
scroll to position [1511, 0]
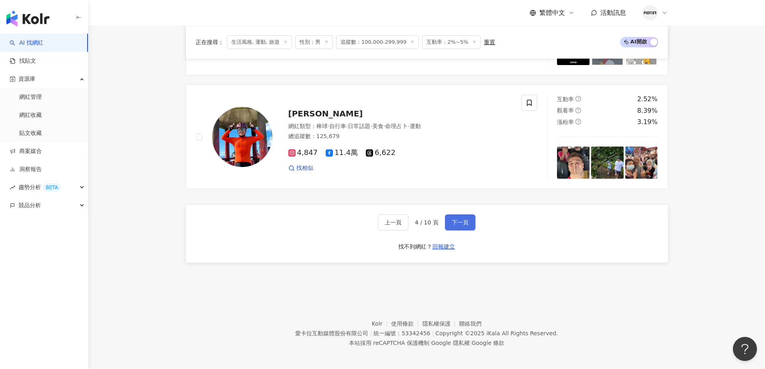
click at [456, 223] on span "下一頁" at bounding box center [460, 222] width 17 height 6
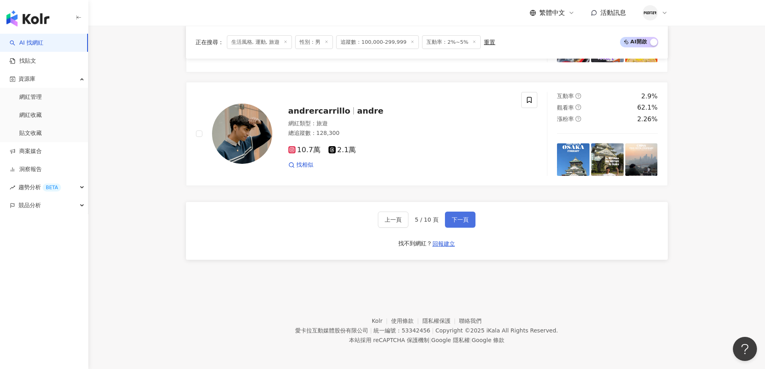
click at [471, 223] on button "下一頁" at bounding box center [460, 220] width 31 height 16
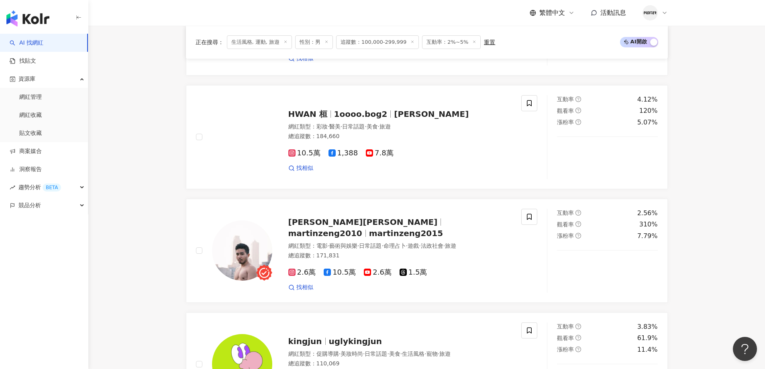
scroll to position [391, 0]
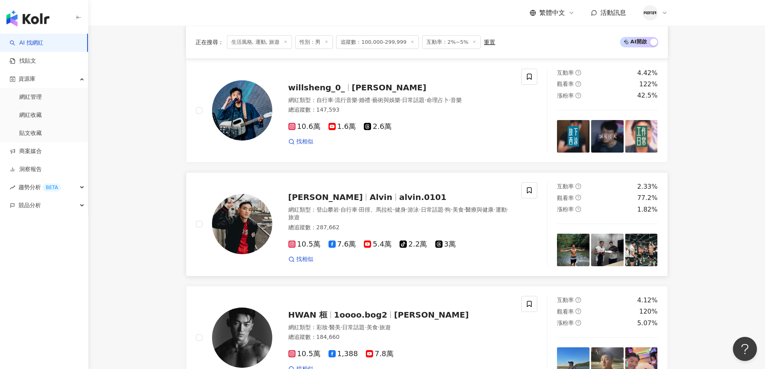
click at [399, 202] on span "alvin.0101" at bounding box center [422, 197] width 47 height 10
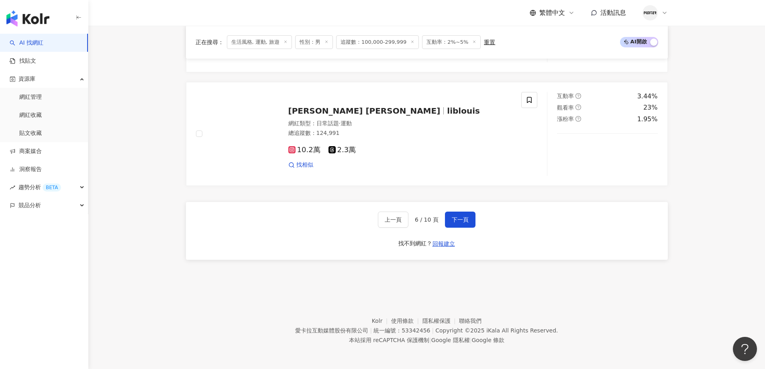
scroll to position [1516, 0]
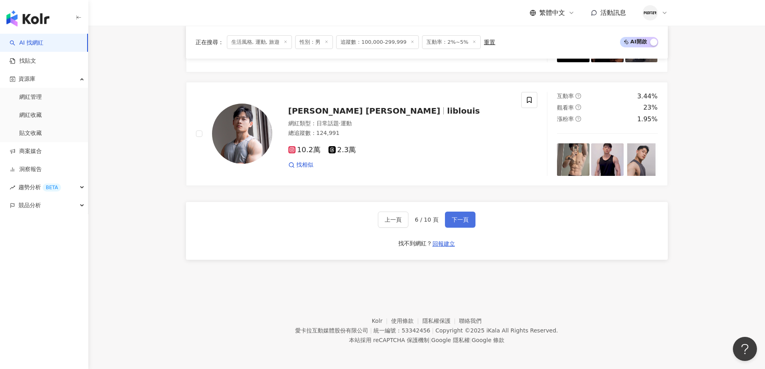
click at [455, 223] on span "下一頁" at bounding box center [460, 220] width 17 height 6
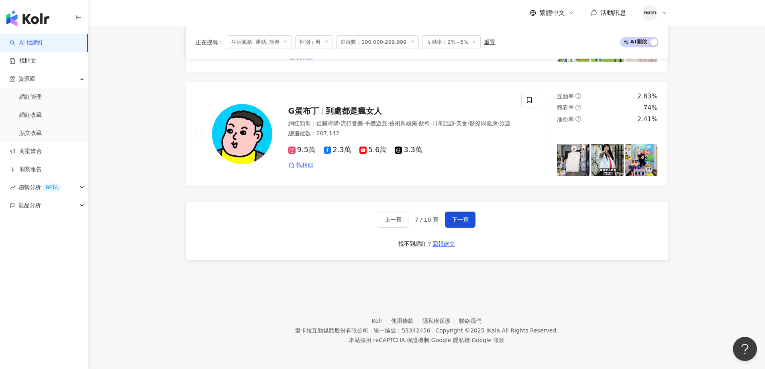
click at [463, 229] on div "上一頁 7 / 10 頁 下一頁 找不到網紅？ 回報建立" at bounding box center [427, 231] width 482 height 58
click at [463, 227] on button "下一頁" at bounding box center [460, 220] width 31 height 16
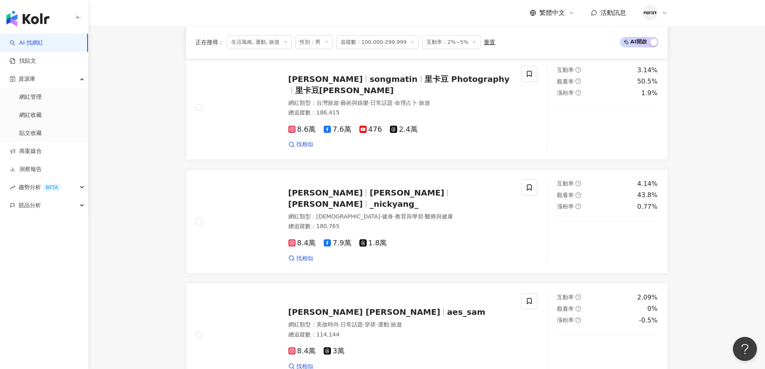
scroll to position [989, 0]
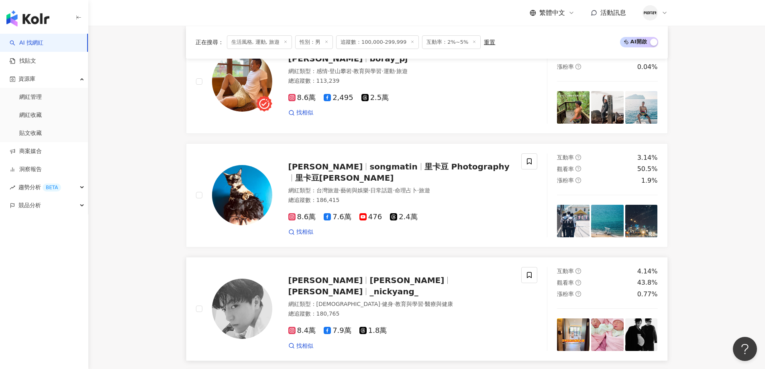
click at [376, 292] on span "_nickyang_" at bounding box center [394, 292] width 49 height 10
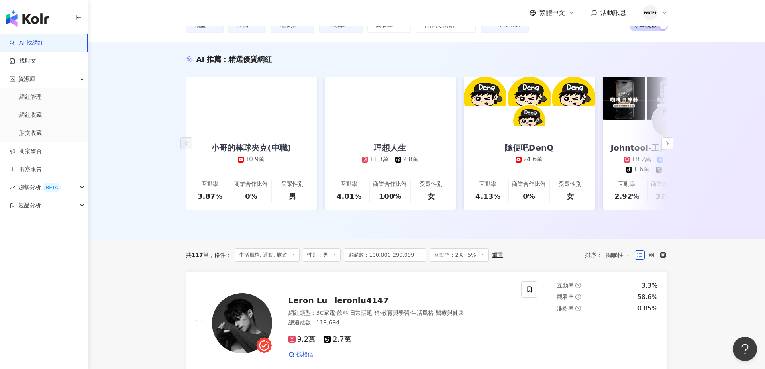
scroll to position [138, 0]
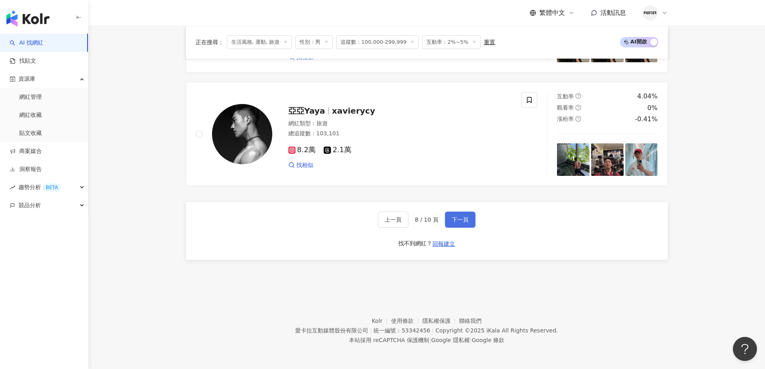
click at [458, 217] on span "下一頁" at bounding box center [460, 220] width 17 height 6
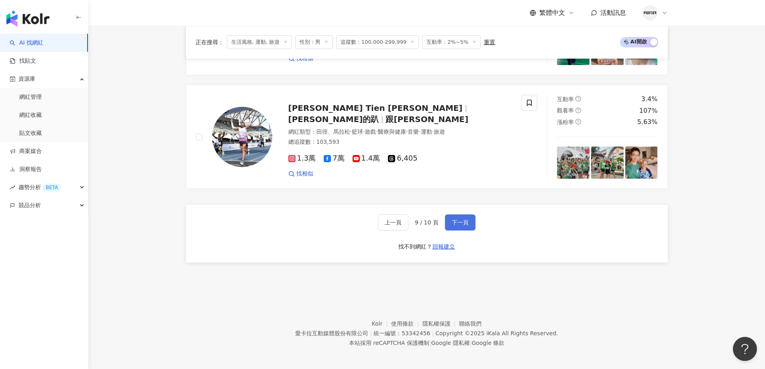
click at [468, 224] on button "下一頁" at bounding box center [460, 223] width 31 height 16
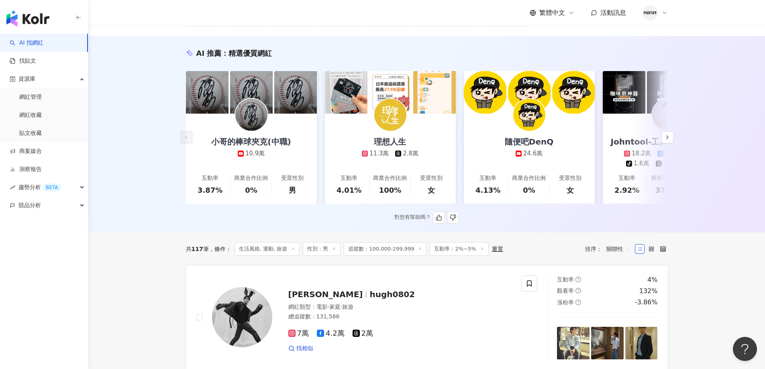
scroll to position [0, 0]
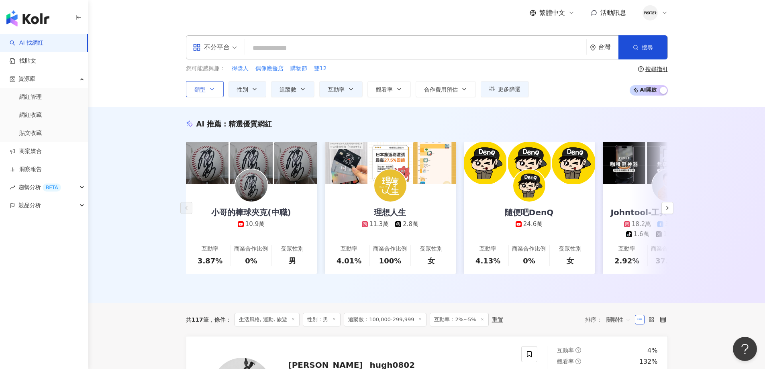
click at [212, 88] on icon "button" at bounding box center [212, 89] width 6 height 6
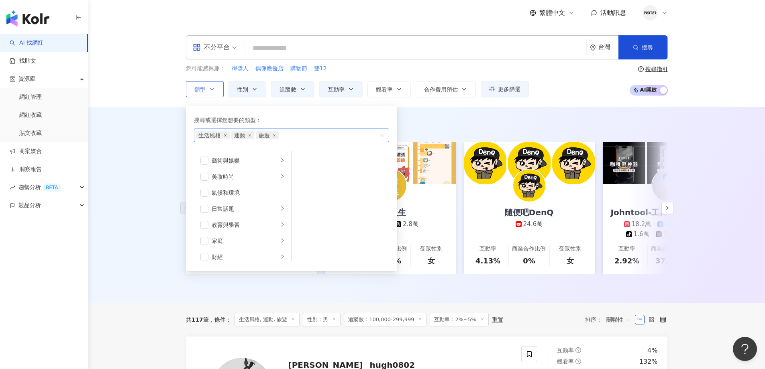
click at [225, 136] on icon "close" at bounding box center [225, 135] width 3 height 3
click at [216, 136] on span "運動" at bounding box center [207, 135] width 23 height 8
click at [213, 136] on icon "close" at bounding box center [214, 135] width 3 height 3
click at [207, 174] on span "button" at bounding box center [204, 177] width 8 height 8
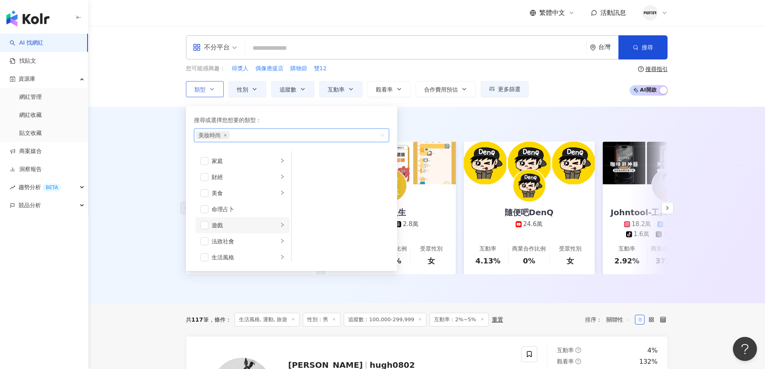
scroll to position [80, 0]
click at [204, 159] on span "button" at bounding box center [204, 161] width 8 height 8
click at [453, 108] on div "AI 推薦 ： 精選優質網紅 小哥的棒球夾克(中職) 10.9萬 互動率 3.87% 商業合作比例 0% 受眾性別 男 理想人生 11.3萬 2.8萬 互動率…" at bounding box center [426, 205] width 677 height 196
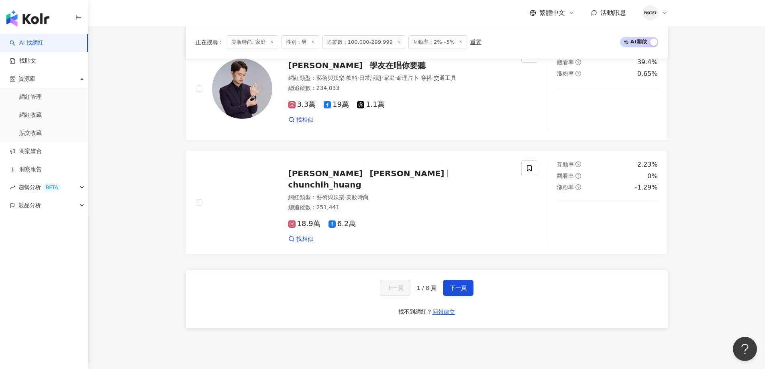
scroll to position [1446, 0]
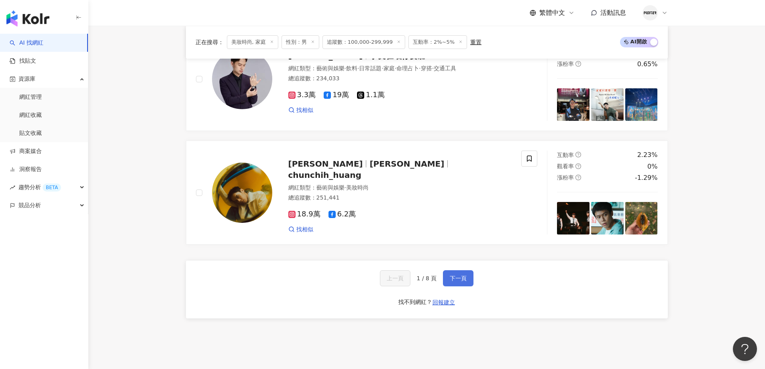
click at [456, 280] on span "下一頁" at bounding box center [458, 278] width 17 height 6
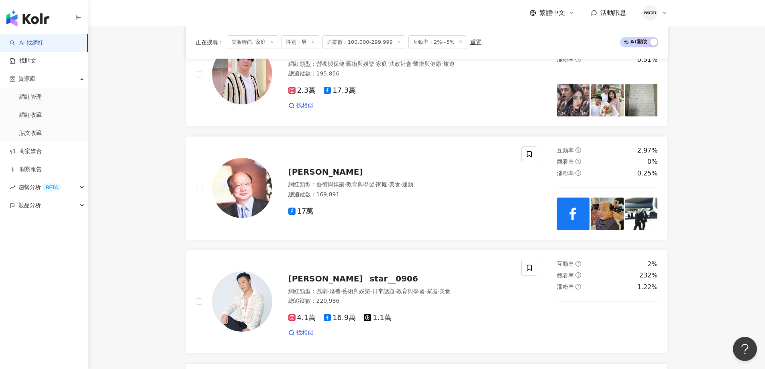
scroll to position [643, 0]
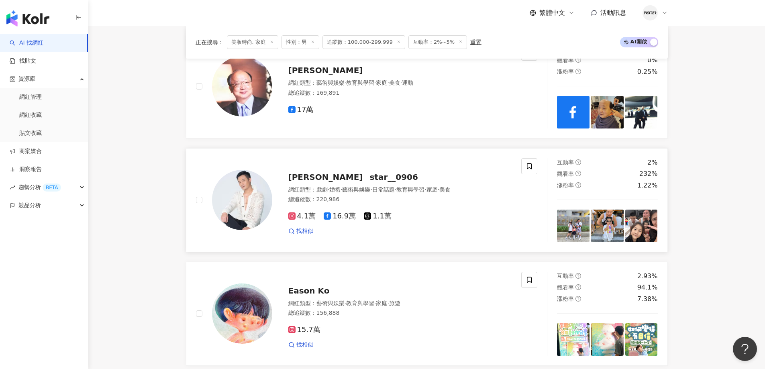
click at [370, 182] on span "star__0906" at bounding box center [394, 177] width 49 height 10
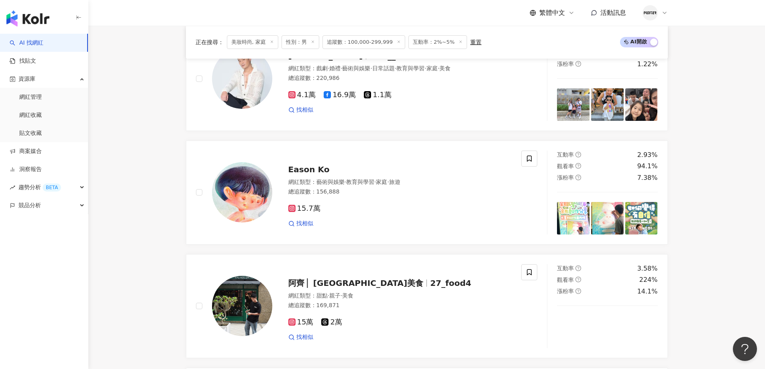
scroll to position [1165, 0]
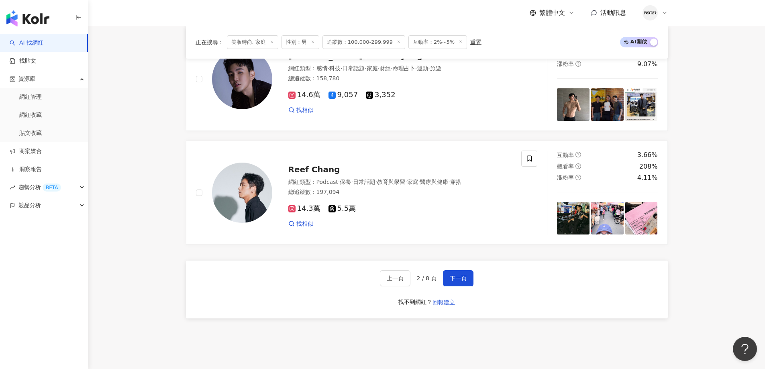
scroll to position [1511, 0]
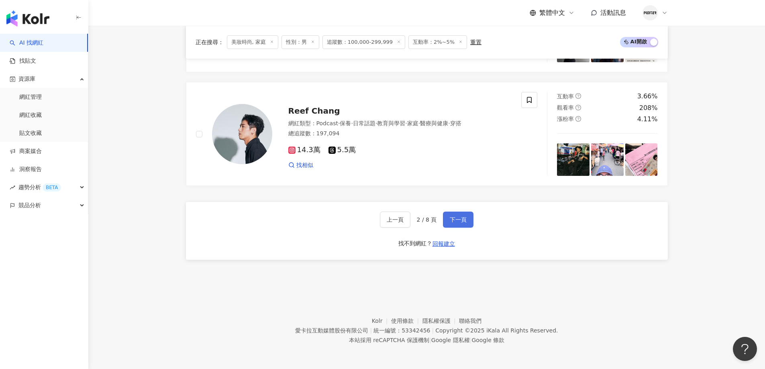
click at [450, 222] on span "下一頁" at bounding box center [458, 220] width 17 height 6
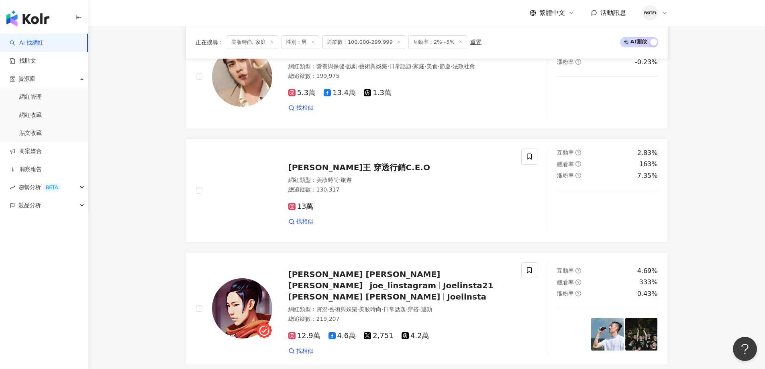
scroll to position [873, 0]
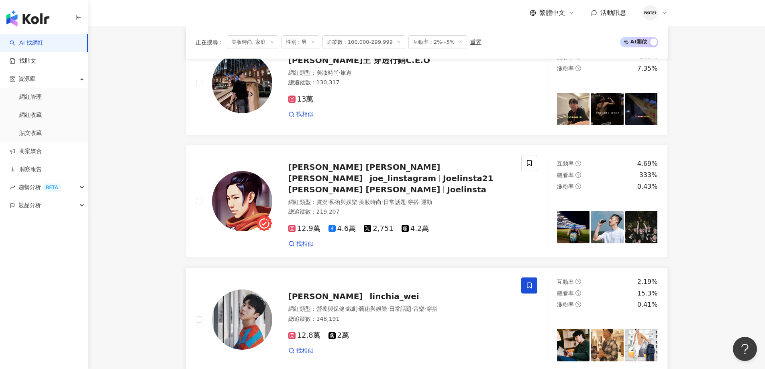
click at [331, 293] on span "Wei林嘉威" at bounding box center [329, 297] width 82 height 10
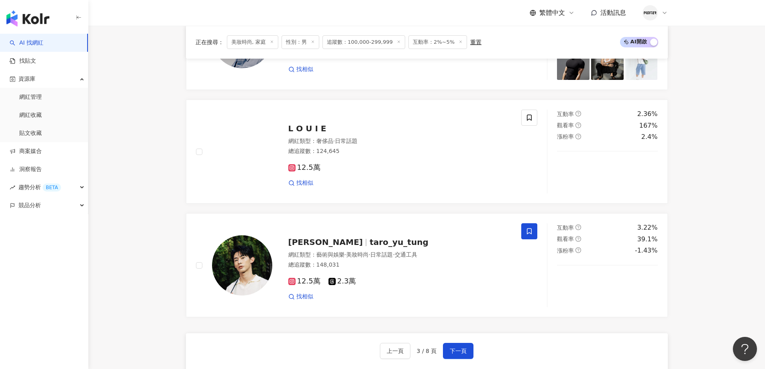
scroll to position [1396, 0]
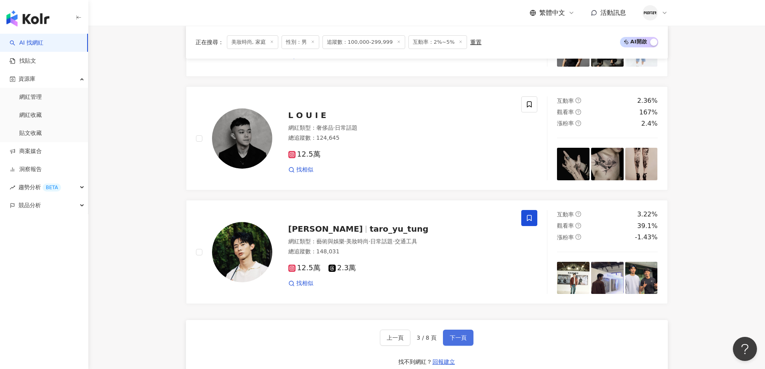
click at [457, 335] on button "下一頁" at bounding box center [458, 338] width 31 height 16
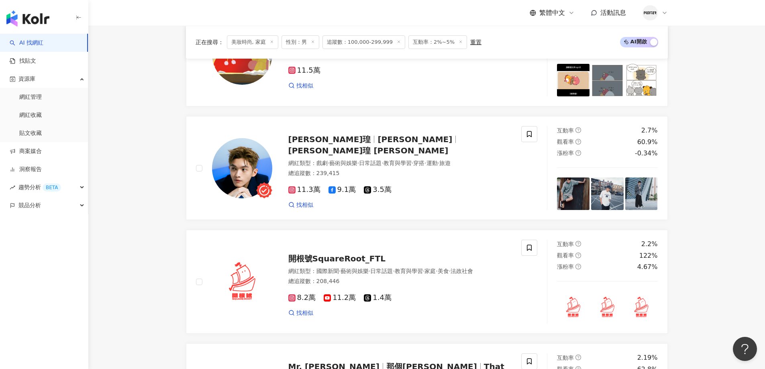
scroll to position [949, 0]
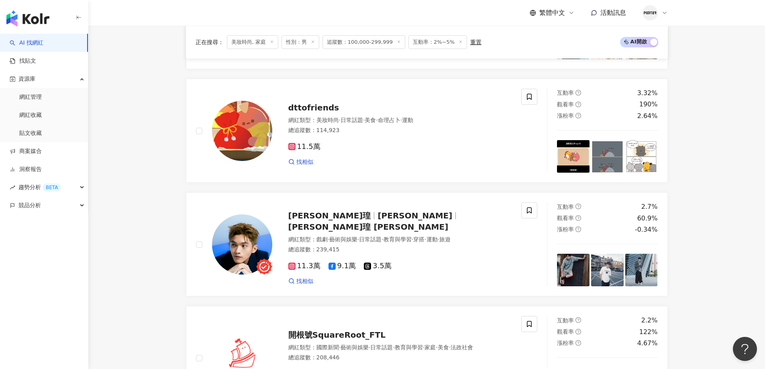
click at [372, 246] on div "總追蹤數 ： 239,415" at bounding box center [400, 250] width 224 height 8
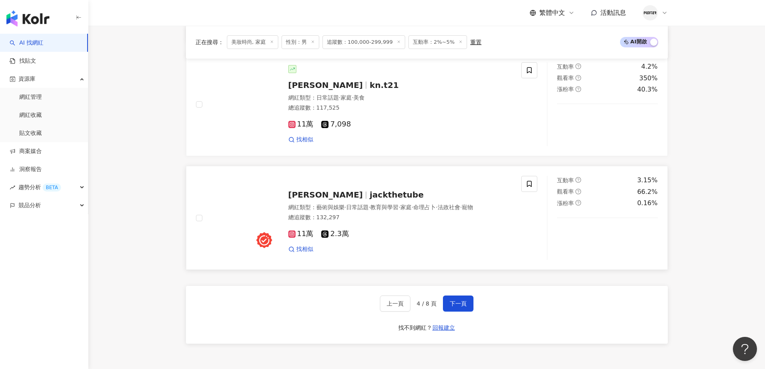
scroll to position [1511, 0]
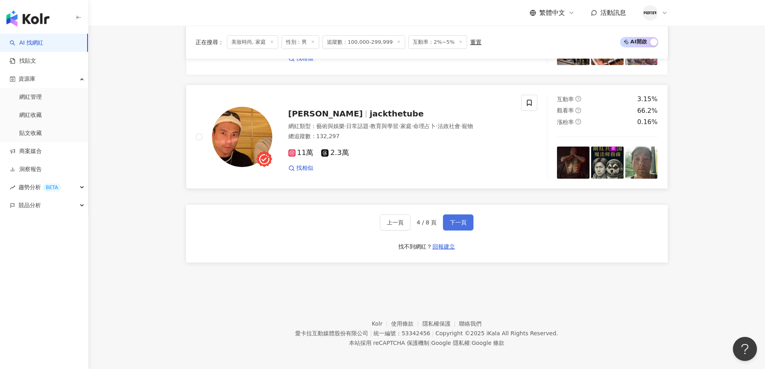
click at [458, 226] on button "下一頁" at bounding box center [458, 223] width 31 height 16
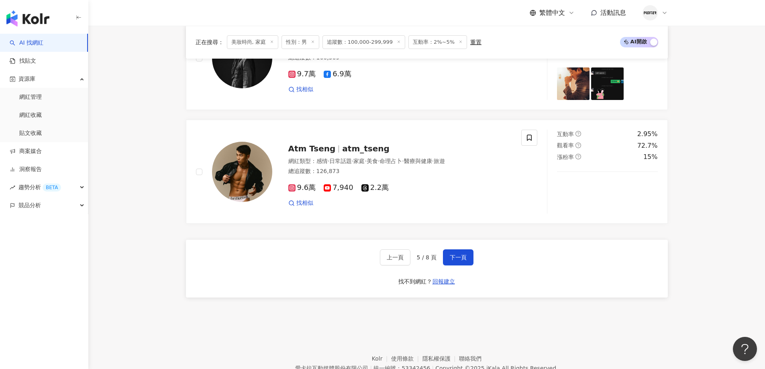
scroll to position [1516, 0]
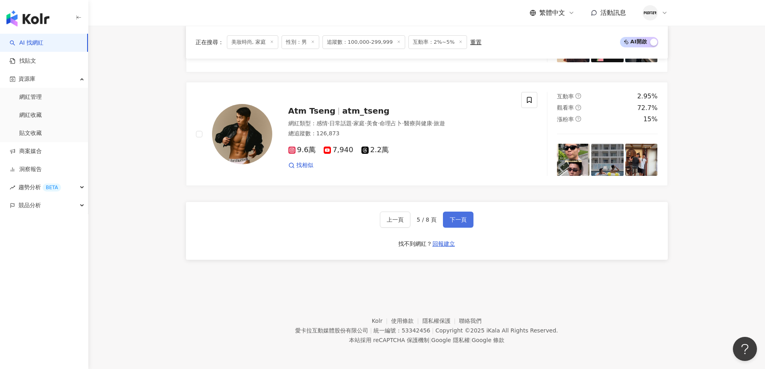
click at [465, 221] on span "下一頁" at bounding box center [458, 220] width 17 height 6
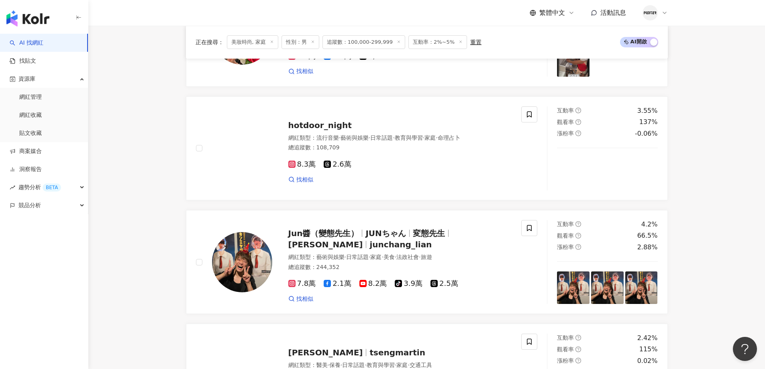
scroll to position [1390, 0]
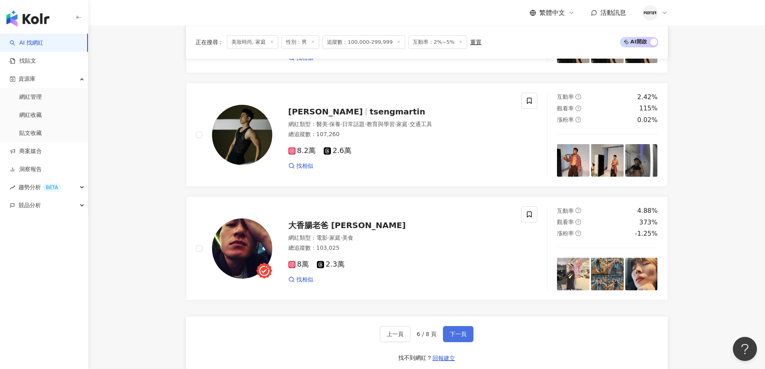
click at [456, 337] on span "下一頁" at bounding box center [458, 334] width 17 height 6
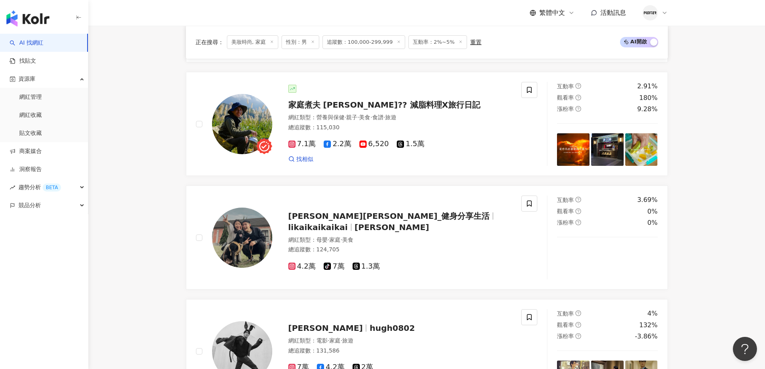
scroll to position [1029, 0]
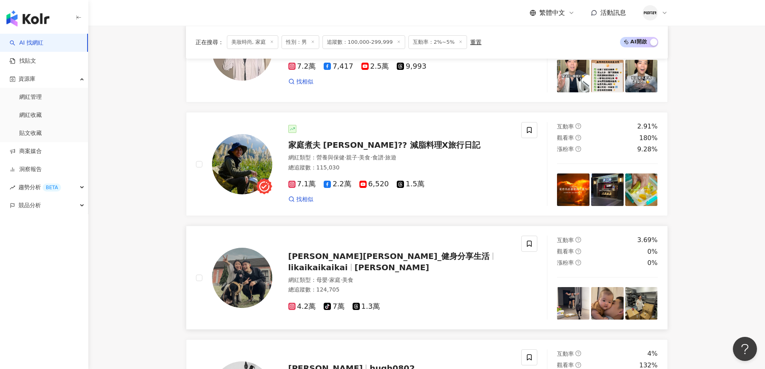
click at [429, 263] on span "郭力愷" at bounding box center [392, 268] width 75 height 10
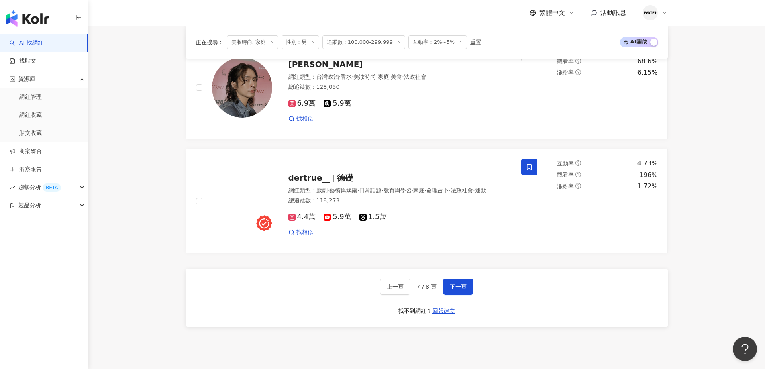
scroll to position [1511, 0]
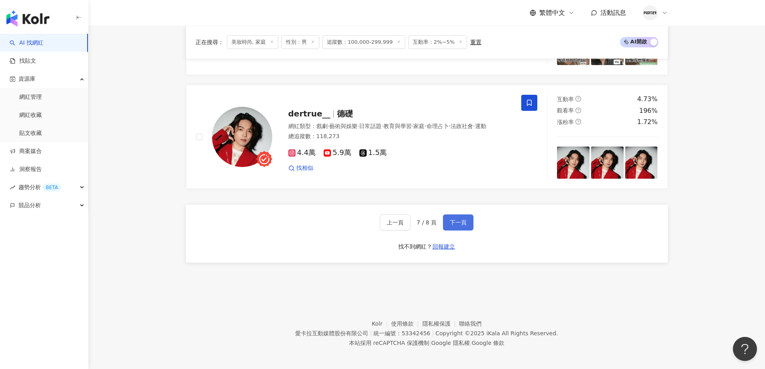
click at [459, 219] on span "下一頁" at bounding box center [458, 222] width 17 height 6
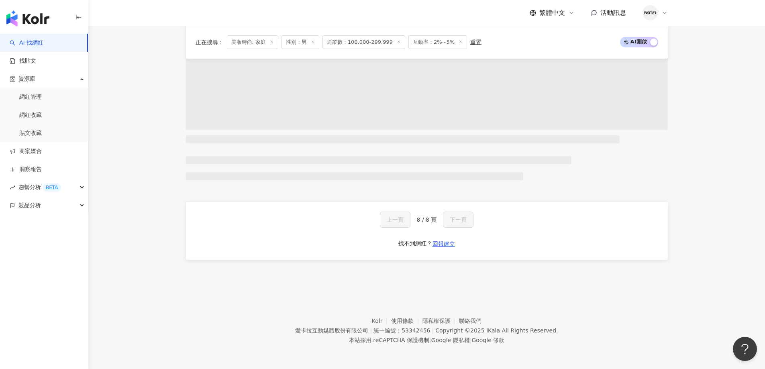
scroll to position [634, 0]
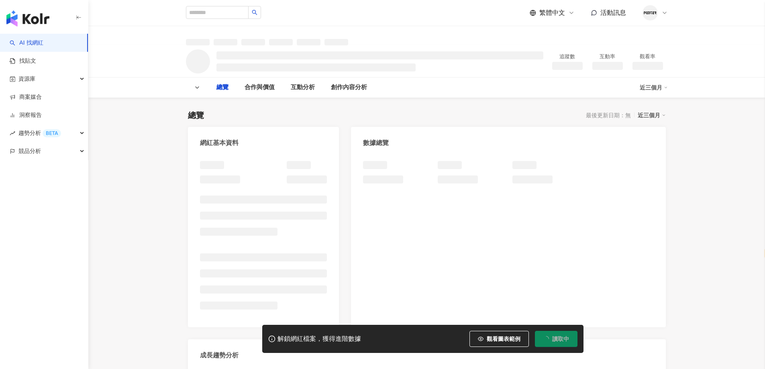
select select "*****"
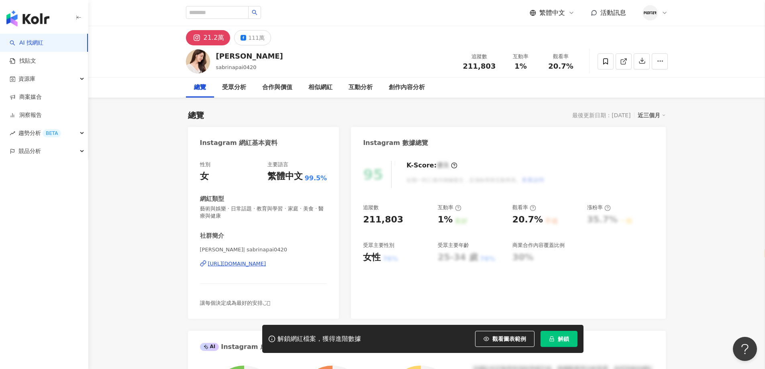
click at [252, 266] on div "[URL][DOMAIN_NAME]" at bounding box center [237, 263] width 58 height 7
click at [253, 38] on div "111萬" at bounding box center [256, 37] width 16 height 11
click at [244, 264] on div "[URL][DOMAIN_NAME]" at bounding box center [237, 263] width 58 height 7
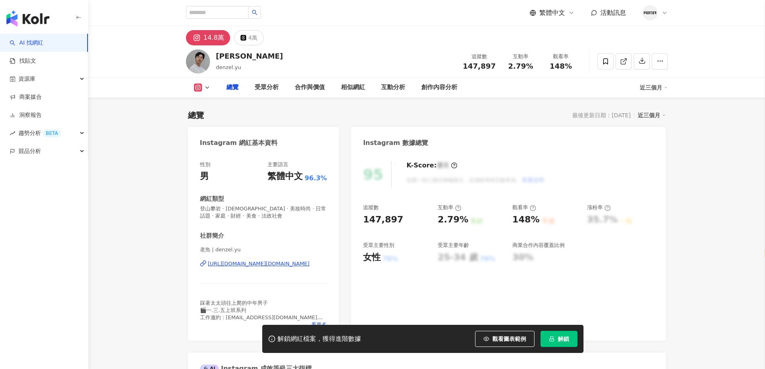
select select "*****"
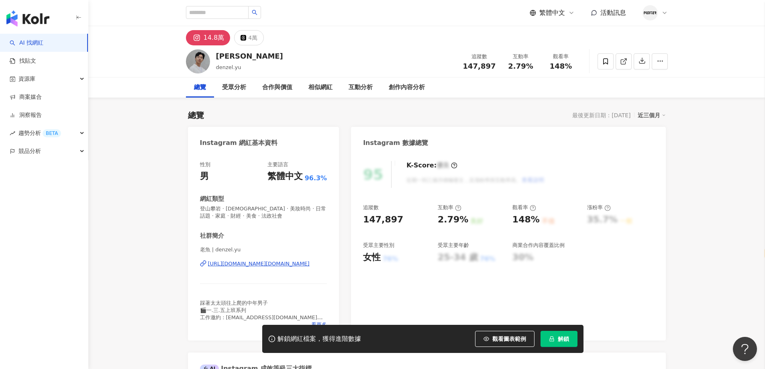
click at [270, 264] on div "[URL][DOMAIN_NAME][DOMAIN_NAME]" at bounding box center [259, 263] width 102 height 7
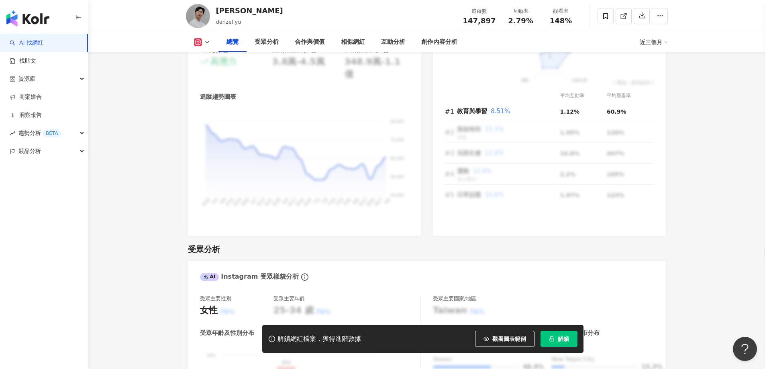
click at [556, 337] on button "解鎖" at bounding box center [559, 339] width 37 height 16
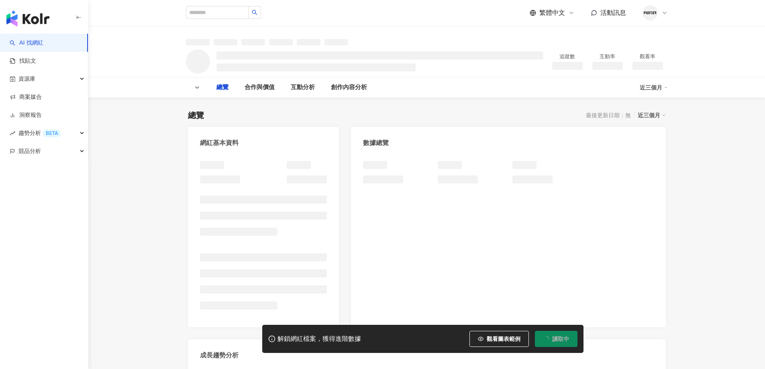
select select "*****"
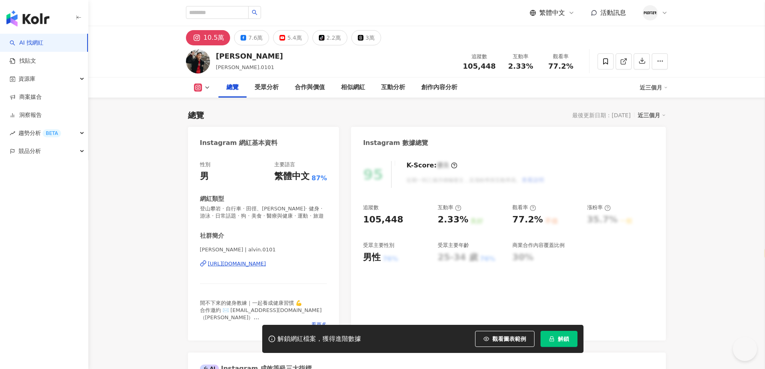
click at [251, 263] on div "[URL][DOMAIN_NAME]" at bounding box center [237, 263] width 58 height 7
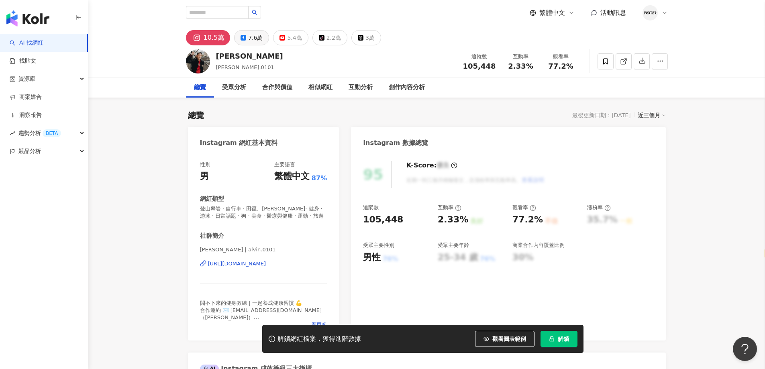
click at [257, 38] on div "7.6萬" at bounding box center [255, 37] width 14 height 11
click at [250, 265] on div "[URL][DOMAIN_NAME]" at bounding box center [237, 263] width 58 height 7
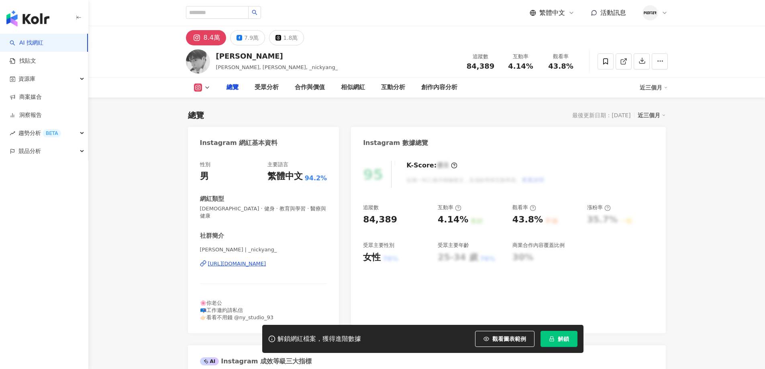
select select "*****"
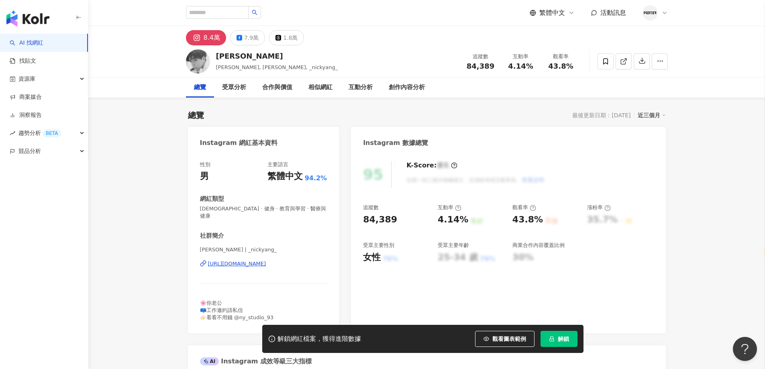
click at [245, 260] on div "https://www.instagram.com/_nickyang_/" at bounding box center [237, 263] width 58 height 7
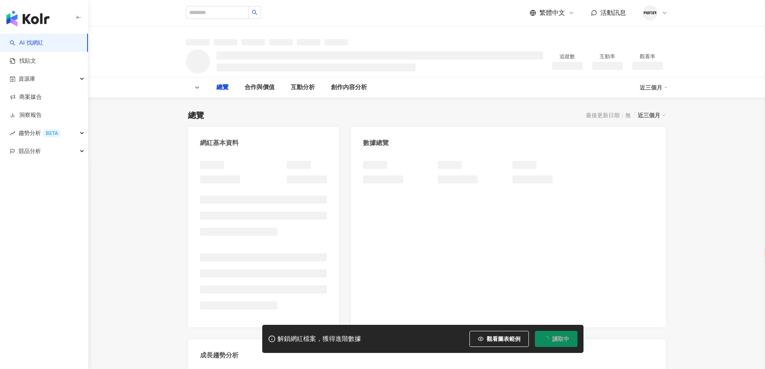
select select "*****"
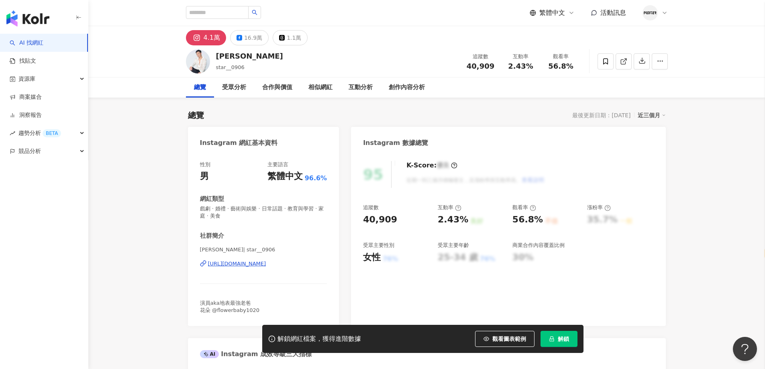
click at [254, 269] on div "[PERSON_NAME]| star__0906 [URL][DOMAIN_NAME]" at bounding box center [263, 269] width 127 height 47
click at [255, 260] on div "林佑星 | star__0906 https://www.instagram.com/star__0906/" at bounding box center [263, 269] width 127 height 47
click at [251, 264] on div "https://www.instagram.com/star__0906/" at bounding box center [237, 263] width 58 height 7
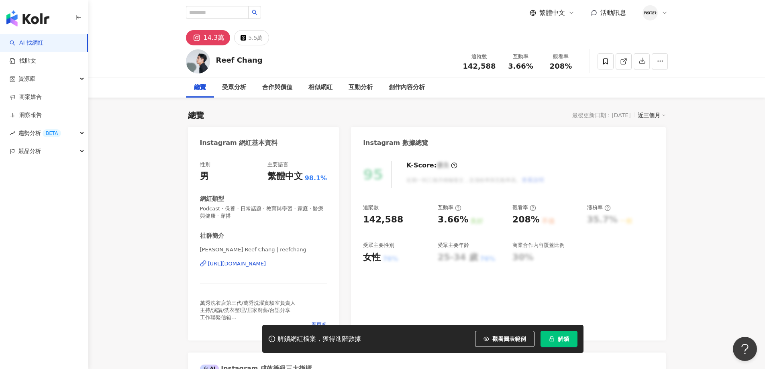
click at [266, 266] on div "[URL][DOMAIN_NAME]" at bounding box center [237, 263] width 58 height 7
click at [555, 342] on button "解鎖" at bounding box center [559, 339] width 37 height 16
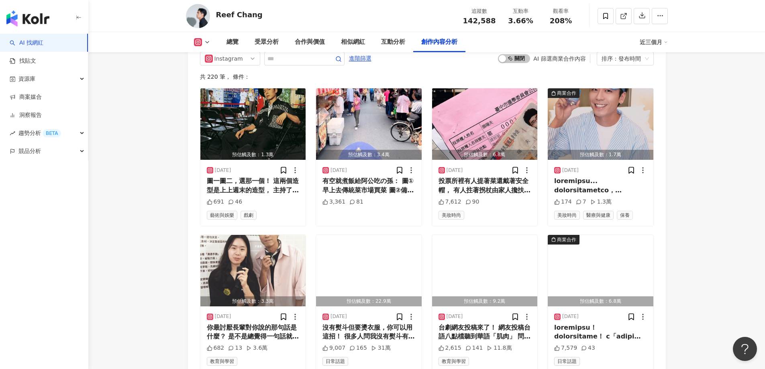
scroll to position [2330, 0]
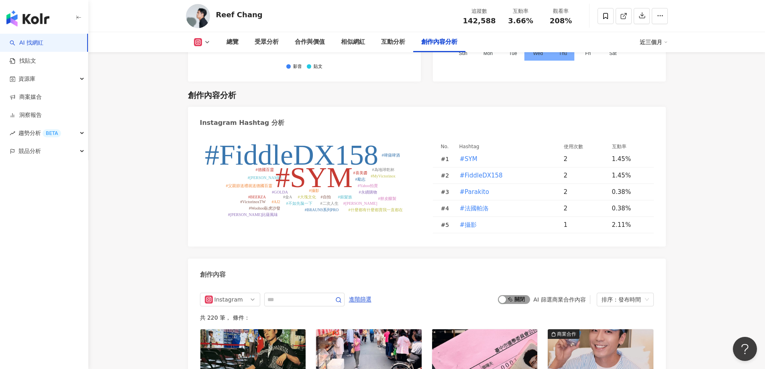
click at [509, 295] on span "啟動 關閉" at bounding box center [514, 299] width 32 height 9
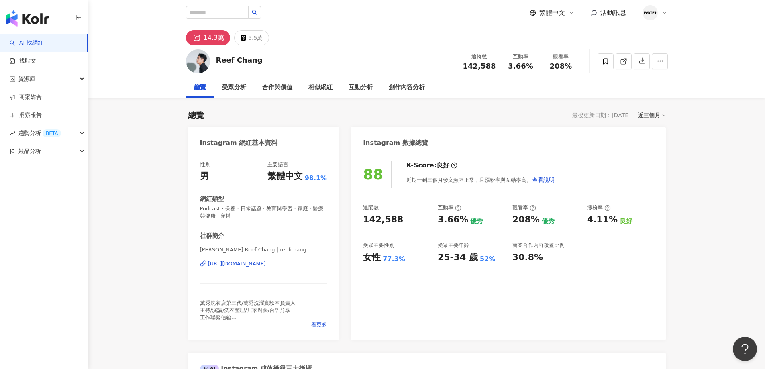
click at [250, 66] on div "Reef Chang" at bounding box center [239, 61] width 47 height 12
click at [249, 63] on div "Reef Chang" at bounding box center [239, 60] width 47 height 10
copy div "Reef Chang"
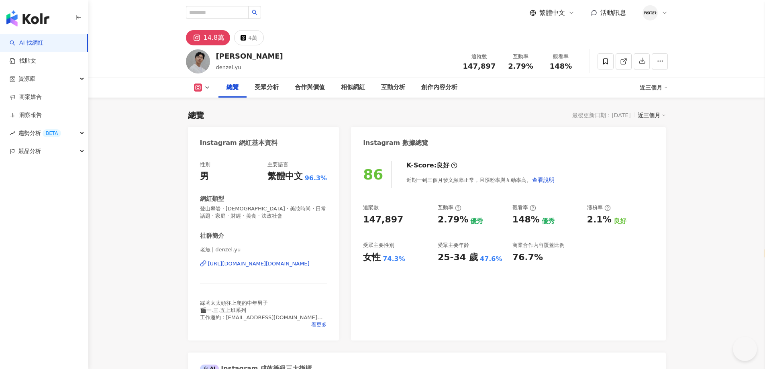
select select "*****"
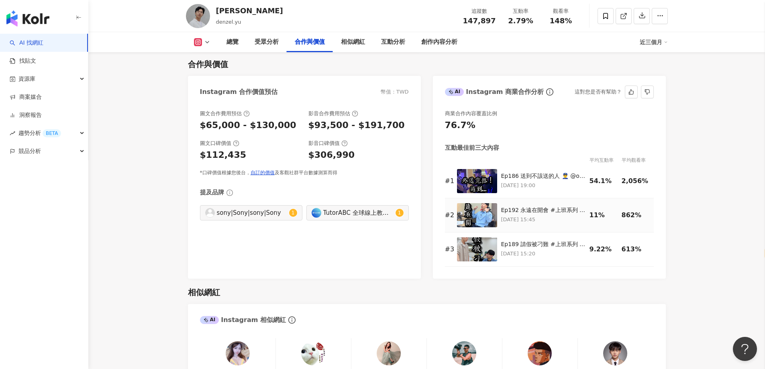
scroll to position [1085, 0]
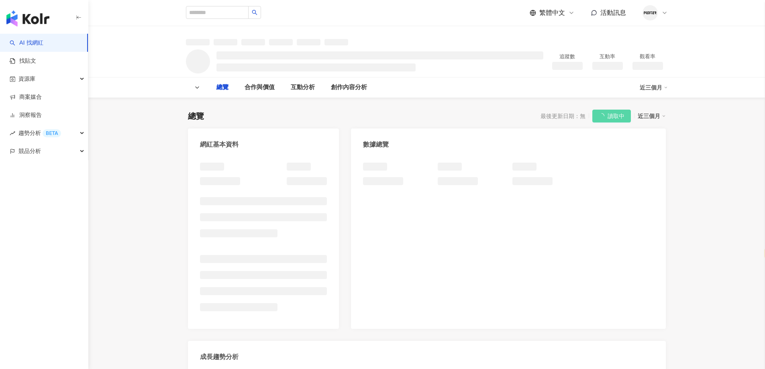
select select "*****"
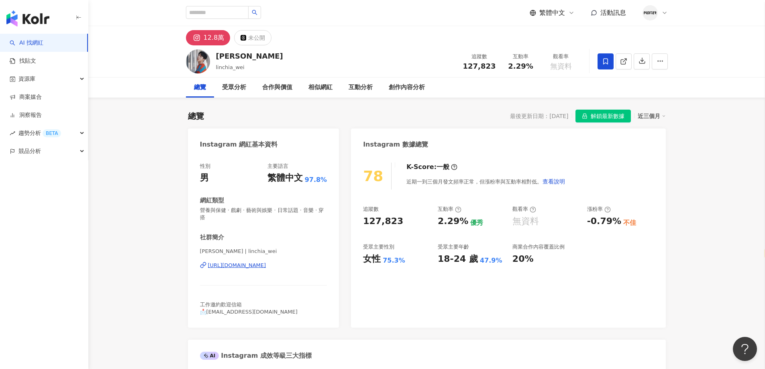
click at [258, 265] on div "[URL][DOMAIN_NAME]" at bounding box center [237, 265] width 58 height 7
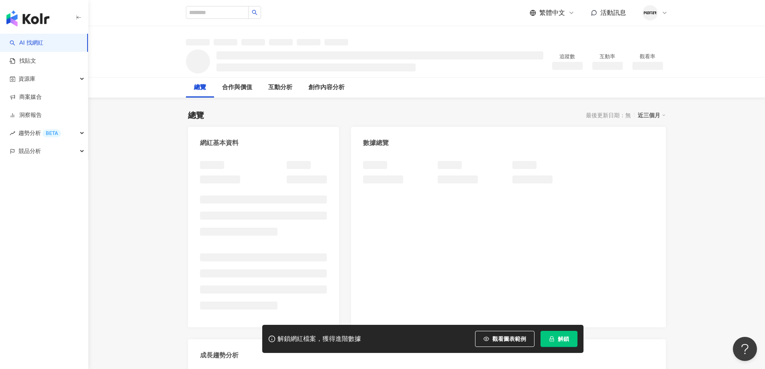
click at [562, 340] on span "解鎖" at bounding box center [563, 339] width 11 height 6
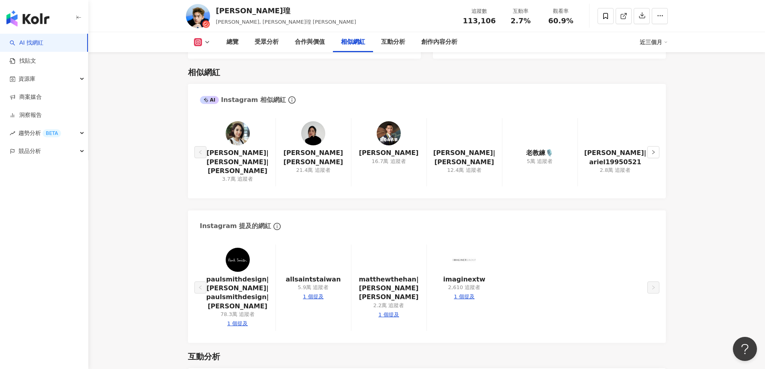
scroll to position [1286, 0]
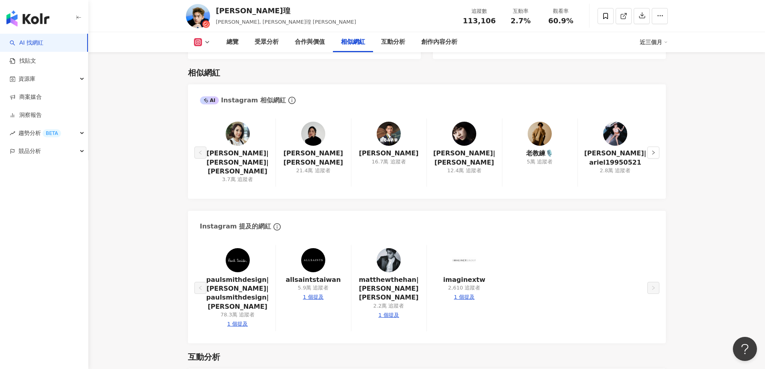
click at [315, 145] on img at bounding box center [313, 134] width 24 height 24
click at [237, 145] on img at bounding box center [238, 134] width 24 height 24
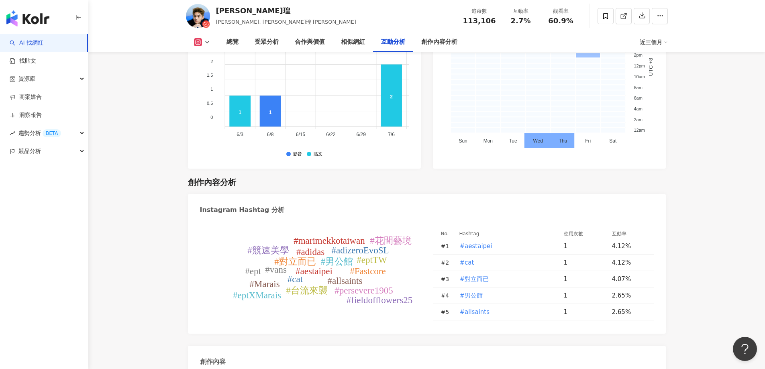
scroll to position [2445, 0]
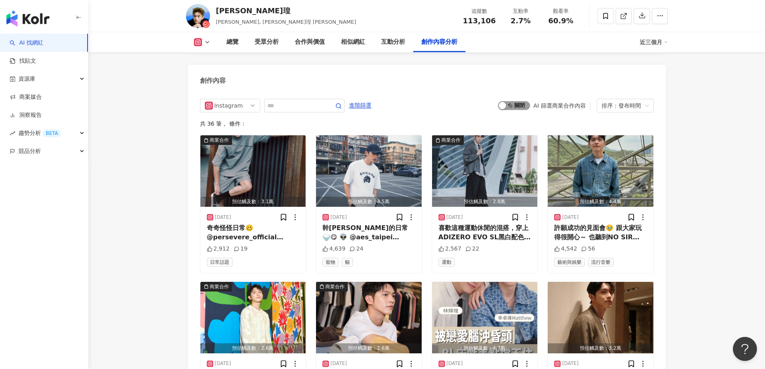
click at [503, 102] on div "button" at bounding box center [502, 105] width 7 height 7
click at [504, 102] on div "button" at bounding box center [502, 105] width 7 height 7
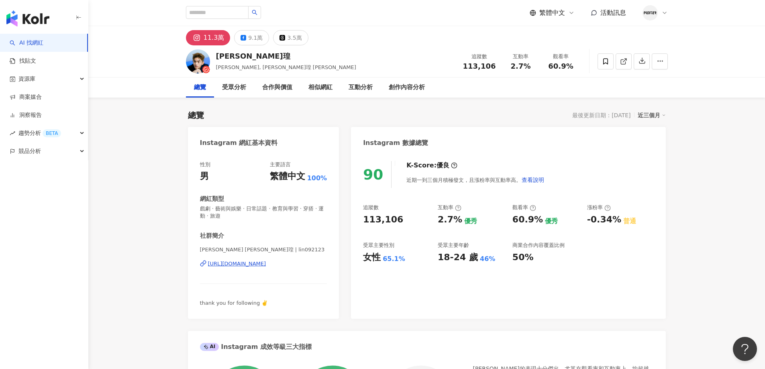
click at [266, 262] on div "https://www.instagram.com/lin092123/" at bounding box center [237, 263] width 58 height 7
click at [248, 42] on div "9.1萬" at bounding box center [255, 37] width 14 height 11
click at [252, 37] on div "9.1萬" at bounding box center [255, 37] width 14 height 11
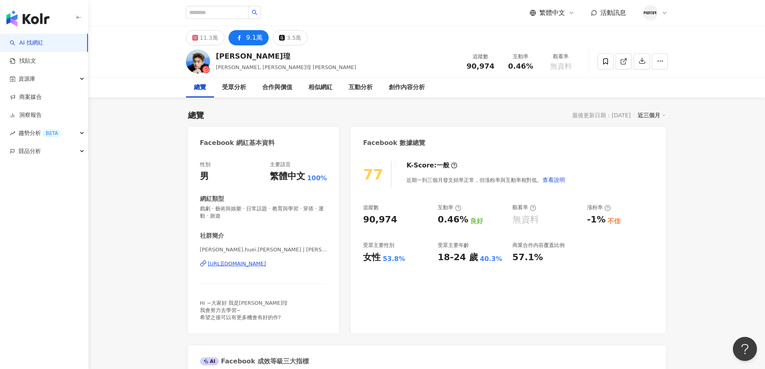
click at [266, 266] on div "https://www.facebook.com/385129704874910" at bounding box center [237, 263] width 58 height 7
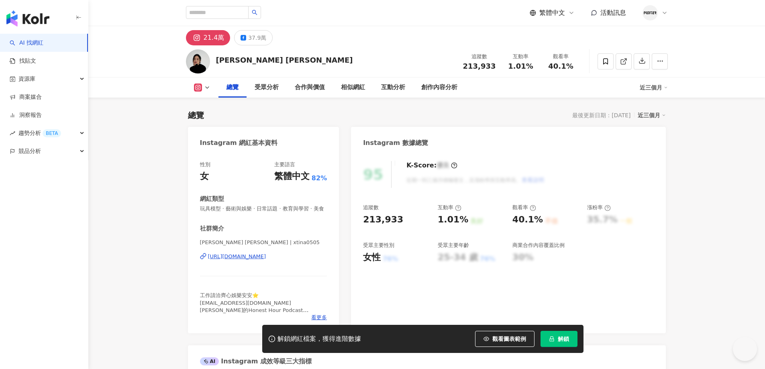
click at [243, 260] on div "[URL][DOMAIN_NAME]" at bounding box center [237, 256] width 58 height 7
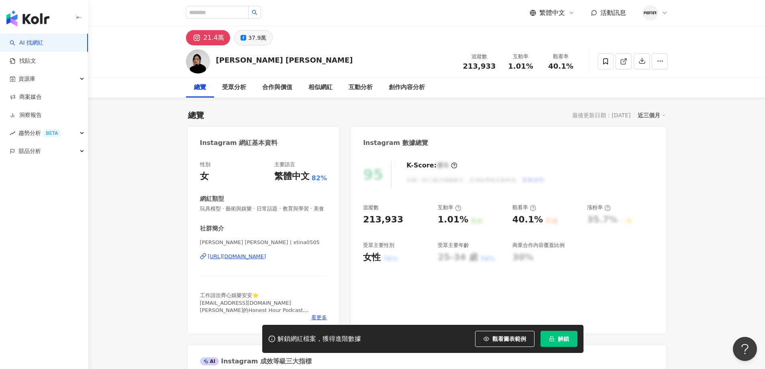
click at [265, 38] on button "37.9萬" at bounding box center [253, 37] width 39 height 15
click at [266, 260] on div "[URL][DOMAIN_NAME]" at bounding box center [237, 256] width 58 height 7
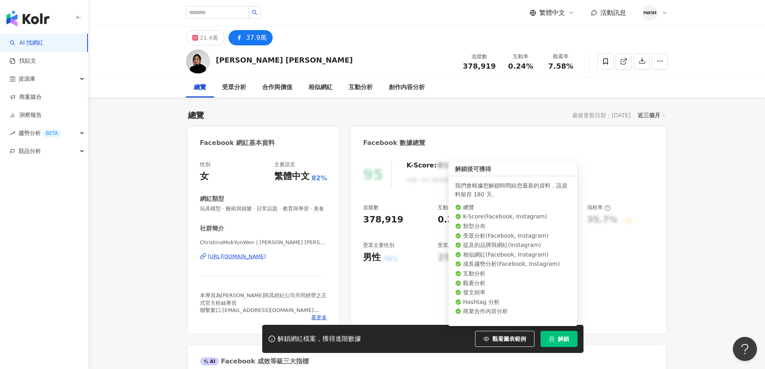
click at [553, 335] on button "解鎖" at bounding box center [559, 339] width 37 height 16
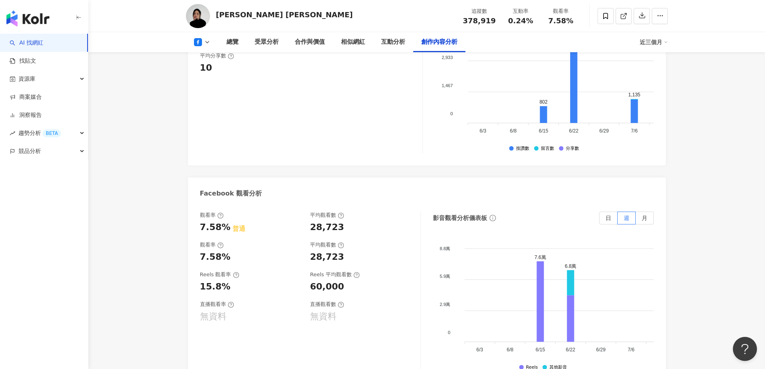
scroll to position [2083, 0]
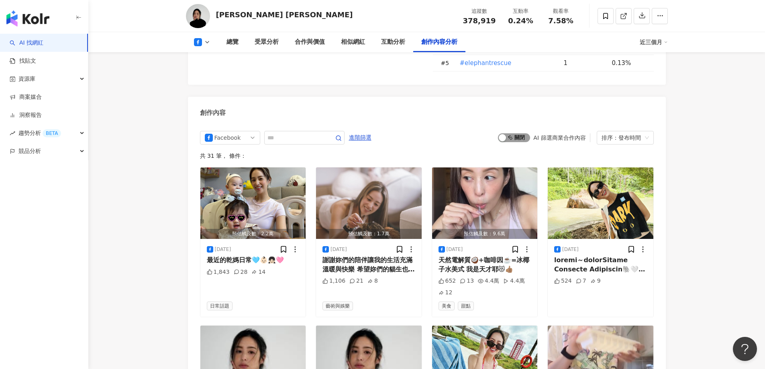
click at [505, 134] on div "button" at bounding box center [502, 137] width 7 height 7
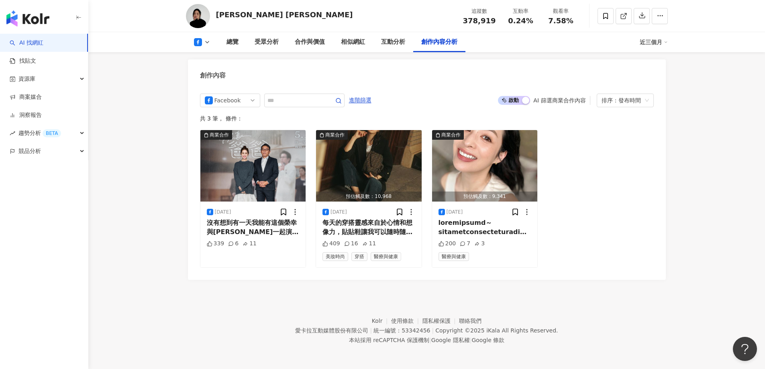
scroll to position [2116, 0]
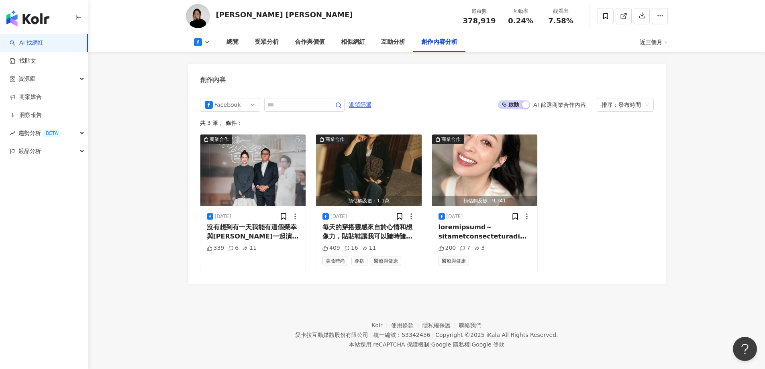
drag, startPoint x: 669, startPoint y: 196, endPoint x: 662, endPoint y: 198, distance: 7.9
click at [356, 223] on div "每天的穿搭靈感來自於心情和想像力，貼貼鞋讓我可以隨時隨地創造自己的風格！✨ 不論今天想要優雅、俏皮還是街頭感，這雙鞋都能隨我變，搭配出無限可能！💫 想變就貼！…" at bounding box center [369, 232] width 93 height 18
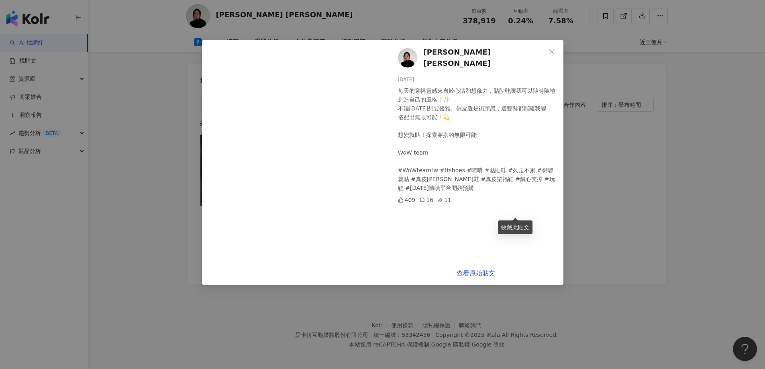
click at [601, 164] on div "Christina Mok 莫允雯 2024/10/2 每天的穿搭靈感來自於心情和想像力，貼貼鞋讓我可以隨時隨地創造自己的風格！✨ 不論今天想要優雅、俏皮還是…" at bounding box center [382, 184] width 765 height 369
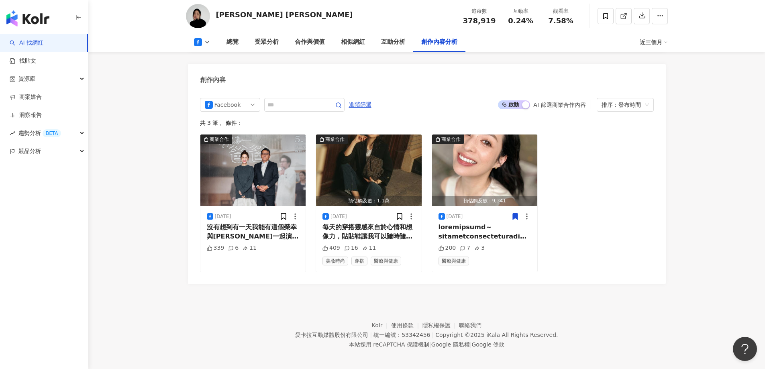
click at [625, 230] on div "商業合作 2025/5/9 沒有想到有一天我能有這個榮幸與戴立忍寶哥一起演戲，而且還是飾演他的太太！我的演藝之路值了🥹 謝謝子鵬導演交付的重任以及寶哥的信任🫶…" at bounding box center [427, 203] width 454 height 138
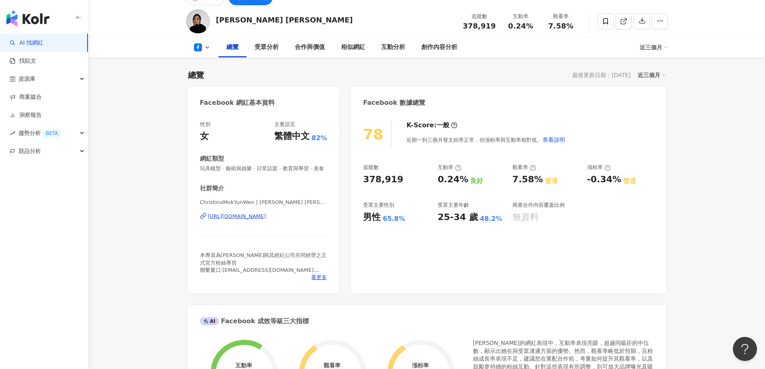
scroll to position [0, 0]
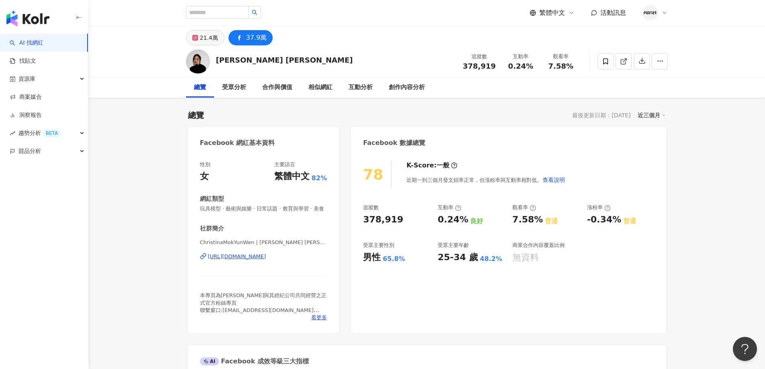
click at [211, 40] on div "21.4萬" at bounding box center [209, 37] width 18 height 11
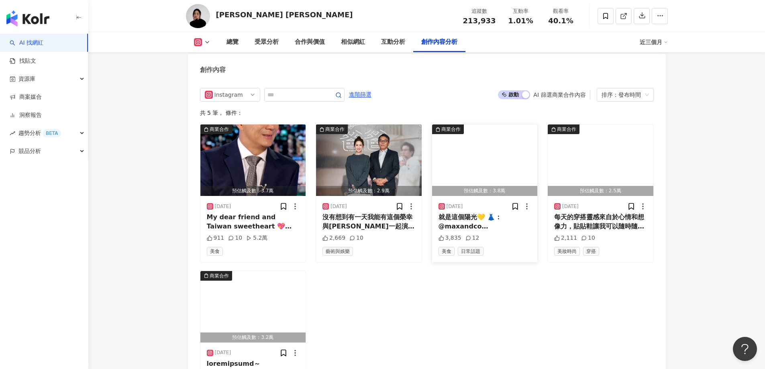
scroll to position [2491, 0]
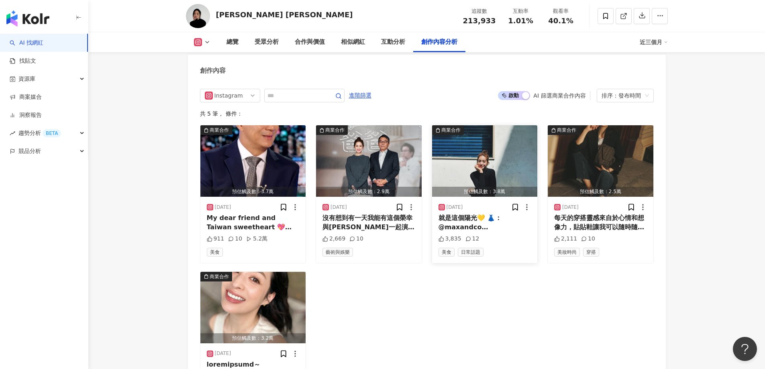
click at [499, 235] on div "3,835 12" at bounding box center [485, 239] width 93 height 8
click at [502, 214] on div "就是這個陽光💛 👗：@maxandco #nofakesmiles 💄💇🏻‍♀️：@joyce698030" at bounding box center [485, 223] width 93 height 18
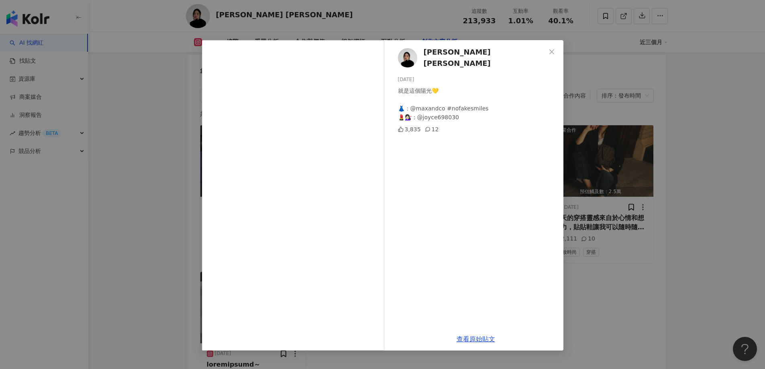
click at [636, 298] on div "Christina Mok 莫允雯 2025/3/20 就是這個陽光💛 👗：@maxandco #nofakesmiles 💄💇🏻‍♀️：@joyce6980…" at bounding box center [382, 184] width 765 height 369
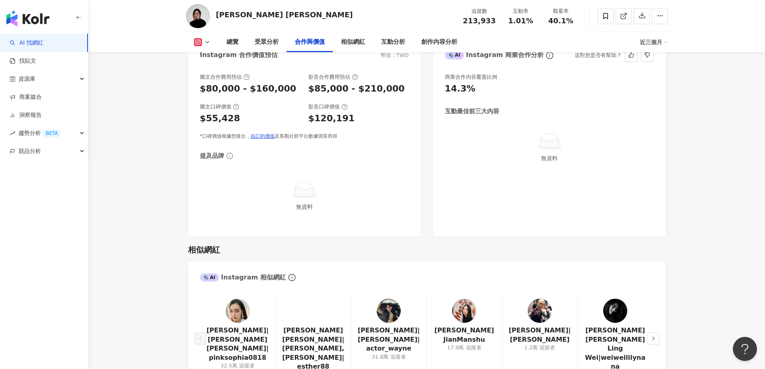
scroll to position [1165, 0]
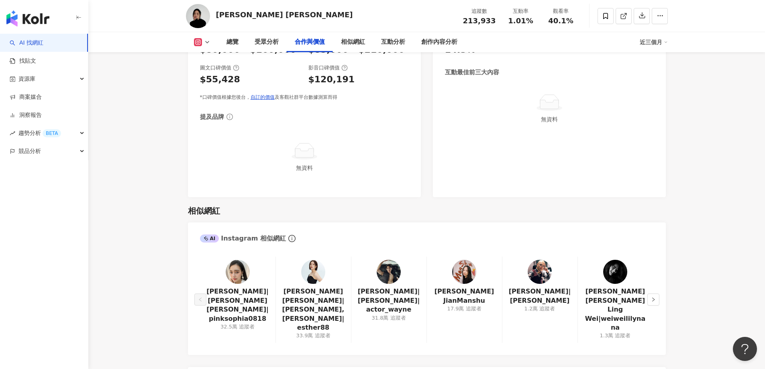
click at [467, 277] on img at bounding box center [464, 272] width 24 height 24
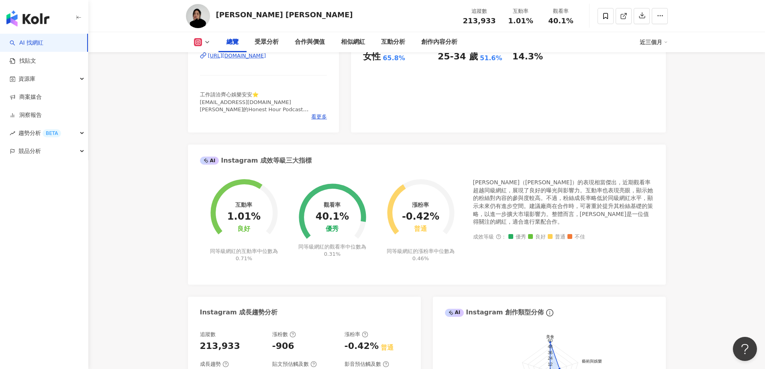
scroll to position [0, 0]
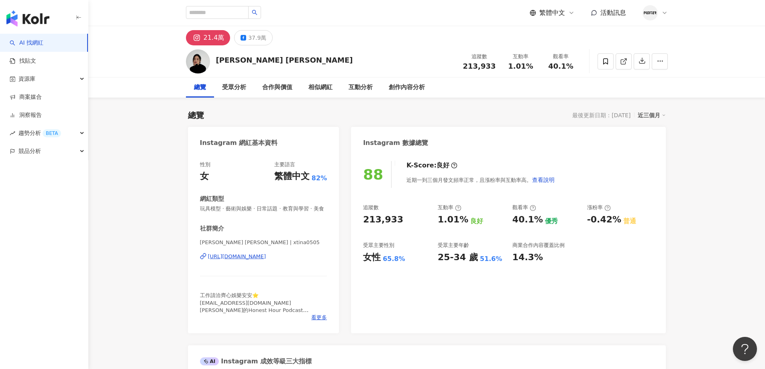
click at [276, 61] on div "[PERSON_NAME] [PERSON_NAME]" at bounding box center [284, 60] width 137 height 10
copy div "[PERSON_NAME] [PERSON_NAME]"
click at [556, 46] on div "Christina Mok 莫允雯 追蹤數 213,933 互動率 1.01% 觀看率 40.1%" at bounding box center [427, 61] width 514 height 32
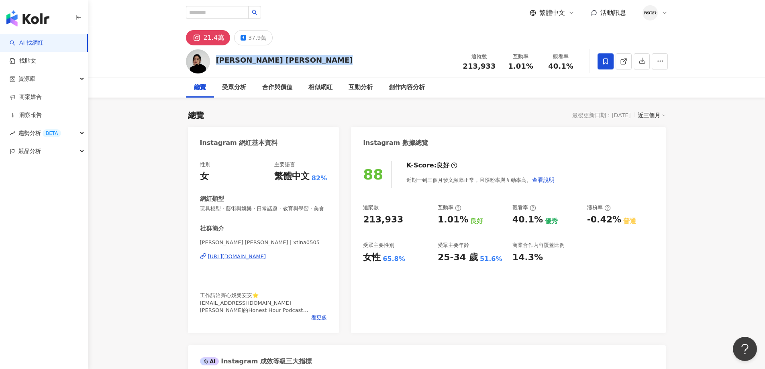
click at [603, 56] on span at bounding box center [606, 61] width 16 height 16
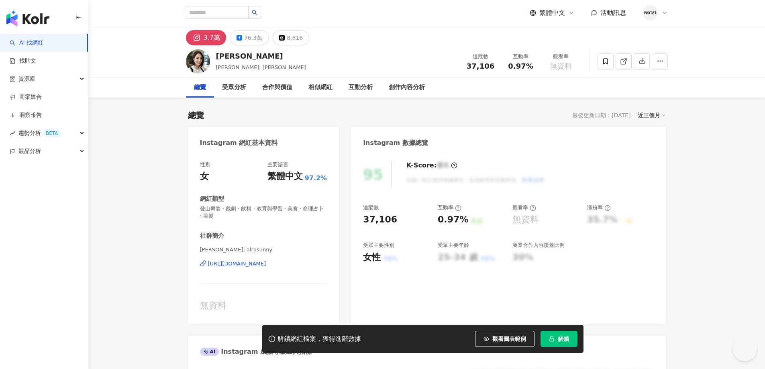
click at [564, 337] on span "解鎖" at bounding box center [563, 339] width 11 height 6
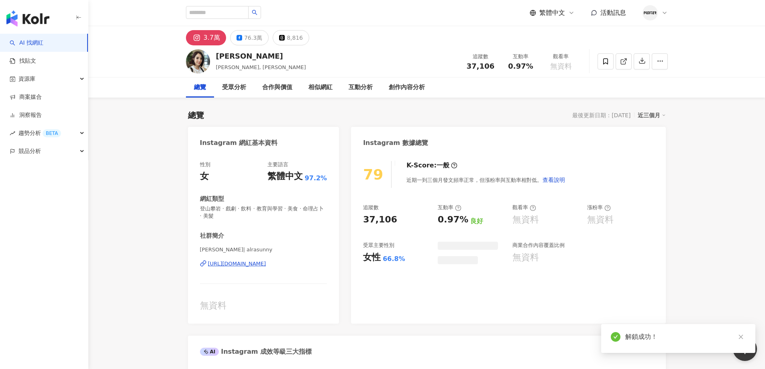
click at [241, 264] on div "[URL][DOMAIN_NAME]" at bounding box center [237, 263] width 58 height 7
click at [242, 35] on button "76.3萬" at bounding box center [249, 37] width 39 height 15
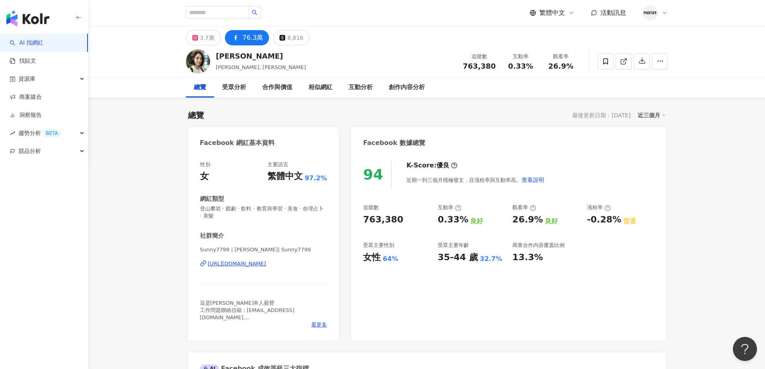
click at [259, 264] on div "https://www.facebook.com/174448485900356" at bounding box center [237, 263] width 58 height 7
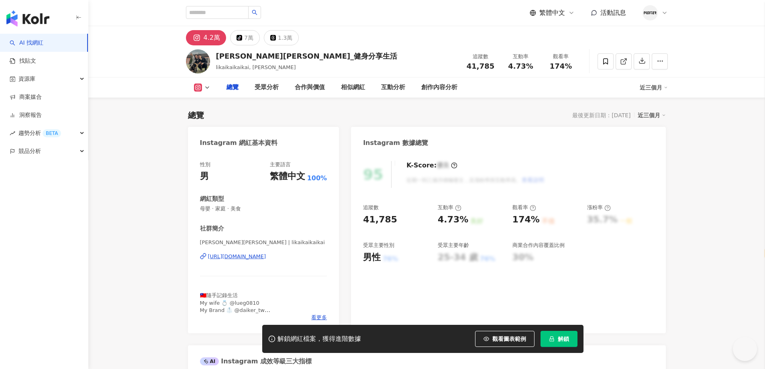
select select "*****"
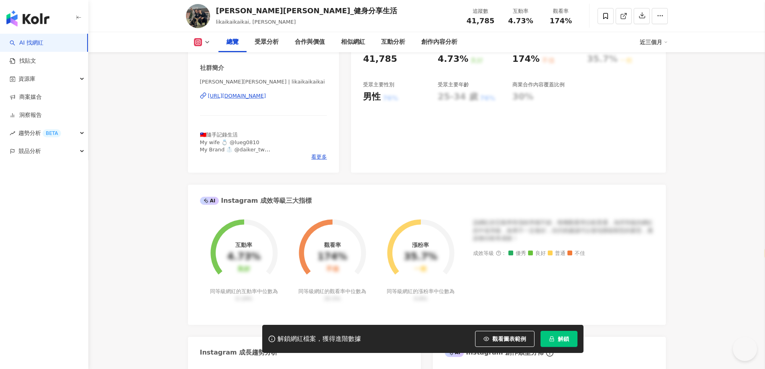
scroll to position [161, 0]
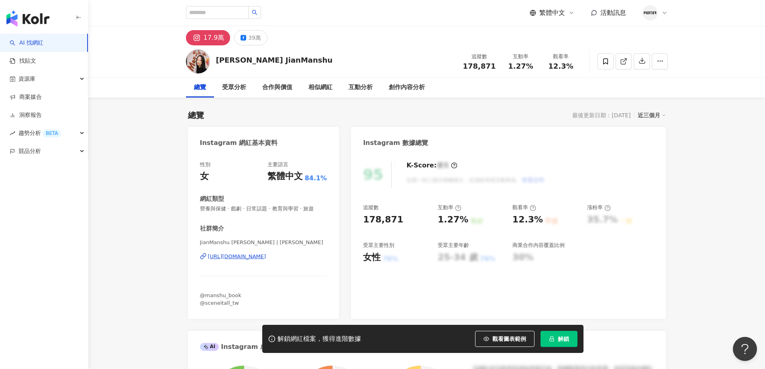
click at [241, 256] on div "https://www.instagram.com/manshujian/" at bounding box center [237, 256] width 58 height 7
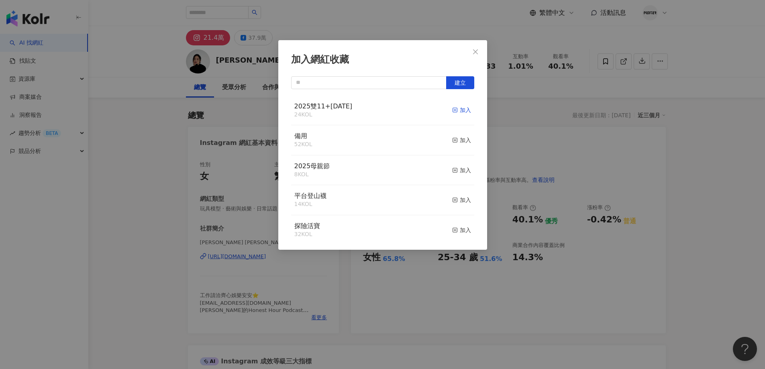
click at [452, 109] on icon "button" at bounding box center [455, 110] width 6 height 6
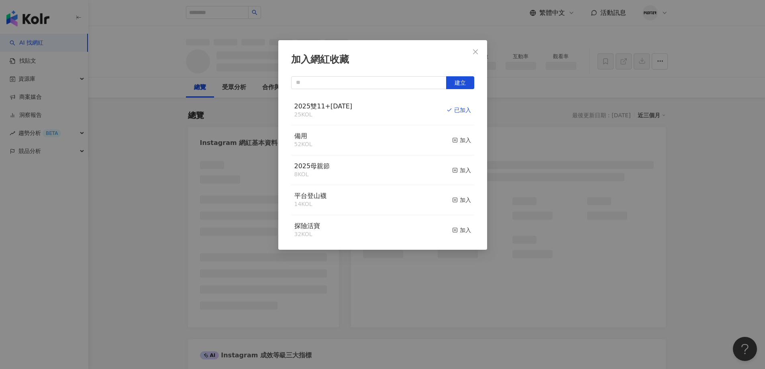
click at [518, 119] on div "加入網紅收藏 建立 2025雙11+聖誕節 25 KOL 已加入 備用 52 KOL 加入 2025母親節 8 KOL 加入 平台登山襪 14 KOL 加入 …" at bounding box center [382, 184] width 765 height 369
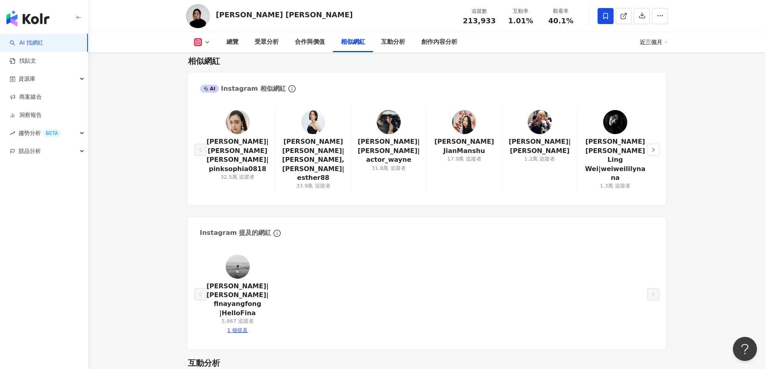
scroll to position [1286, 0]
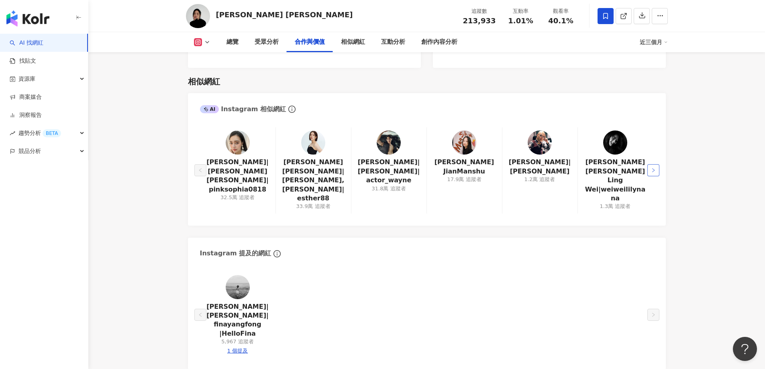
click at [653, 166] on button "button" at bounding box center [654, 170] width 12 height 12
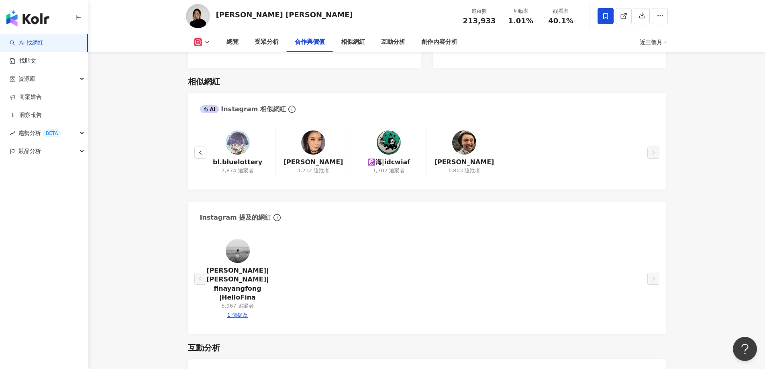
click at [197, 159] on button "button" at bounding box center [200, 153] width 12 height 12
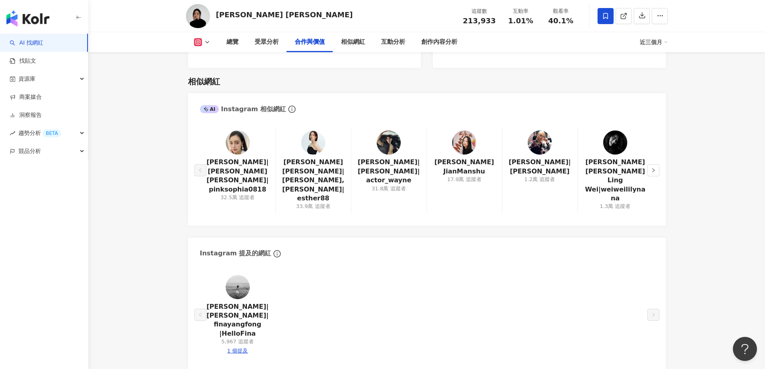
click at [383, 155] on img at bounding box center [389, 143] width 24 height 24
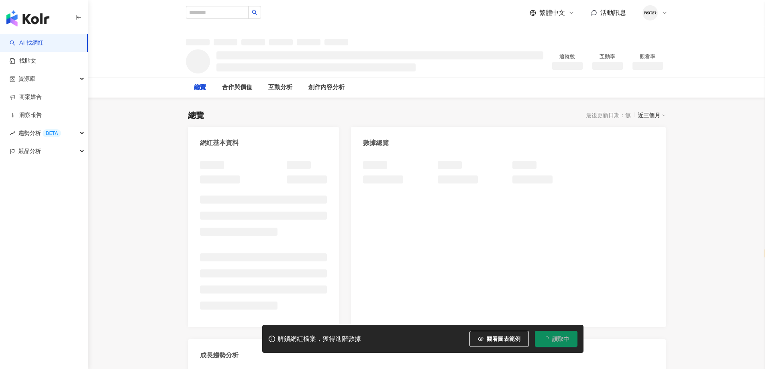
select select "*****"
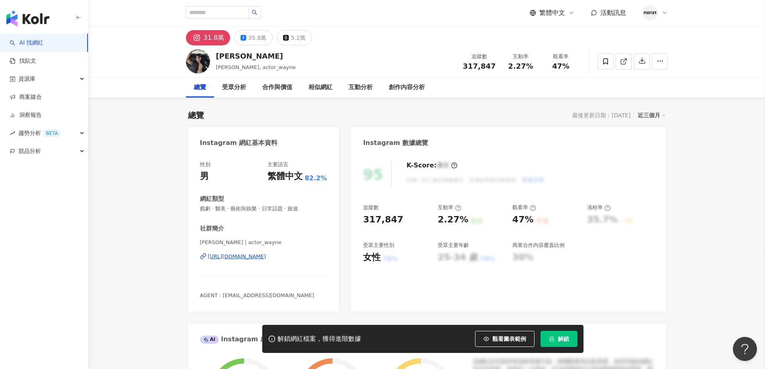
click at [256, 253] on div "[URL][DOMAIN_NAME]" at bounding box center [237, 256] width 58 height 7
